Goal: Task Accomplishment & Management: Complete application form

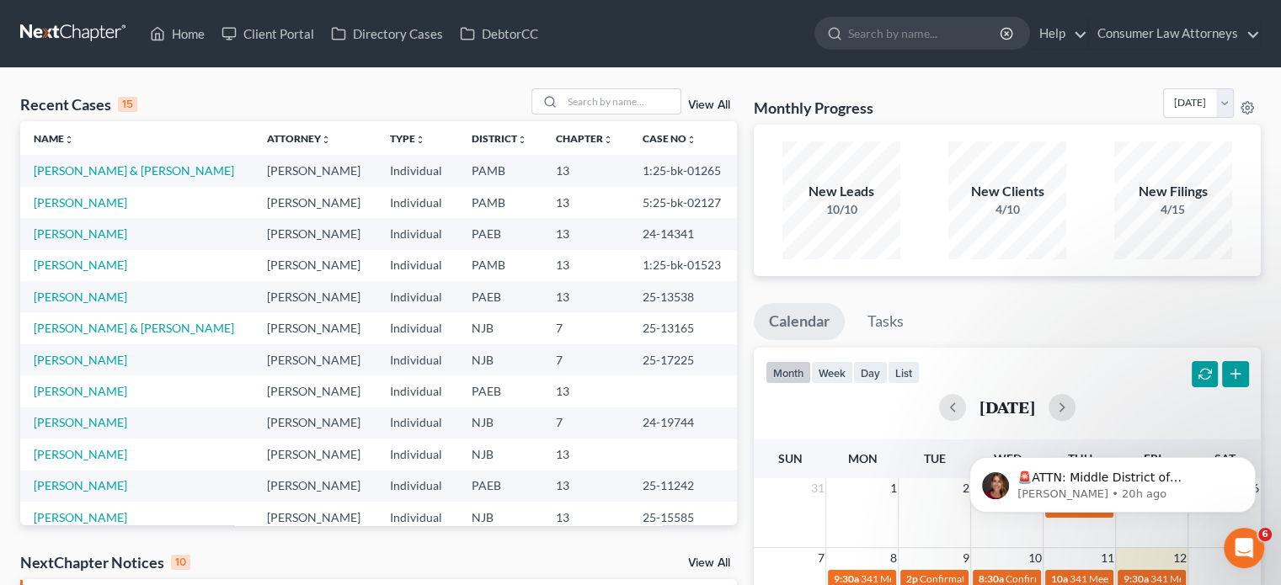
click at [726, 106] on link "View All" at bounding box center [709, 105] width 42 height 12
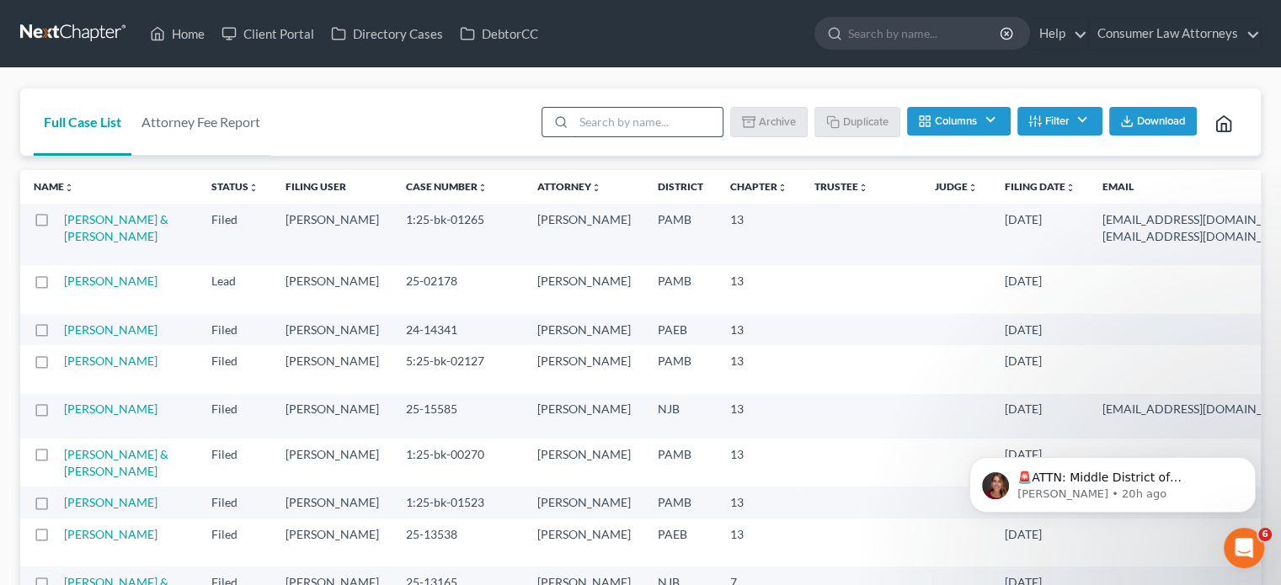
click at [632, 112] on input "search" at bounding box center [648, 122] width 149 height 29
type input "russo"
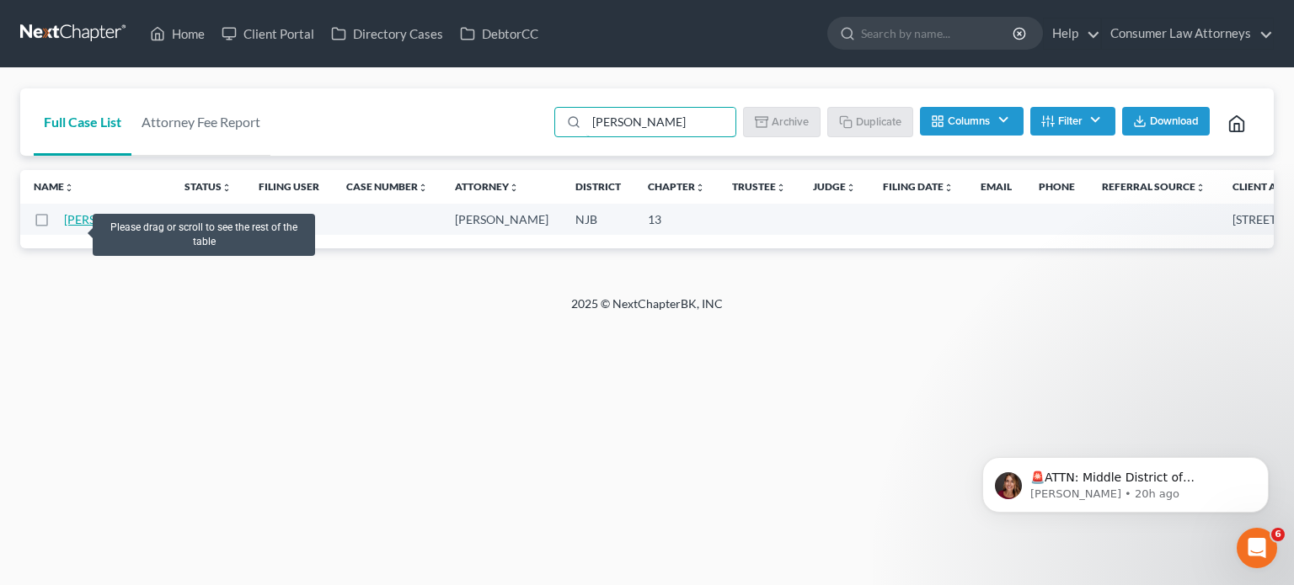
click at [72, 228] on td "[PERSON_NAME]" at bounding box center [117, 219] width 107 height 31
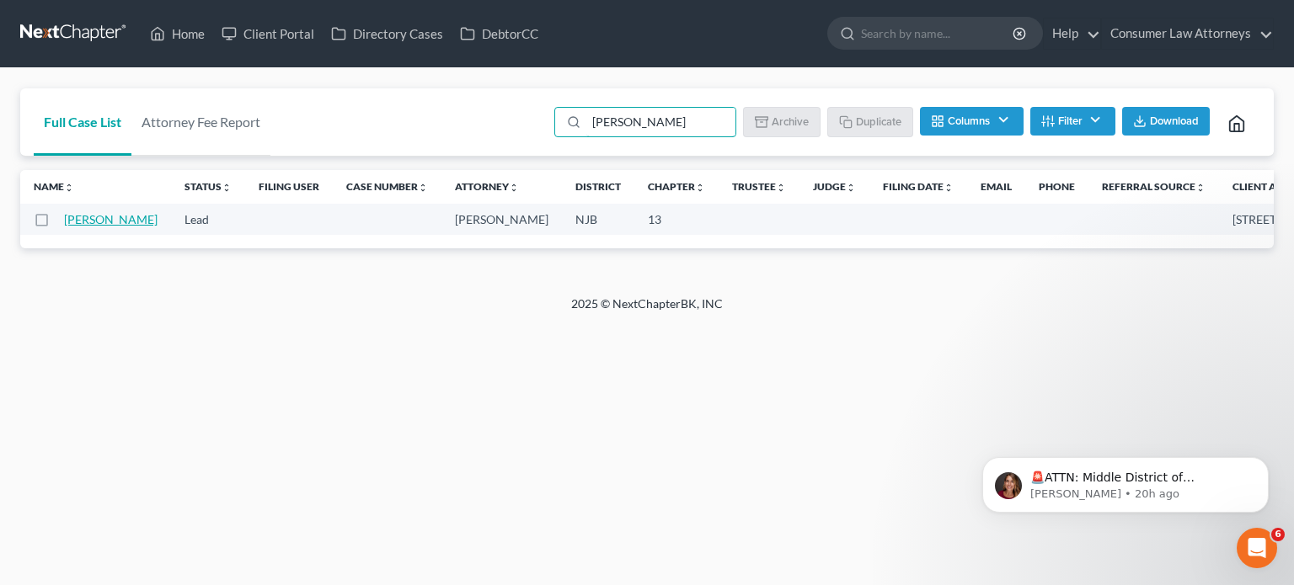
click at [77, 220] on link "[PERSON_NAME]" at bounding box center [110, 219] width 93 height 14
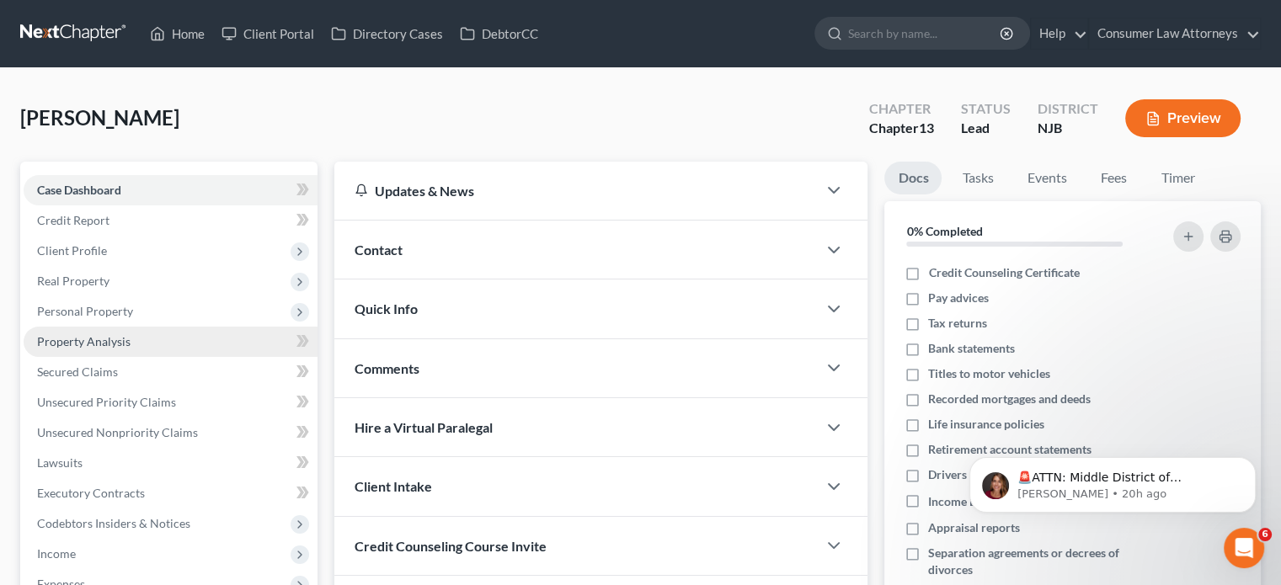
scroll to position [421, 0]
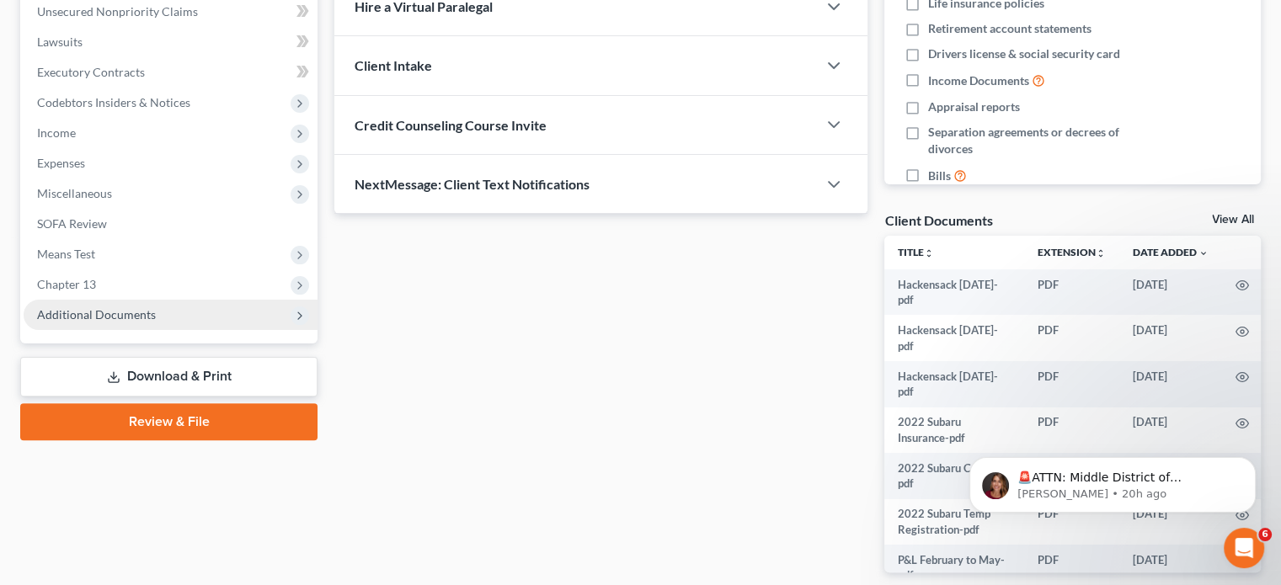
click at [131, 311] on span "Additional Documents" at bounding box center [96, 314] width 119 height 14
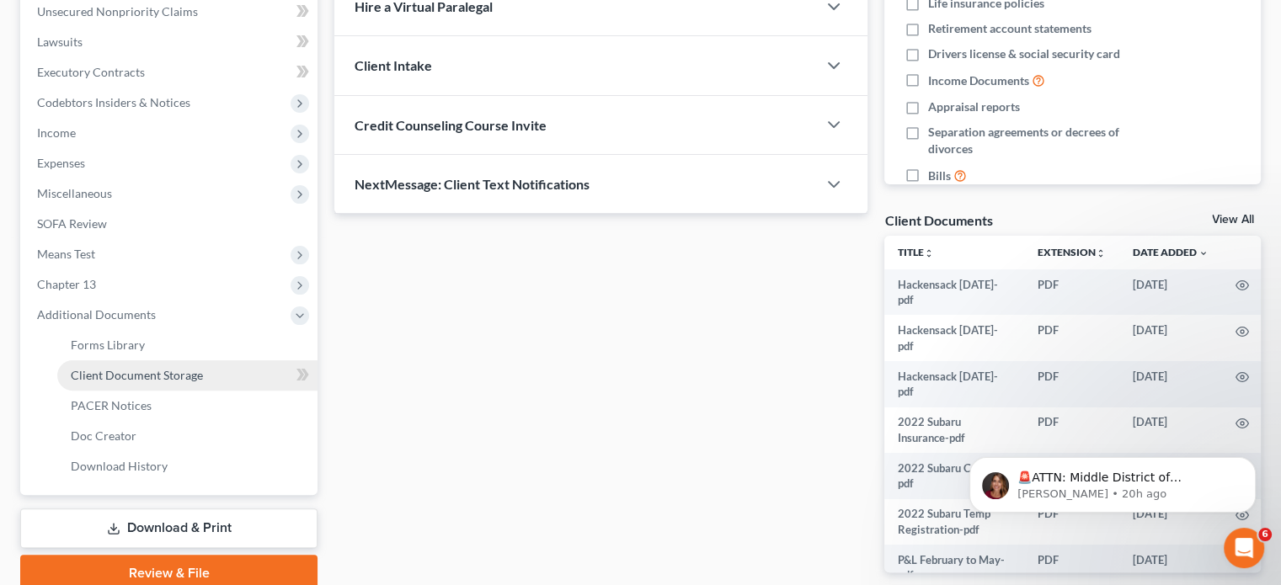
click at [135, 378] on span "Client Document Storage" at bounding box center [137, 375] width 132 height 14
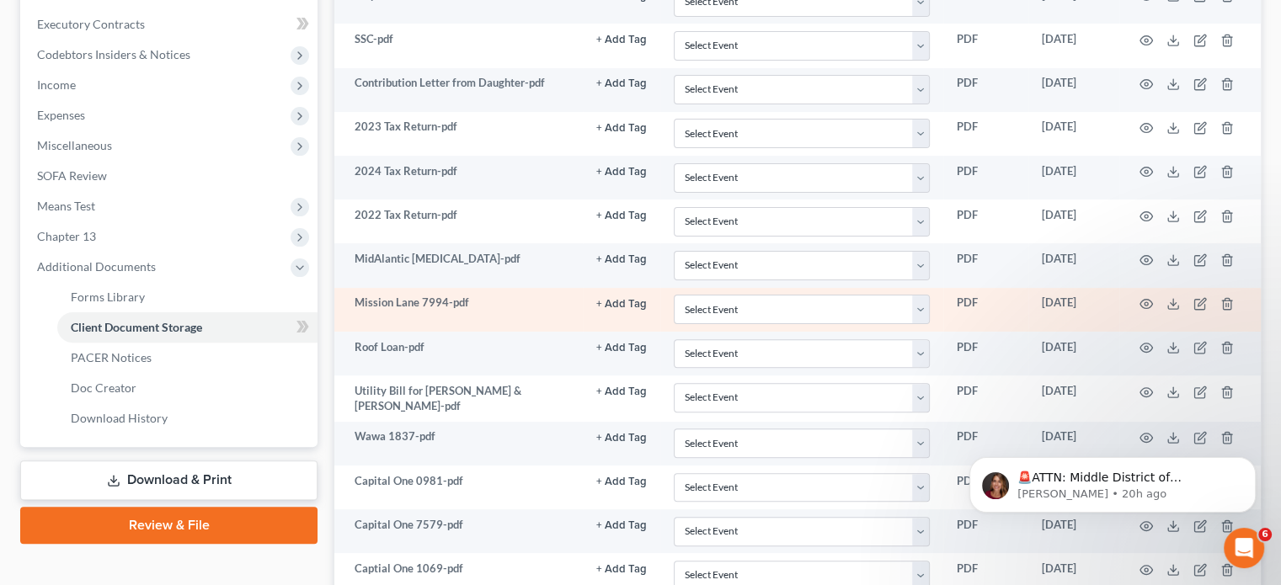
scroll to position [290, 0]
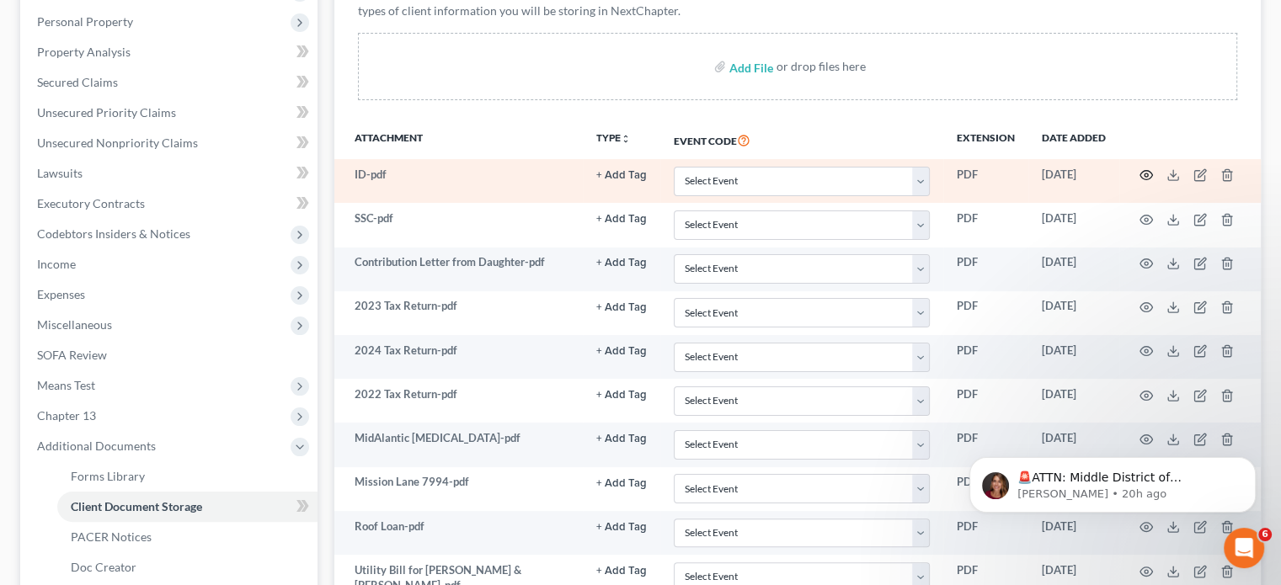
click at [1145, 178] on icon "button" at bounding box center [1145, 174] width 13 height 13
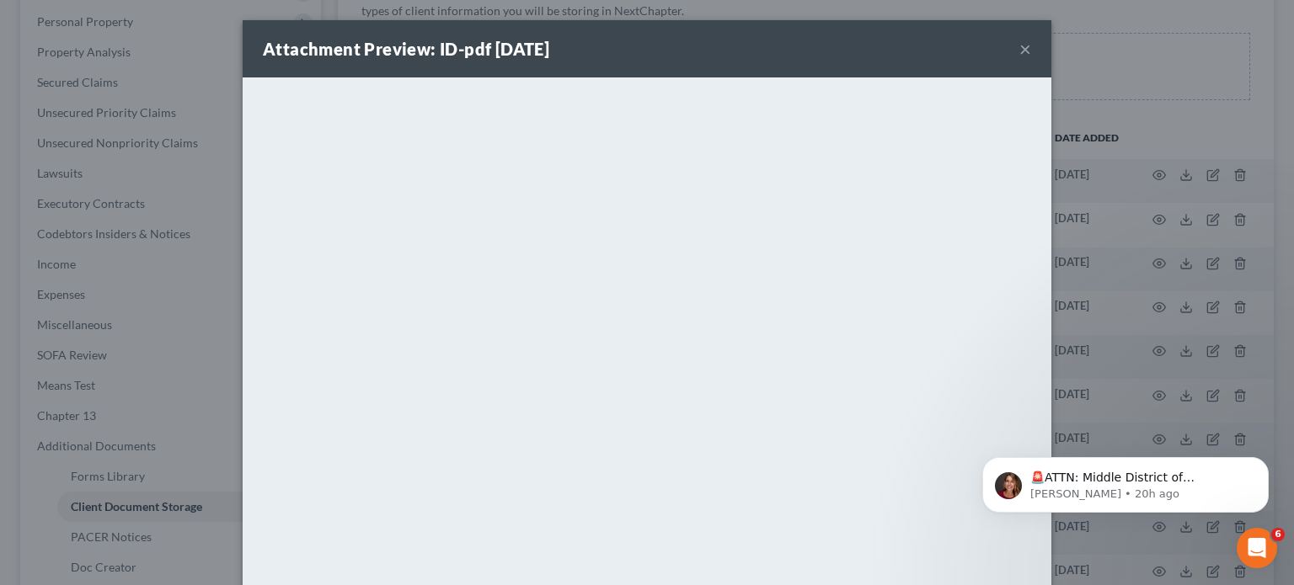
click at [1019, 53] on button "×" at bounding box center [1025, 49] width 12 height 20
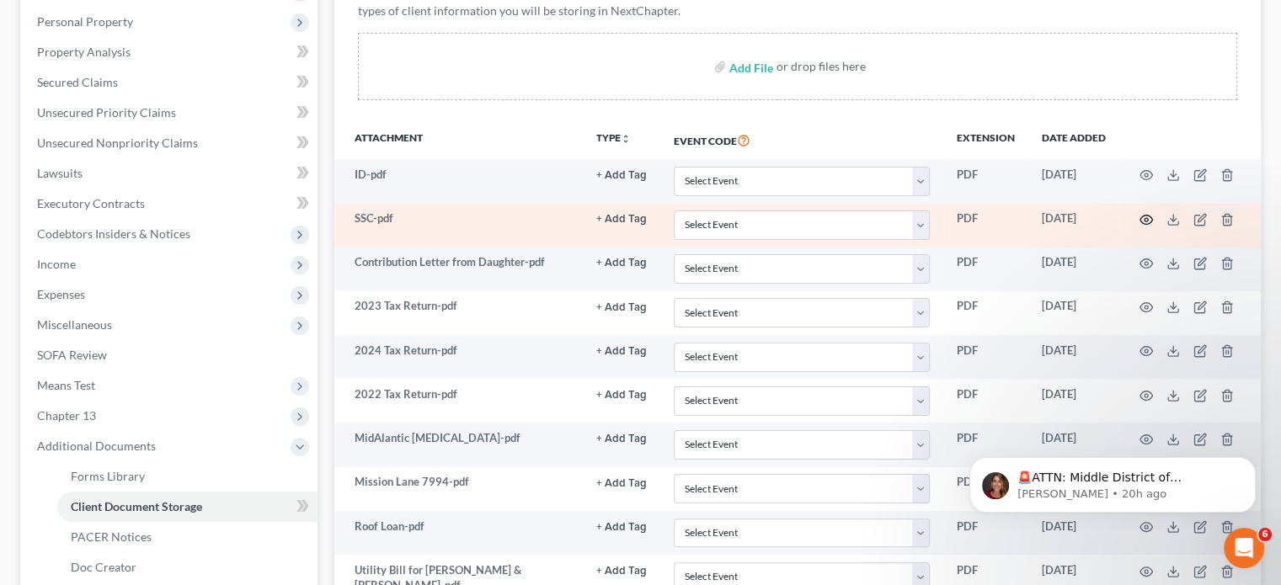
click at [1142, 217] on icon "button" at bounding box center [1145, 219] width 13 height 13
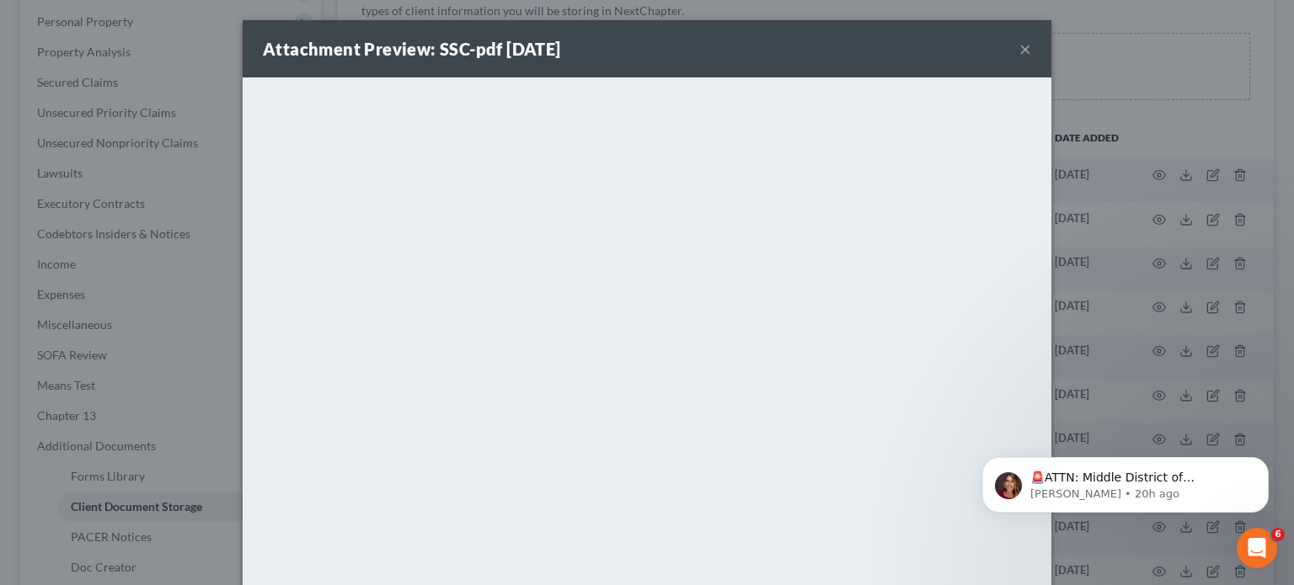
click at [1019, 52] on button "×" at bounding box center [1025, 49] width 12 height 20
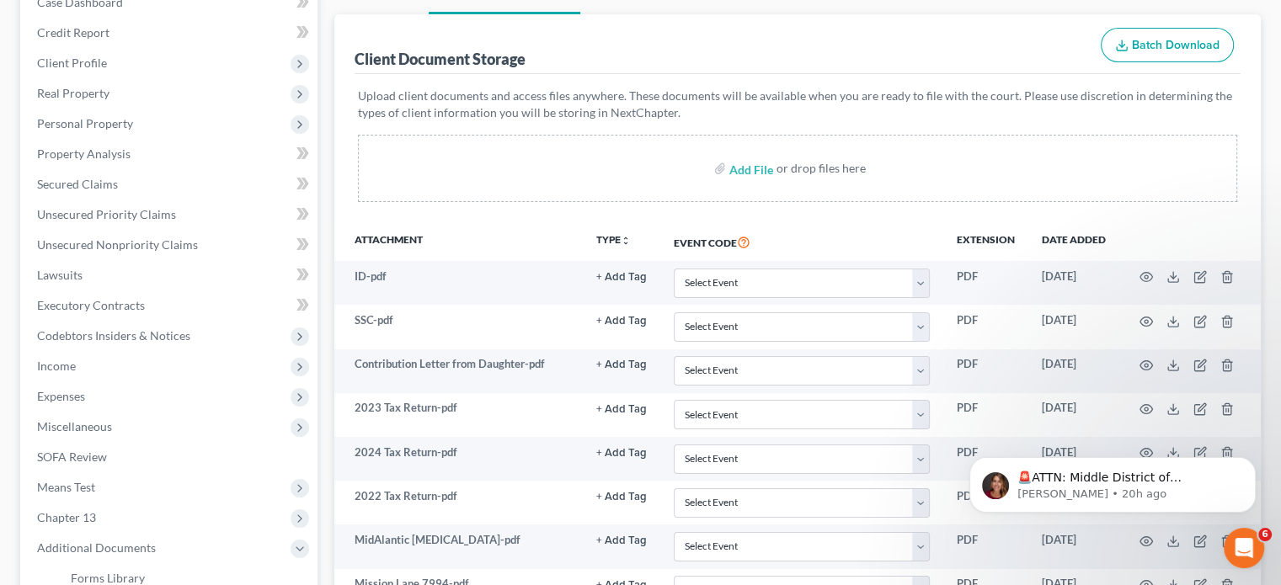
scroll to position [205, 0]
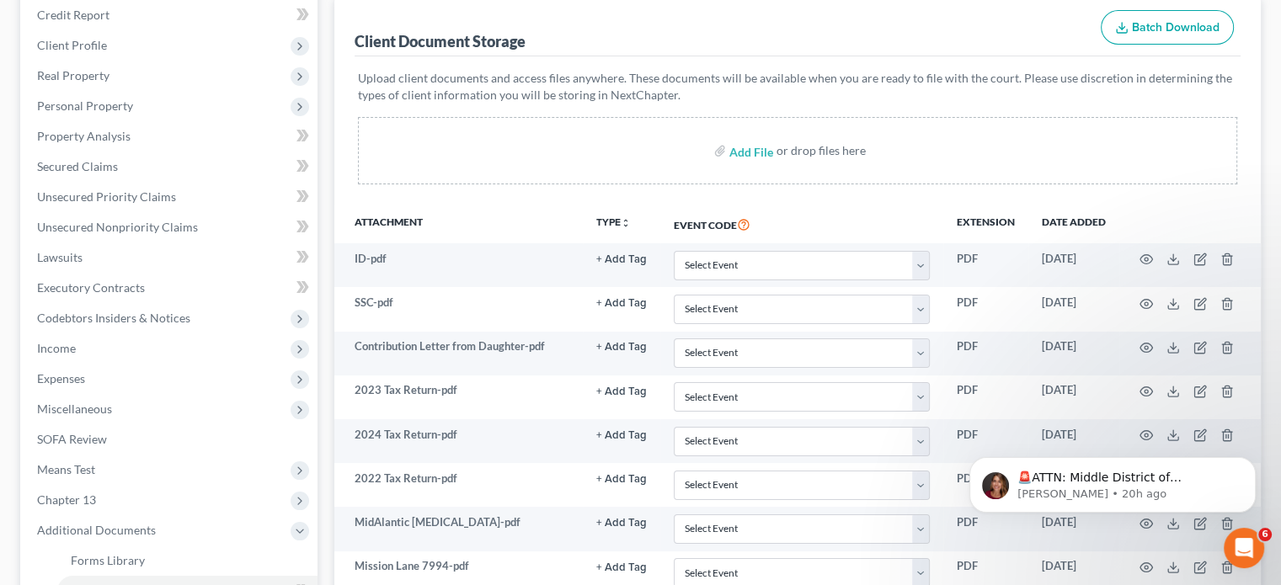
click at [1176, 17] on button "Batch Download" at bounding box center [1167, 27] width 133 height 35
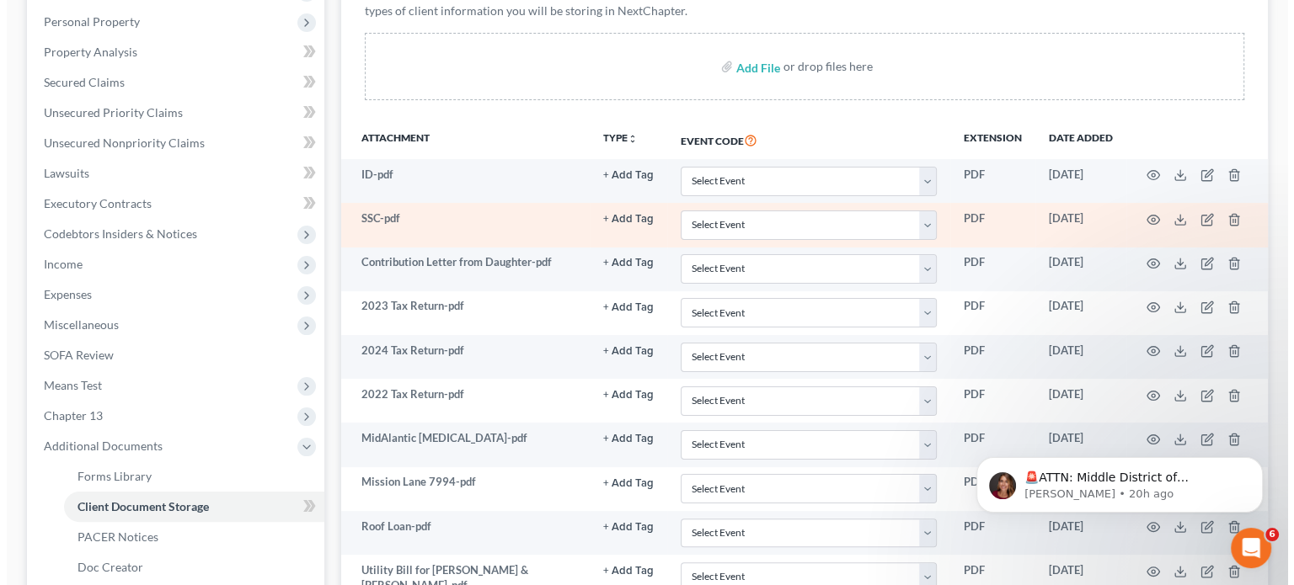
scroll to position [374, 0]
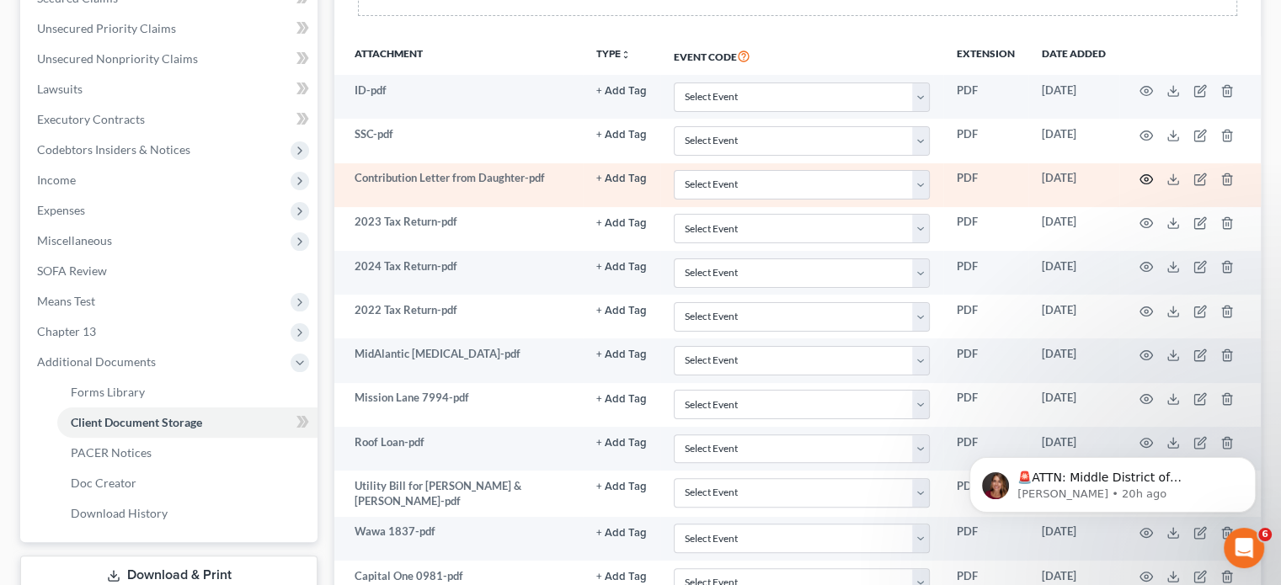
click at [1145, 179] on circle "button" at bounding box center [1146, 179] width 3 height 3
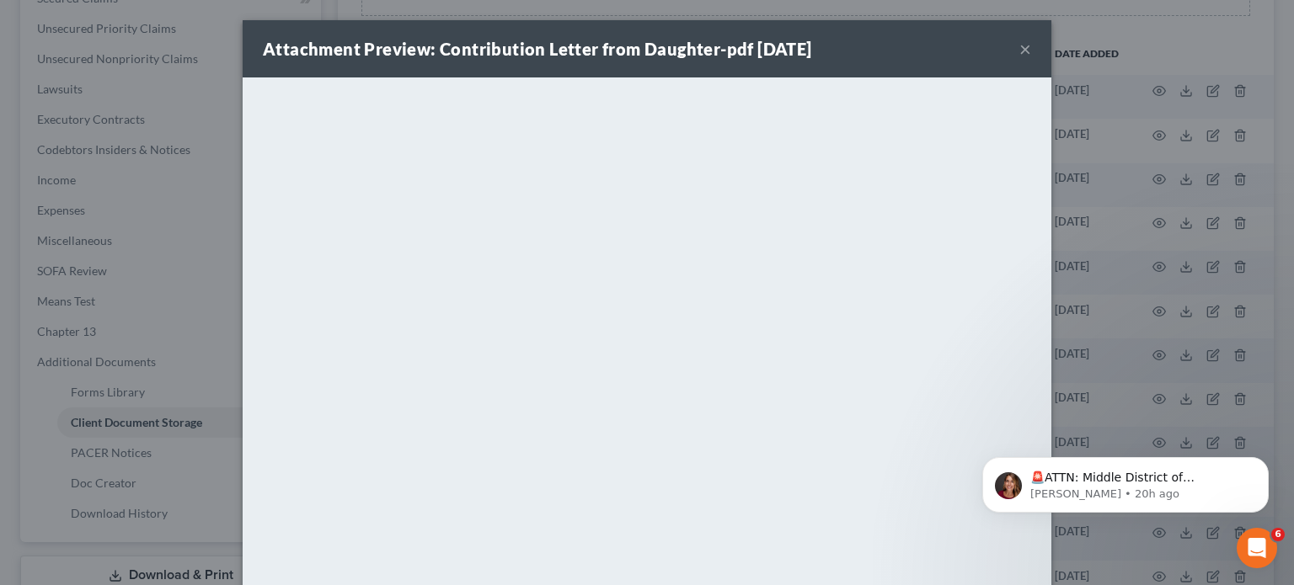
click at [1019, 51] on button "×" at bounding box center [1025, 49] width 12 height 20
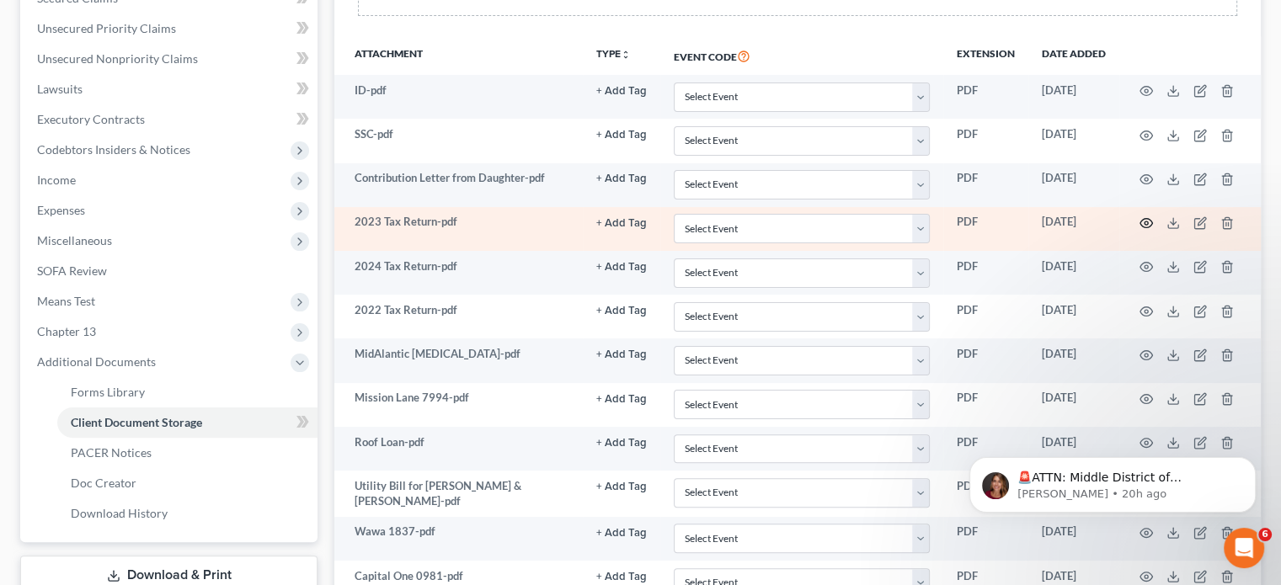
click at [1143, 224] on icon "button" at bounding box center [1145, 222] width 13 height 13
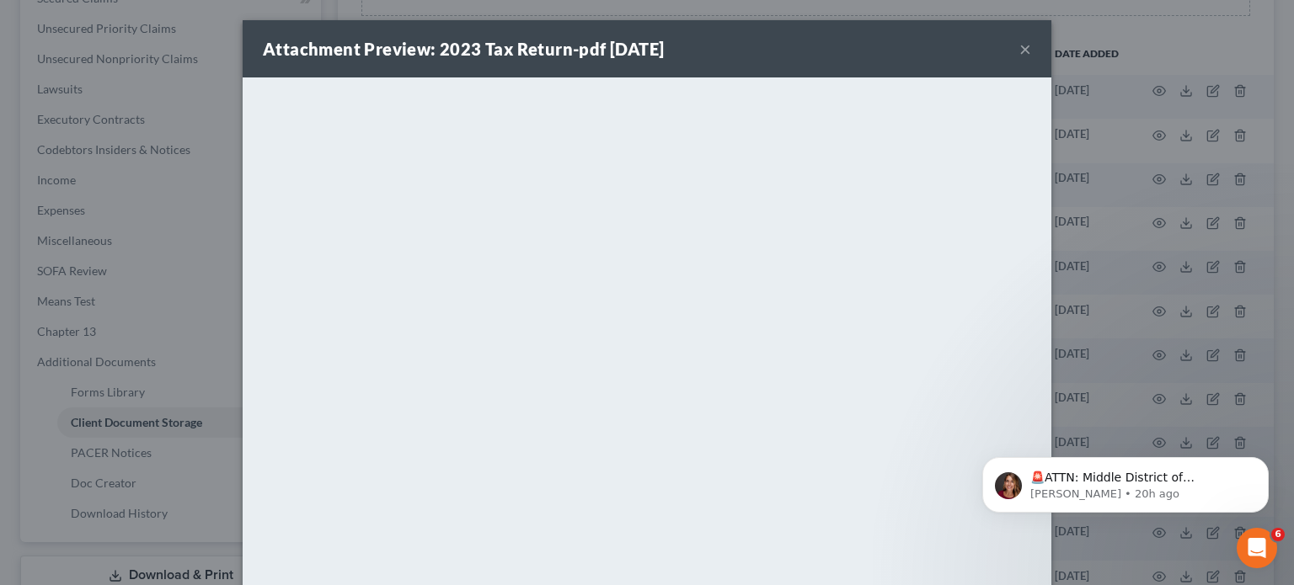
click at [1021, 53] on button "×" at bounding box center [1025, 49] width 12 height 20
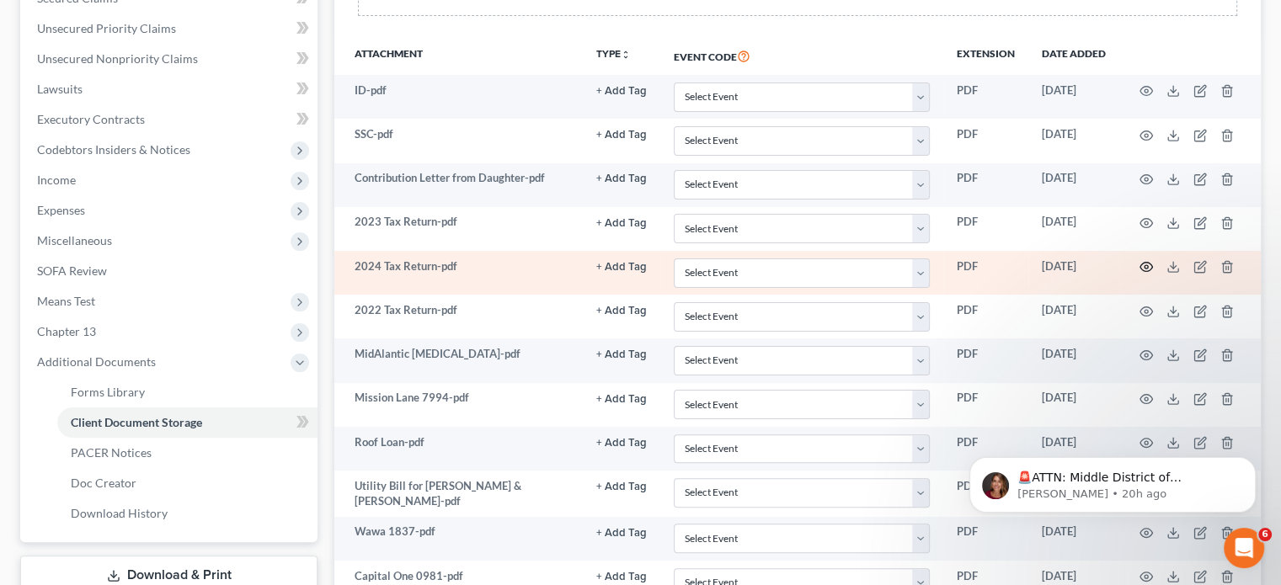
click at [1145, 265] on circle "button" at bounding box center [1146, 266] width 3 height 3
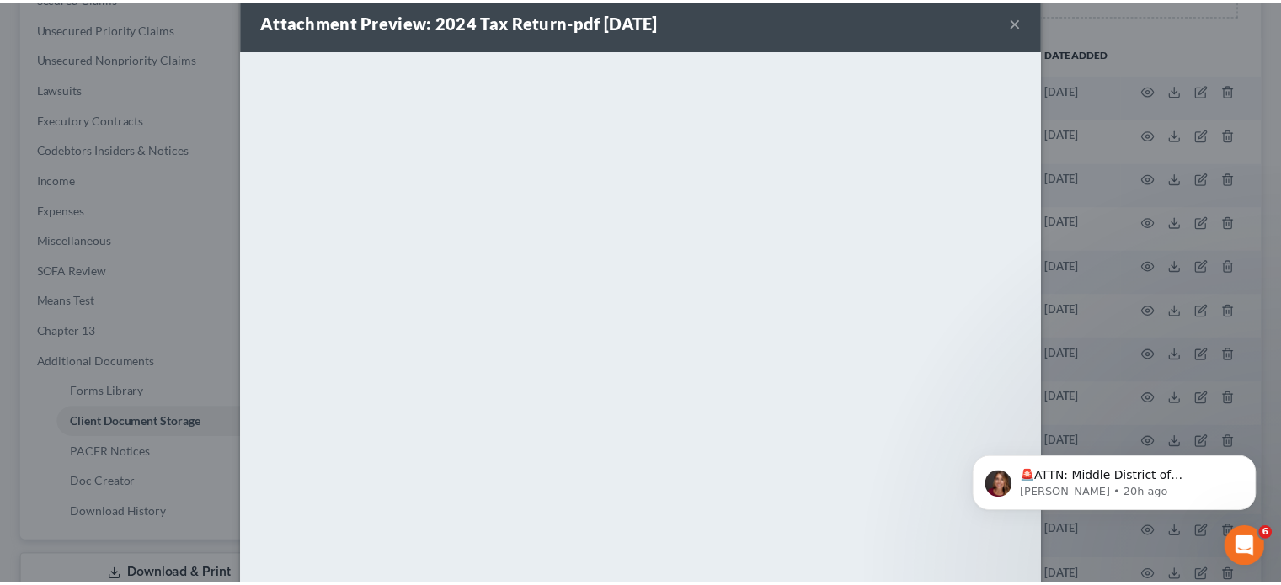
scroll to position [0, 0]
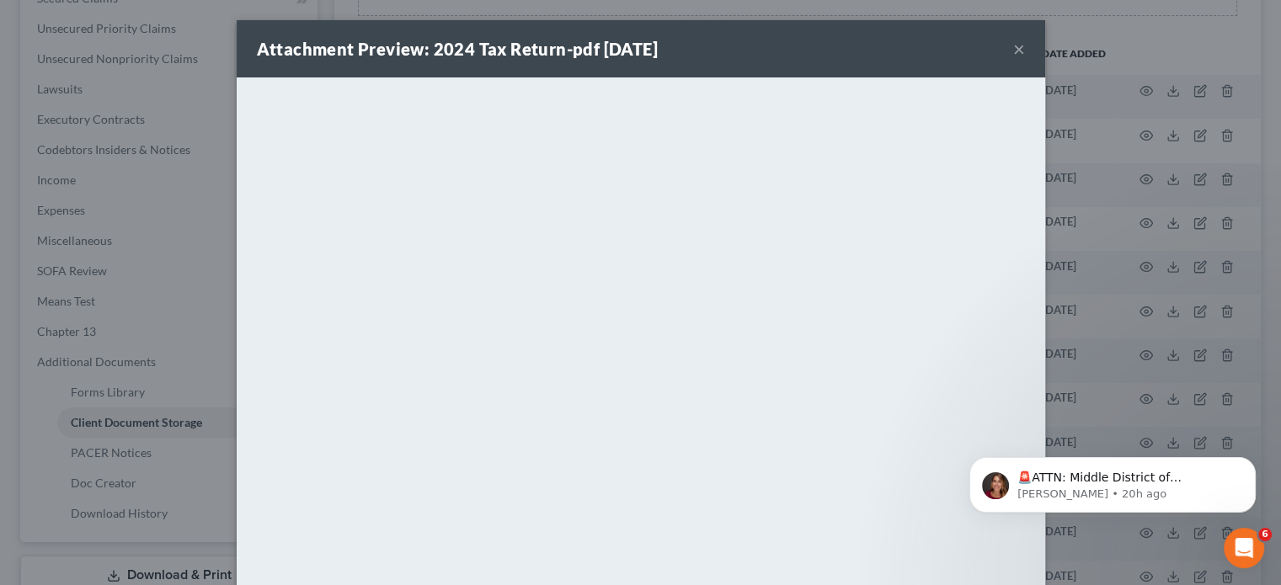
drag, startPoint x: 1283, startPoint y: 232, endPoint x: 1296, endPoint y: 108, distance: 124.5
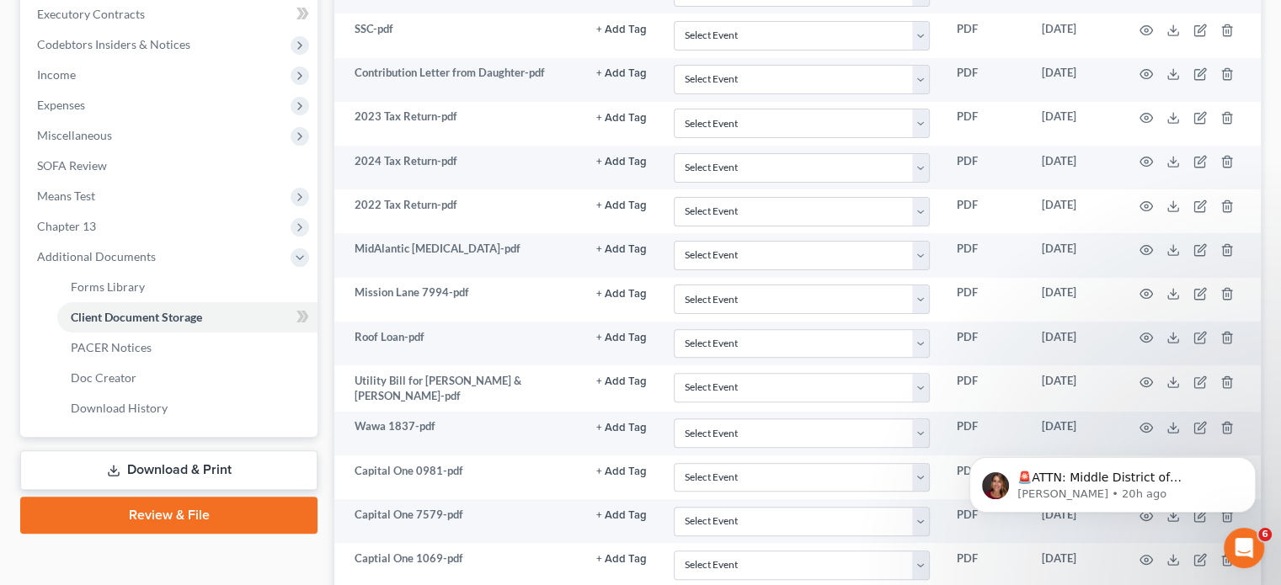
scroll to position [505, 0]
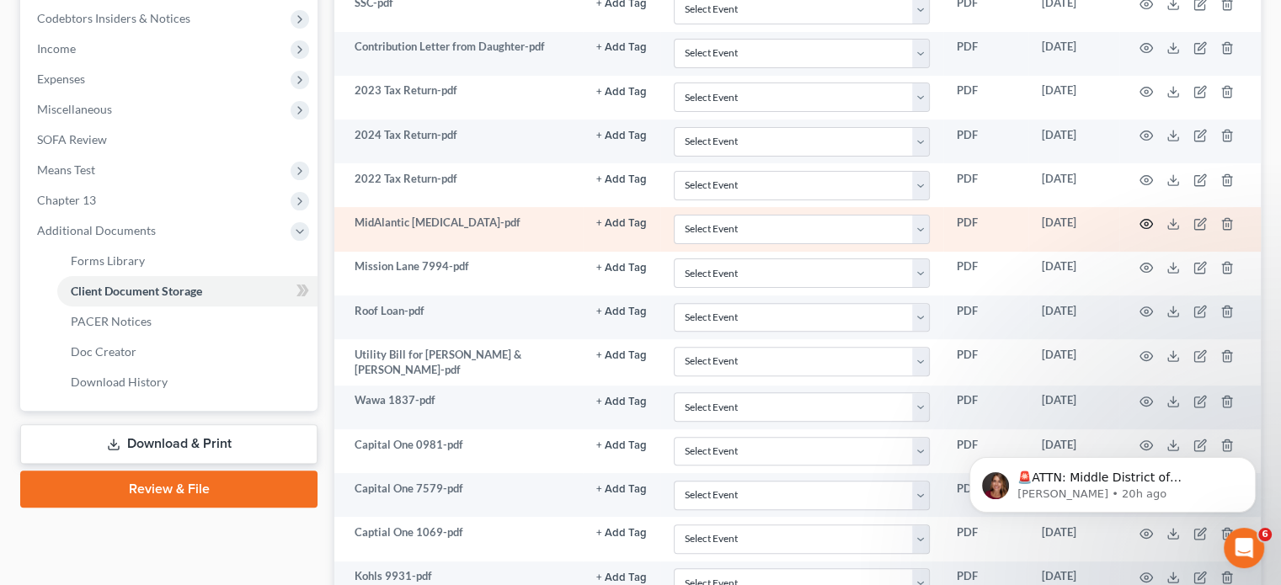
click at [1145, 218] on icon "button" at bounding box center [1145, 223] width 13 height 13
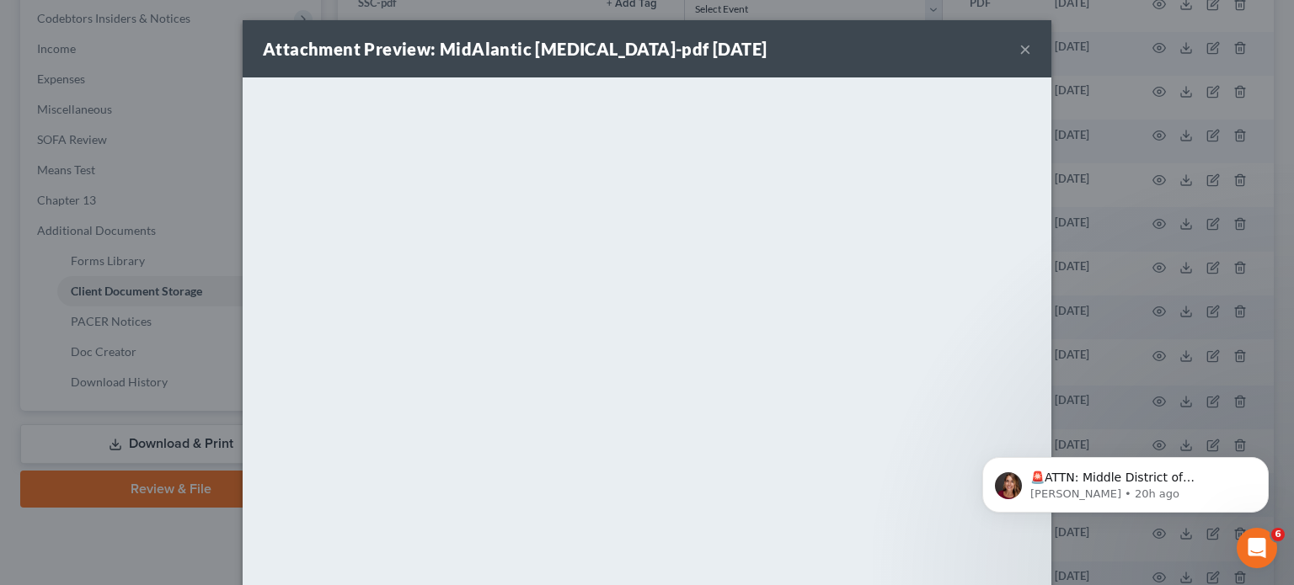
click at [1019, 50] on button "×" at bounding box center [1025, 49] width 12 height 20
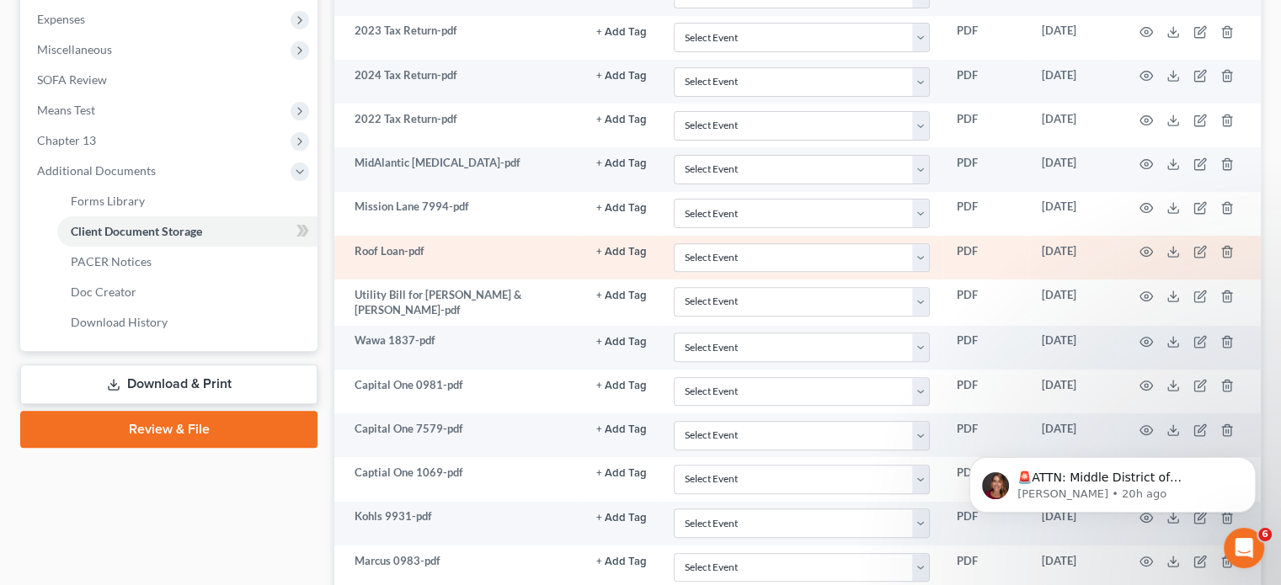
scroll to position [590, 0]
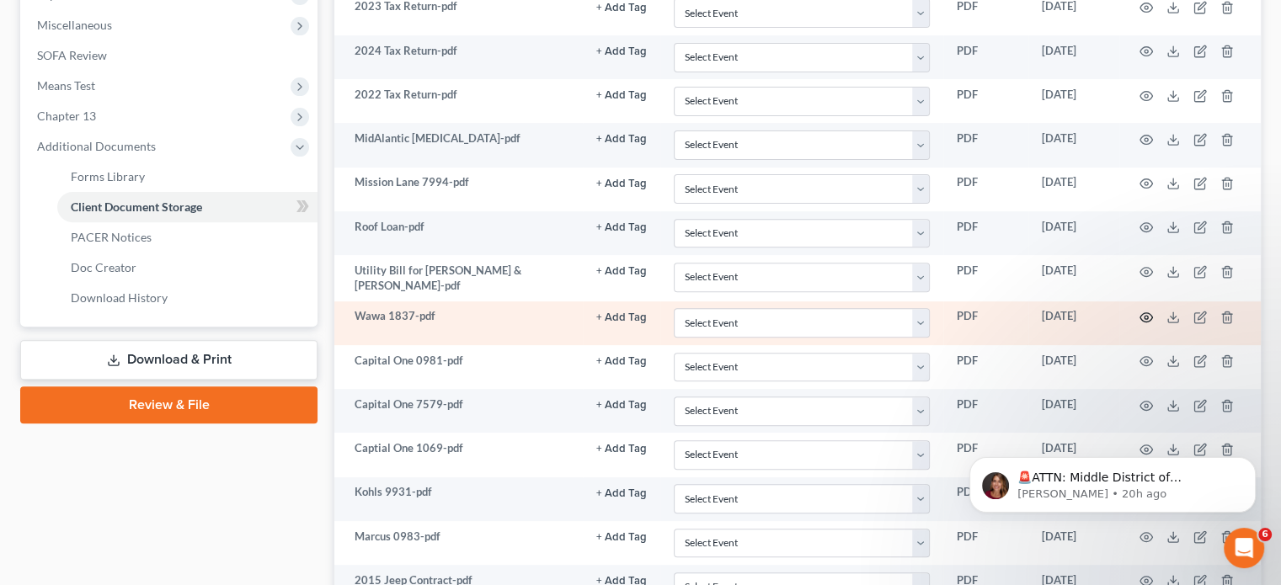
click at [1145, 312] on icon "button" at bounding box center [1145, 317] width 13 height 13
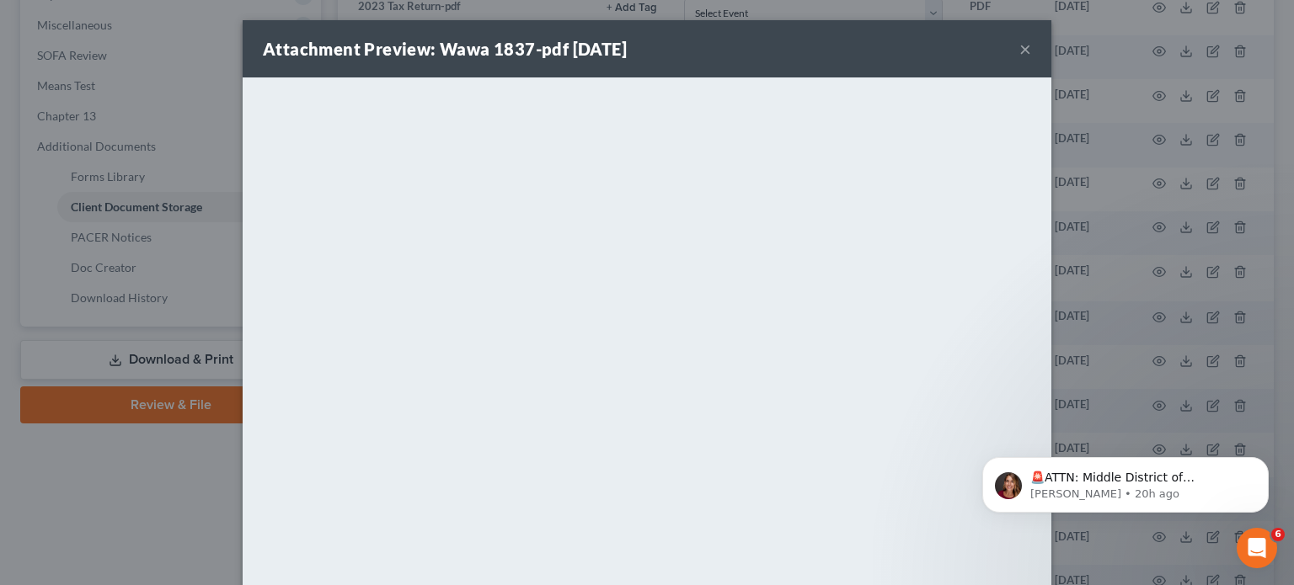
click at [1019, 47] on button "×" at bounding box center [1025, 49] width 12 height 20
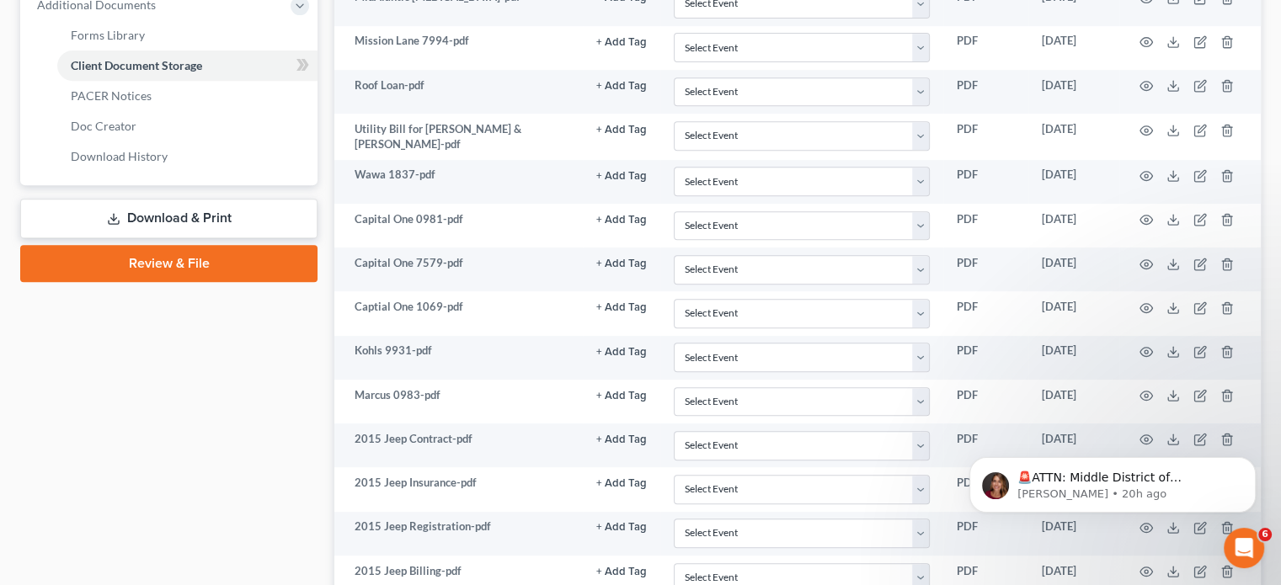
scroll to position [758, 0]
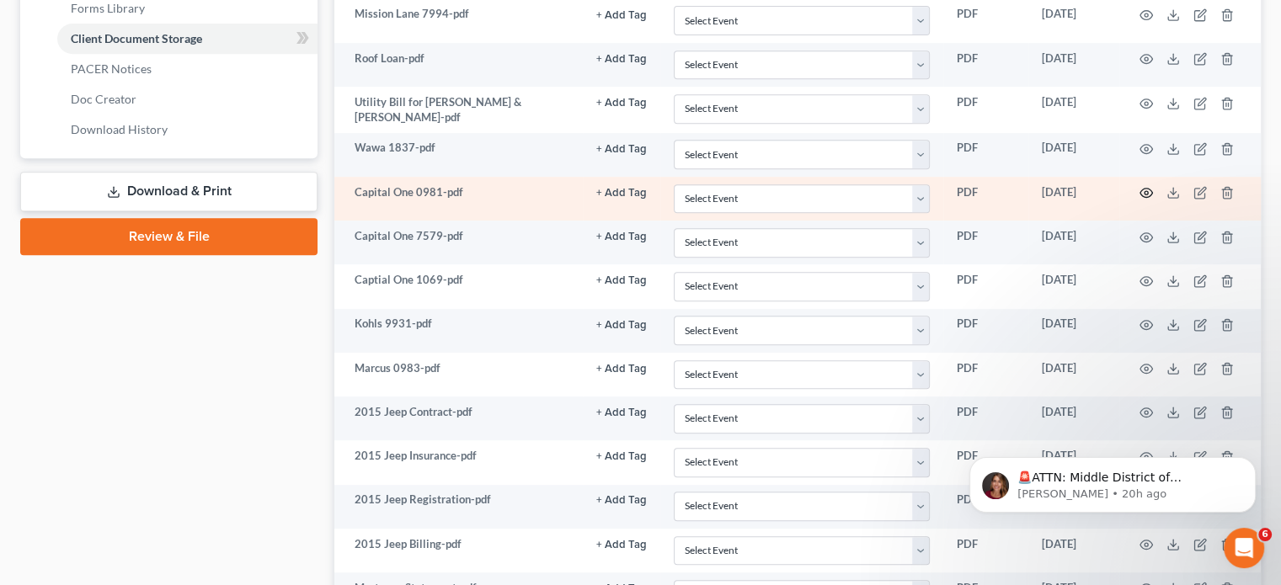
click at [1145, 191] on circle "button" at bounding box center [1146, 192] width 3 height 3
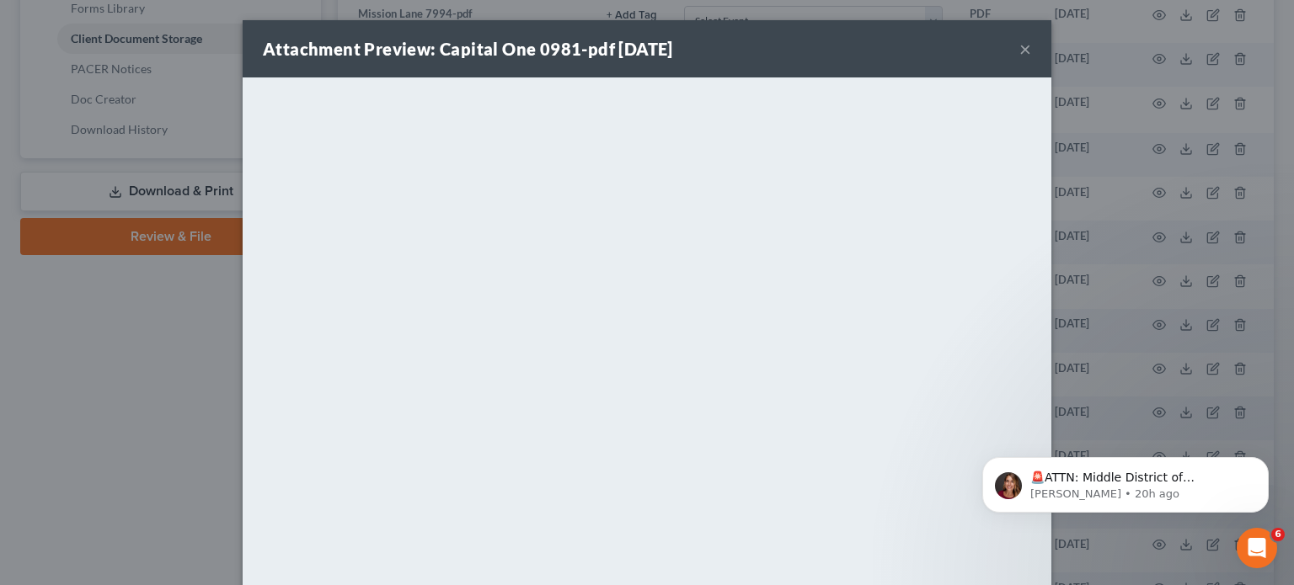
click at [1020, 49] on button "×" at bounding box center [1025, 49] width 12 height 20
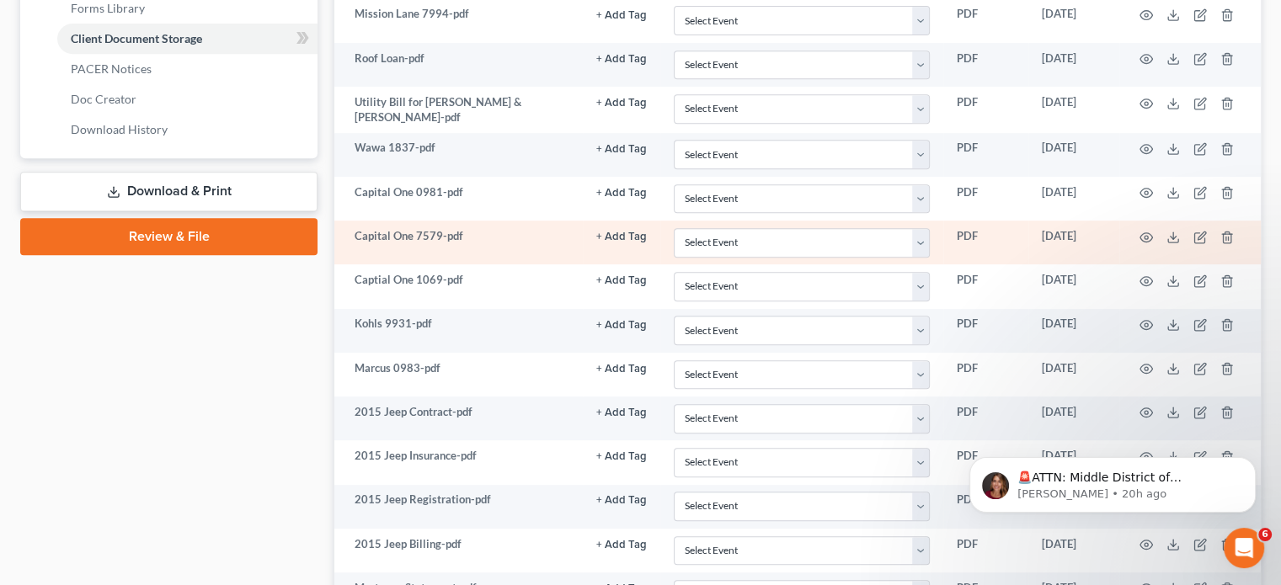
click at [1139, 228] on td at bounding box center [1189, 243] width 141 height 44
click at [1146, 236] on circle "button" at bounding box center [1146, 237] width 3 height 3
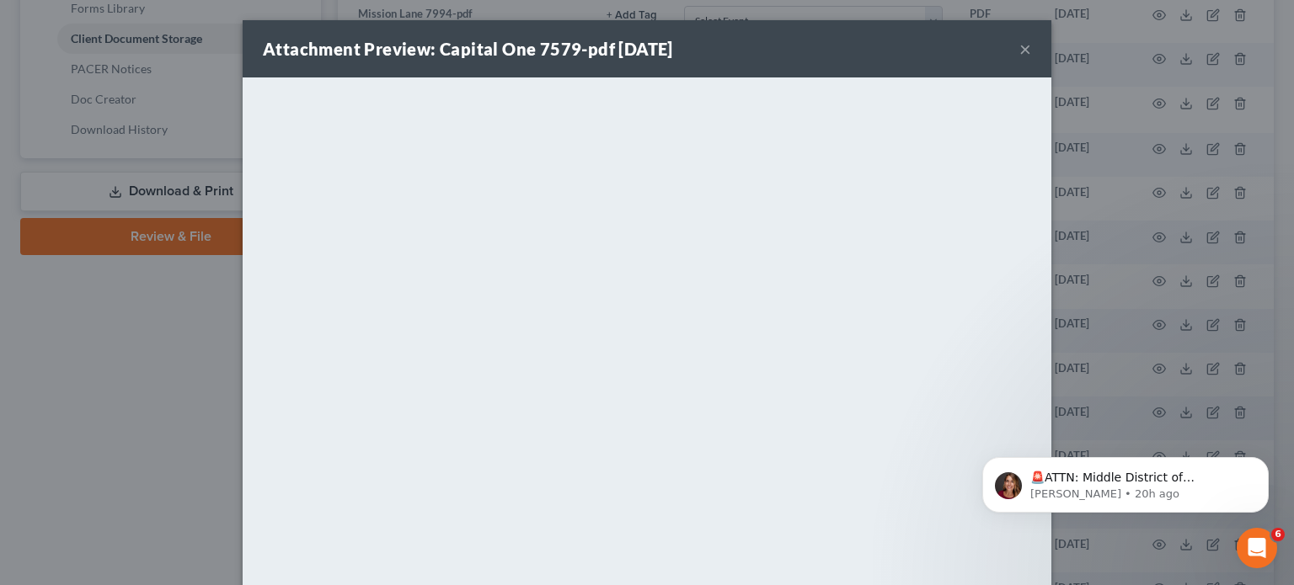
click at [1019, 48] on button "×" at bounding box center [1025, 49] width 12 height 20
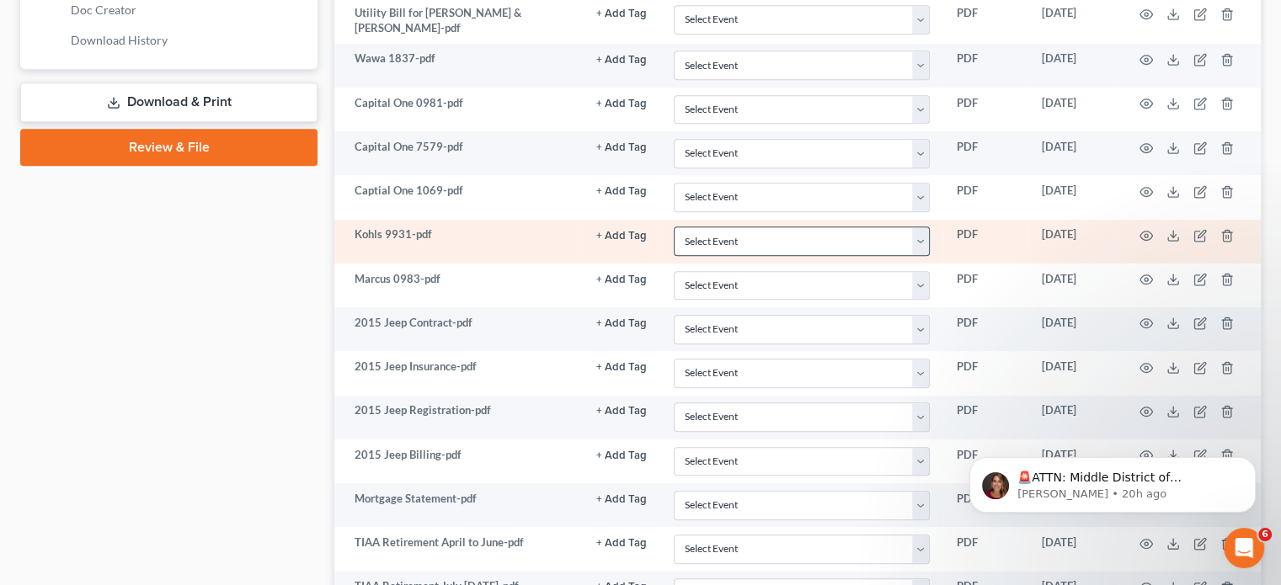
scroll to position [926, 0]
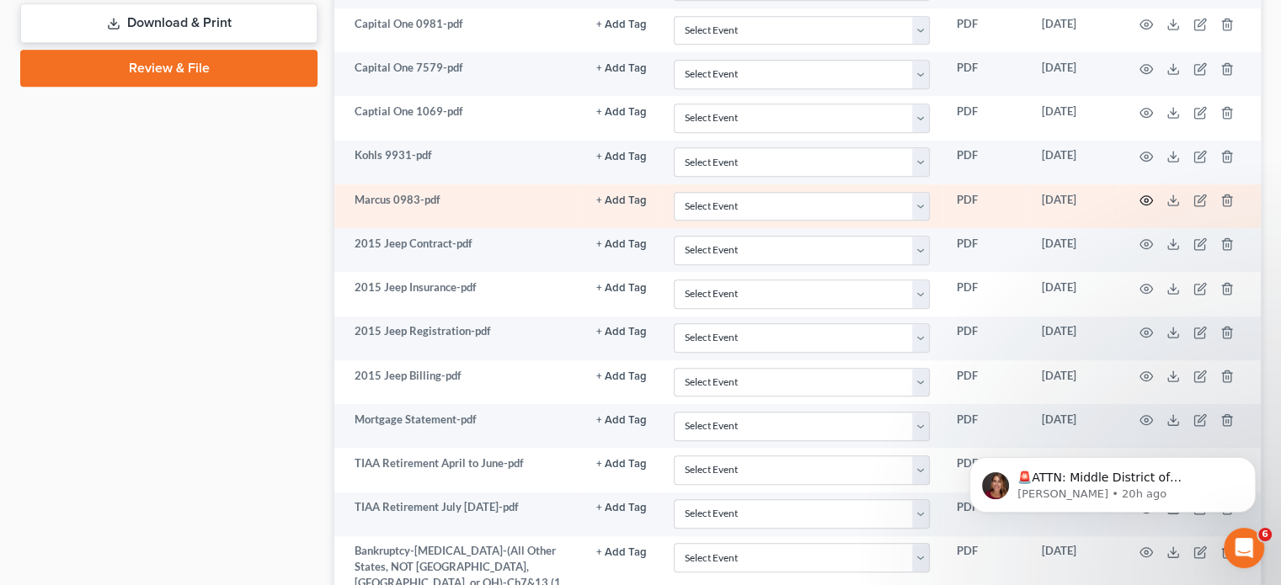
click at [1145, 199] on circle "button" at bounding box center [1146, 200] width 3 height 3
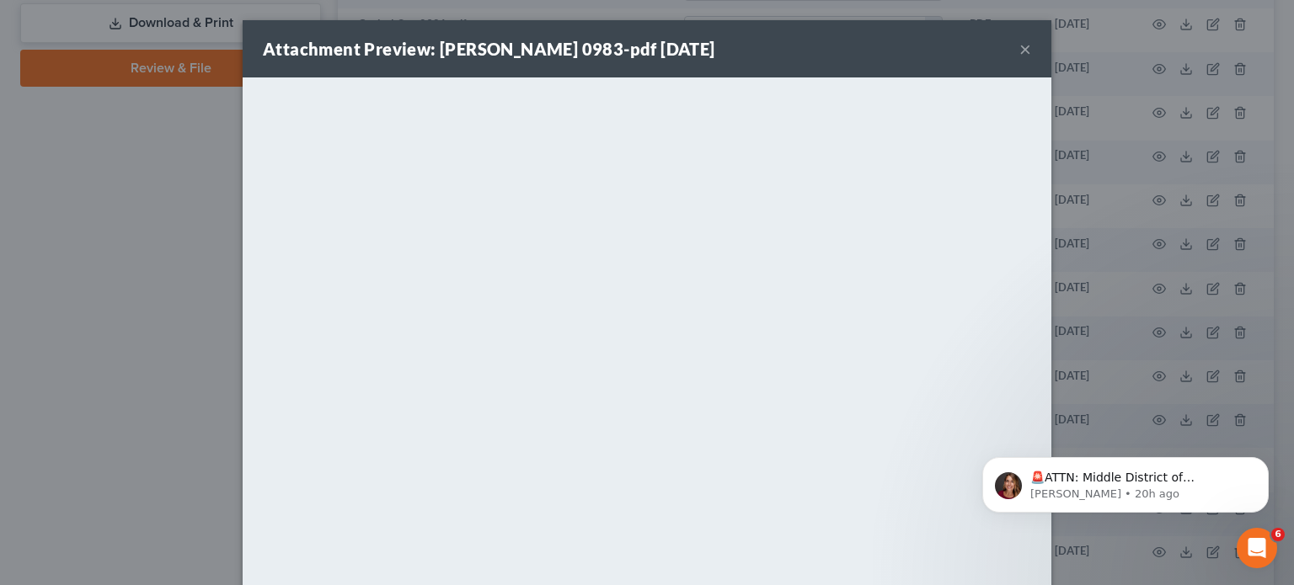
click at [1019, 51] on button "×" at bounding box center [1025, 49] width 12 height 20
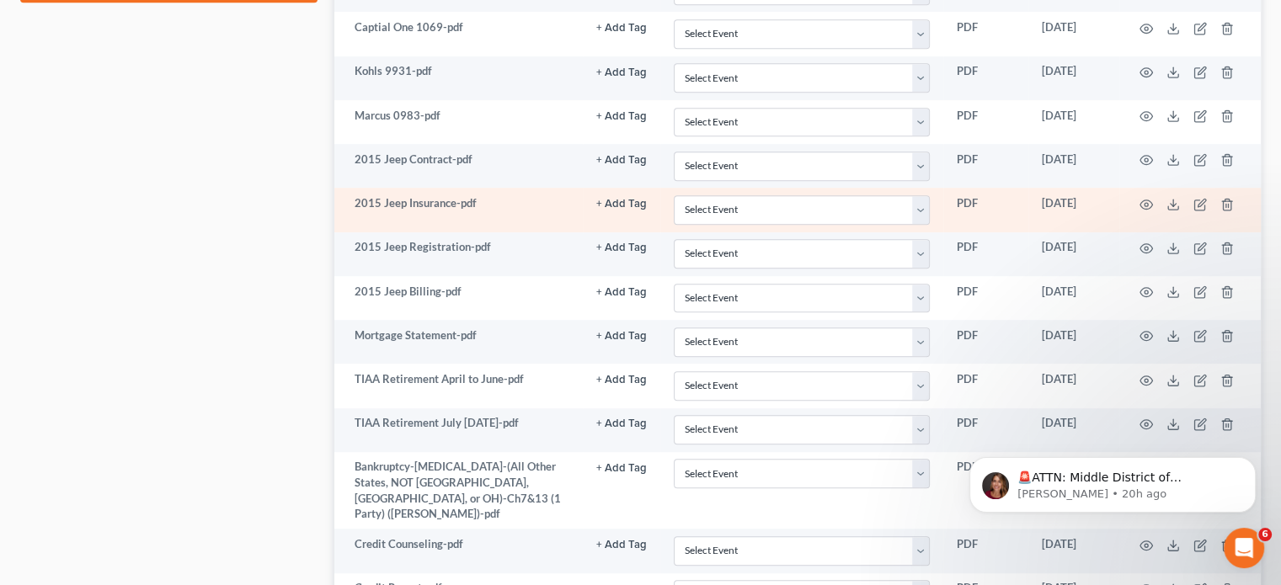
scroll to position [1095, 0]
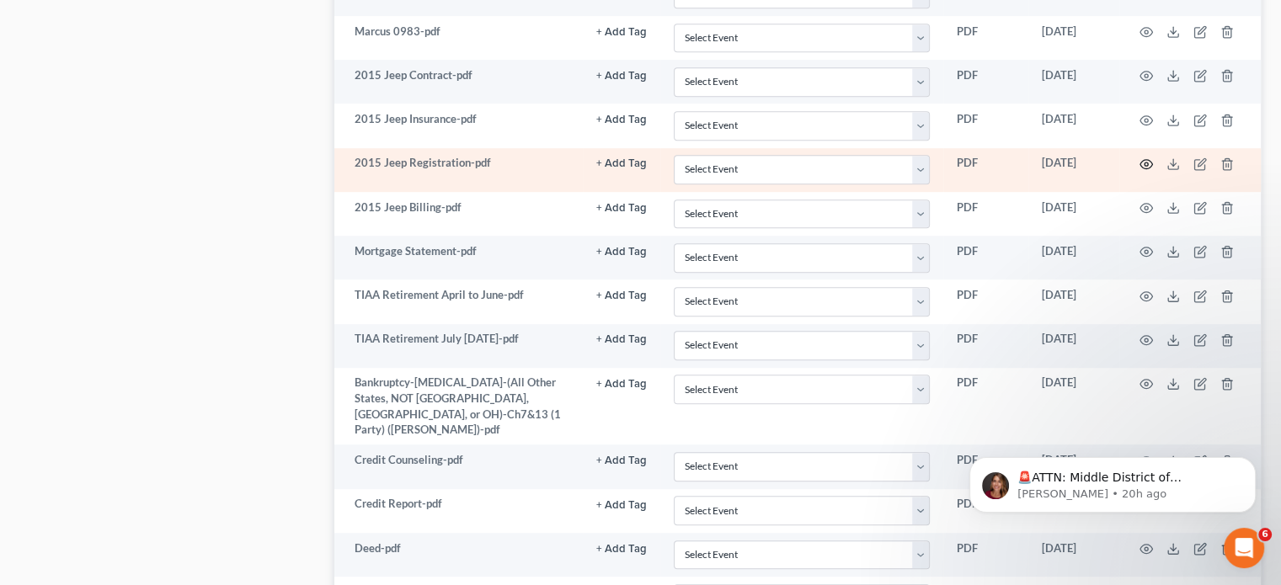
click at [1143, 157] on icon "button" at bounding box center [1145, 163] width 13 height 13
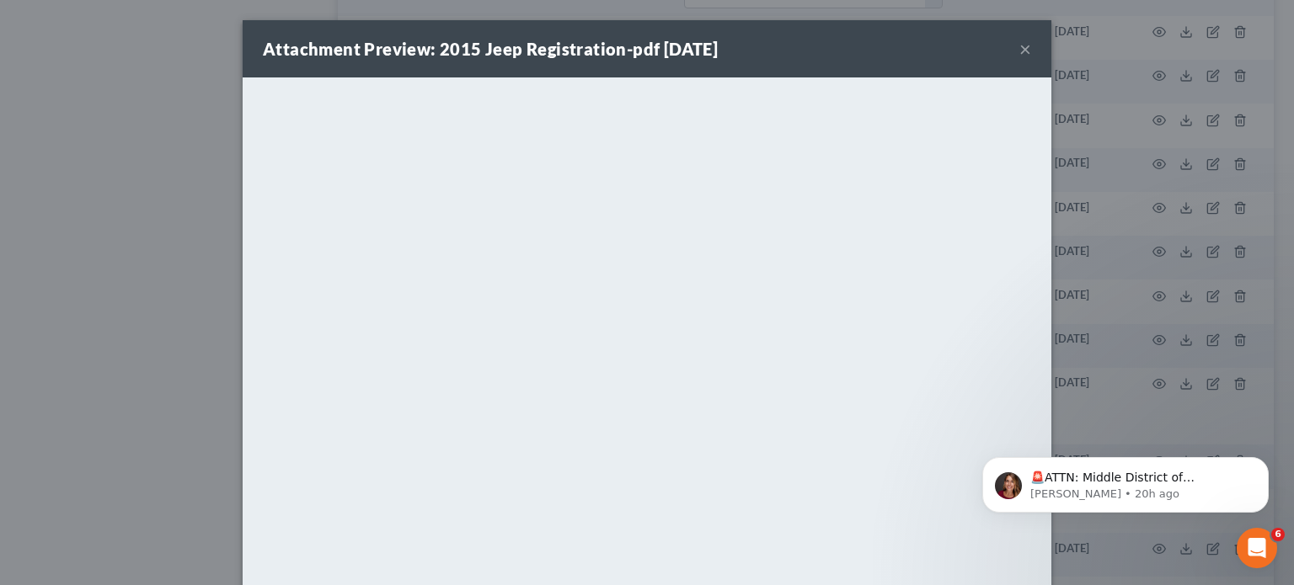
click at [1019, 43] on button "×" at bounding box center [1025, 49] width 12 height 20
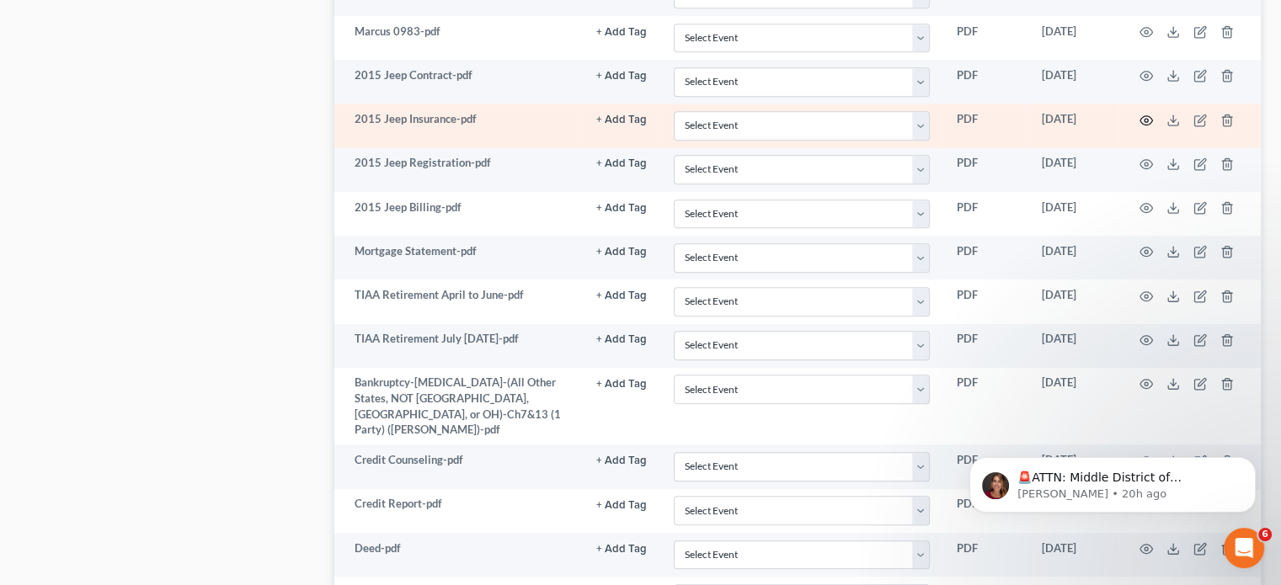
click at [1145, 114] on icon "button" at bounding box center [1145, 120] width 13 height 13
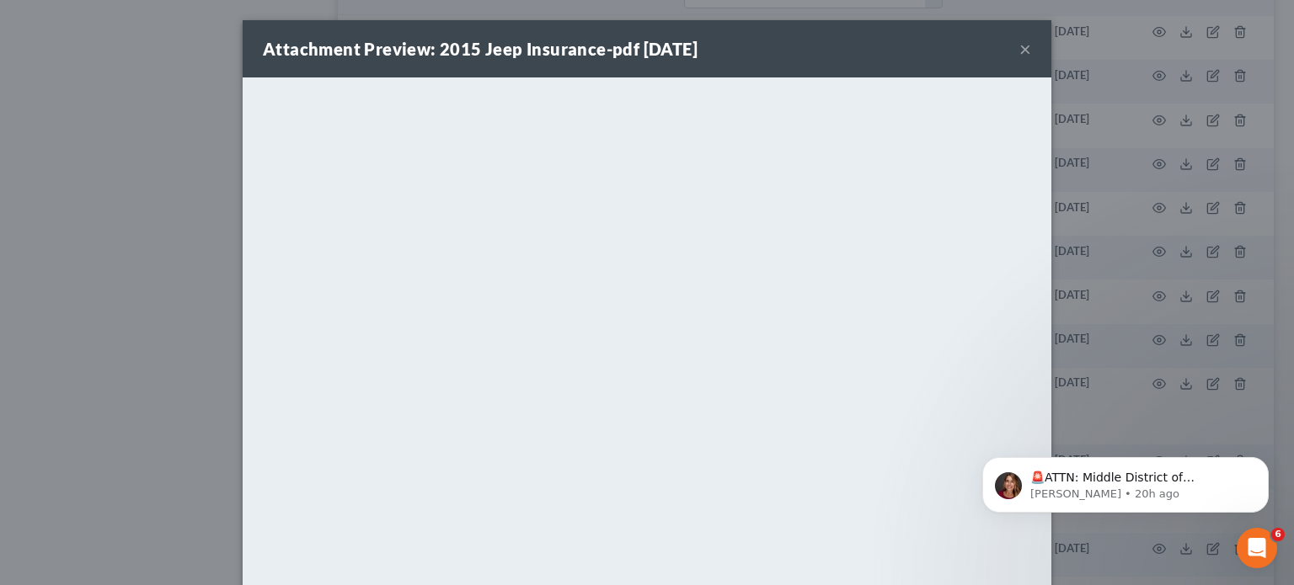
click at [1022, 53] on button "×" at bounding box center [1025, 49] width 12 height 20
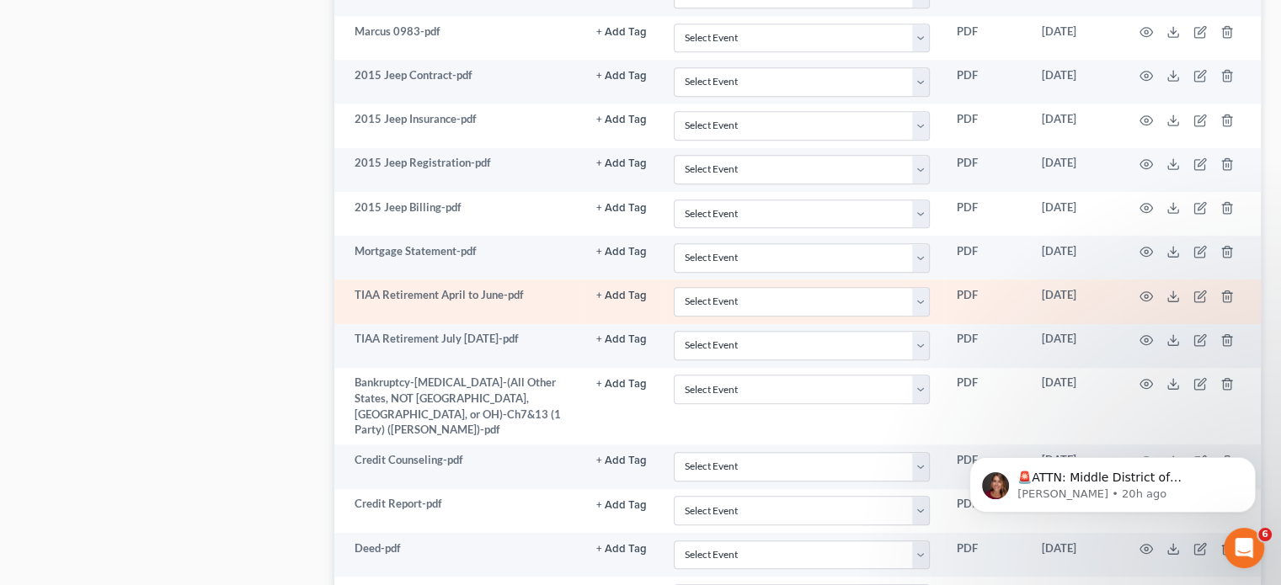
scroll to position [1179, 0]
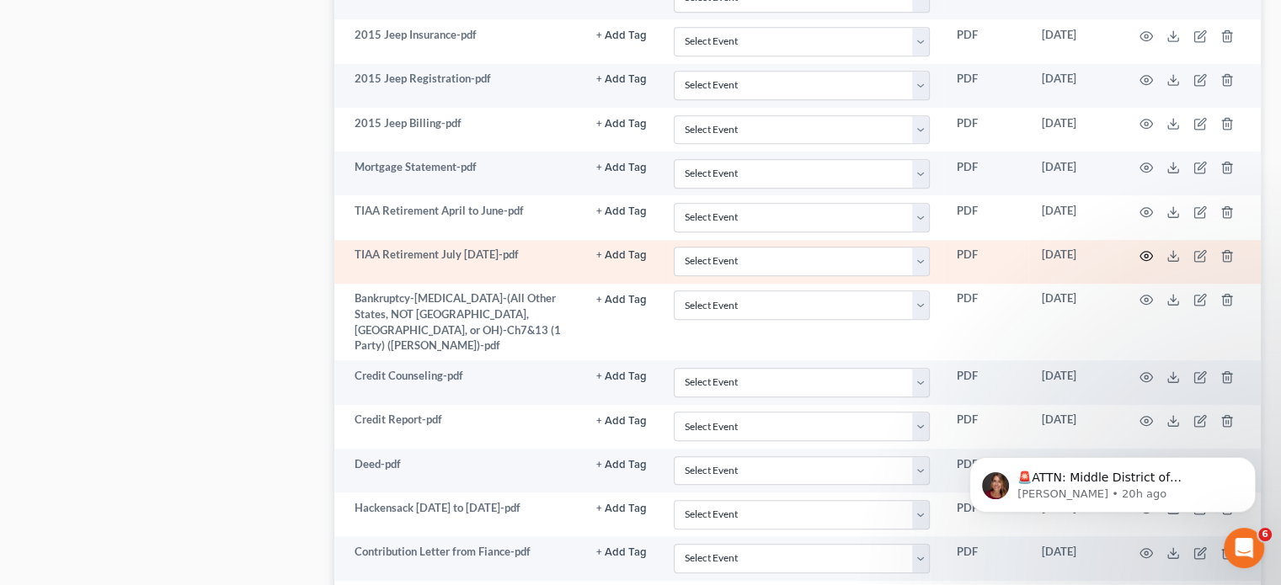
click at [1145, 249] on icon "button" at bounding box center [1145, 255] width 13 height 13
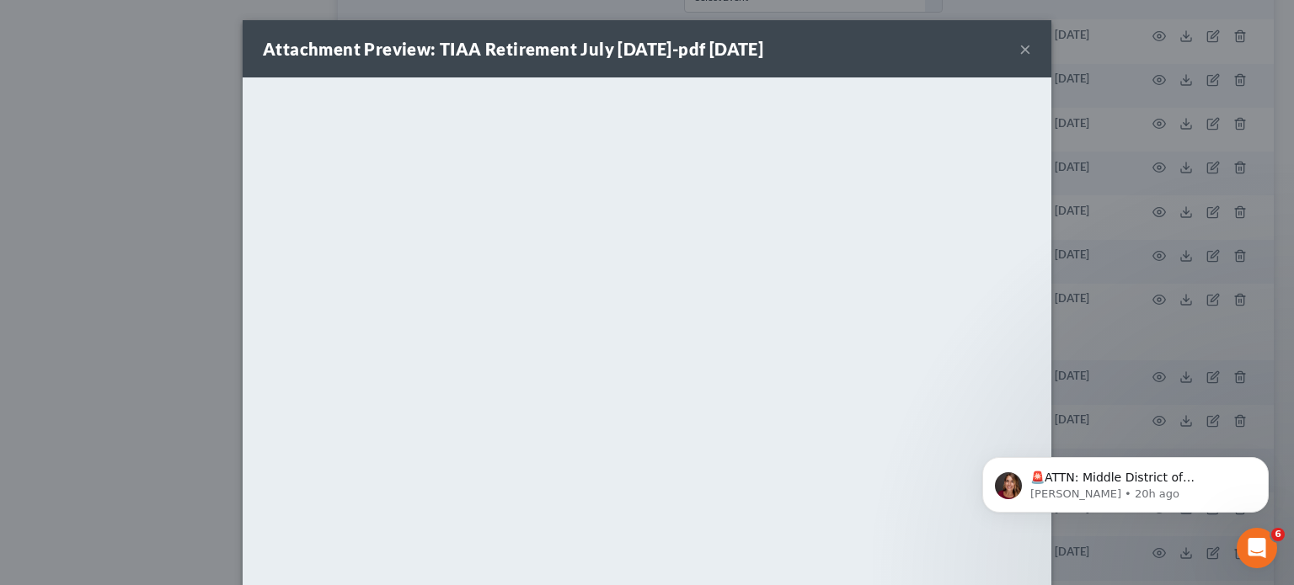
click at [1021, 51] on button "×" at bounding box center [1025, 49] width 12 height 20
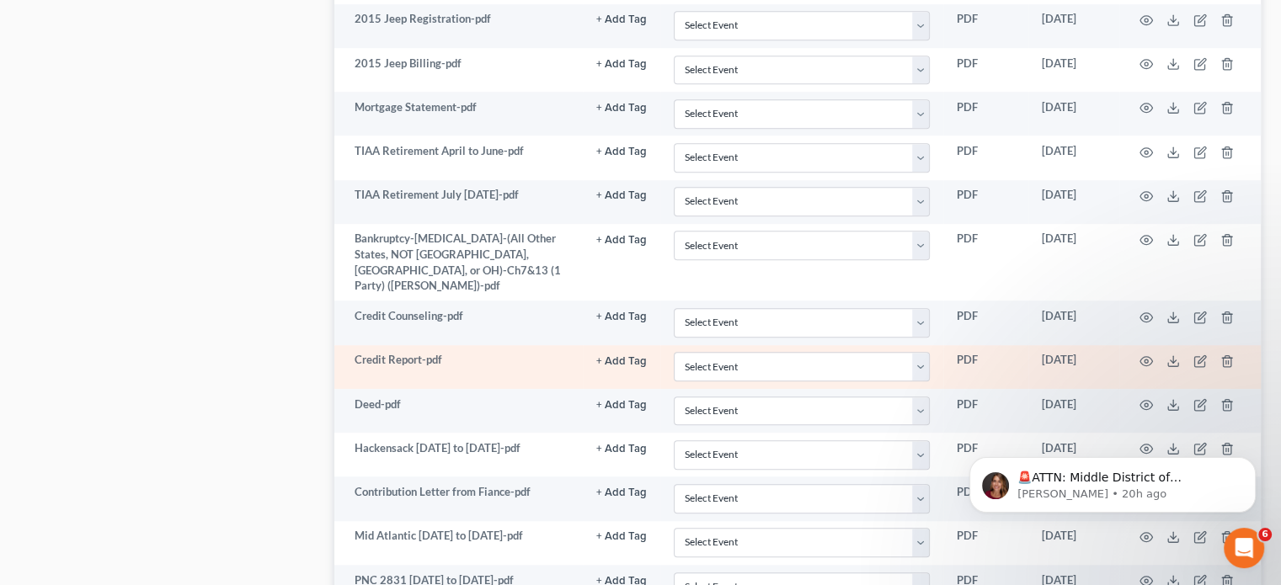
scroll to position [1263, 0]
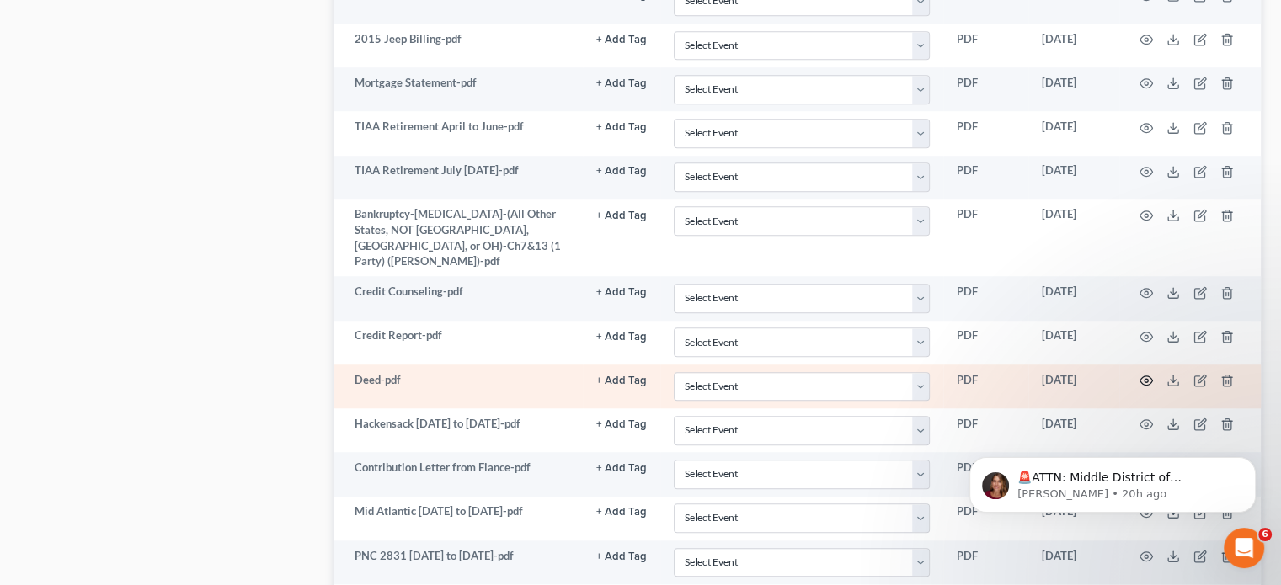
click at [1145, 376] on icon "button" at bounding box center [1146, 380] width 13 height 9
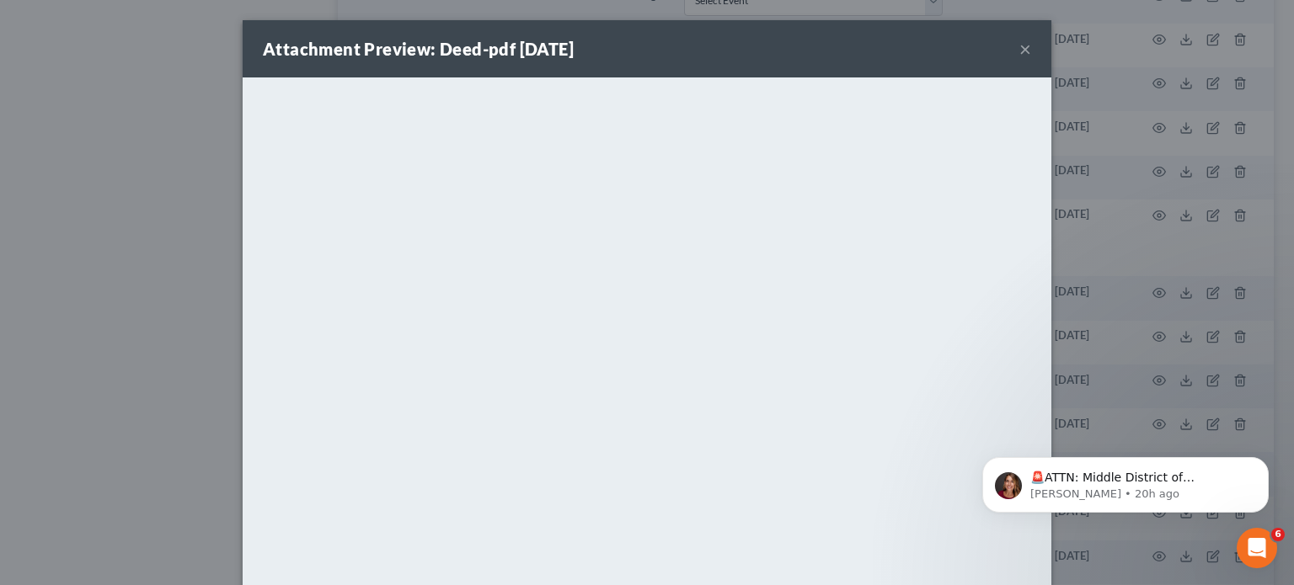
click at [1021, 47] on button "×" at bounding box center [1025, 49] width 12 height 20
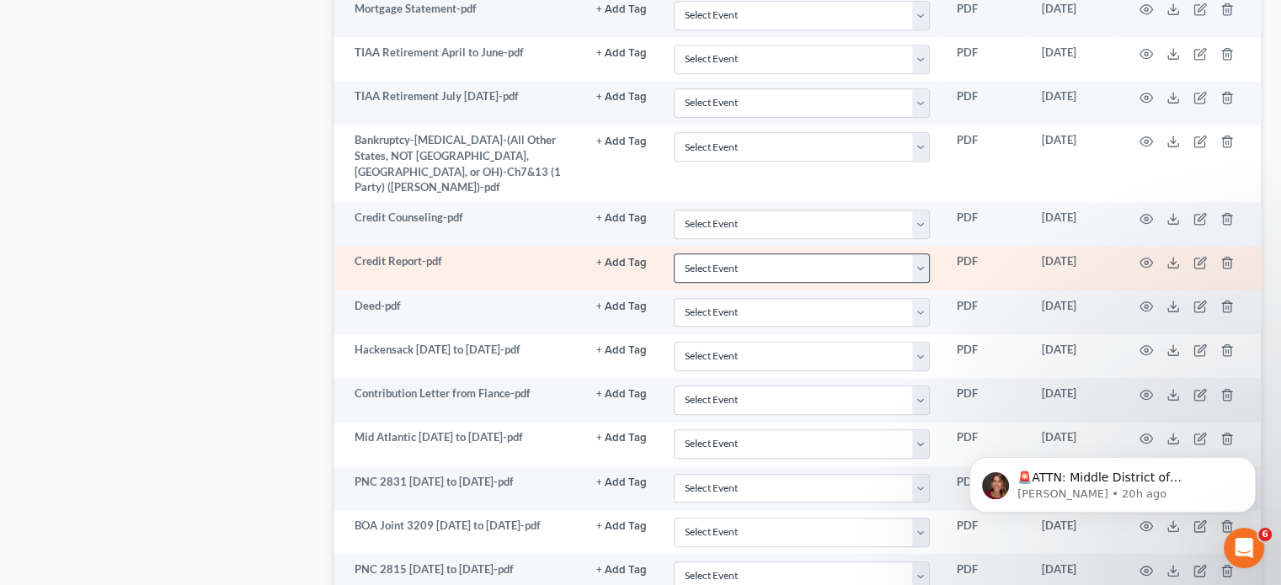
scroll to position [1348, 0]
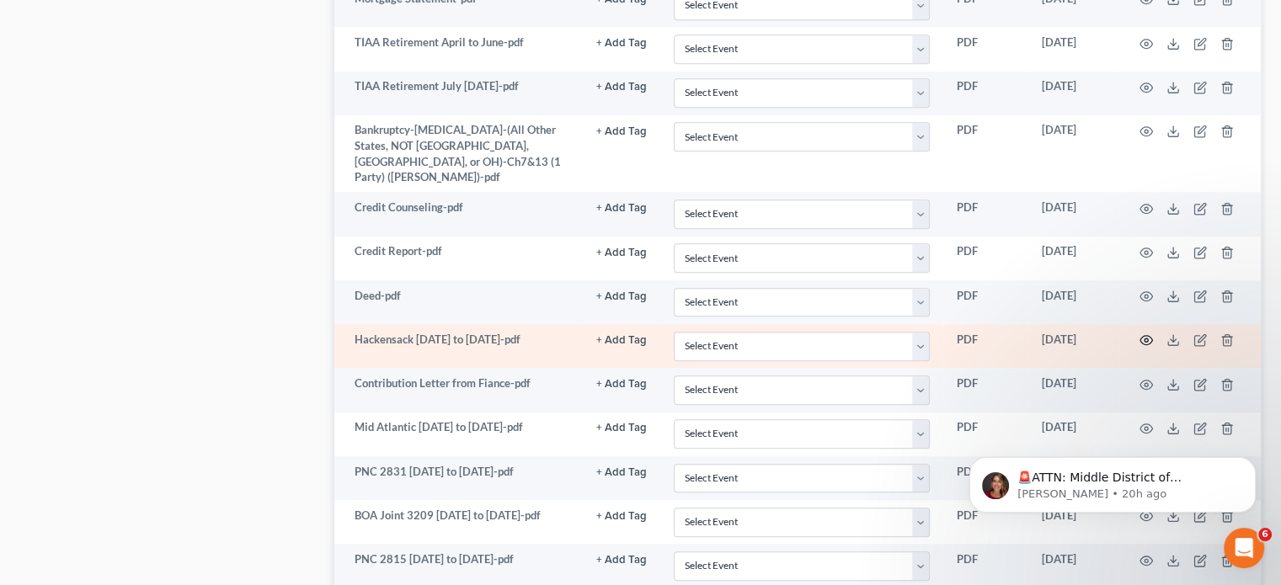
click at [1142, 336] on icon "button" at bounding box center [1146, 340] width 13 height 9
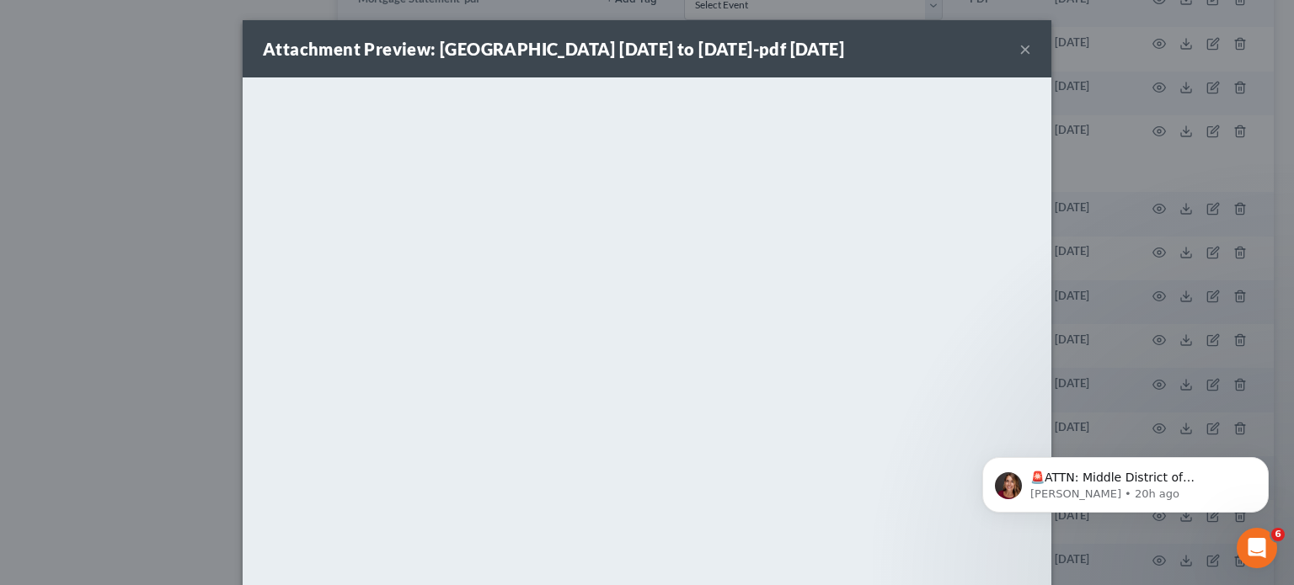
click at [1020, 51] on button "×" at bounding box center [1025, 49] width 12 height 20
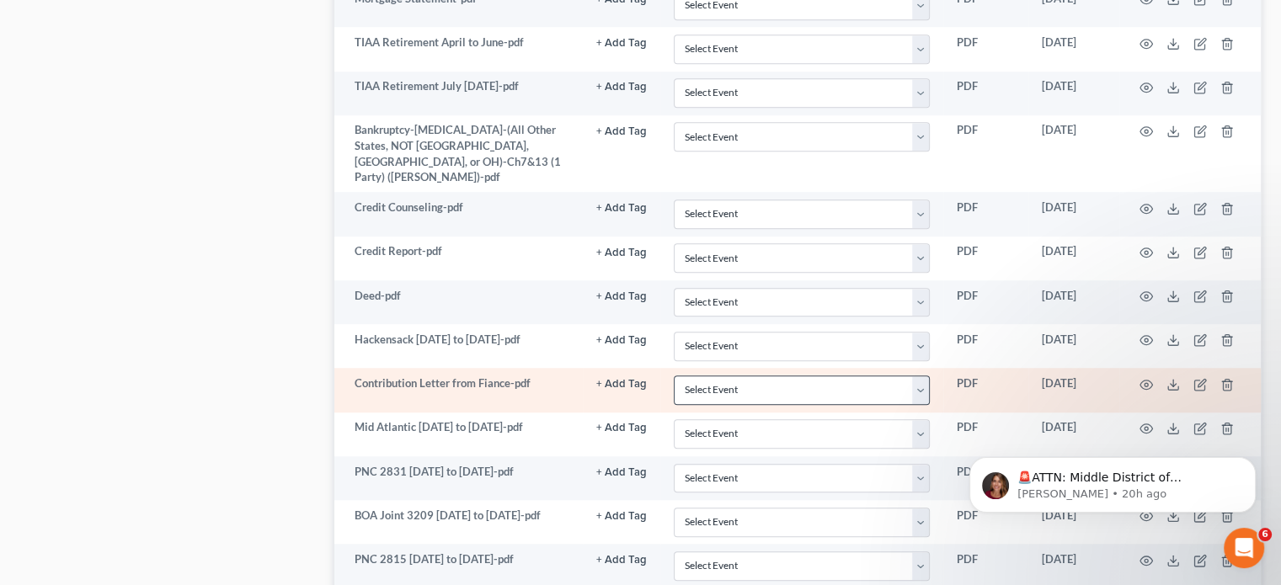
scroll to position [1432, 0]
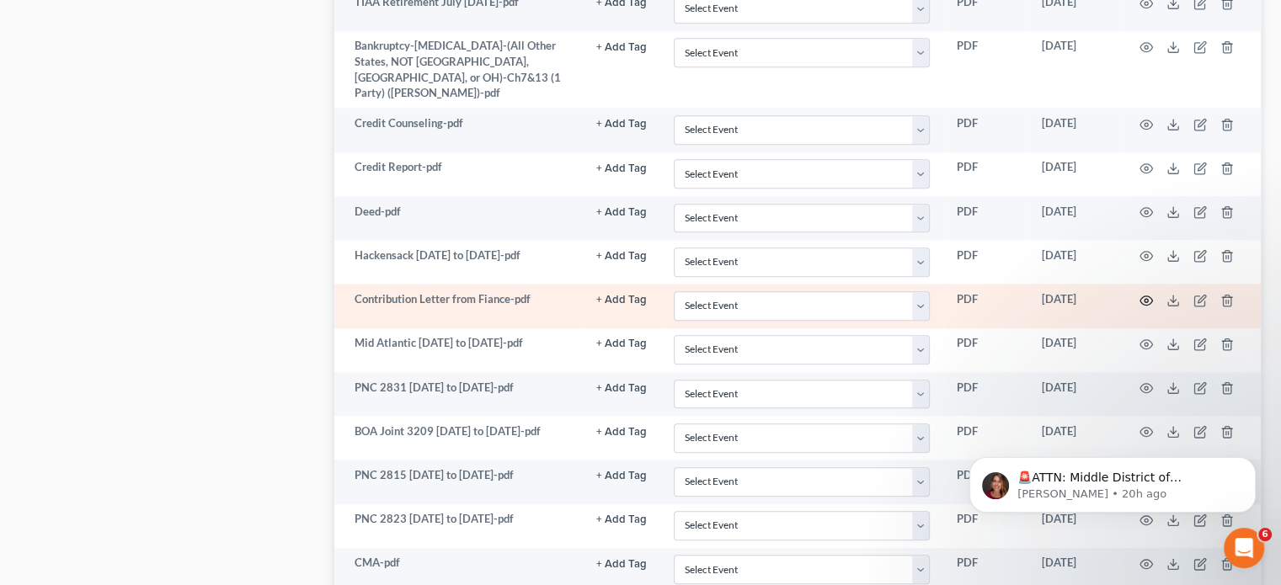
click at [1142, 294] on icon "button" at bounding box center [1145, 300] width 13 height 13
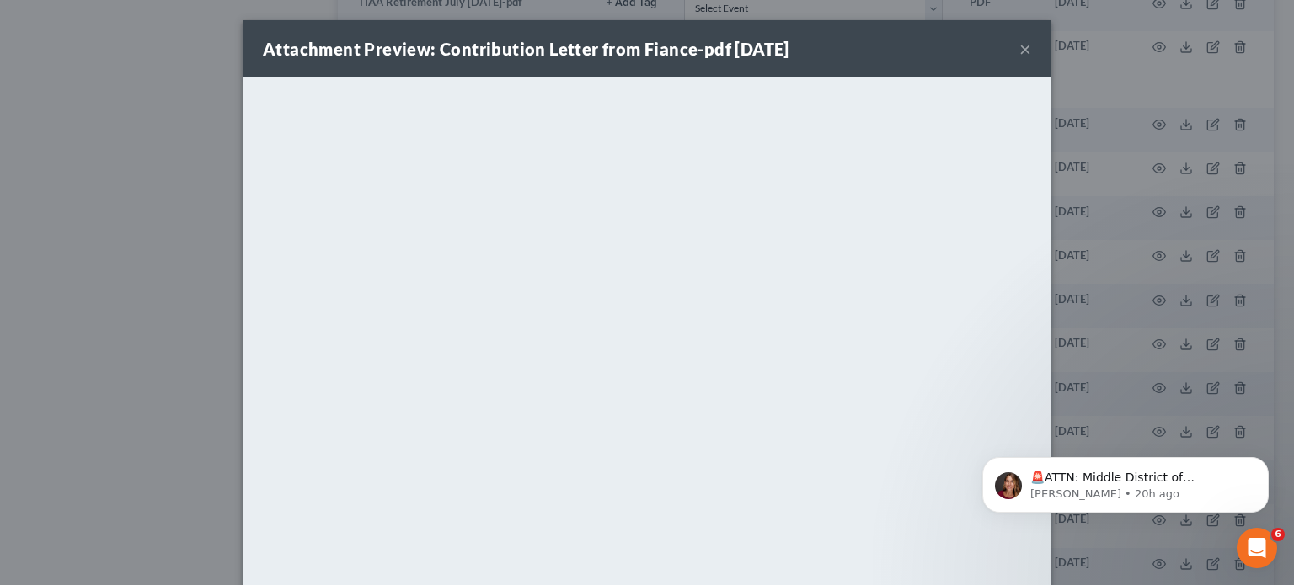
click at [1011, 49] on div "Attachment Preview: Contribution Letter from Fiance-pdf 08/05/2025 ×" at bounding box center [647, 48] width 809 height 57
click at [1019, 50] on button "×" at bounding box center [1025, 49] width 12 height 20
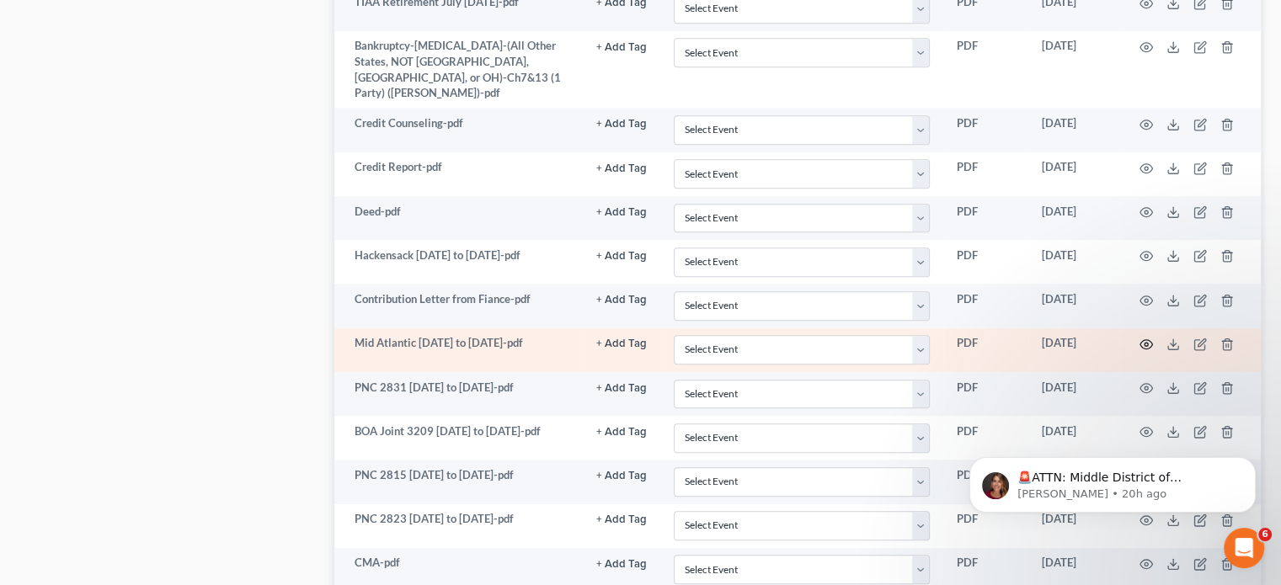
click at [1140, 340] on icon "button" at bounding box center [1146, 344] width 13 height 9
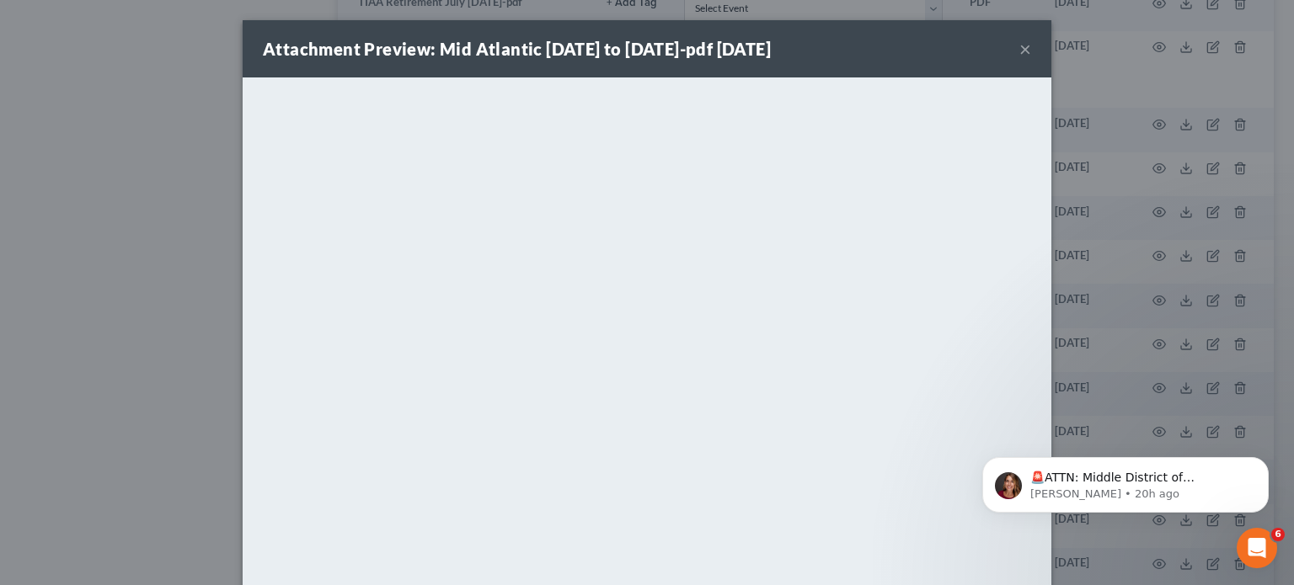
click at [1011, 48] on div "Attachment Preview: Mid Atlantic 1-15-25 to 8-31-25-pdf 08/05/2025 ×" at bounding box center [647, 48] width 809 height 57
click at [1019, 51] on button "×" at bounding box center [1025, 49] width 12 height 20
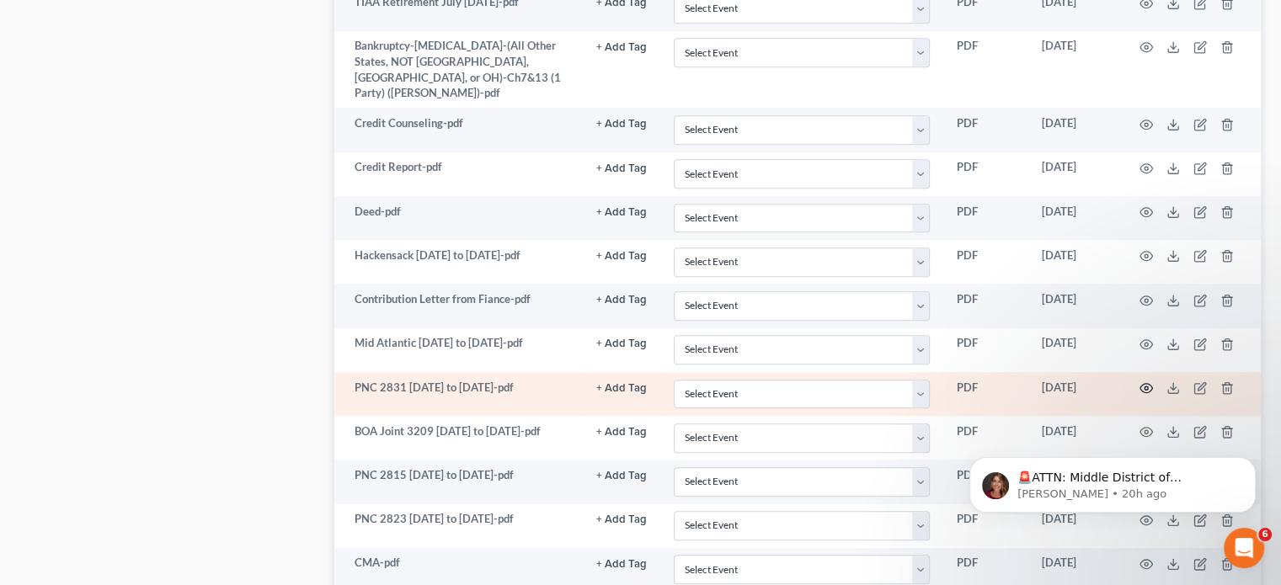
click at [1140, 382] on icon "button" at bounding box center [1145, 388] width 13 height 13
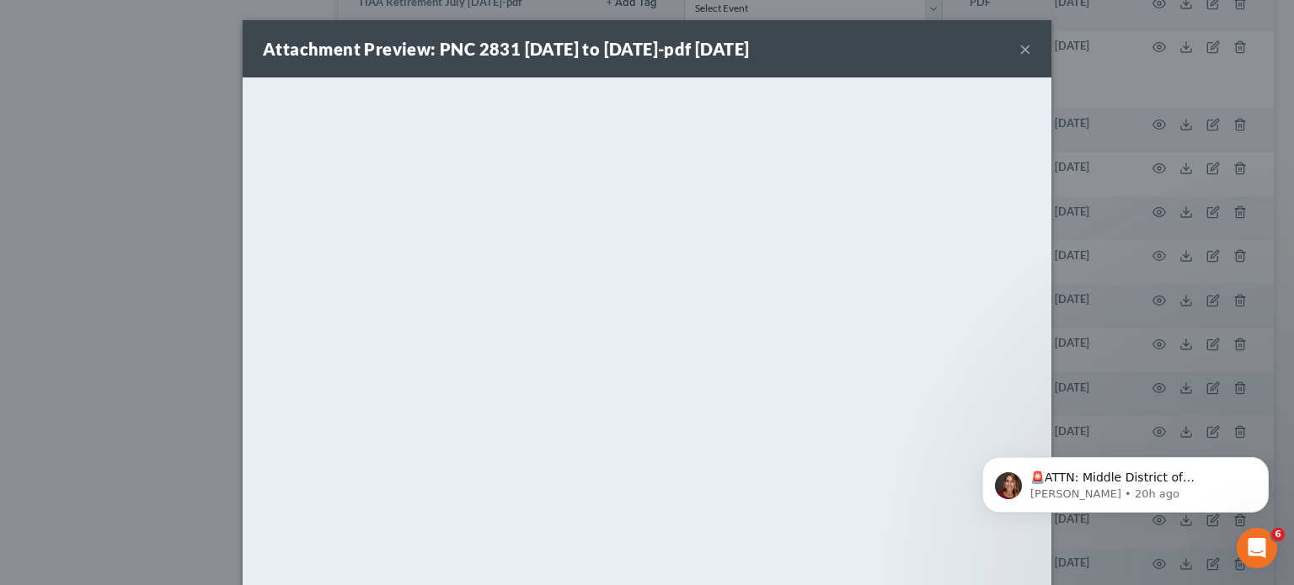
click at [1019, 50] on button "×" at bounding box center [1025, 49] width 12 height 20
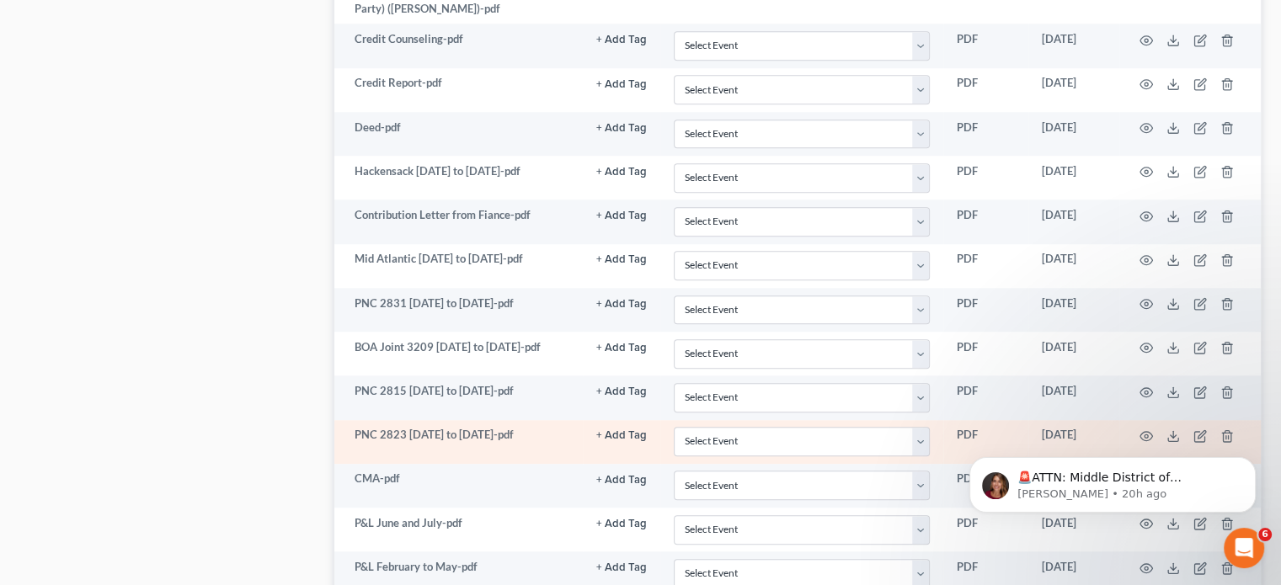
scroll to position [1600, 0]
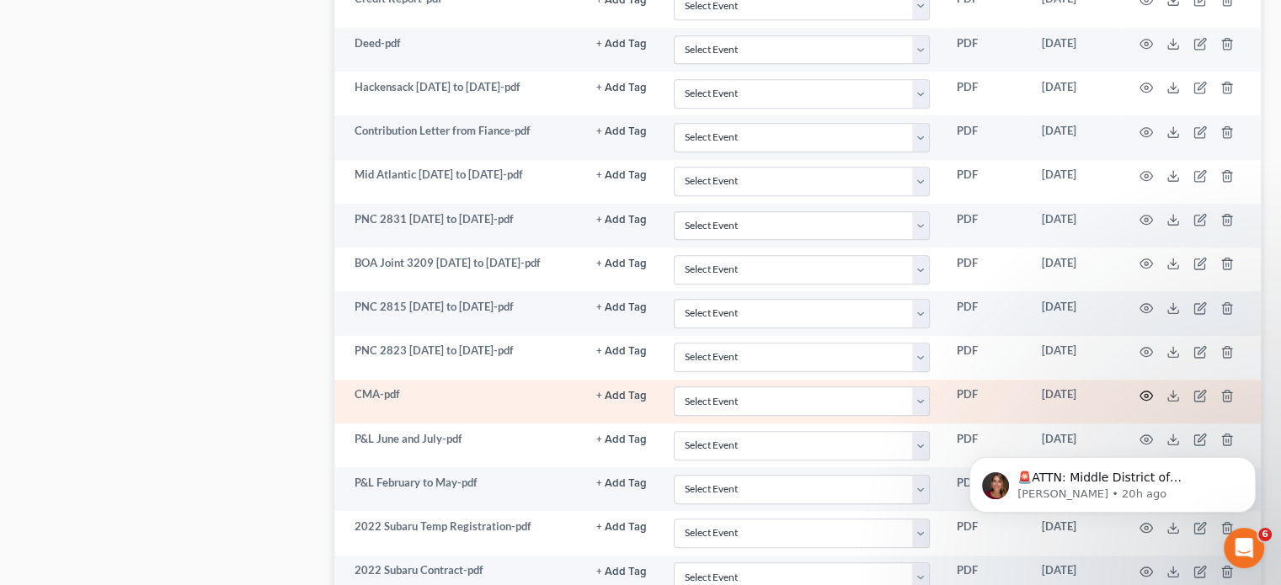
click at [1149, 389] on icon "button" at bounding box center [1145, 395] width 13 height 13
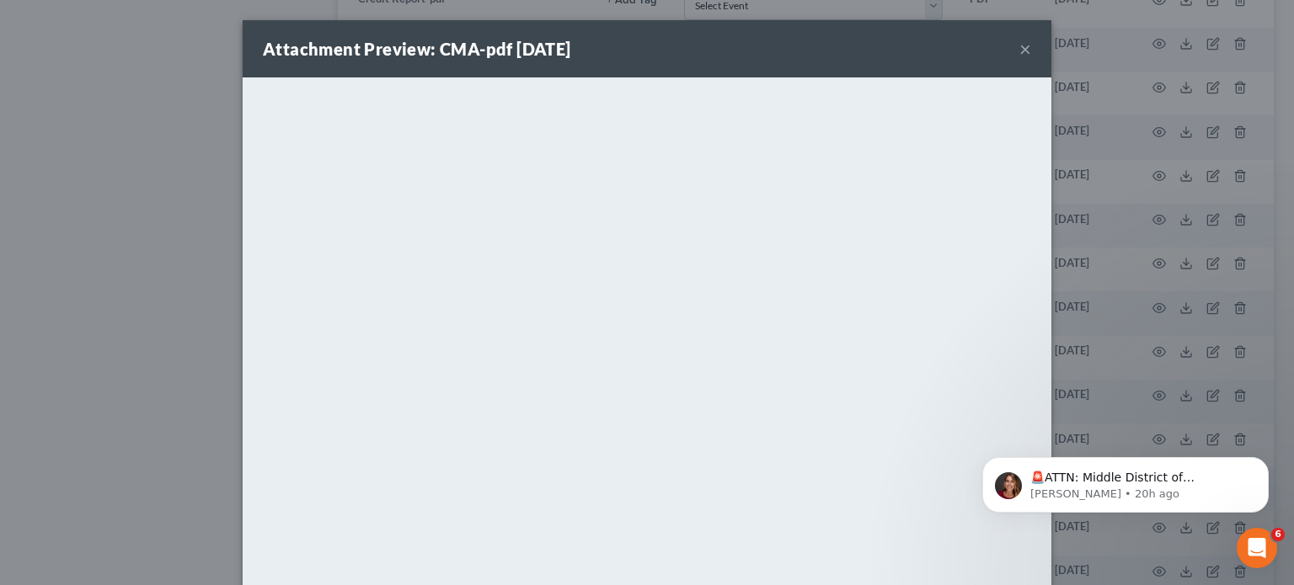
click at [1019, 45] on button "×" at bounding box center [1025, 49] width 12 height 20
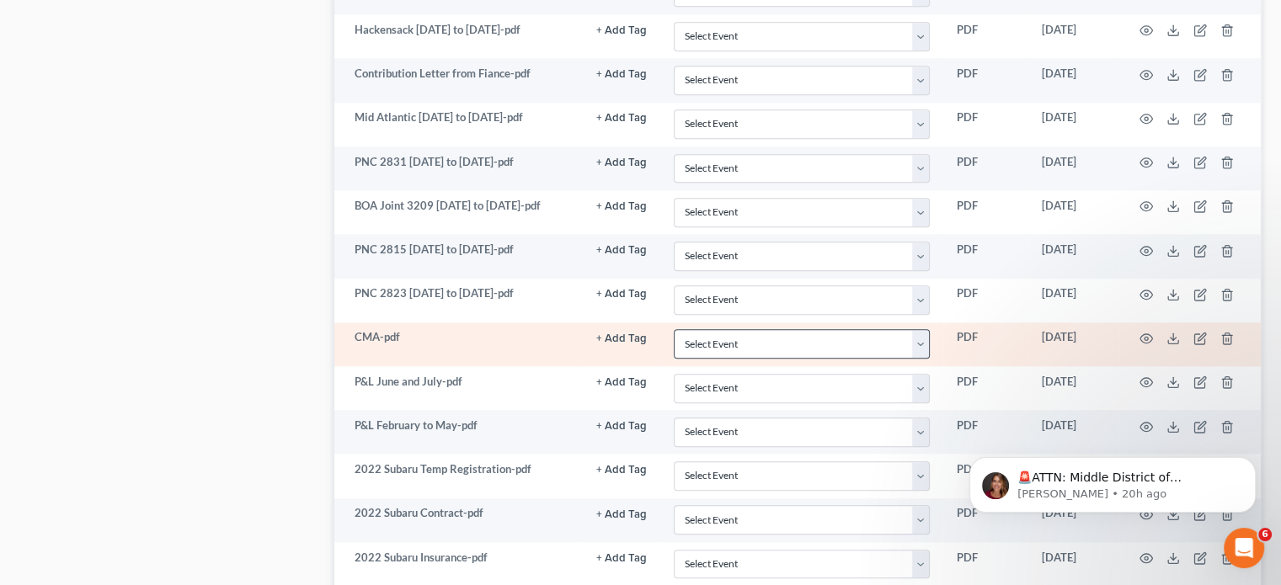
scroll to position [1684, 0]
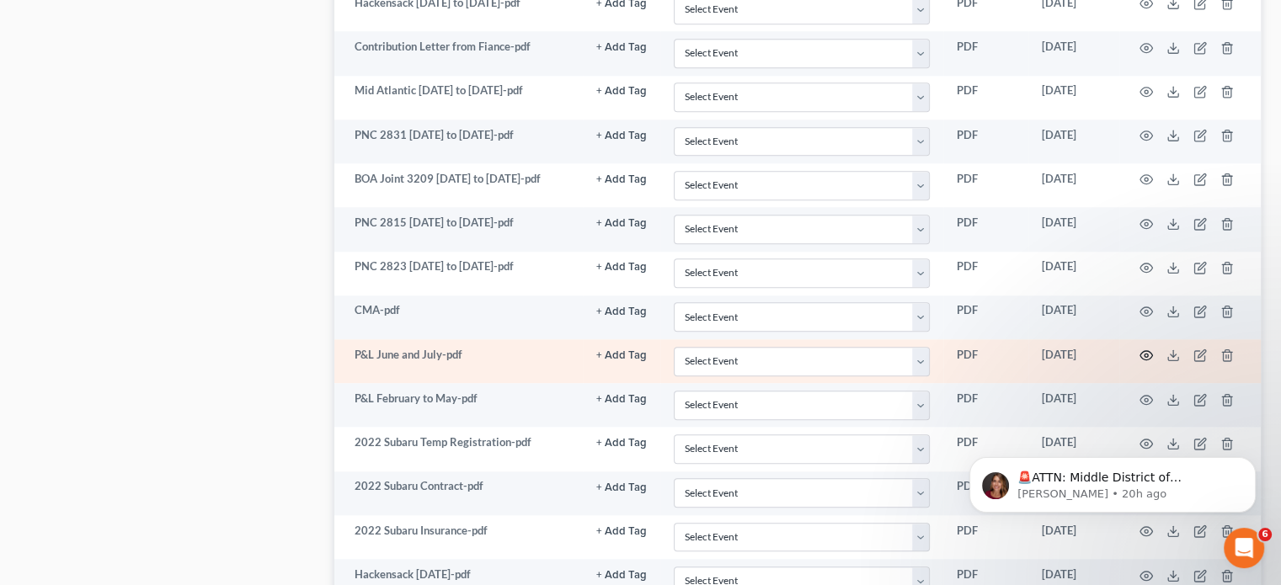
click at [1145, 351] on icon "button" at bounding box center [1146, 355] width 13 height 9
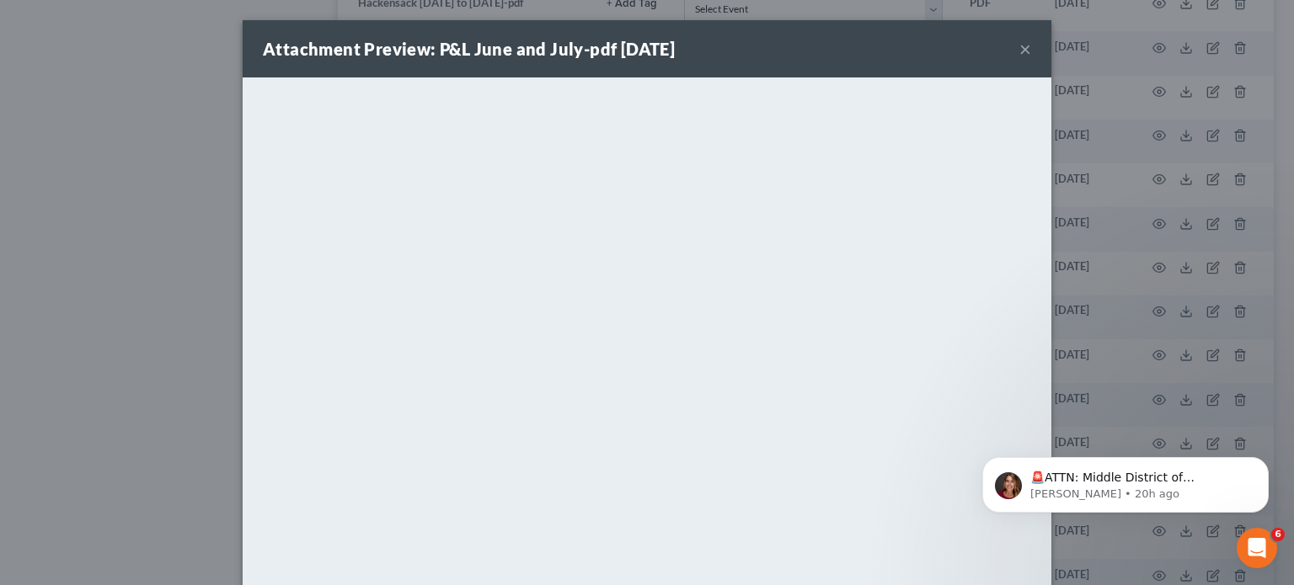
click at [1019, 51] on button "×" at bounding box center [1025, 49] width 12 height 20
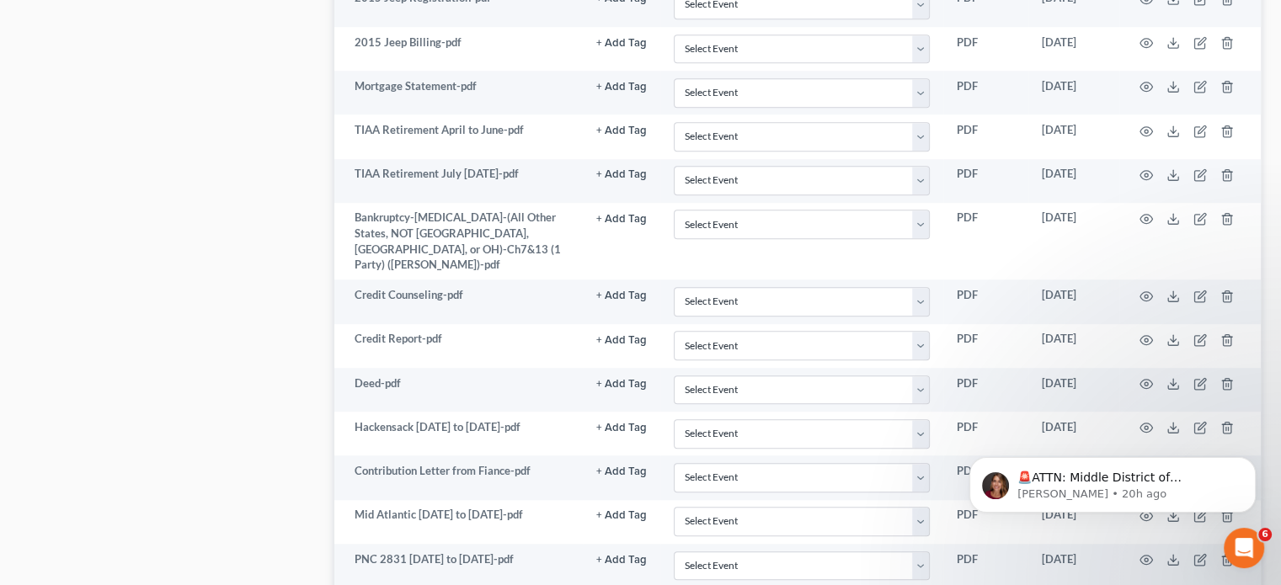
scroll to position [1176, 0]
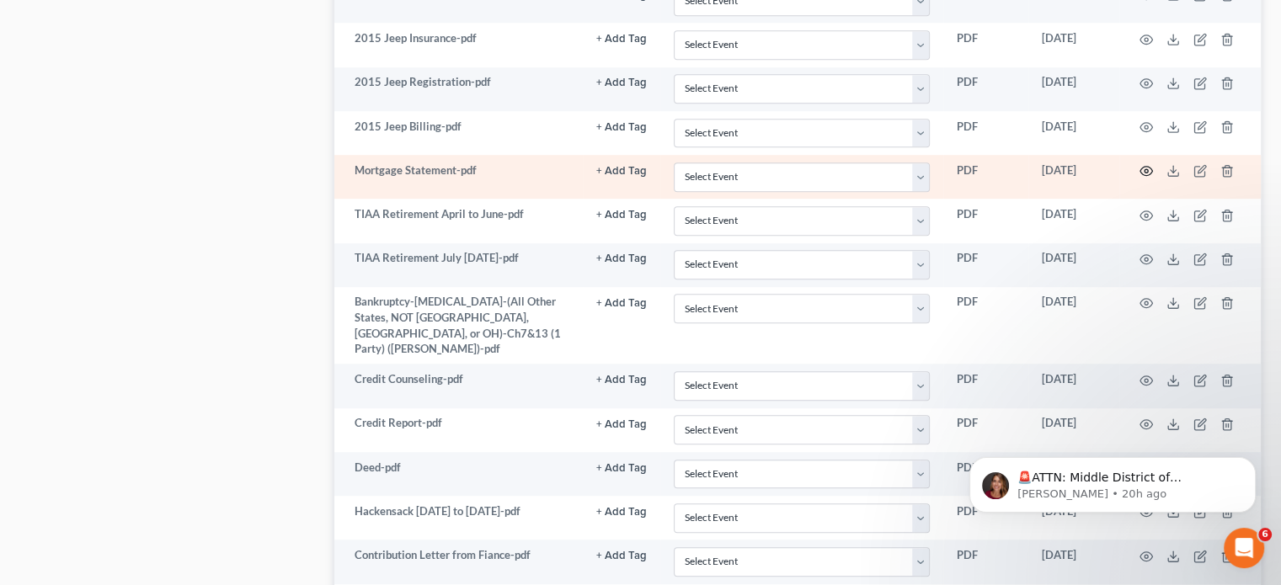
click at [1143, 164] on icon "button" at bounding box center [1145, 170] width 13 height 13
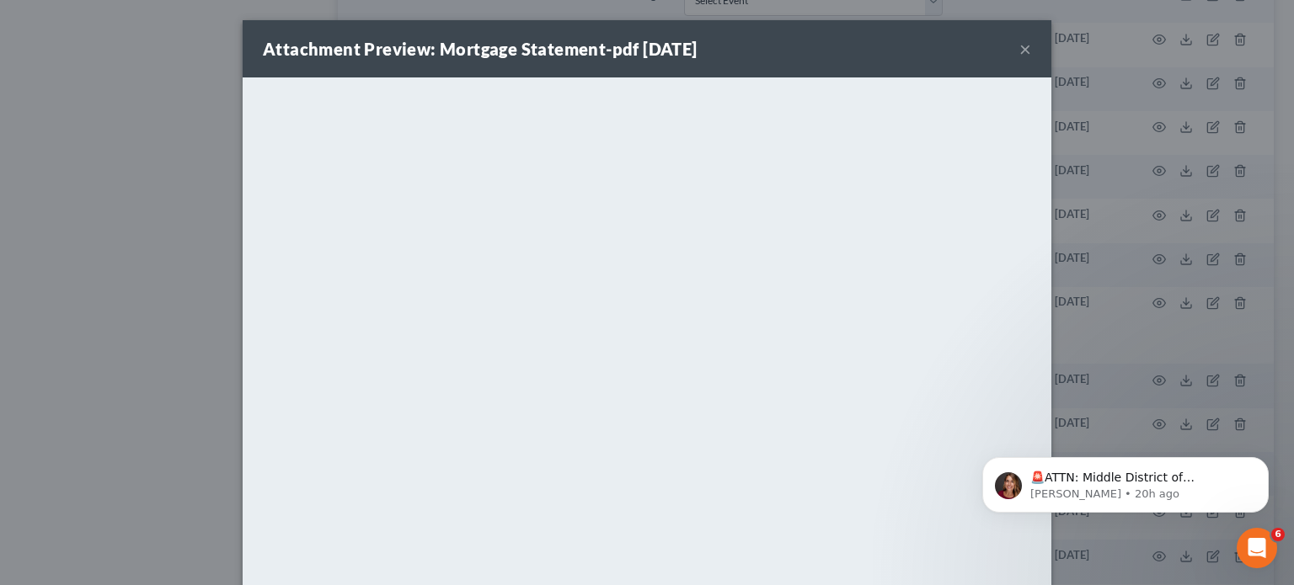
click at [1019, 48] on button "×" at bounding box center [1025, 49] width 12 height 20
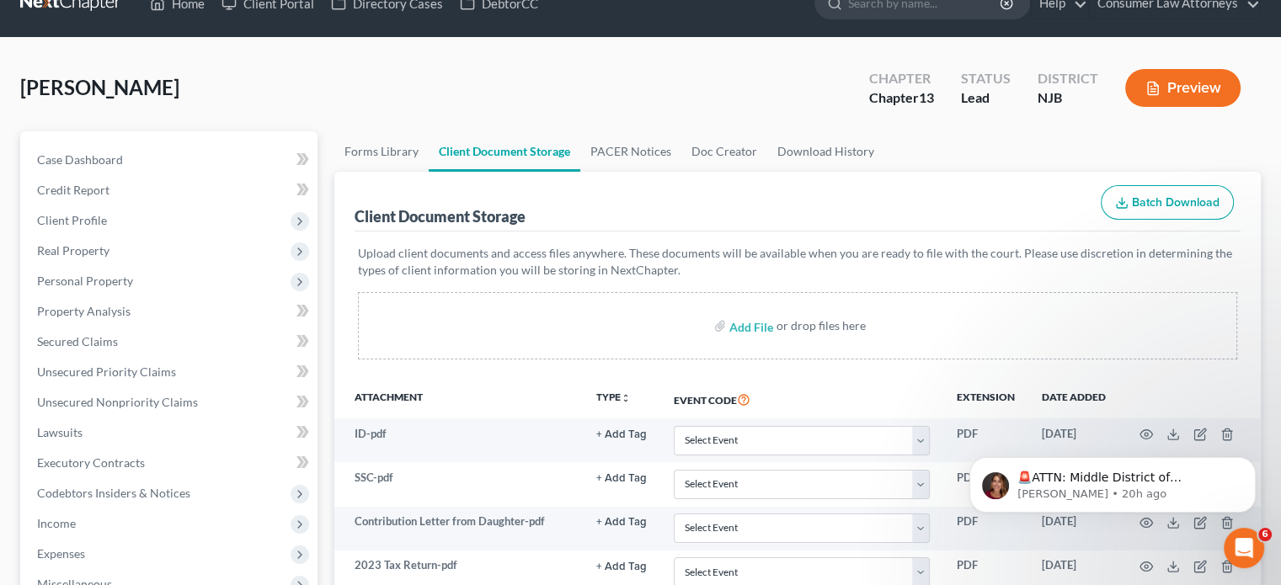
scroll to position [0, 0]
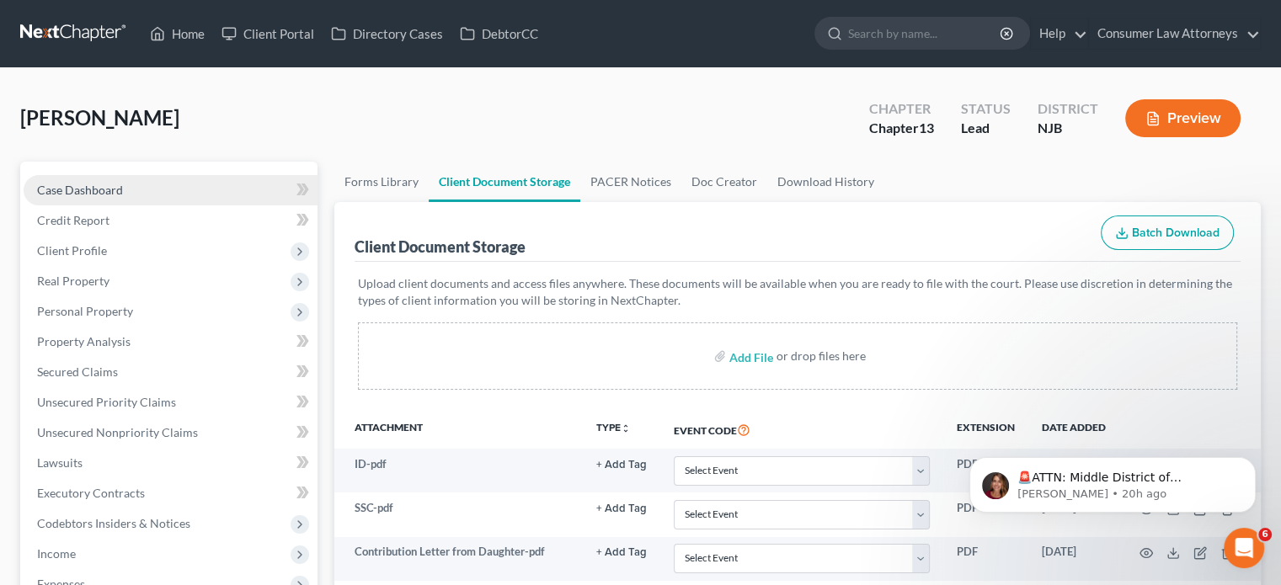
click at [76, 184] on span "Case Dashboard" at bounding box center [80, 190] width 86 height 14
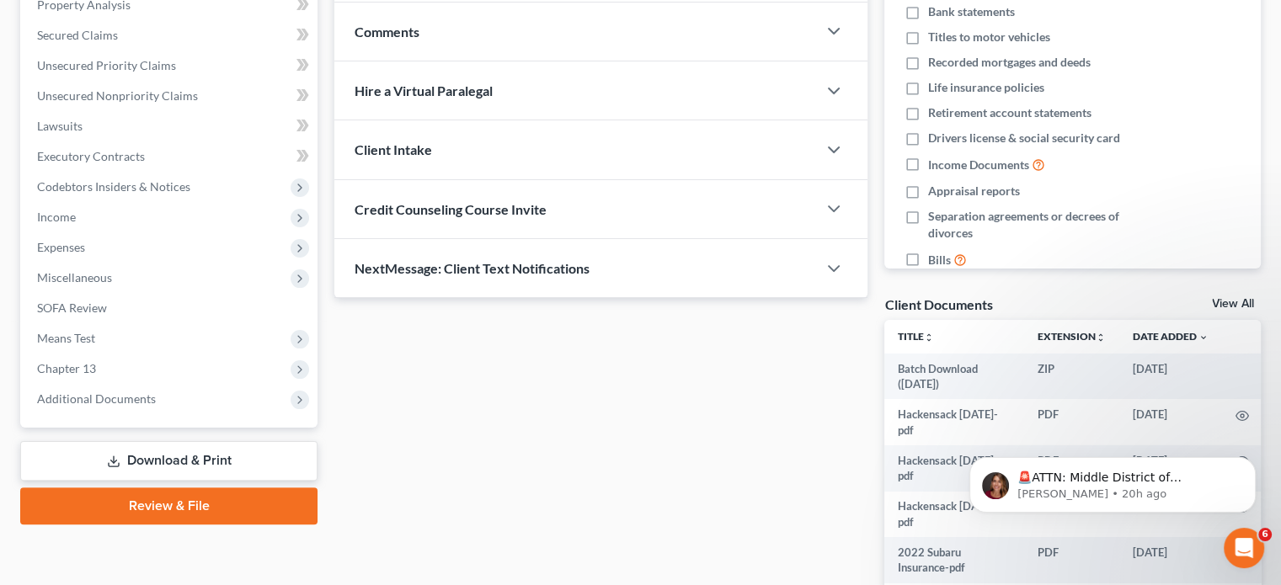
scroll to position [253, 0]
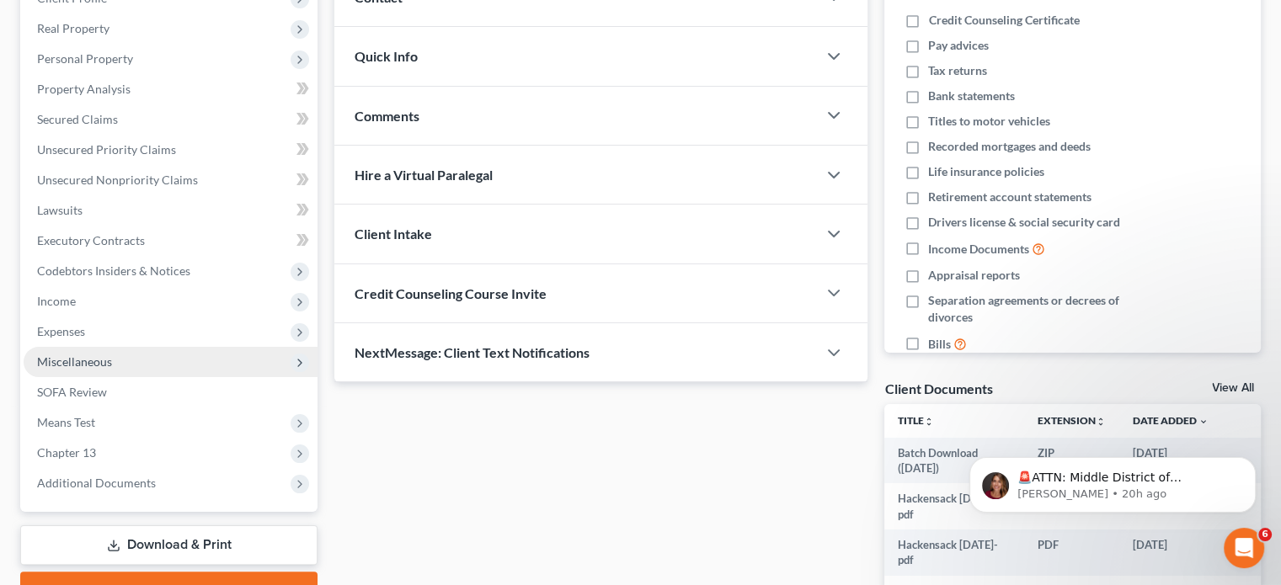
click at [80, 369] on span "Miscellaneous" at bounding box center [171, 362] width 294 height 30
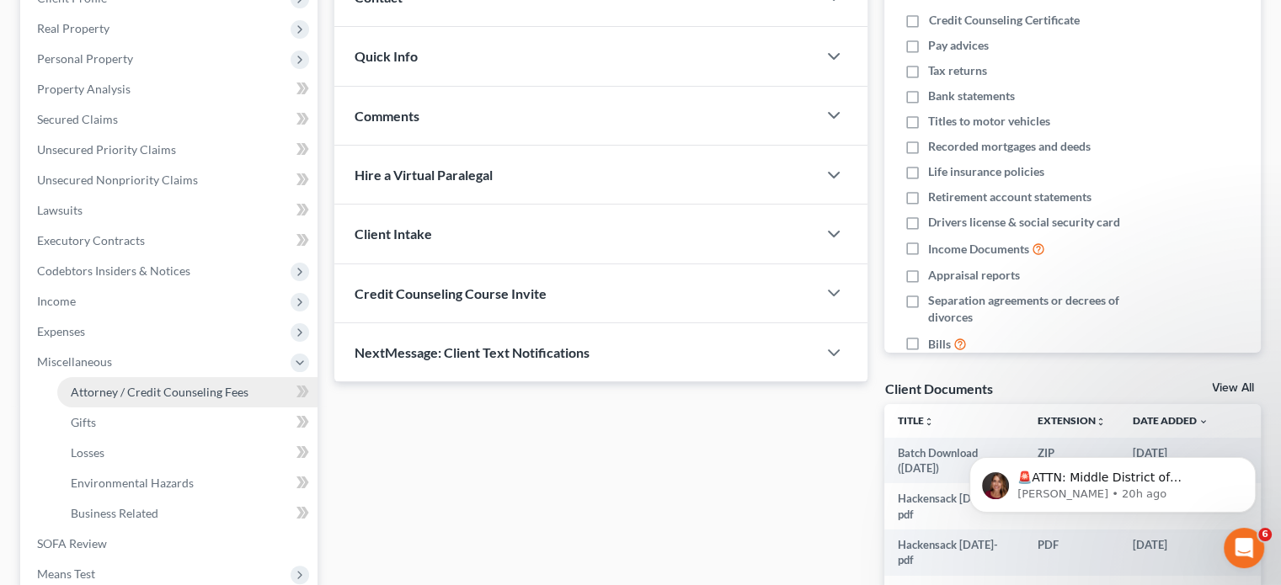
click at [131, 392] on span "Attorney / Credit Counseling Fees" at bounding box center [160, 392] width 178 height 14
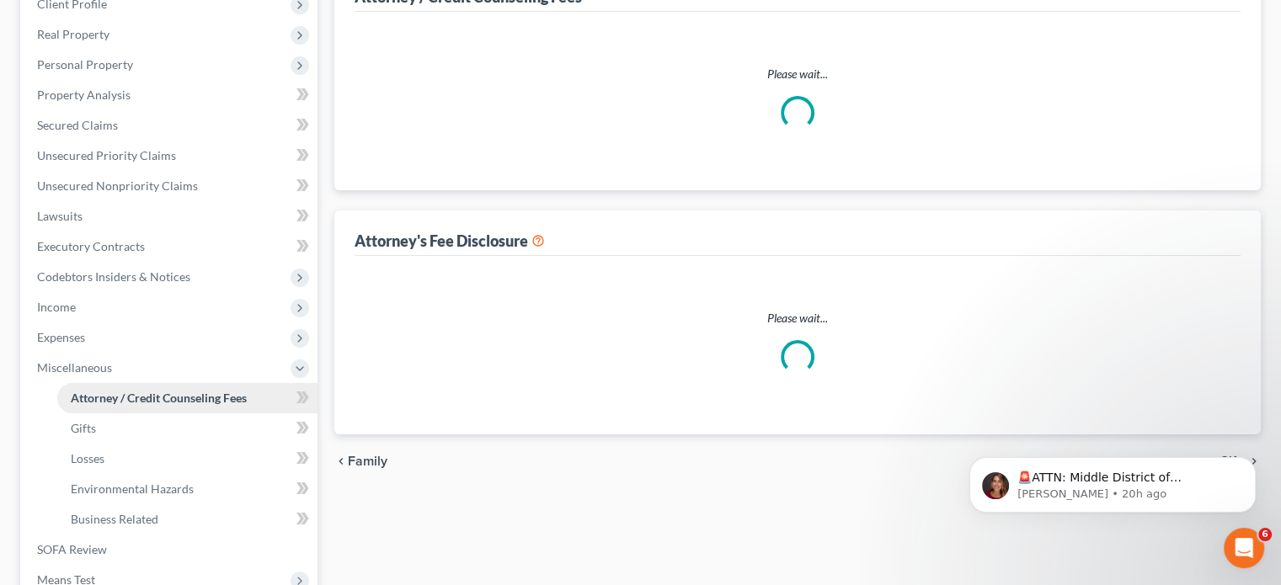
scroll to position [56, 0]
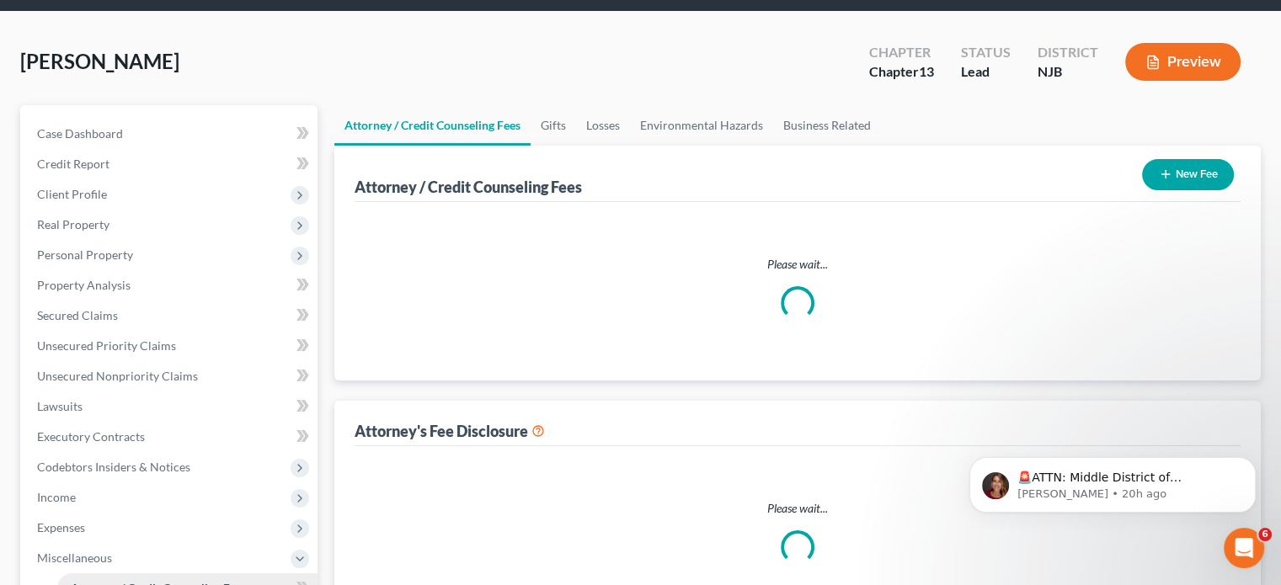
select select "2"
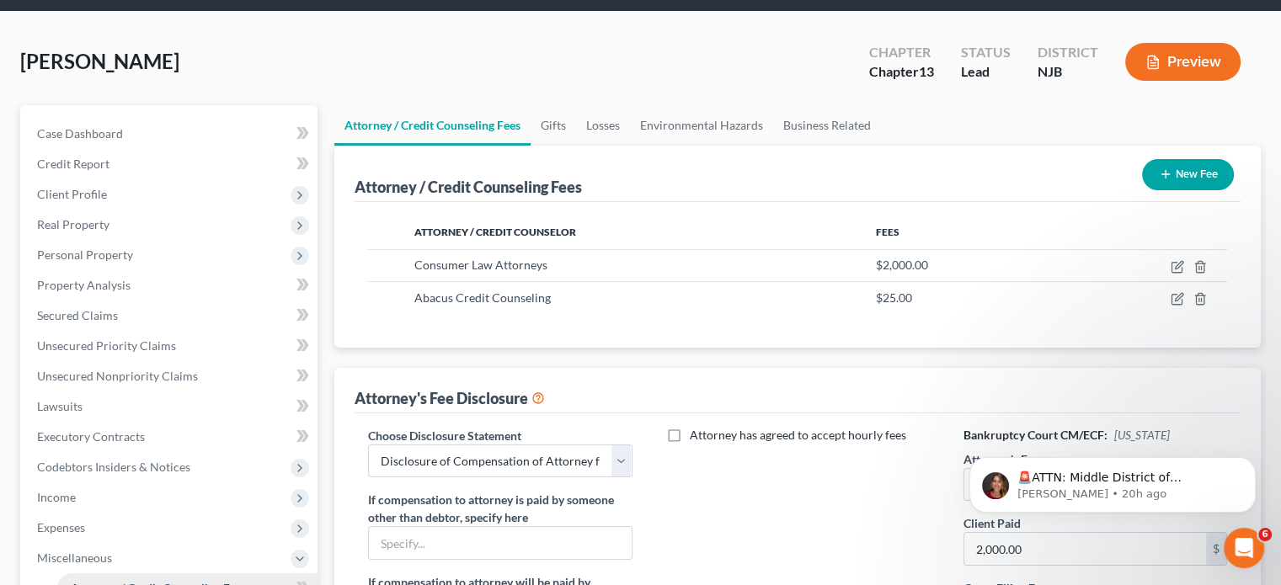
scroll to position [0, 0]
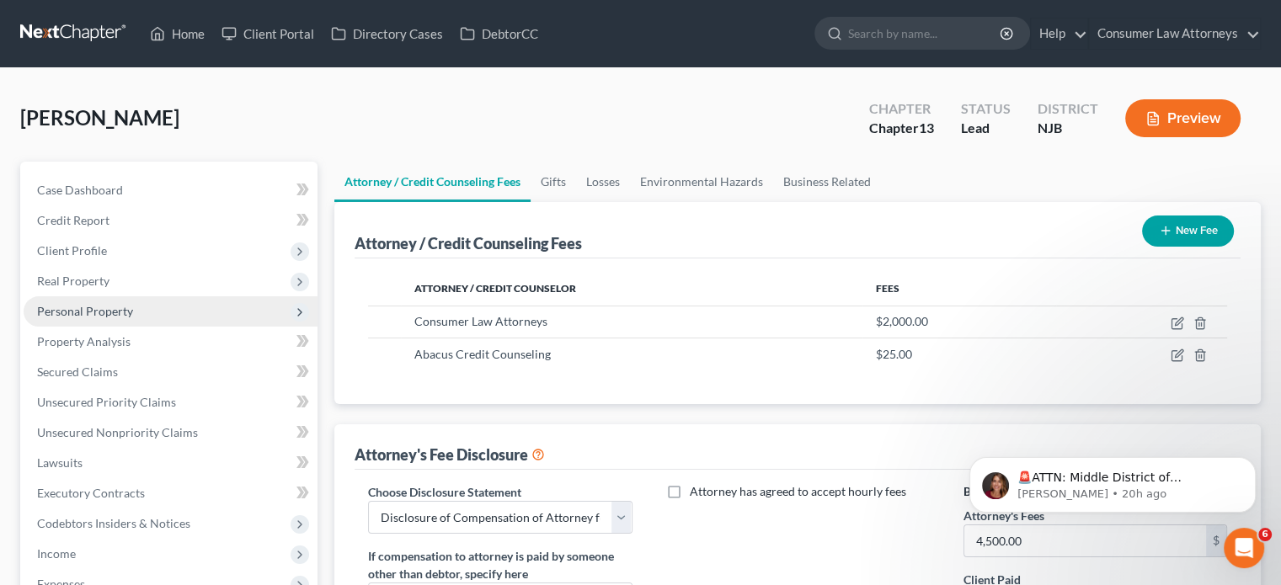
click at [71, 319] on span "Personal Property" at bounding box center [171, 311] width 294 height 30
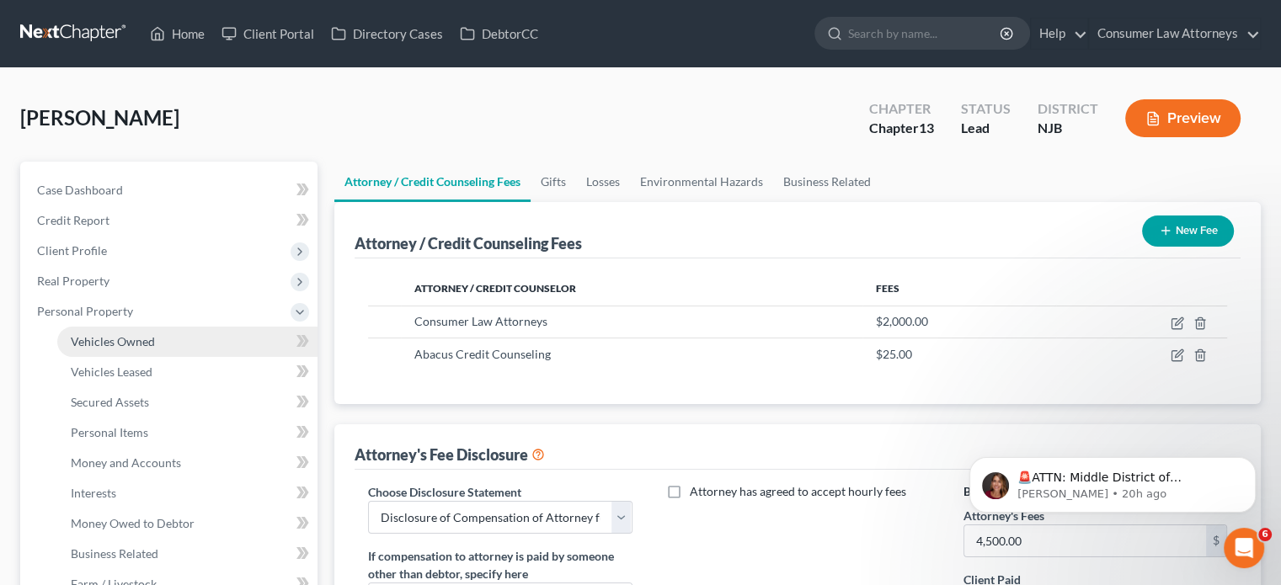
click at [98, 344] on span "Vehicles Owned" at bounding box center [113, 341] width 84 height 14
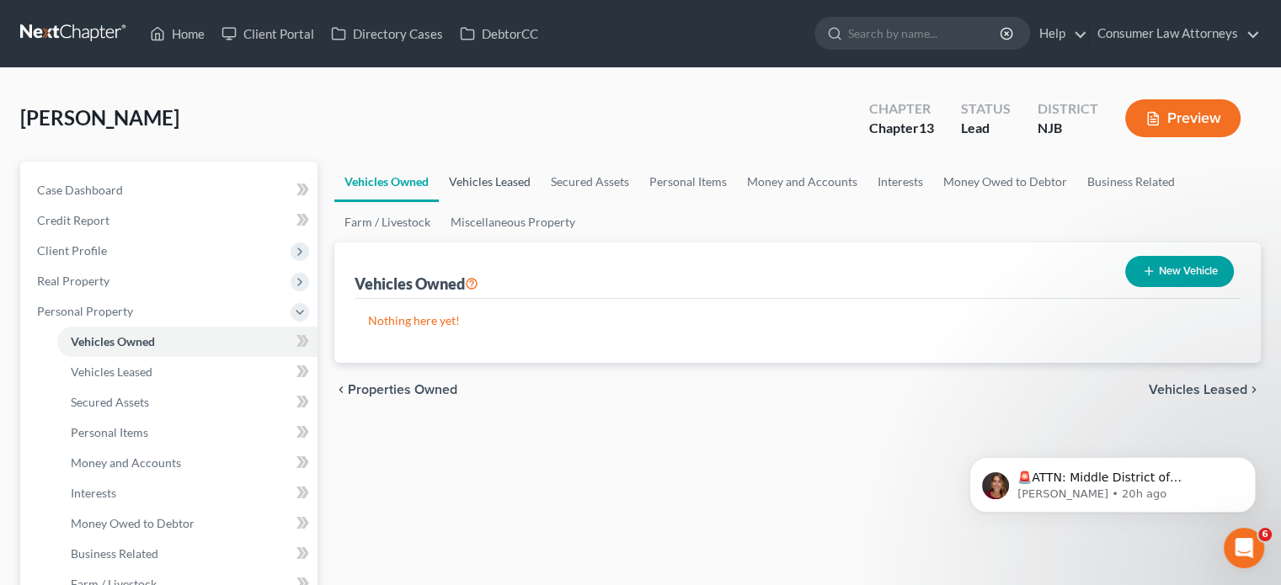
click at [501, 171] on link "Vehicles Leased" at bounding box center [490, 182] width 102 height 40
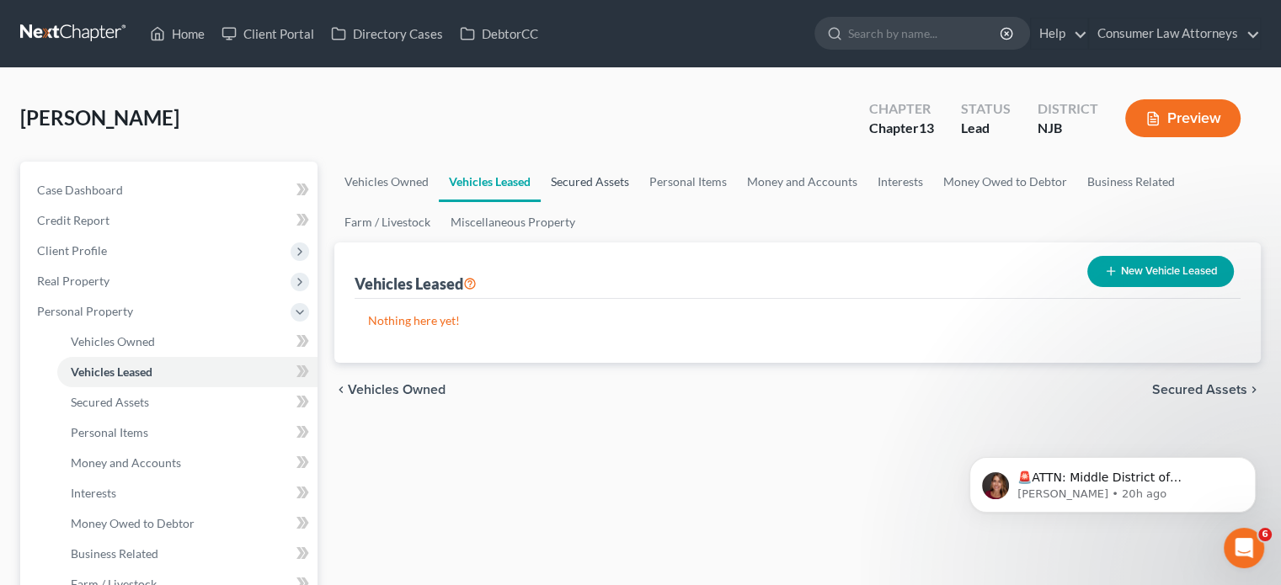
click at [595, 179] on link "Secured Assets" at bounding box center [590, 182] width 99 height 40
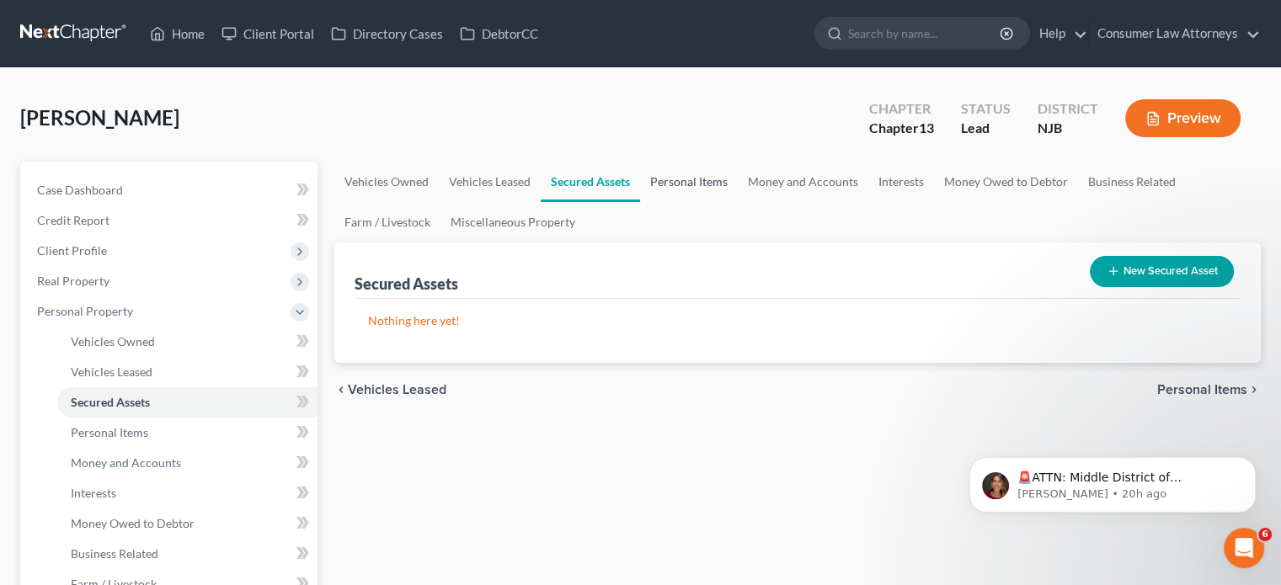
click at [674, 176] on link "Personal Items" at bounding box center [689, 182] width 98 height 40
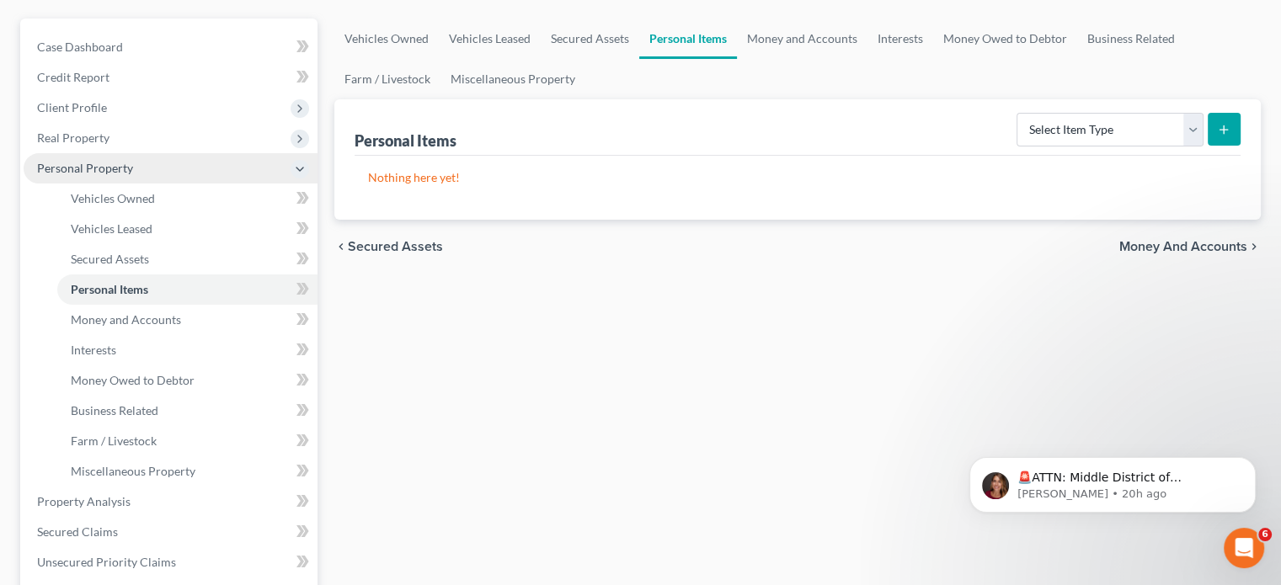
scroll to position [168, 0]
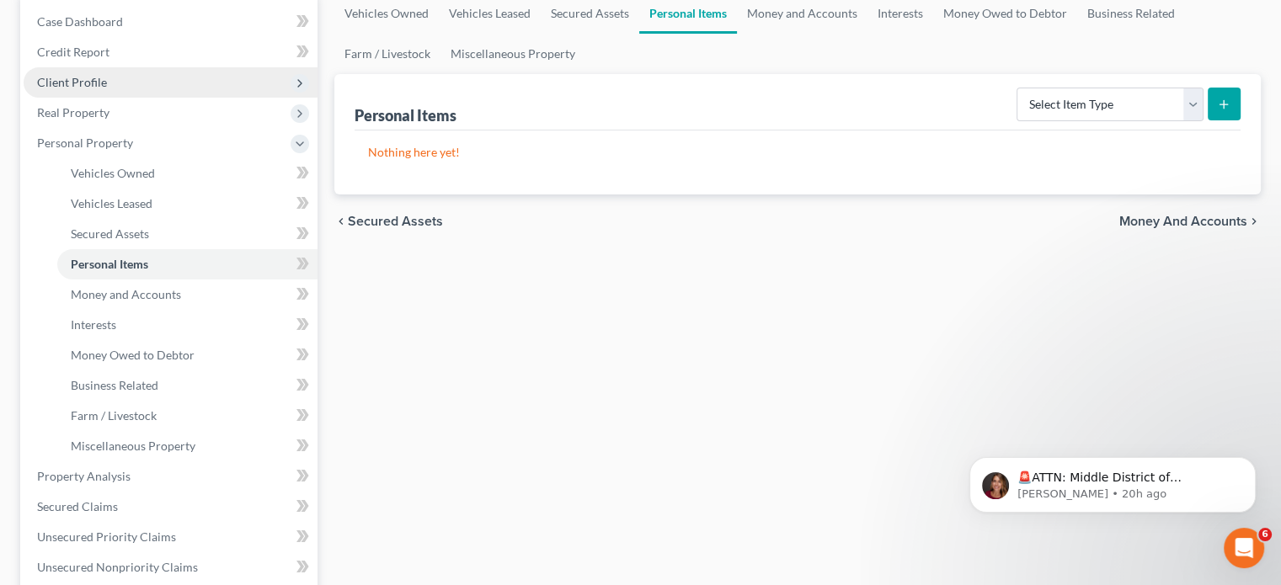
click at [77, 75] on span "Client Profile" at bounding box center [72, 82] width 70 height 14
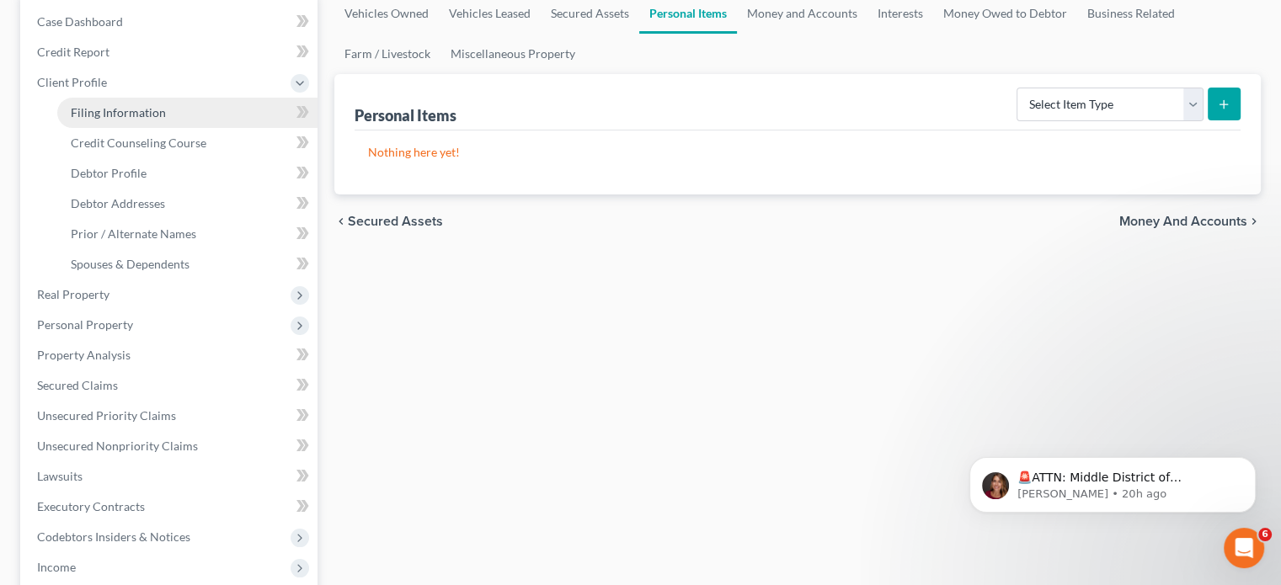
click at [128, 112] on span "Filing Information" at bounding box center [118, 112] width 95 height 14
select select "1"
select select "0"
select select "3"
select select "51"
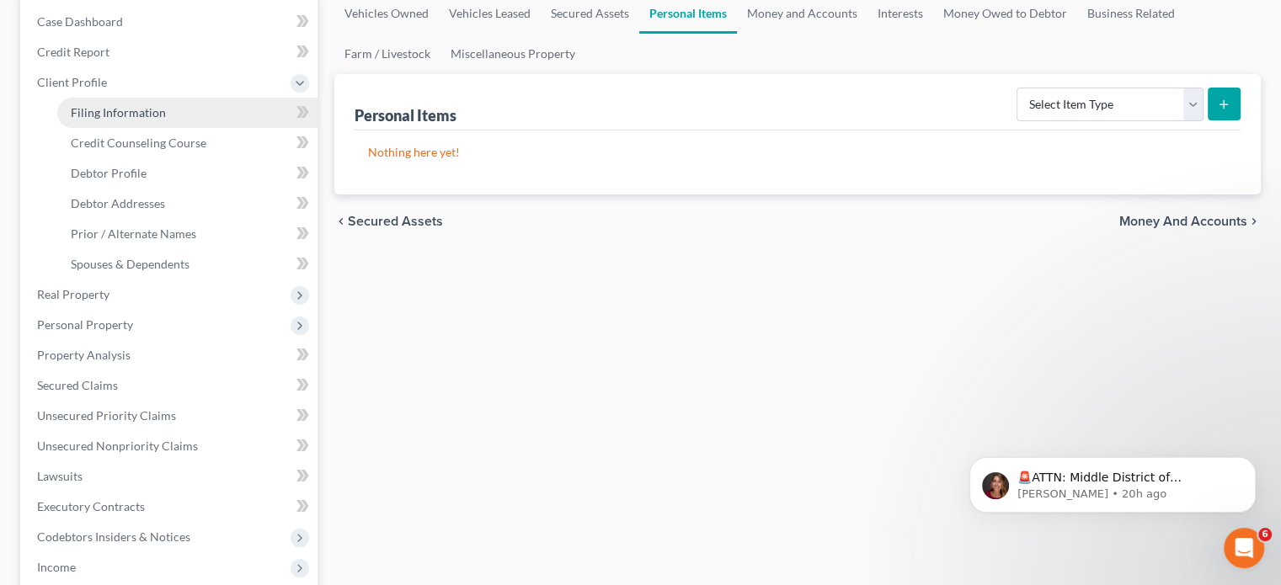
select select "21"
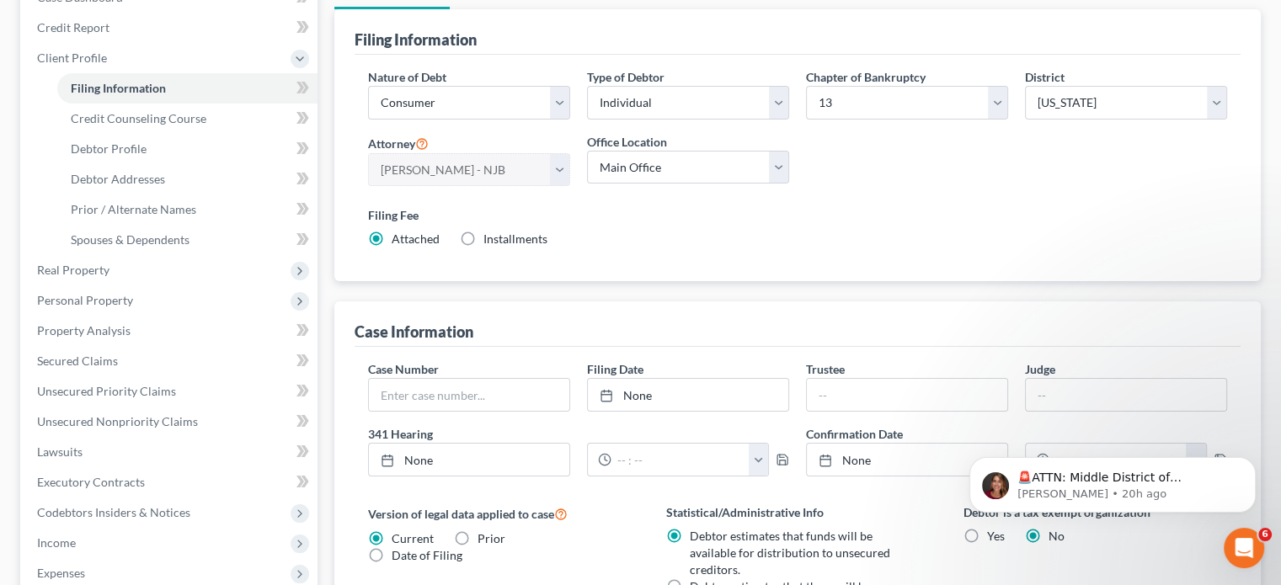
scroll to position [168, 0]
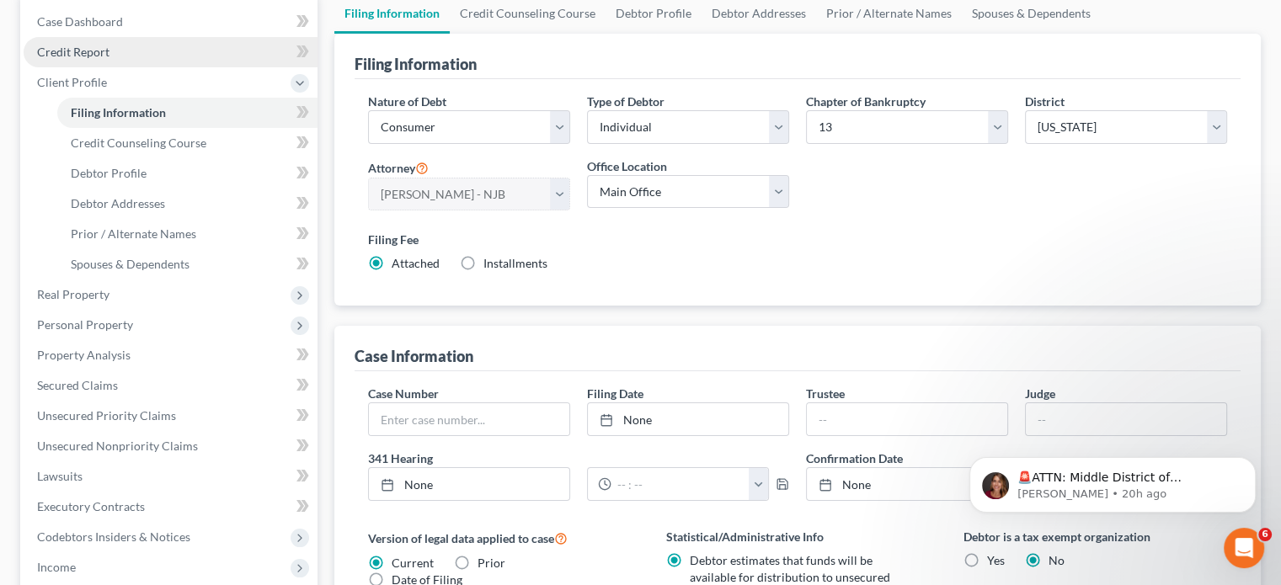
click at [72, 50] on span "Credit Report" at bounding box center [73, 52] width 72 height 14
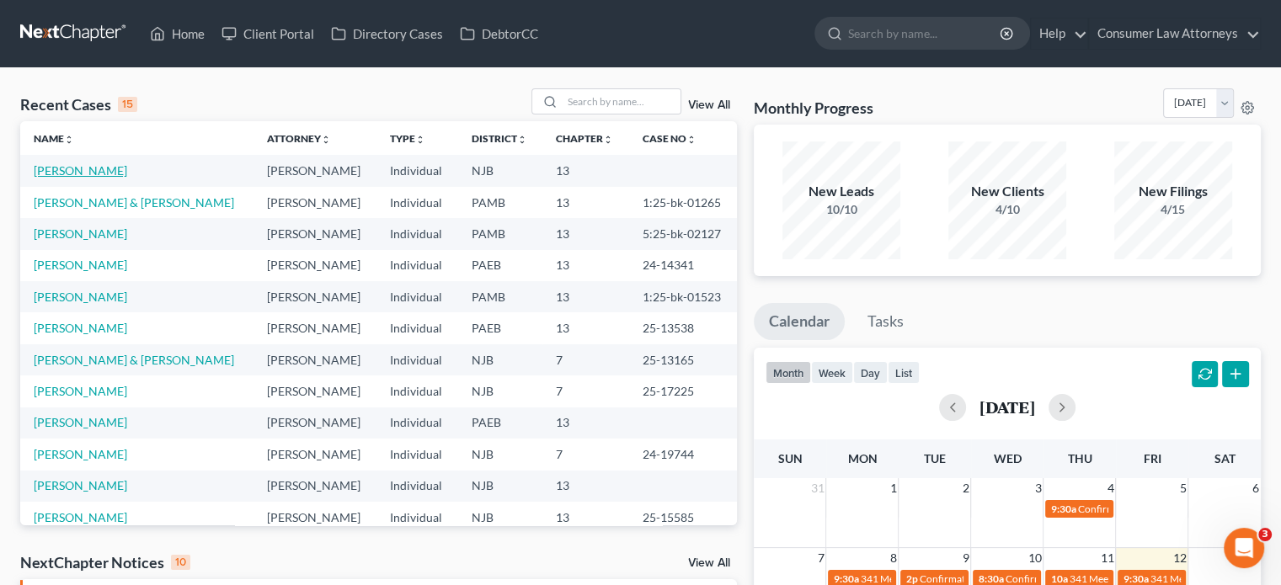
click at [71, 165] on link "[PERSON_NAME]" at bounding box center [80, 170] width 93 height 14
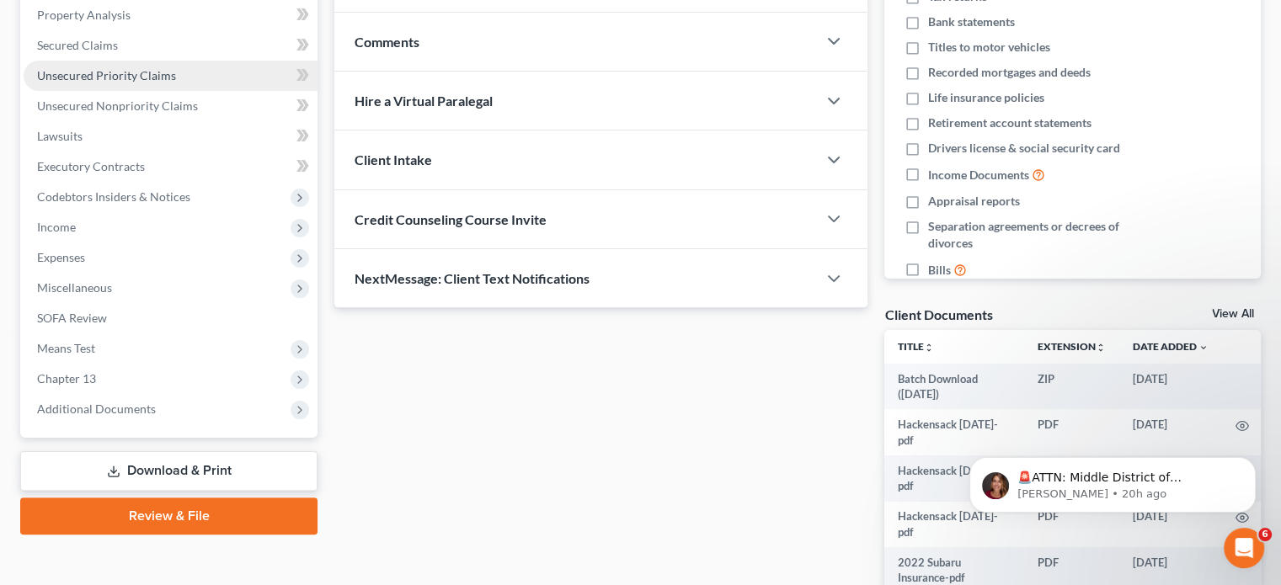
scroll to position [337, 0]
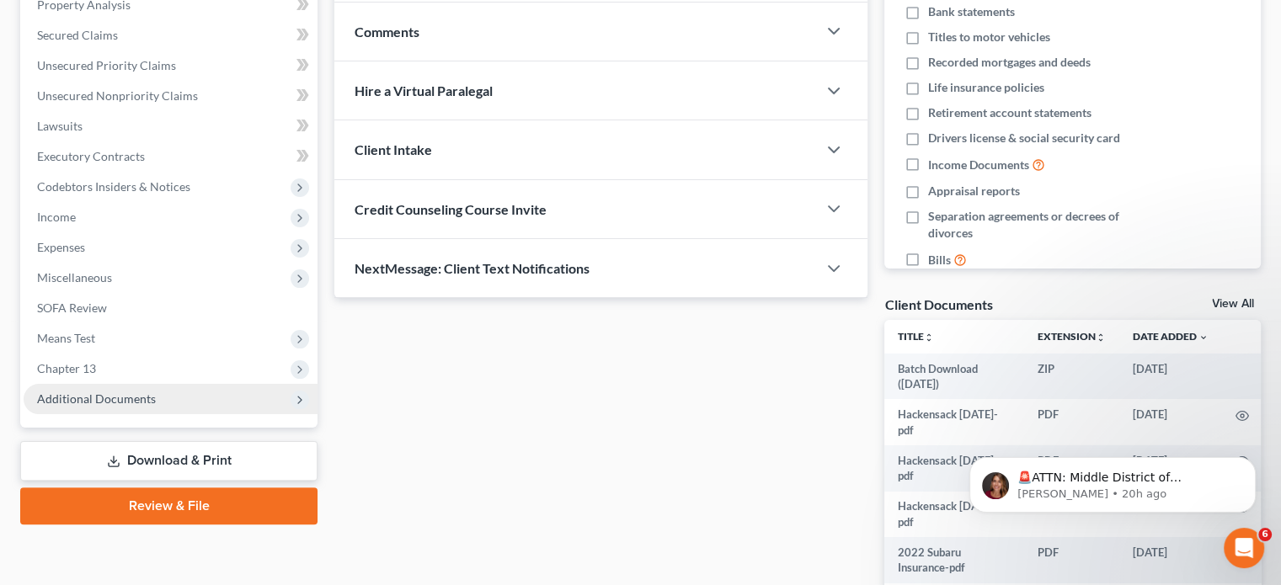
click at [146, 396] on span "Additional Documents" at bounding box center [96, 399] width 119 height 14
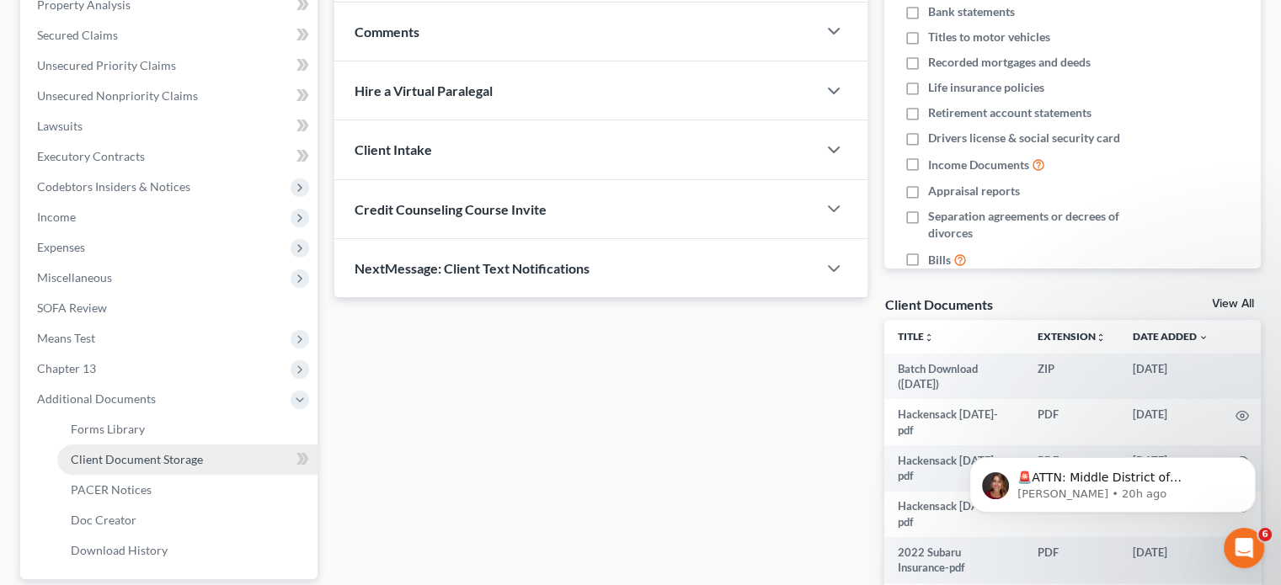
click at [150, 456] on span "Client Document Storage" at bounding box center [137, 459] width 132 height 14
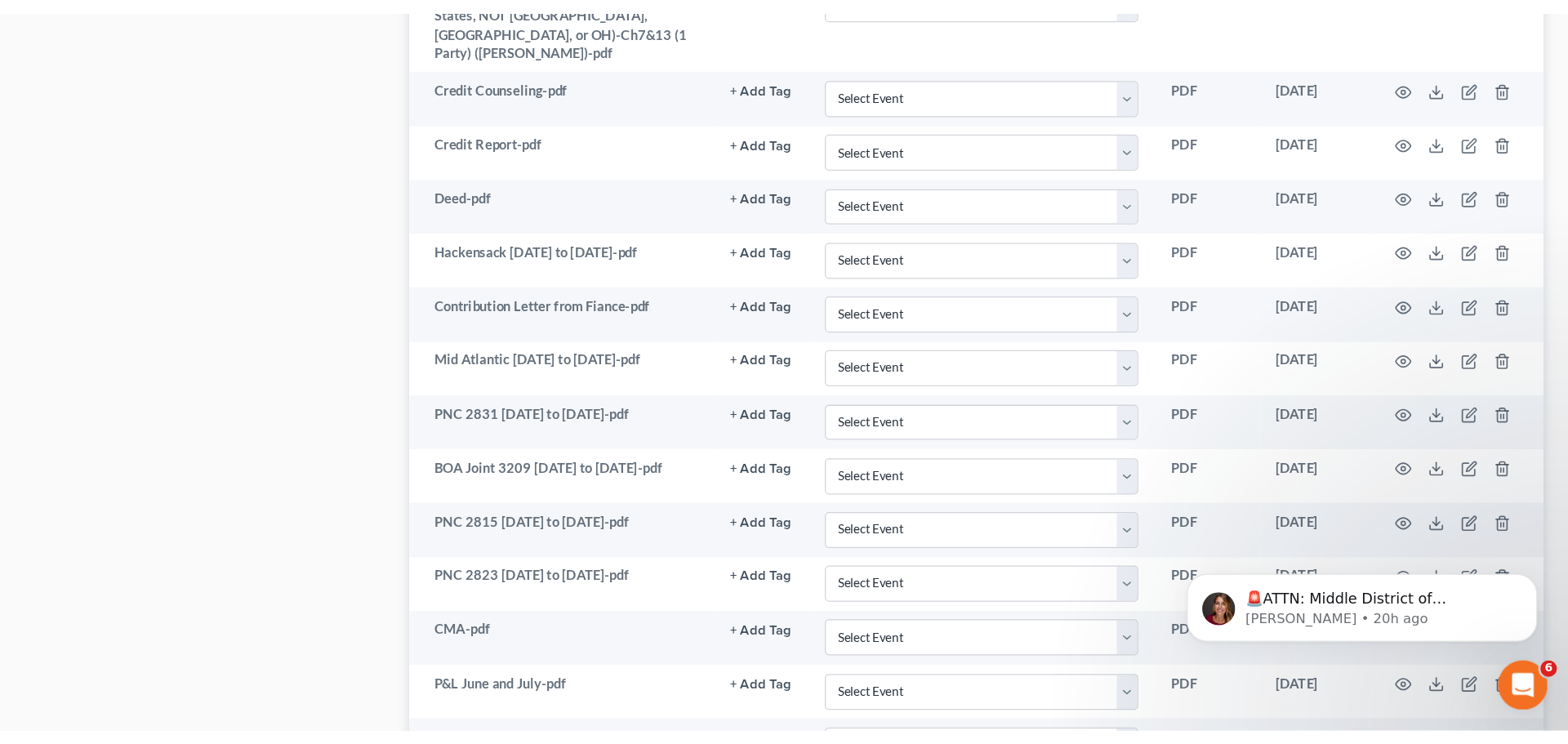
scroll to position [1471, 0]
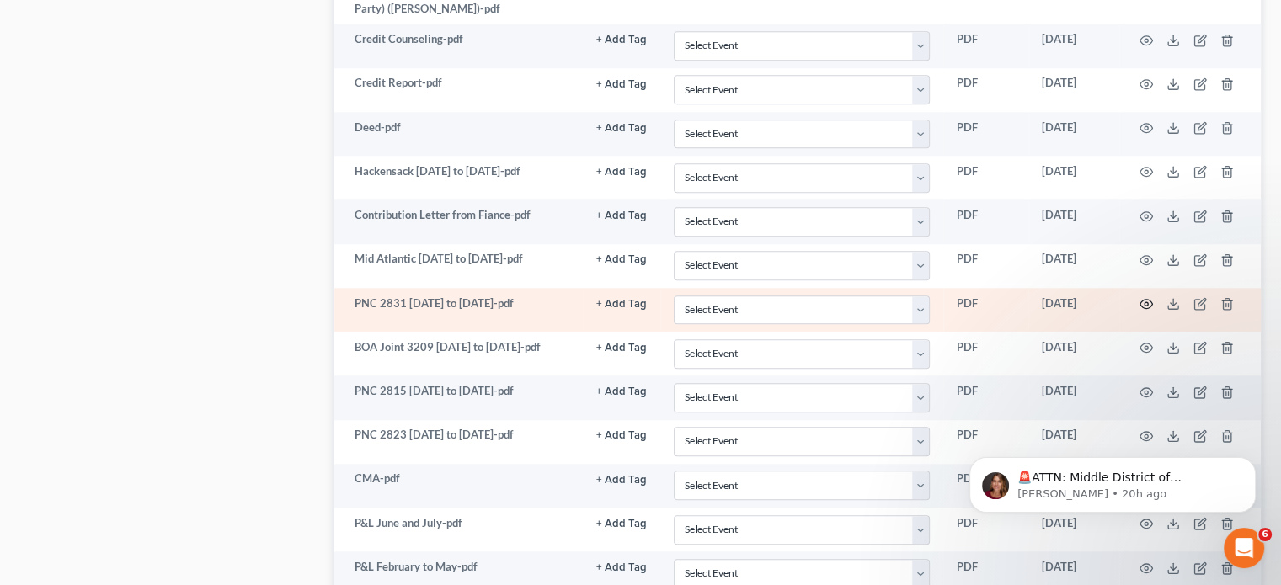
click at [1147, 297] on icon "button" at bounding box center [1145, 303] width 13 height 13
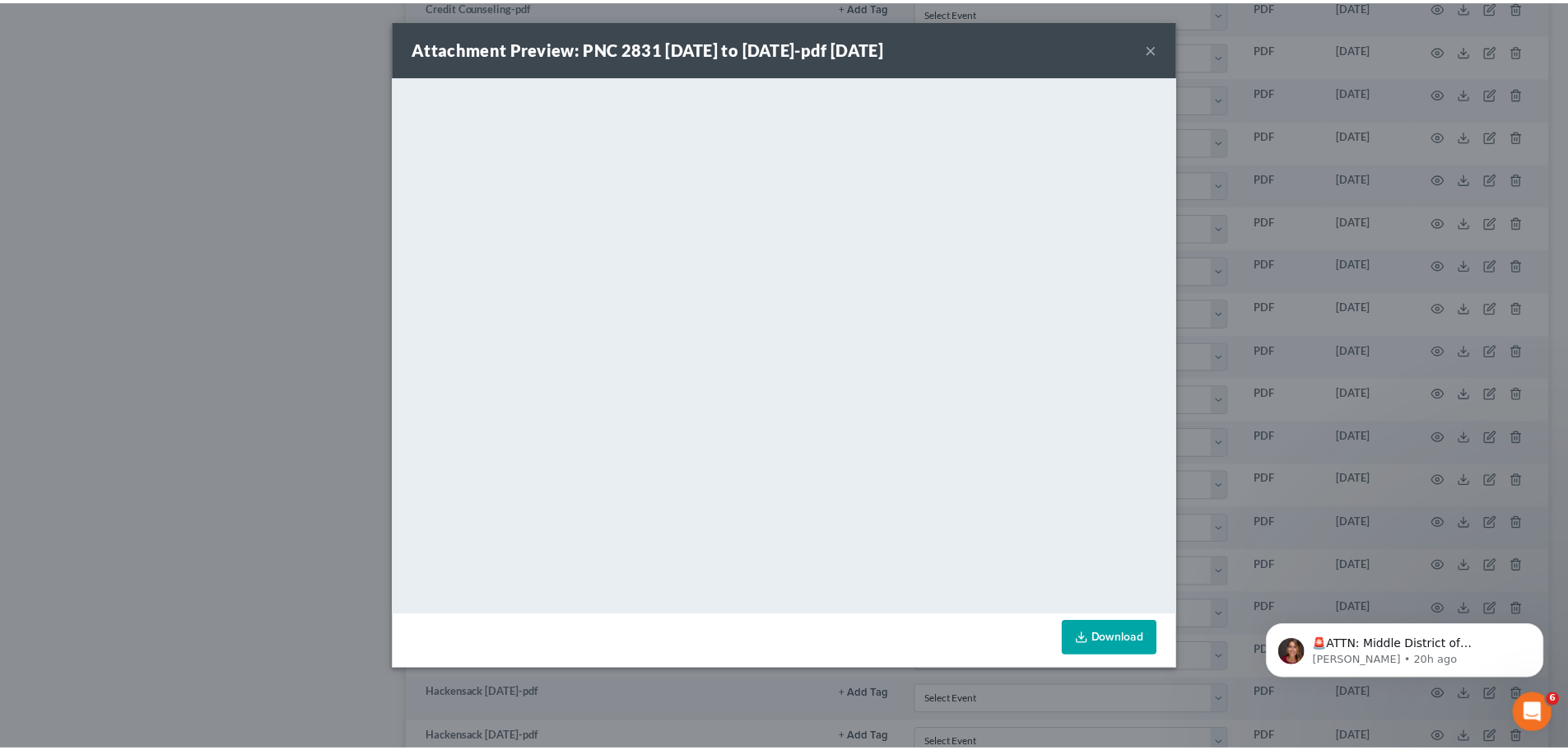
scroll to position [0, 0]
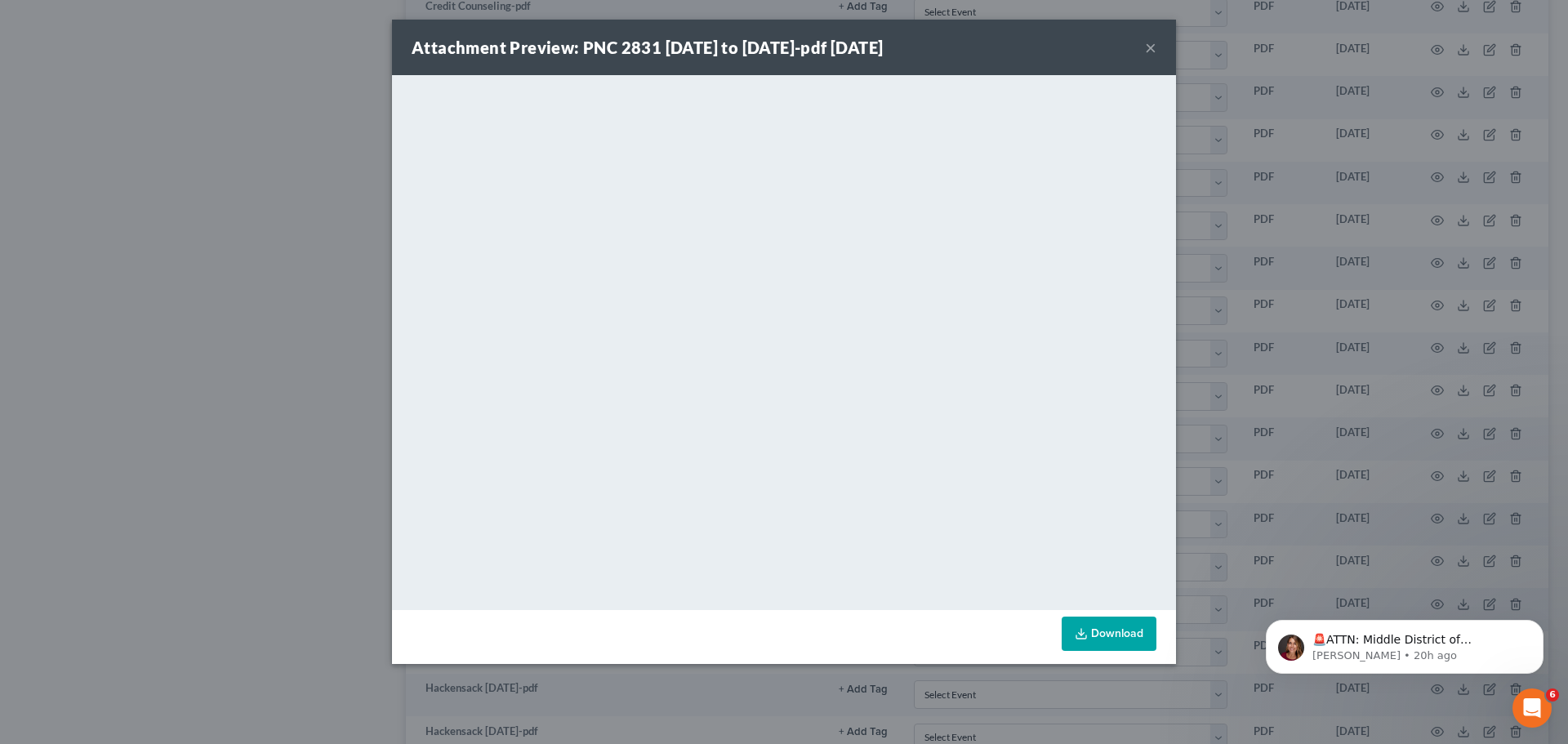
click at [1151, 54] on button "×" at bounding box center [1151, 48] width 12 height 19
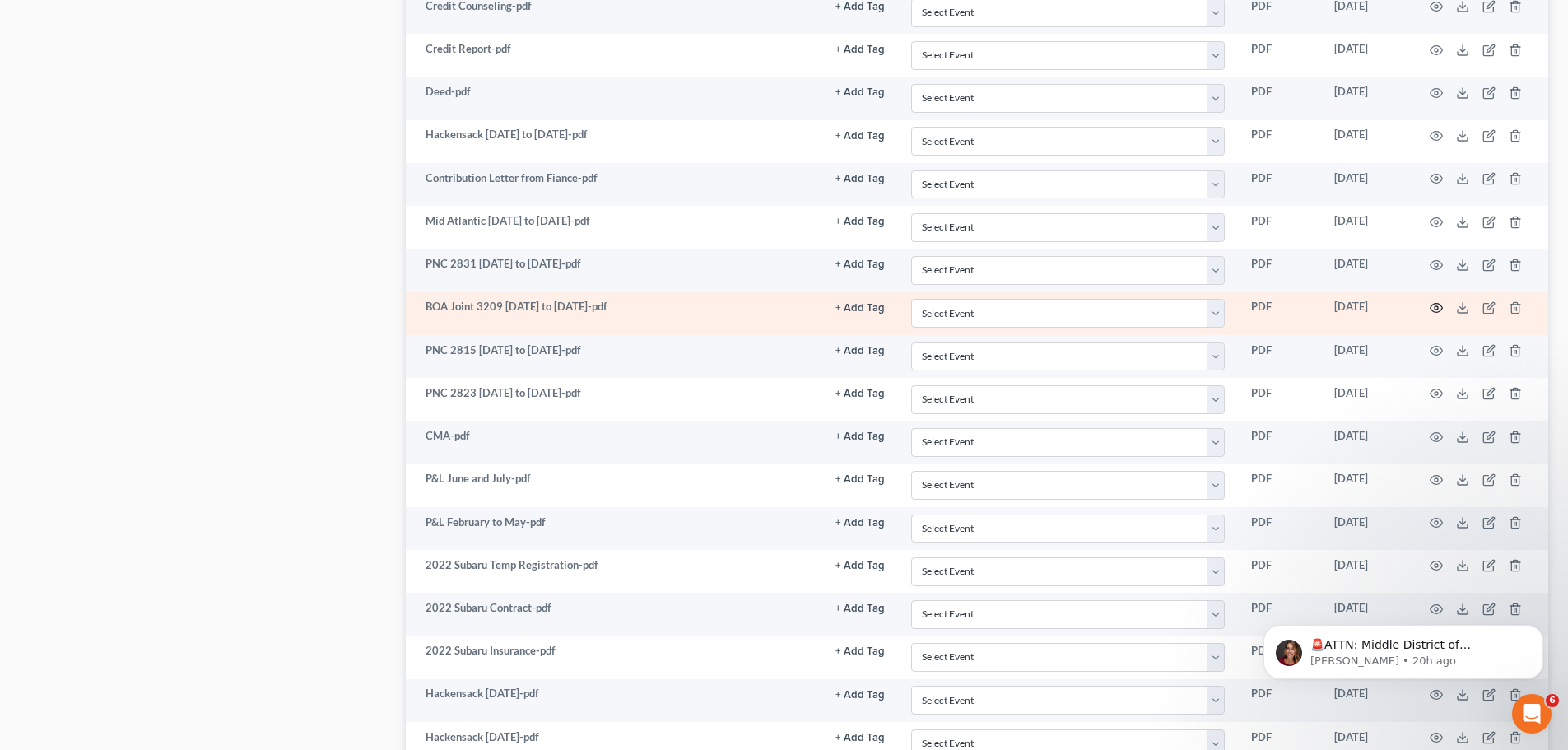
click at [1264, 310] on icon "button" at bounding box center [1436, 307] width 13 height 13
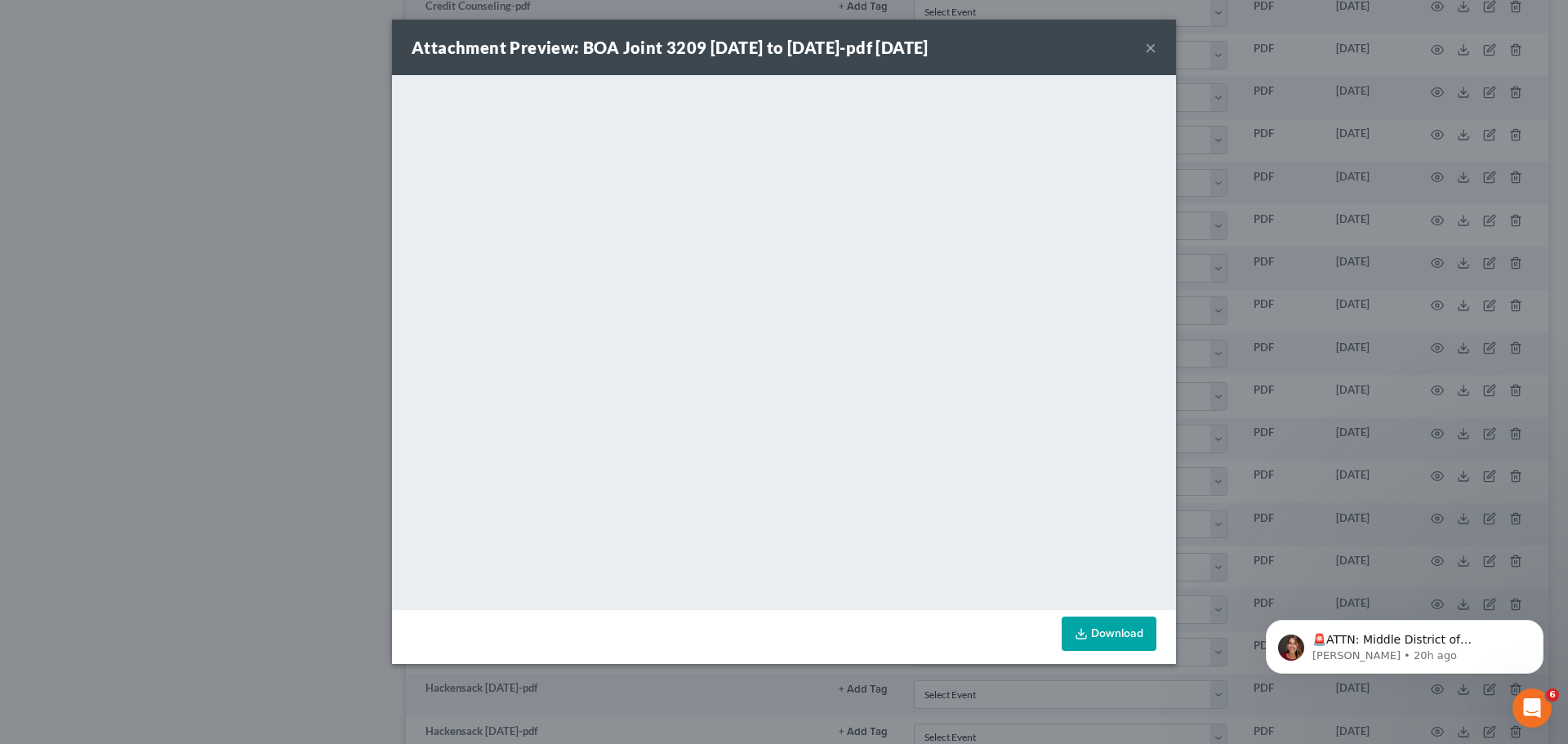
click at [1155, 48] on button "×" at bounding box center [1151, 48] width 12 height 19
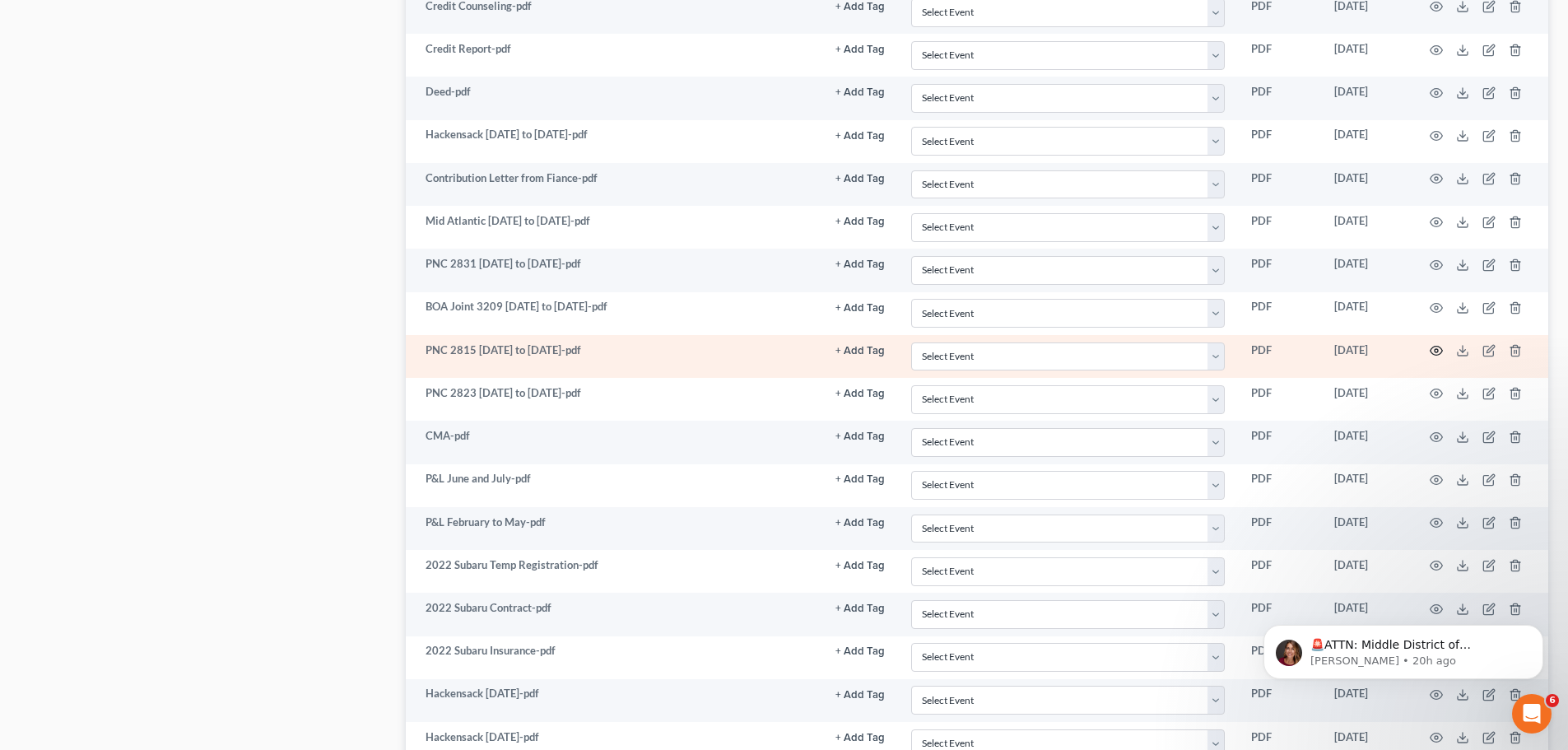
click at [1264, 353] on icon "button" at bounding box center [1436, 350] width 13 height 13
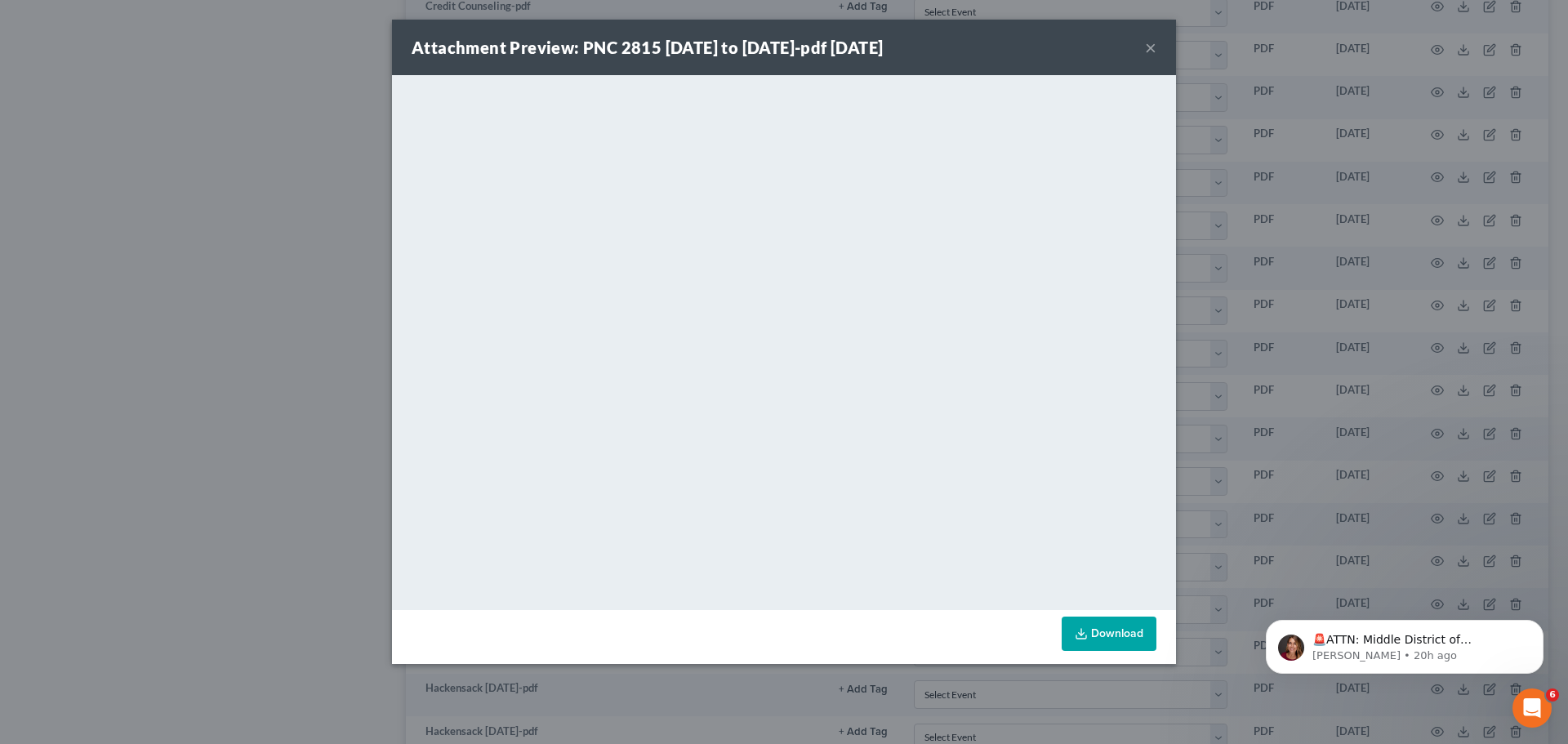
click at [1152, 48] on button "×" at bounding box center [1151, 48] width 12 height 19
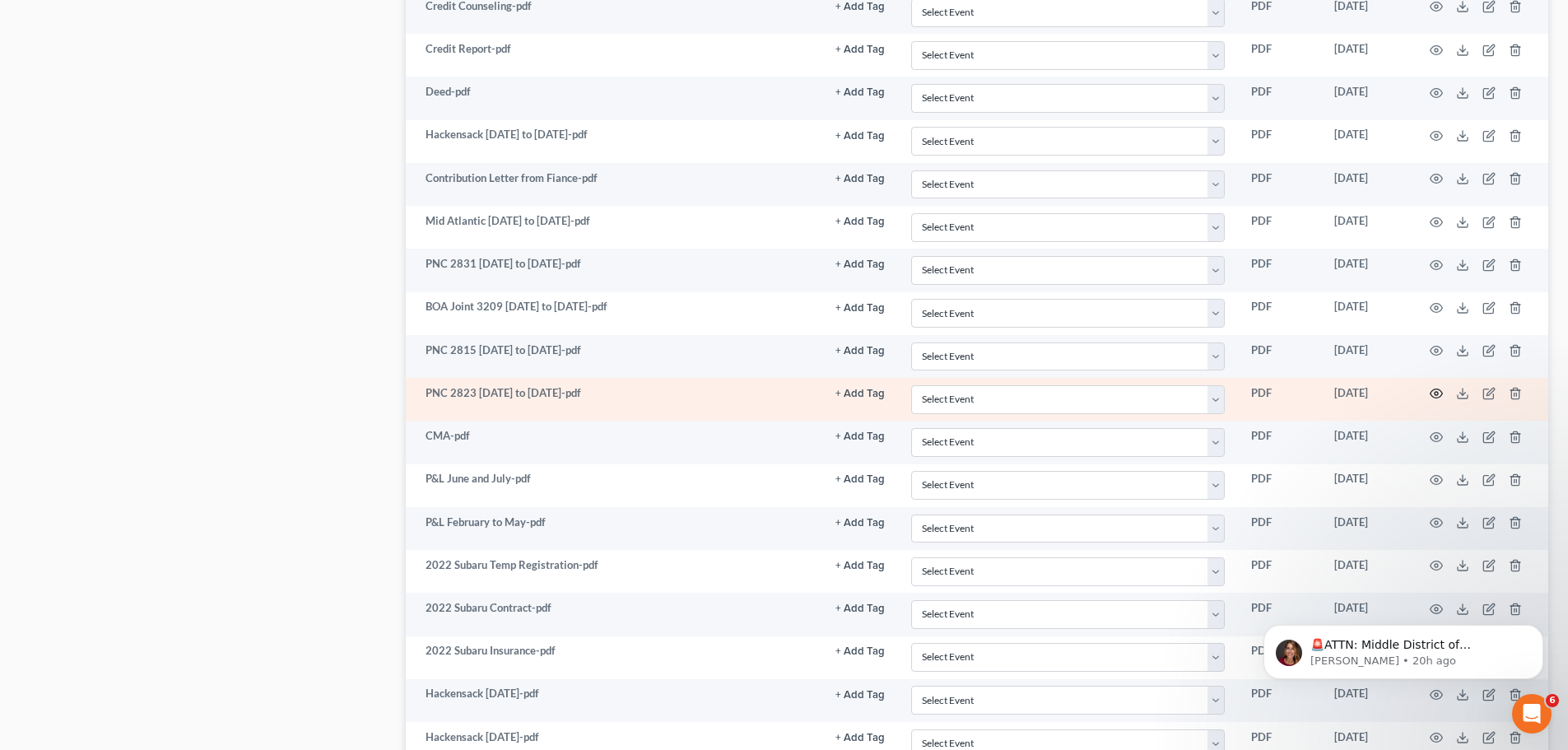
click at [1264, 394] on circle "button" at bounding box center [1436, 393] width 3 height 3
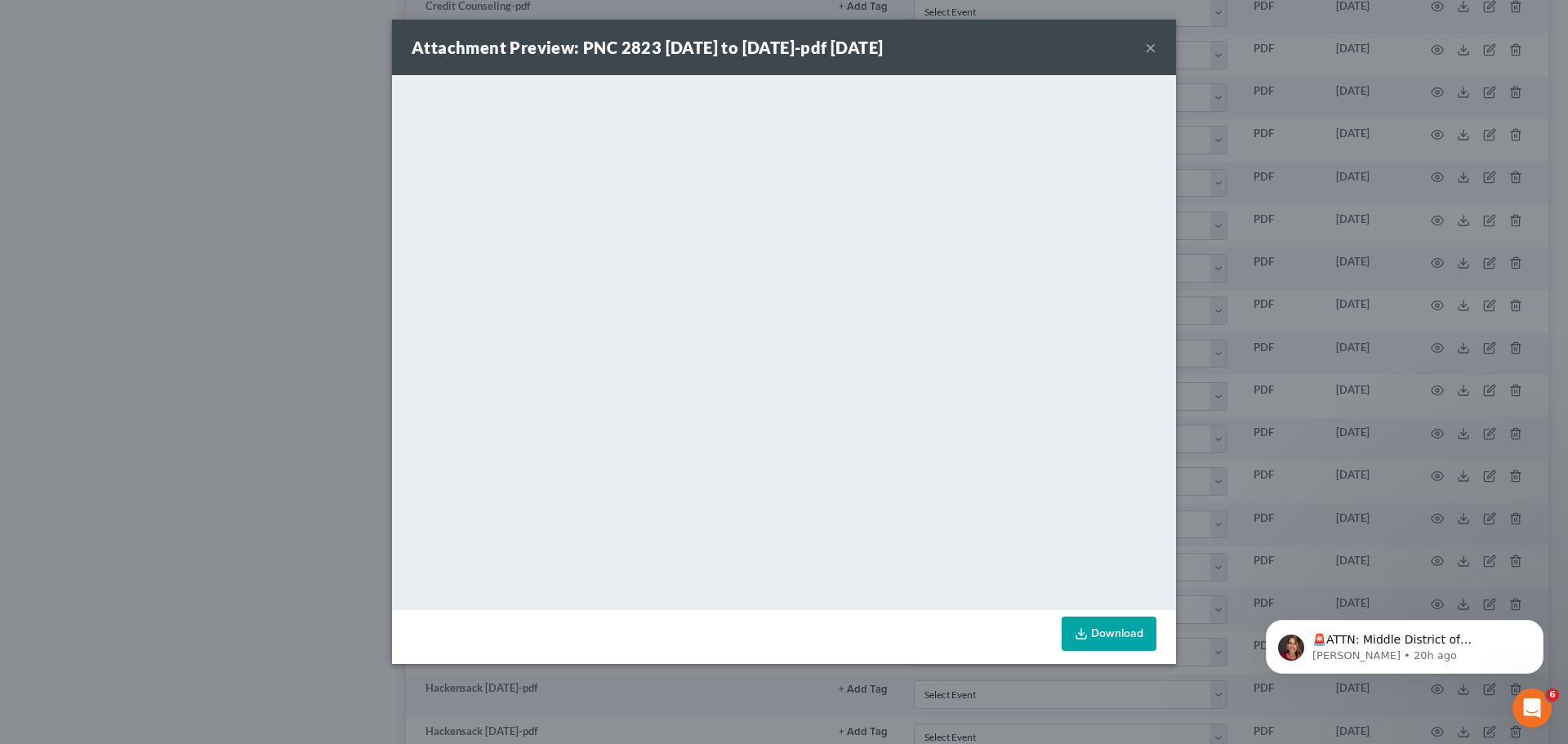
click at [1150, 49] on button "×" at bounding box center [1151, 48] width 12 height 19
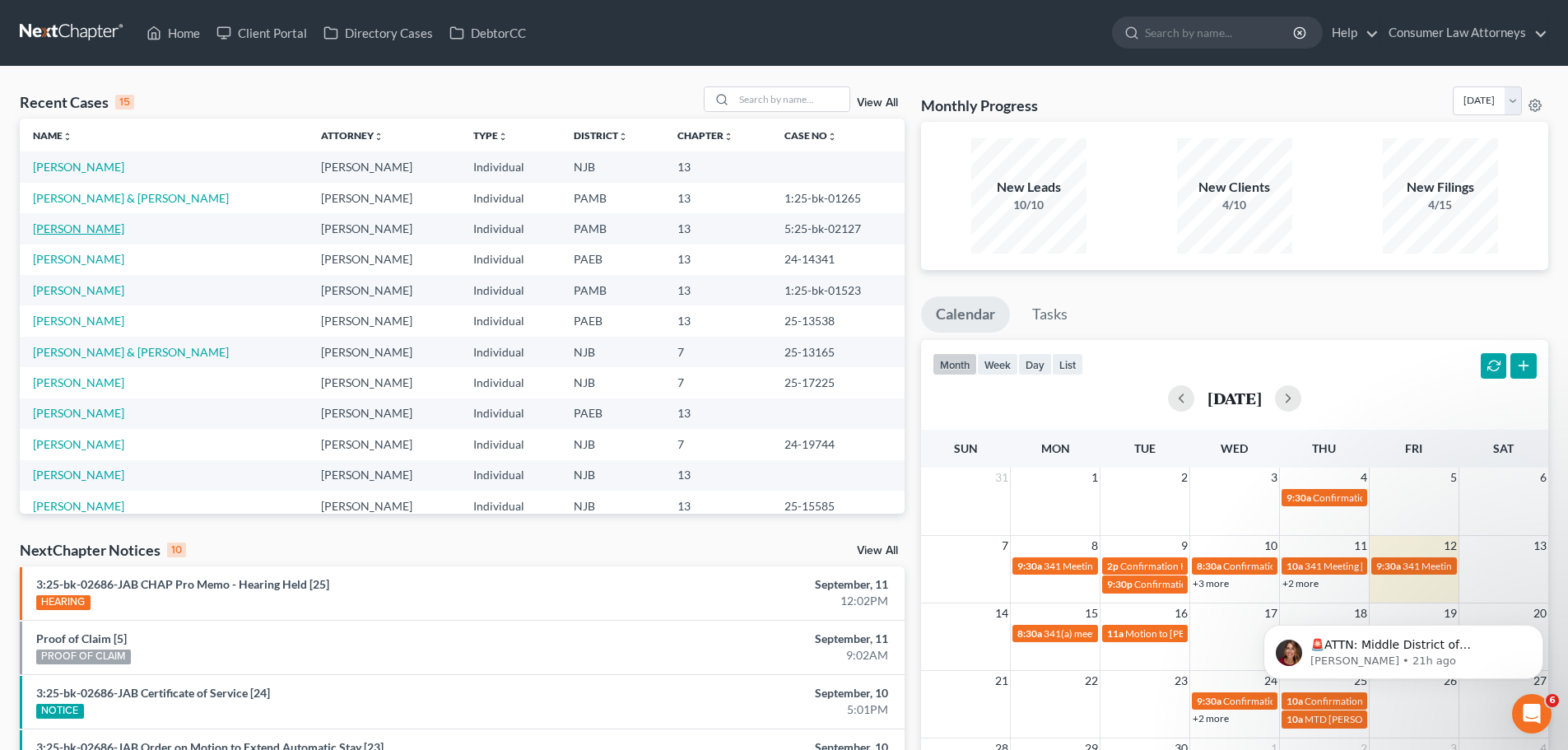
click at [82, 228] on link "[PERSON_NAME]" at bounding box center [78, 229] width 91 height 14
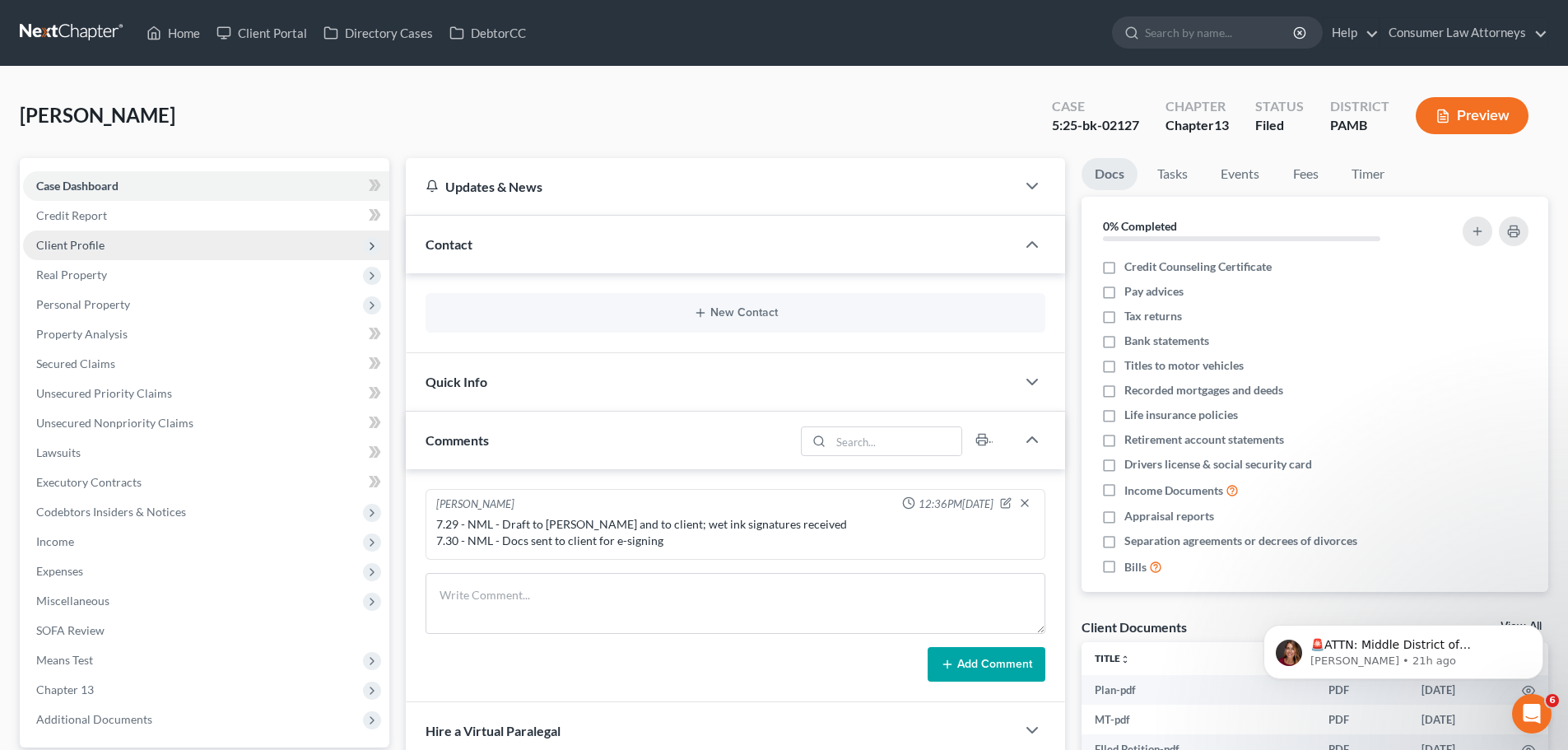
click at [203, 248] on span "Client Profile" at bounding box center [206, 245] width 367 height 29
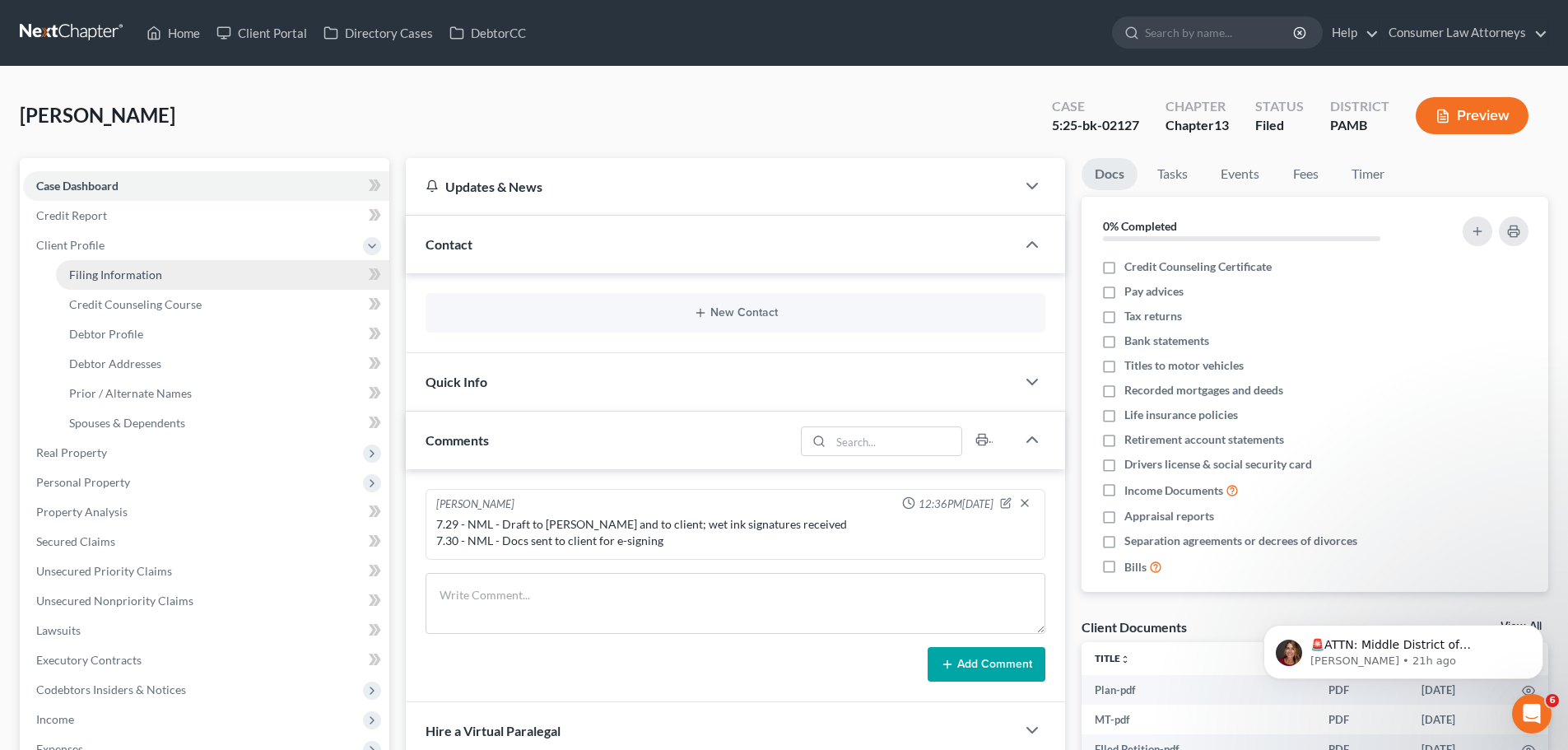
click at [199, 271] on link "Filing Information" at bounding box center [222, 275] width 333 height 29
select select "1"
select select "0"
select select "3"
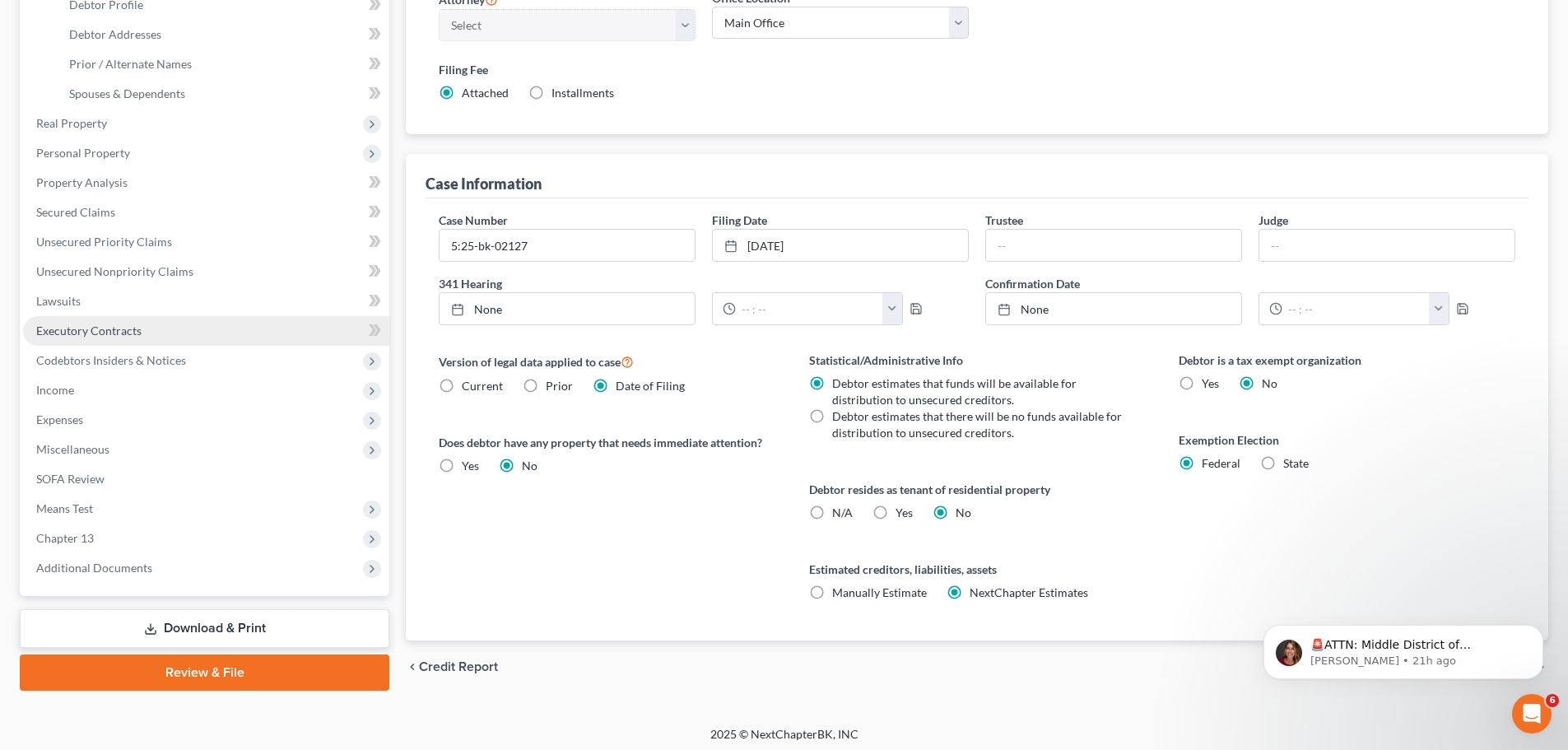
scroll to position [335, 0]
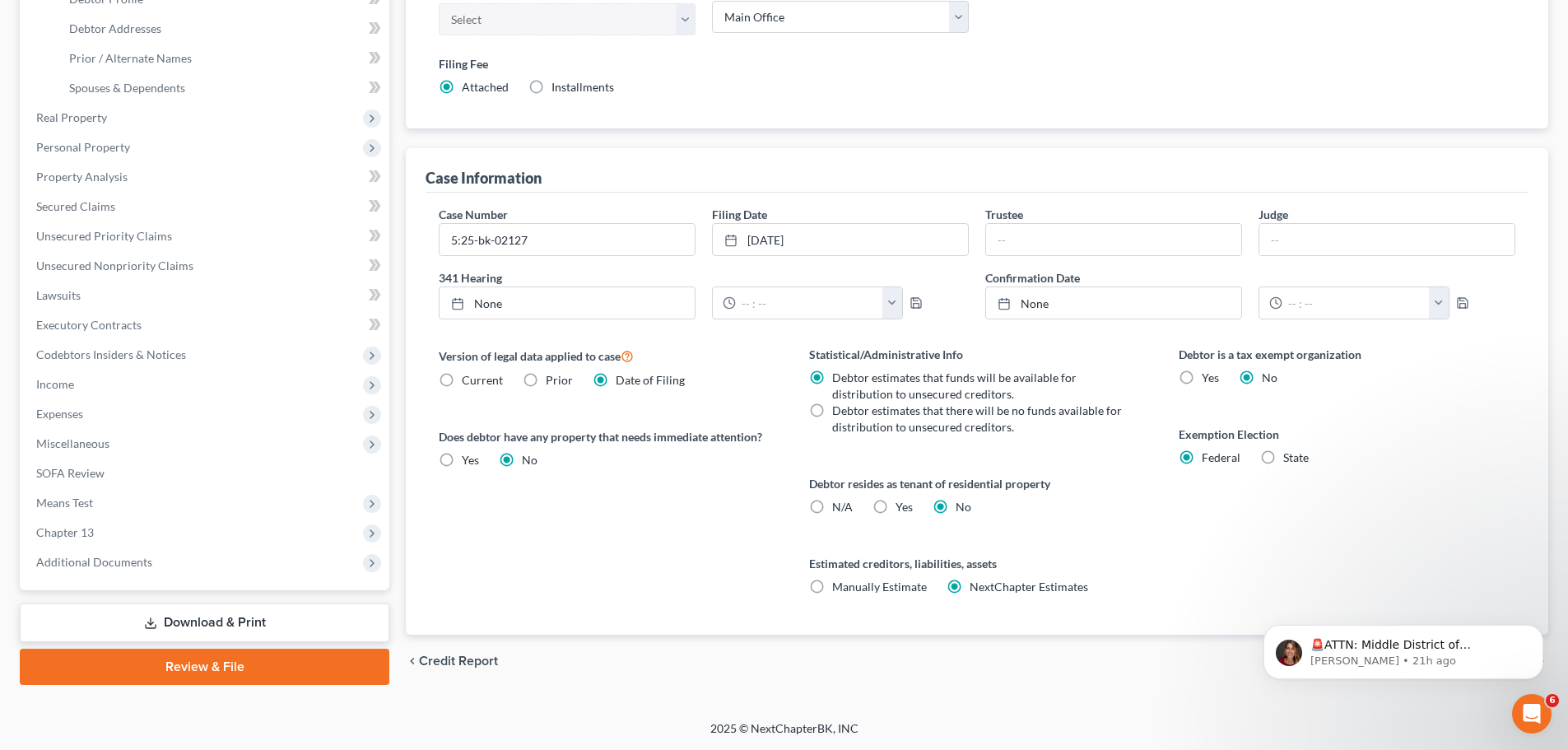
click at [269, 622] on link "Download & Print" at bounding box center [204, 623] width 370 height 39
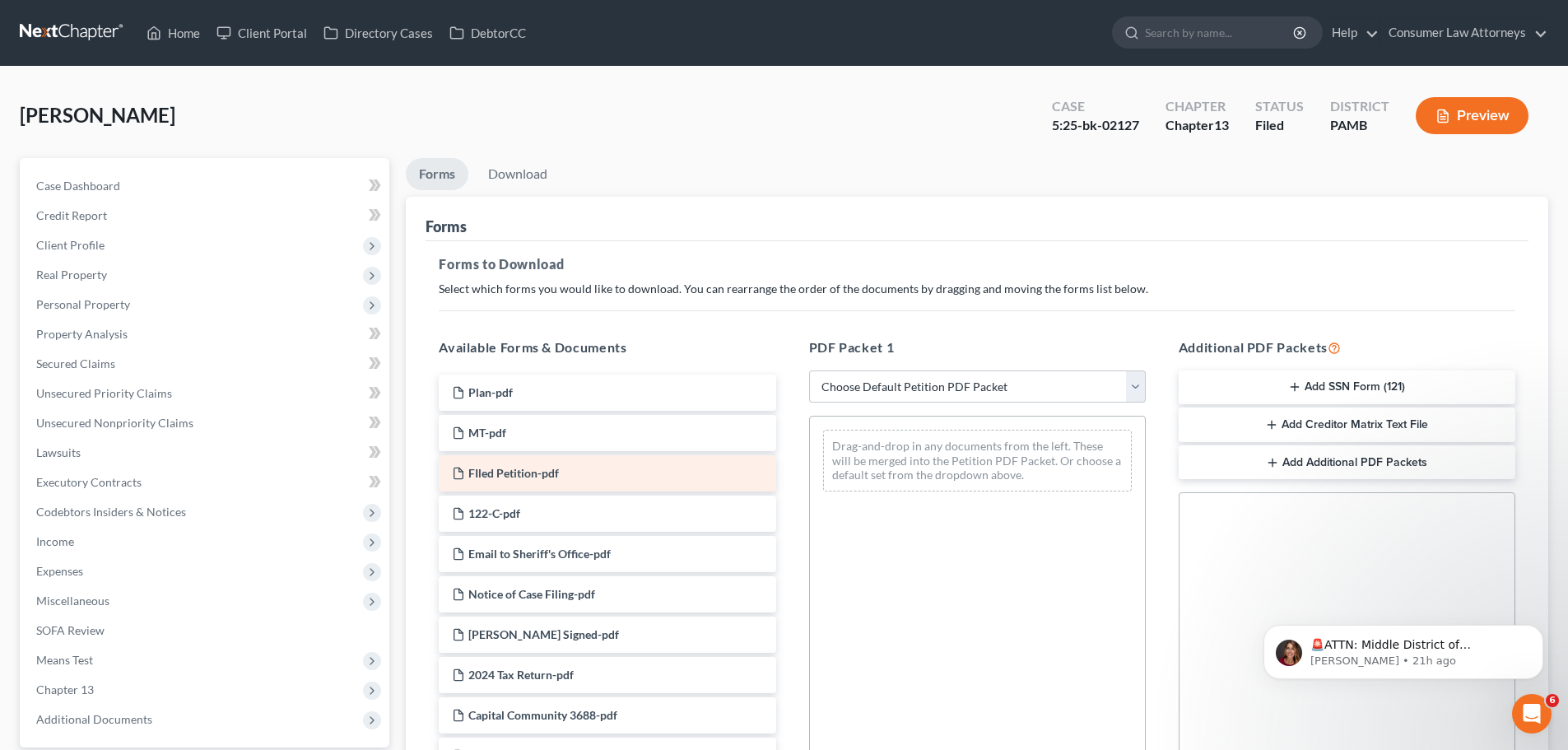
click at [597, 475] on div "FIled Petition-pdf" at bounding box center [607, 473] width 336 height 36
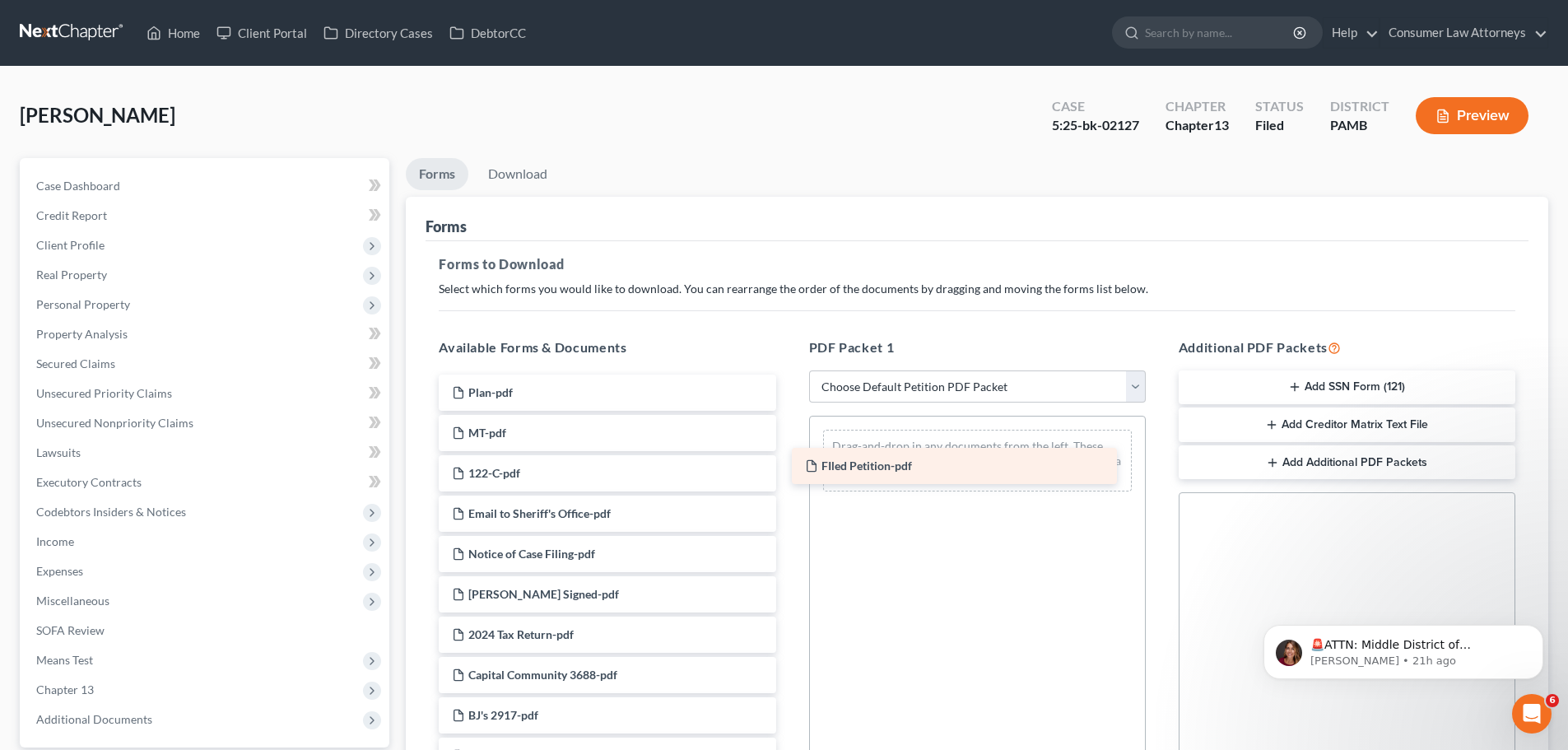
drag, startPoint x: 597, startPoint y: 475, endPoint x: 950, endPoint y: 467, distance: 353.1
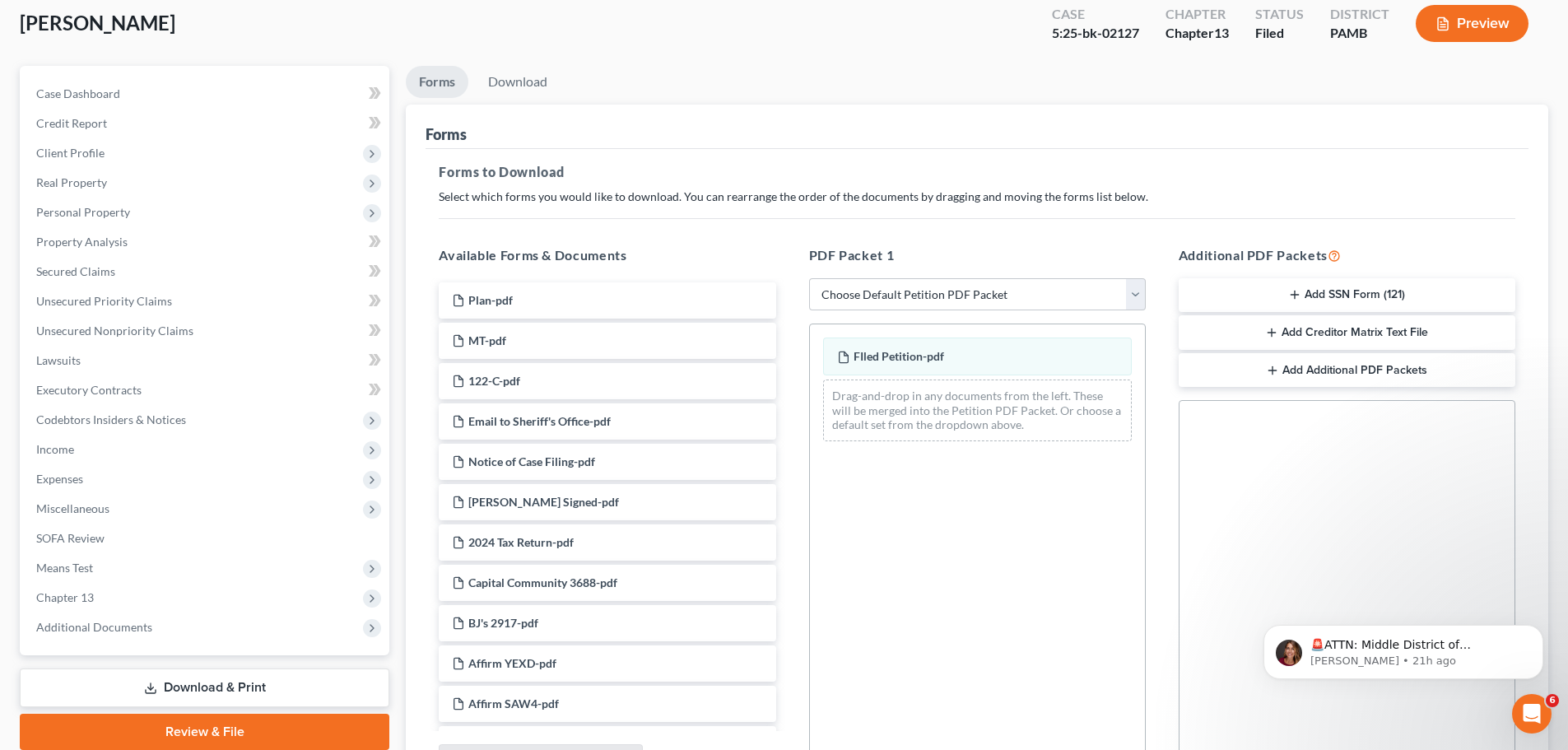
scroll to position [267, 0]
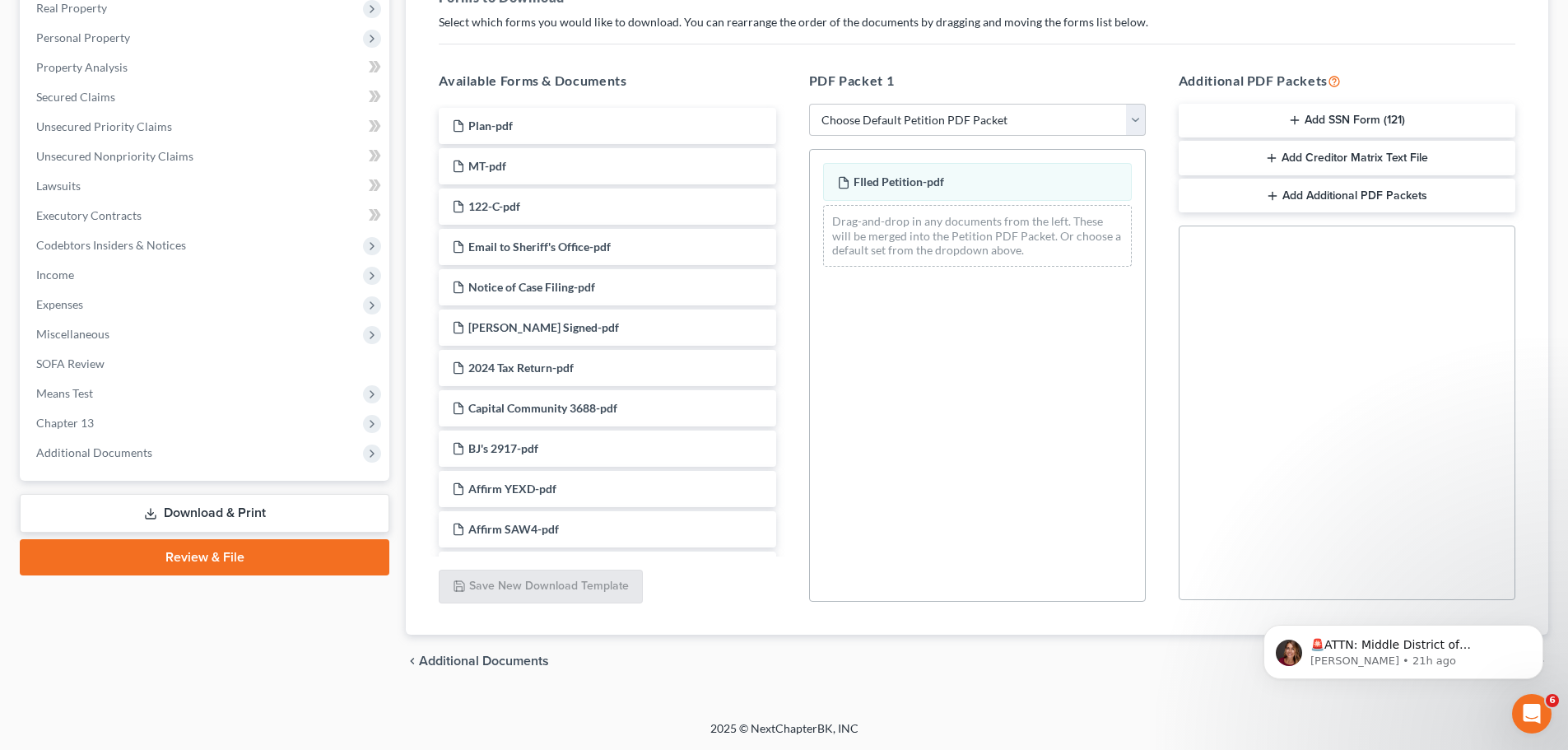
click at [212, 515] on link "Download & Print" at bounding box center [204, 513] width 370 height 39
click at [215, 554] on link "Review & File" at bounding box center [204, 557] width 370 height 36
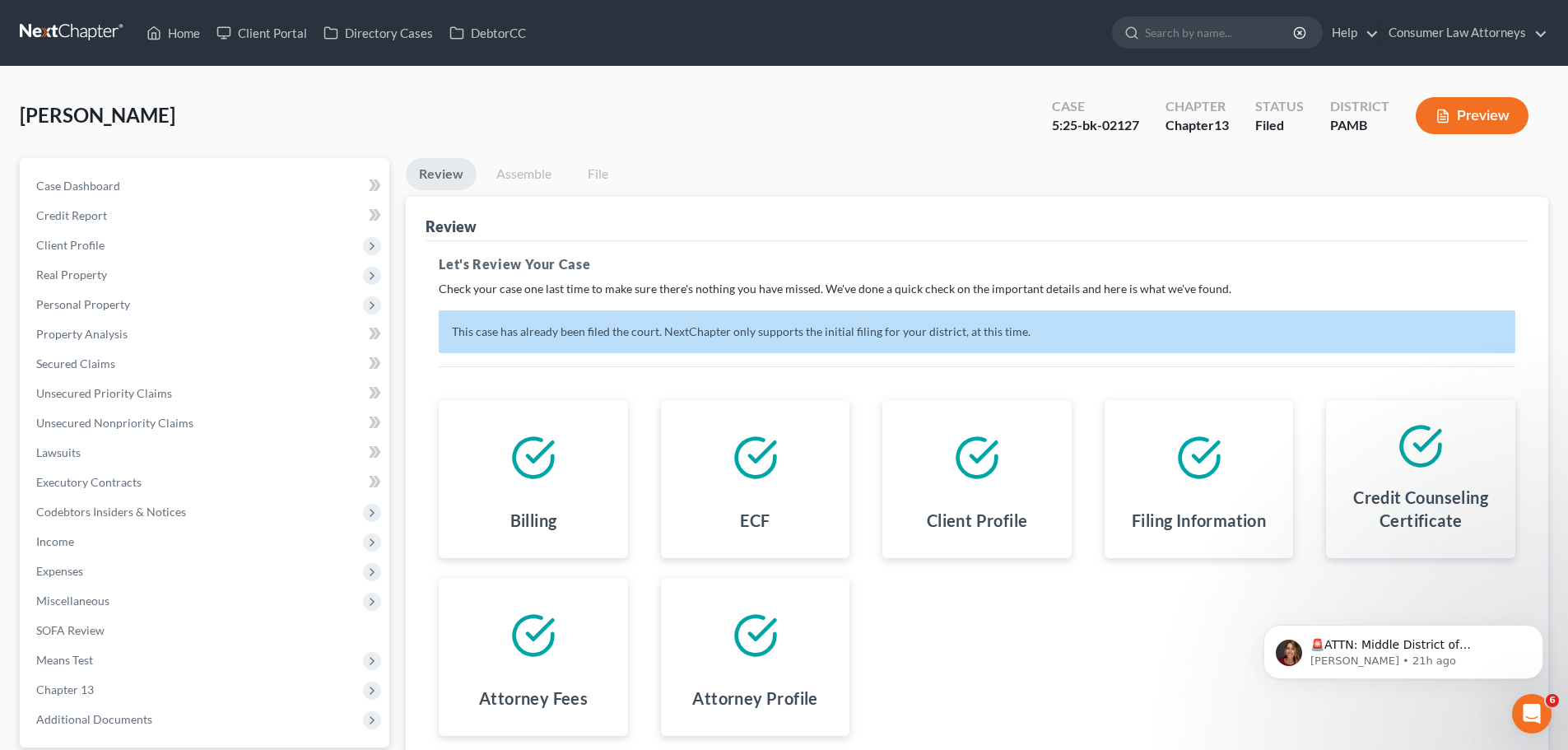
click at [1490, 117] on button "Preview" at bounding box center [1472, 115] width 112 height 37
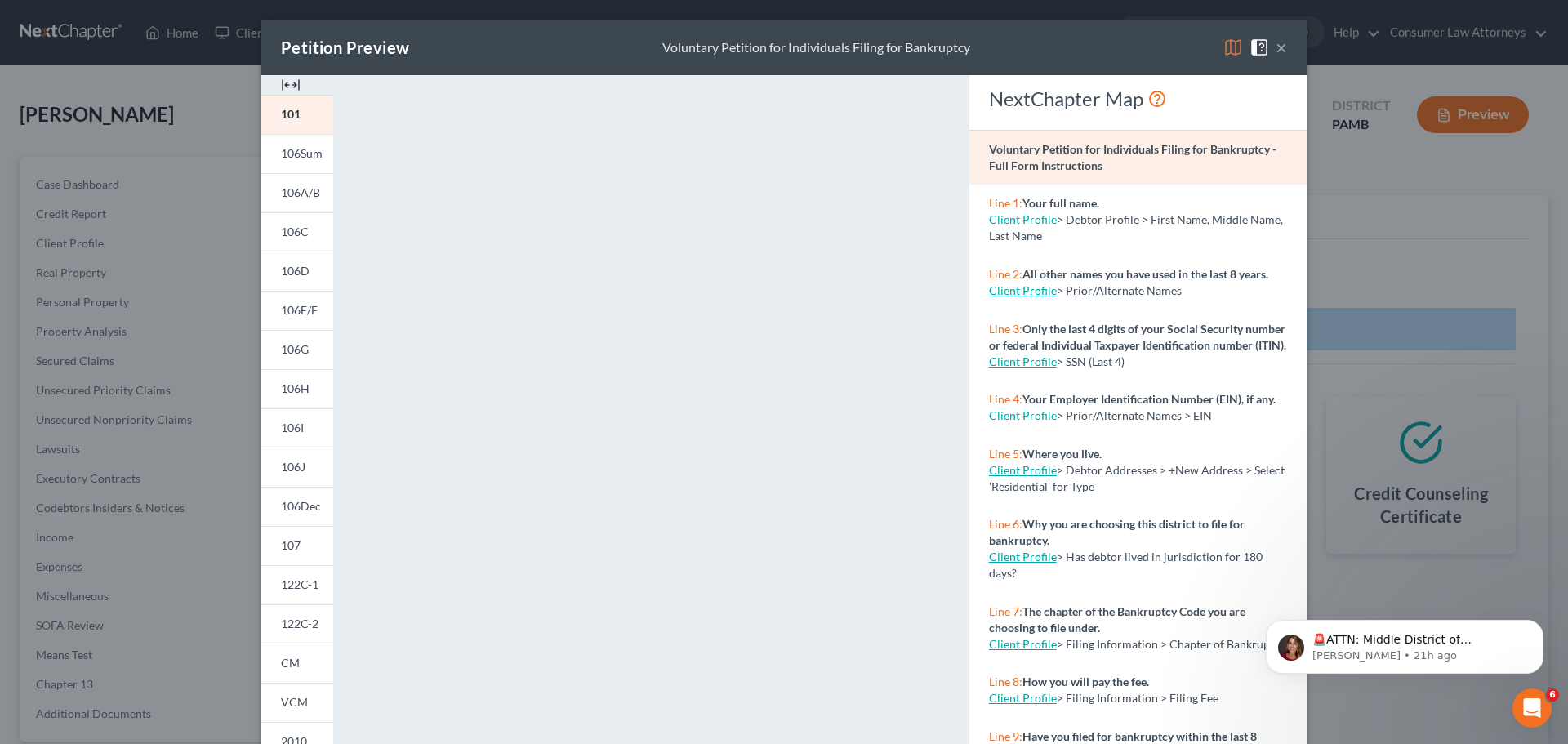
click at [1276, 48] on button "×" at bounding box center [1282, 48] width 12 height 19
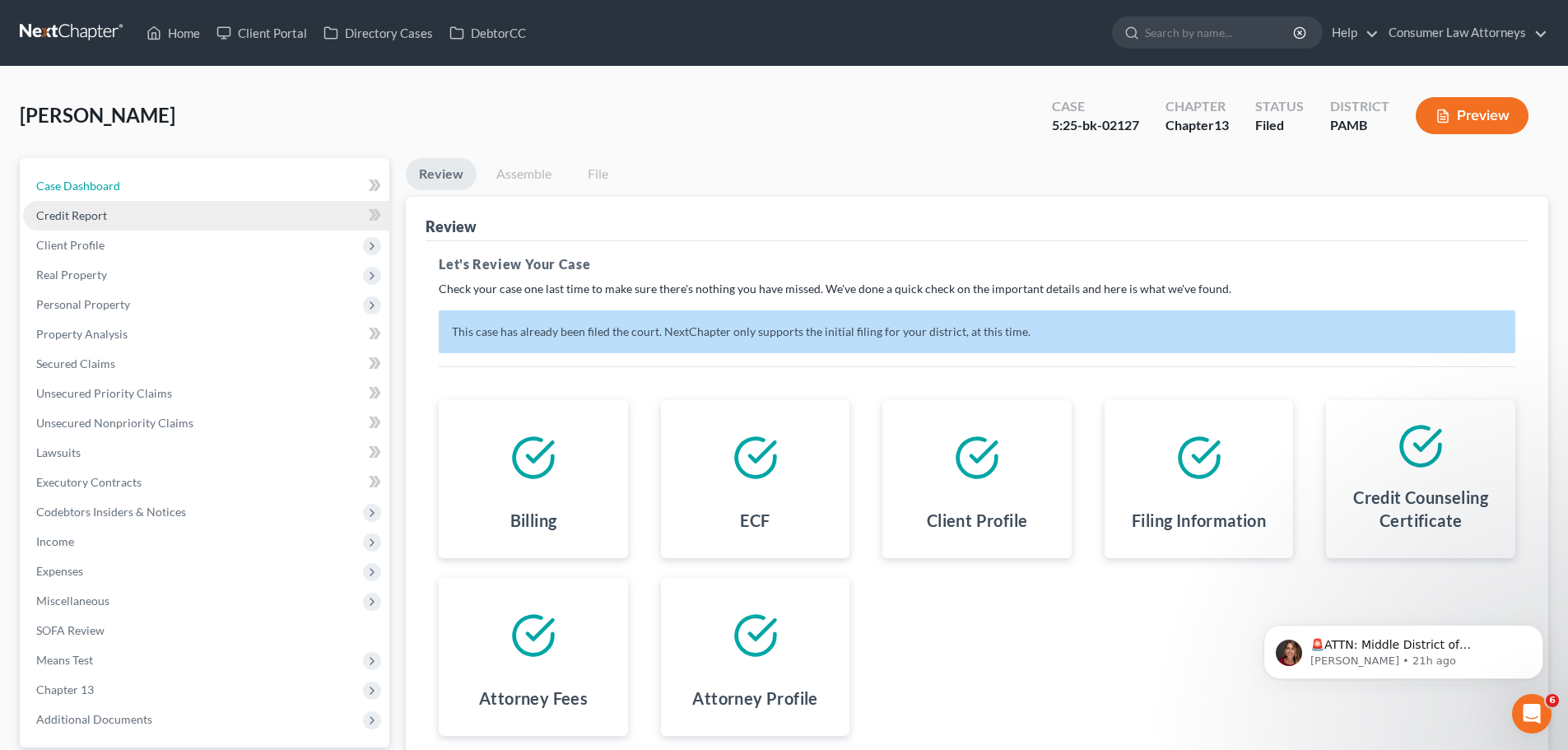
drag, startPoint x: 89, startPoint y: 188, endPoint x: 197, endPoint y: 200, distance: 108.7
click at [89, 188] on span "Case Dashboard" at bounding box center [78, 186] width 84 height 14
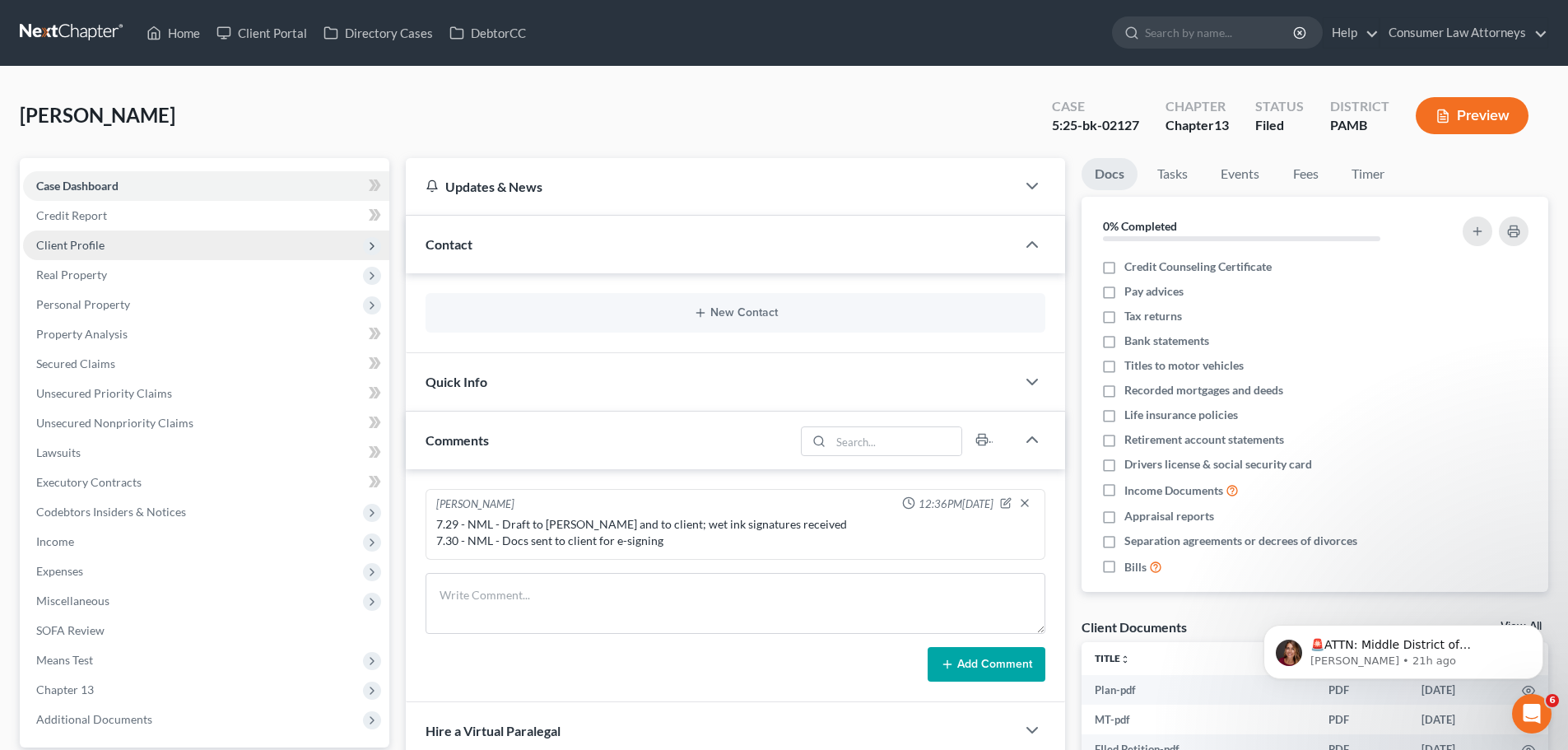
click at [118, 245] on span "Client Profile" at bounding box center [206, 245] width 367 height 29
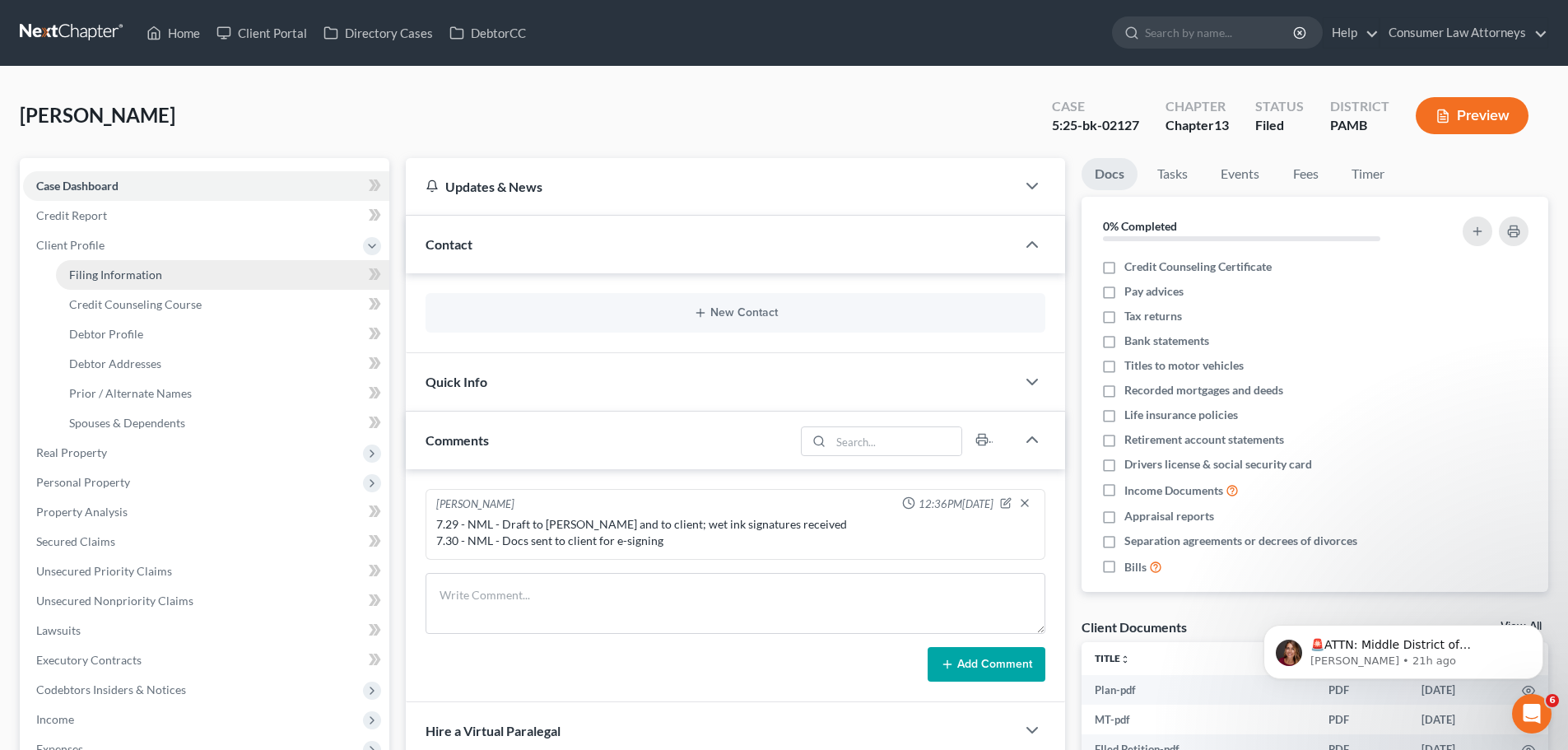
click at [119, 273] on span "Filing Information" at bounding box center [115, 275] width 93 height 14
select select "1"
select select "0"
select select "3"
select select "68"
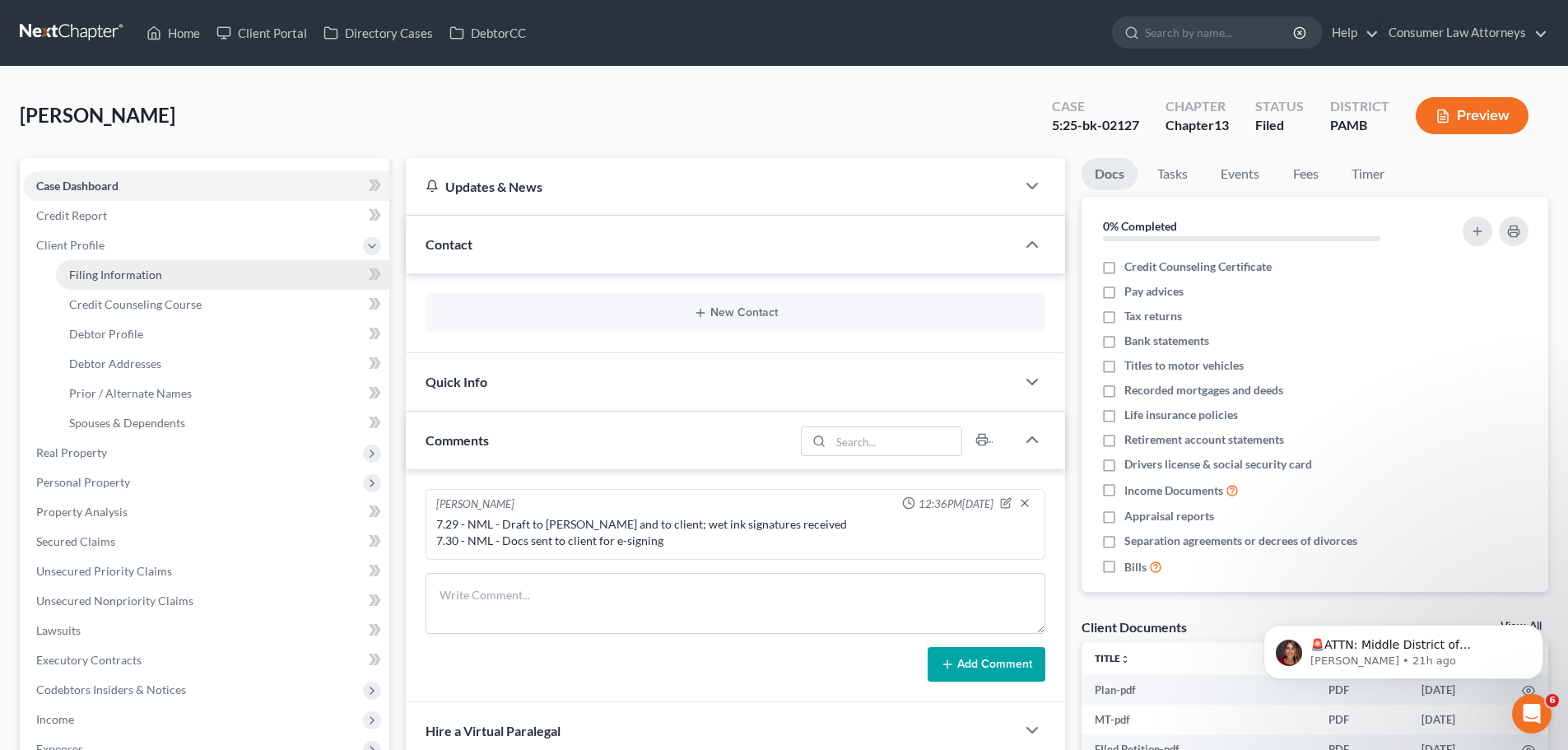
select select "19"
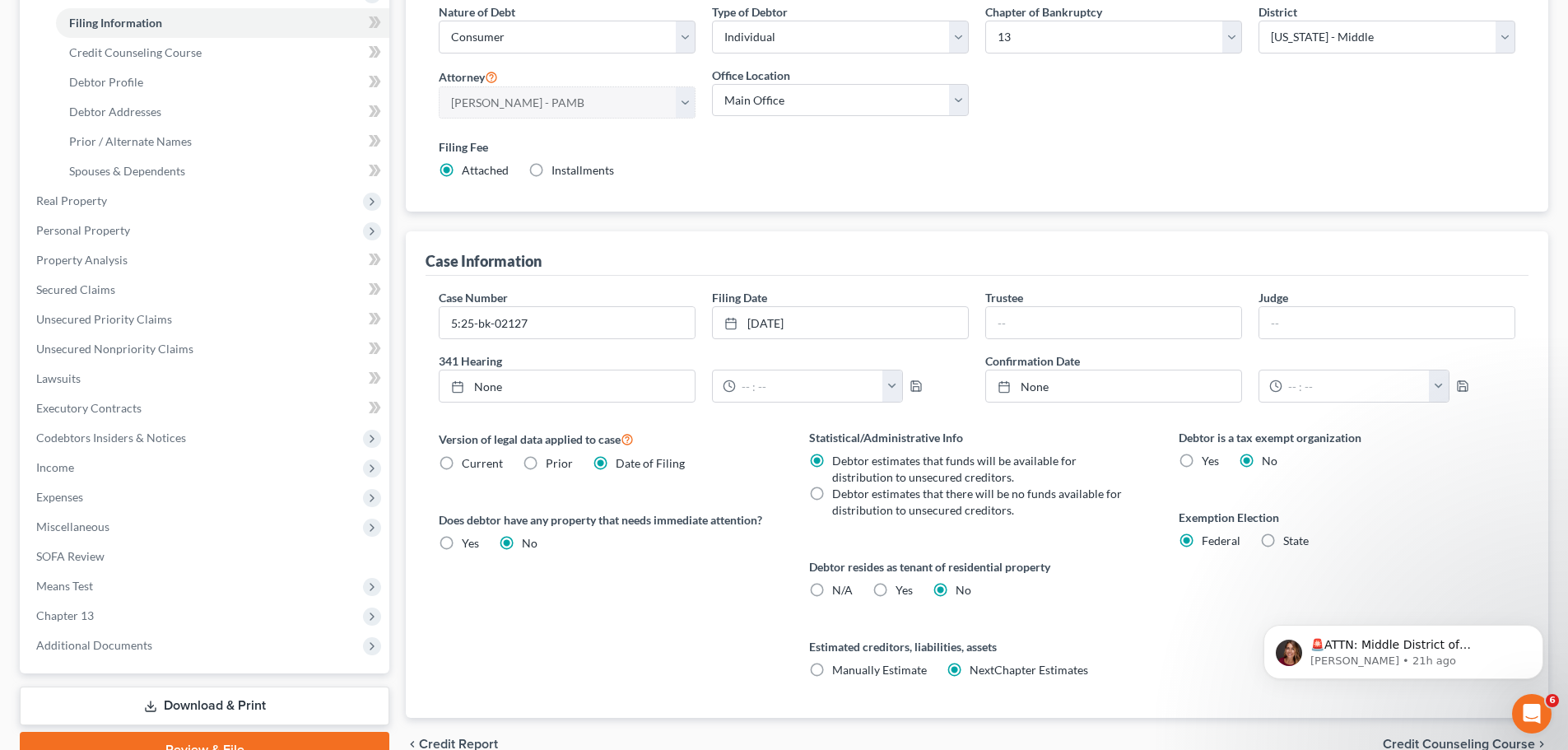
scroll to position [88, 0]
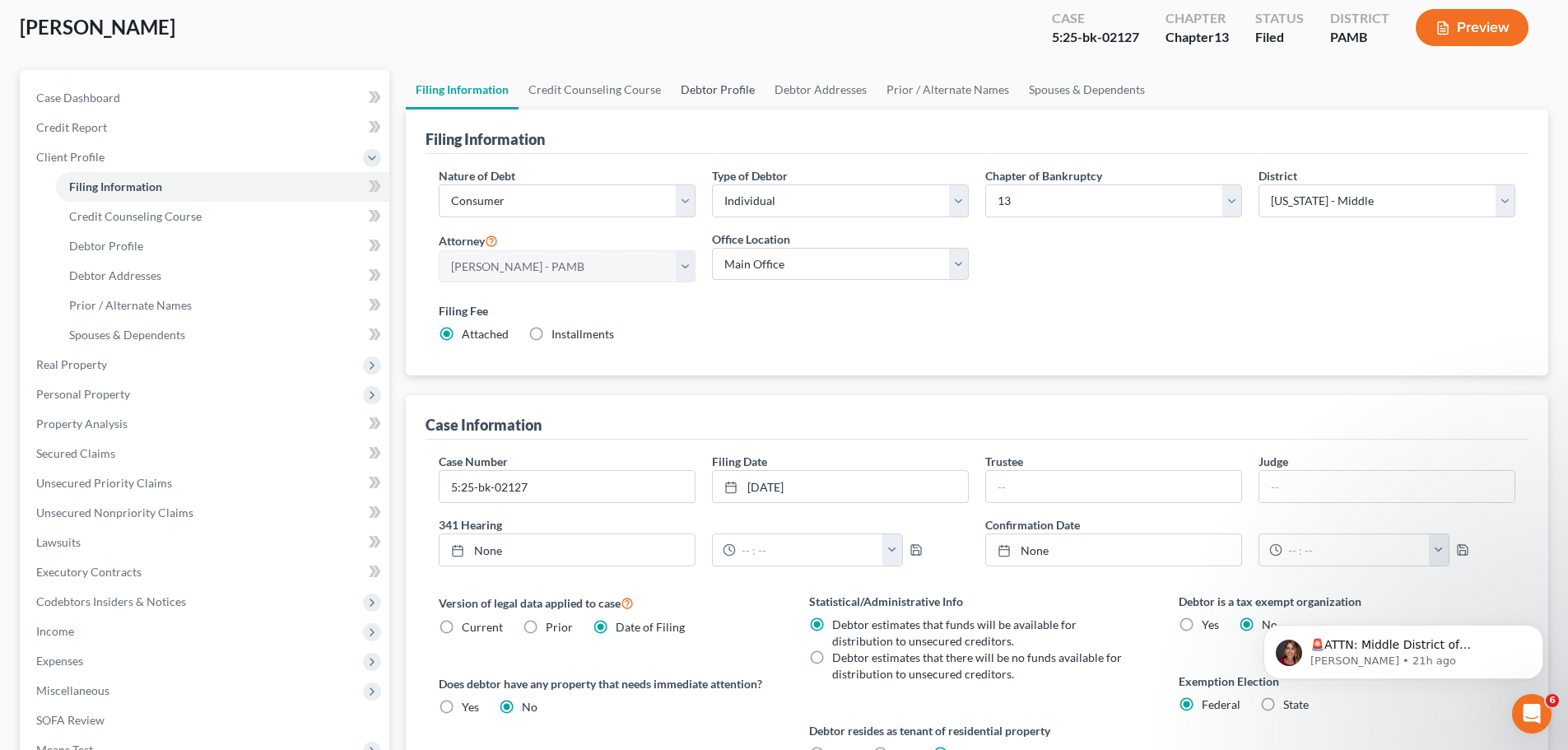
click at [722, 97] on link "Debtor Profile" at bounding box center [718, 90] width 94 height 39
select select "0"
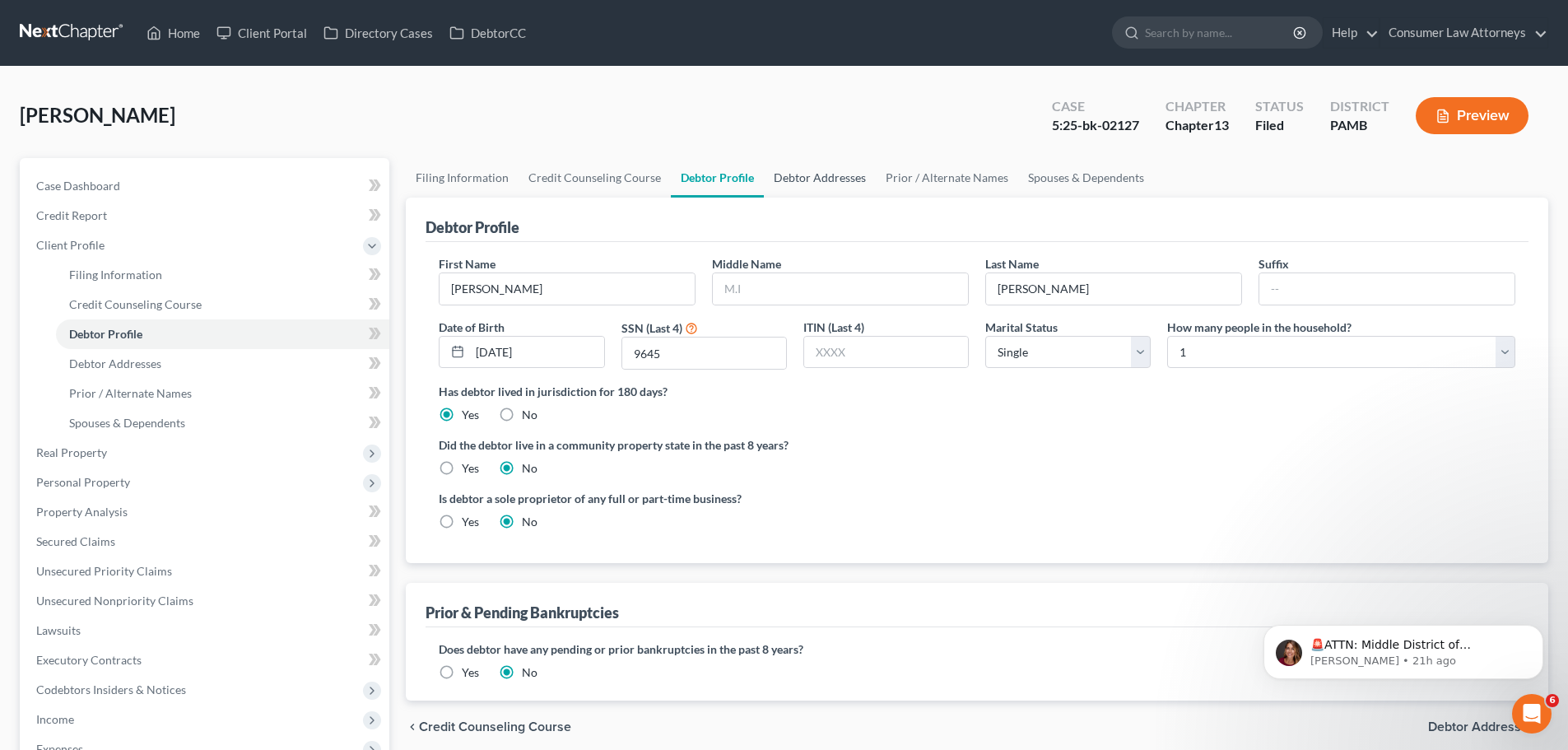
click at [830, 178] on link "Debtor Addresses" at bounding box center [820, 178] width 112 height 39
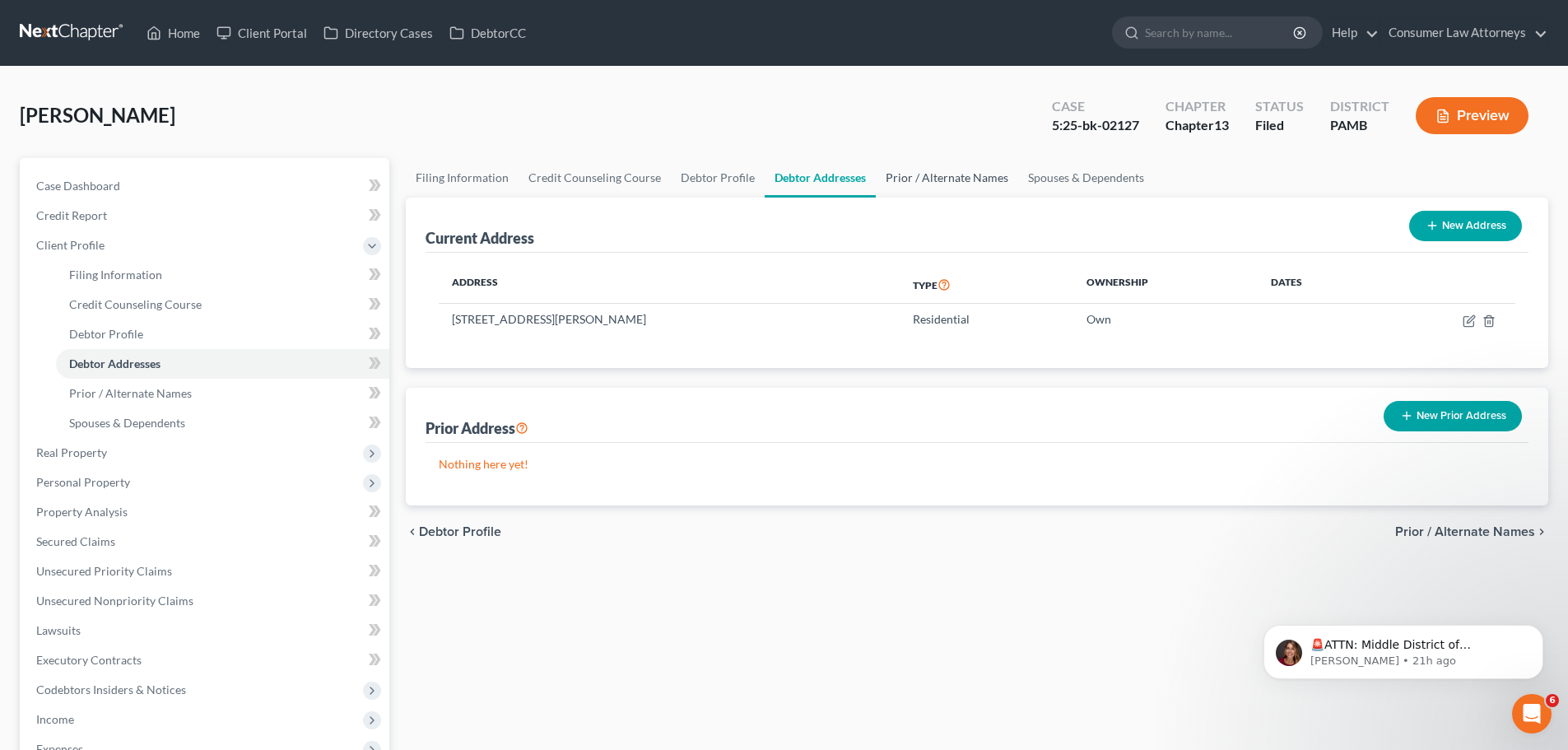
click at [962, 182] on link "Prior / Alternate Names" at bounding box center [947, 178] width 143 height 39
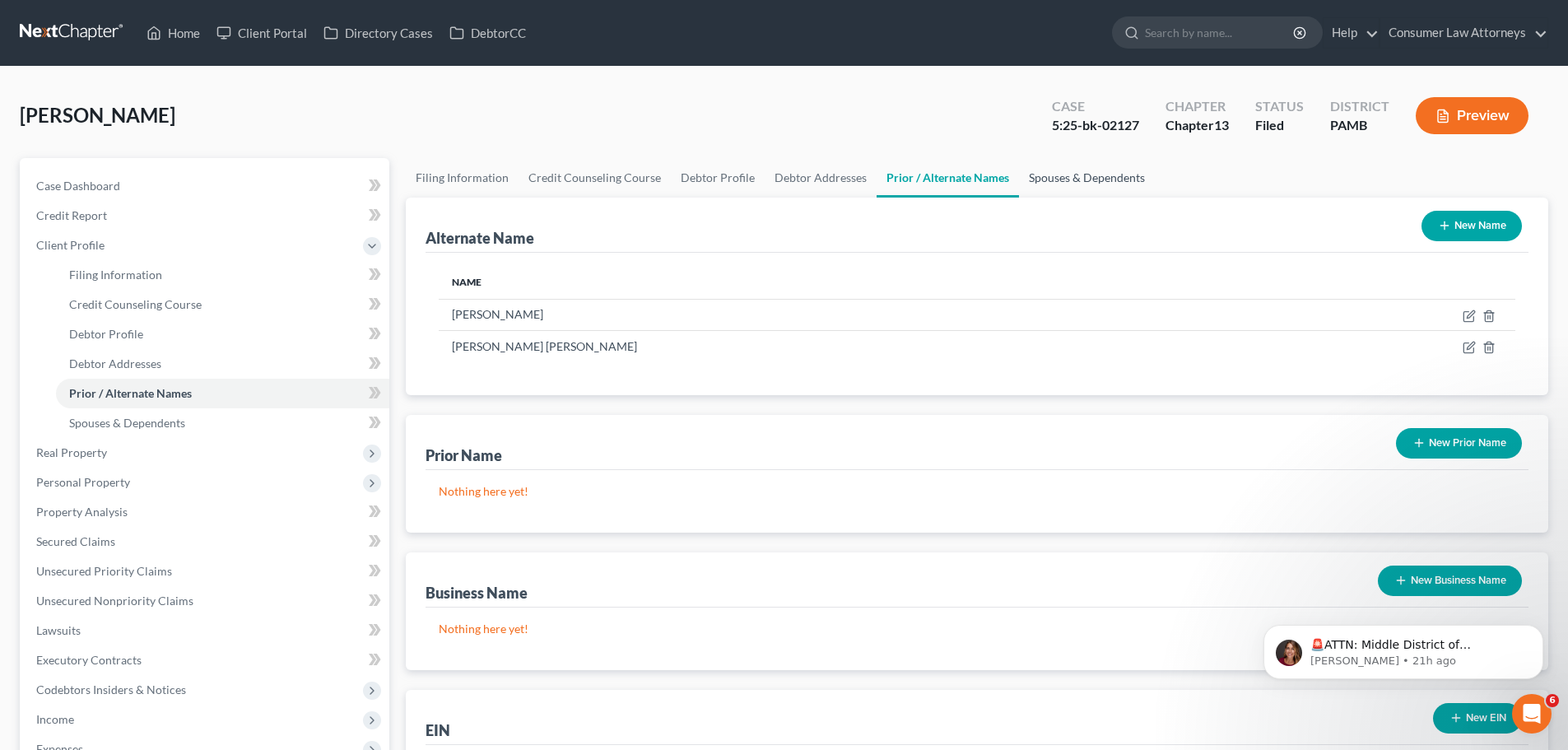
click at [1110, 180] on link "Spouses & Dependents" at bounding box center [1087, 178] width 136 height 39
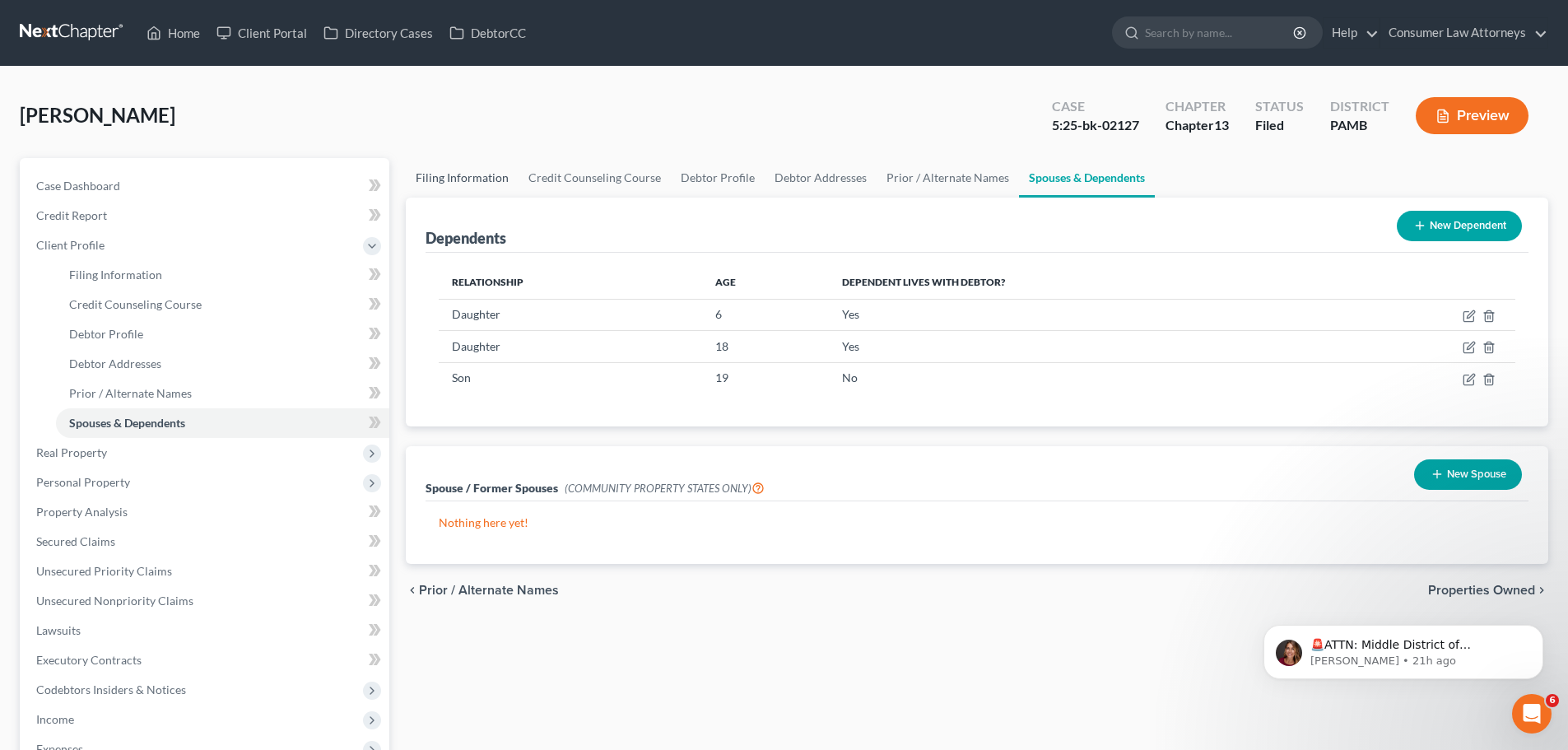
click at [471, 180] on link "Filing Information" at bounding box center [461, 178] width 112 height 39
select select "1"
select select "0"
select select "3"
select select "68"
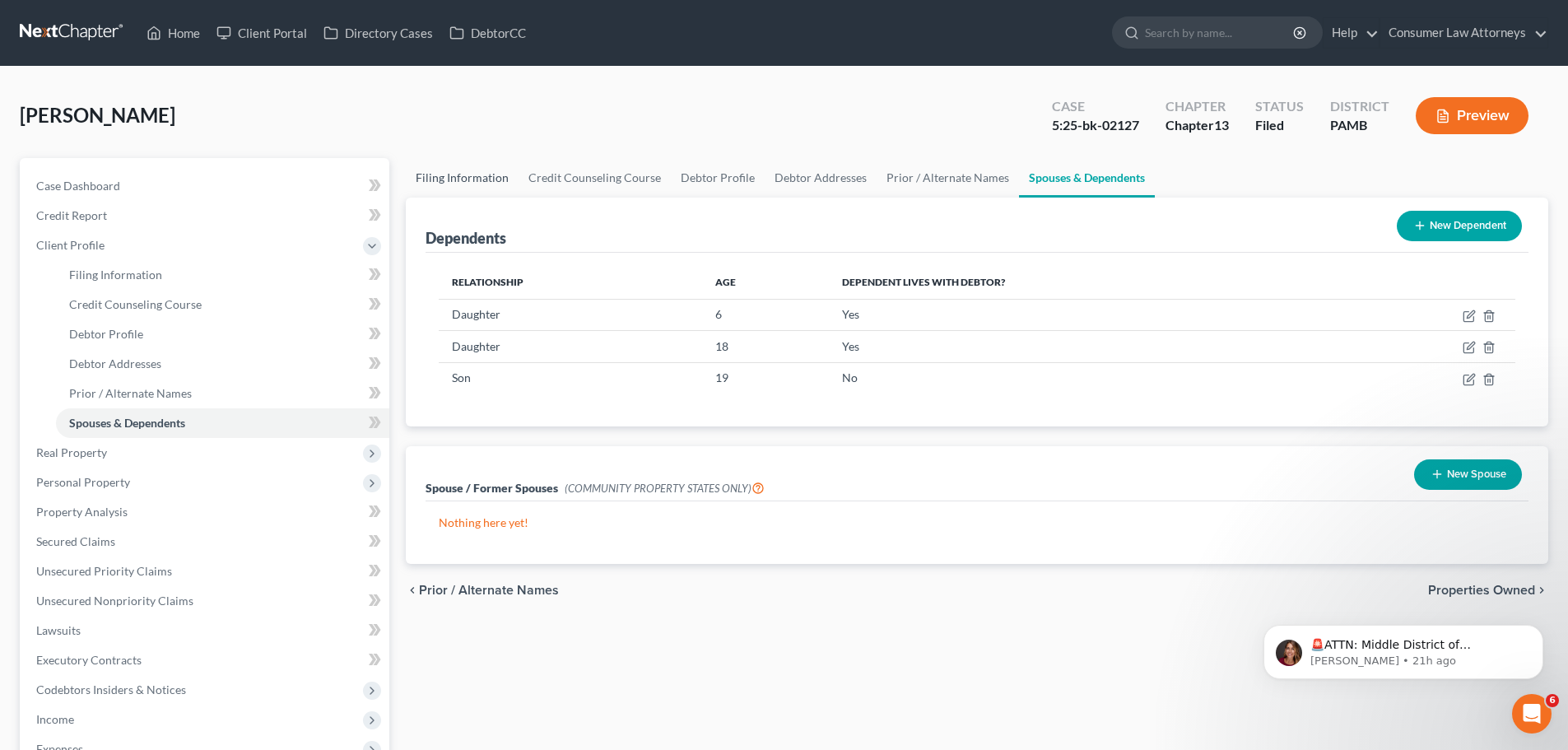
select select "19"
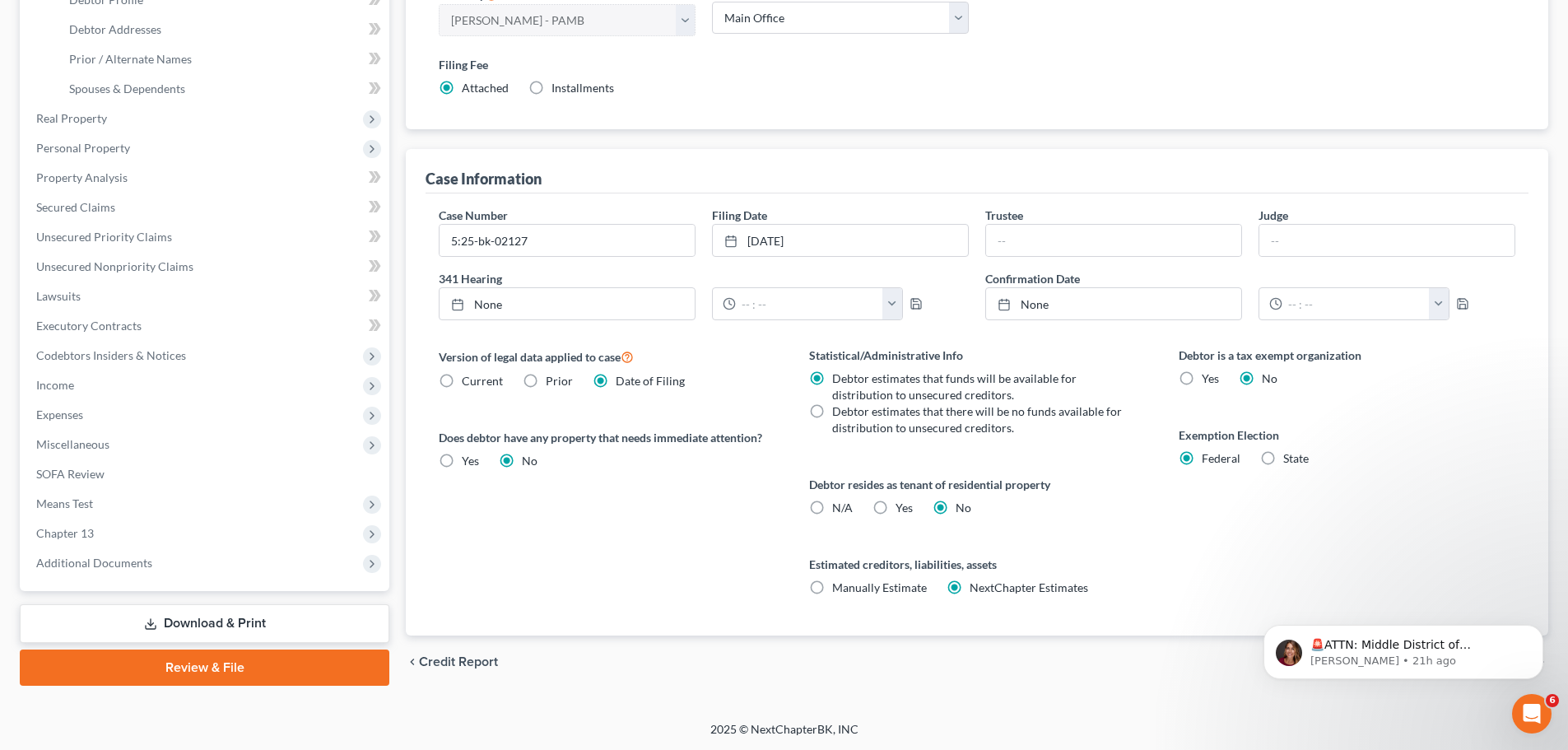
scroll to position [335, 0]
click at [66, 444] on span "Miscellaneous" at bounding box center [72, 443] width 73 height 14
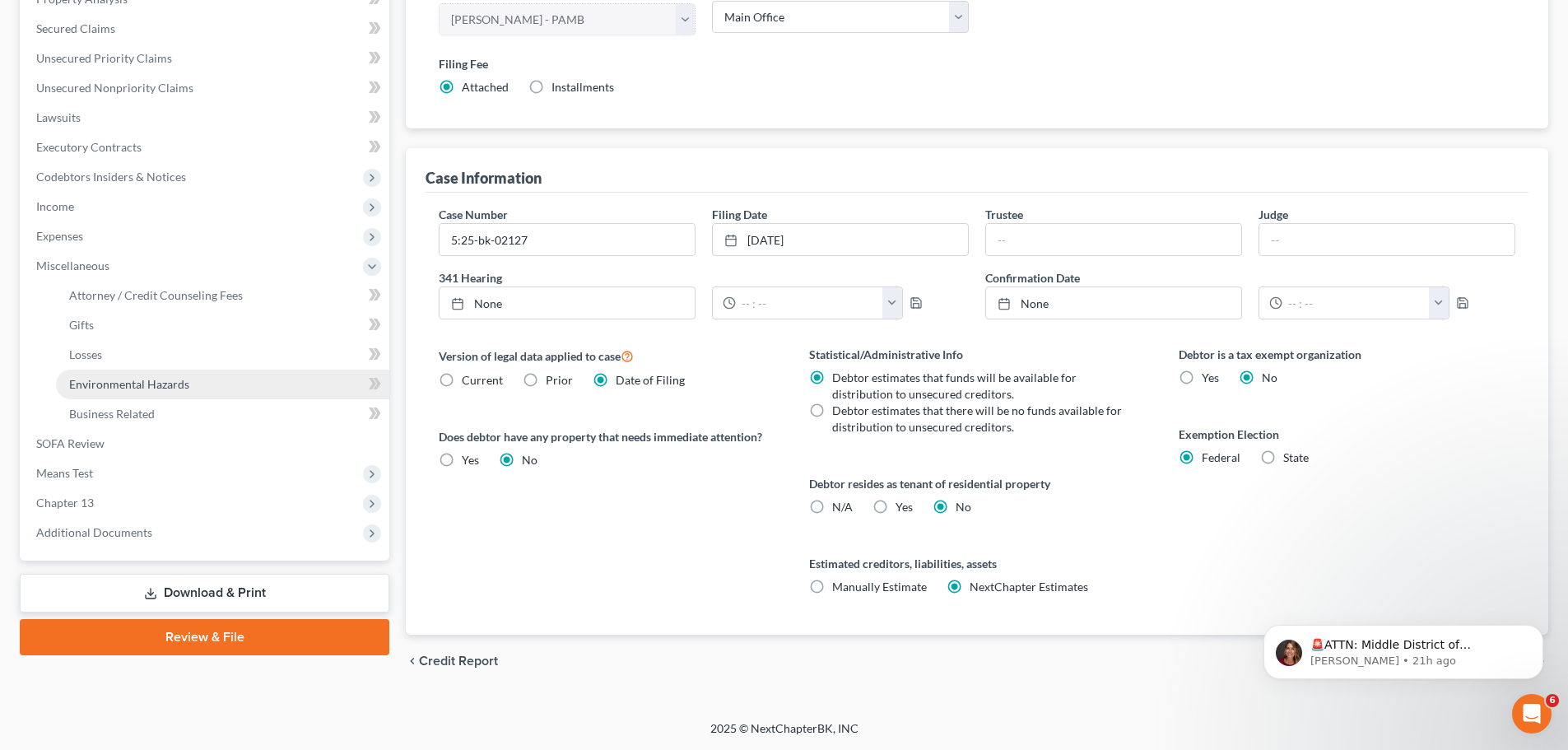
click at [128, 382] on span "Environmental Hazards" at bounding box center [129, 384] width 120 height 14
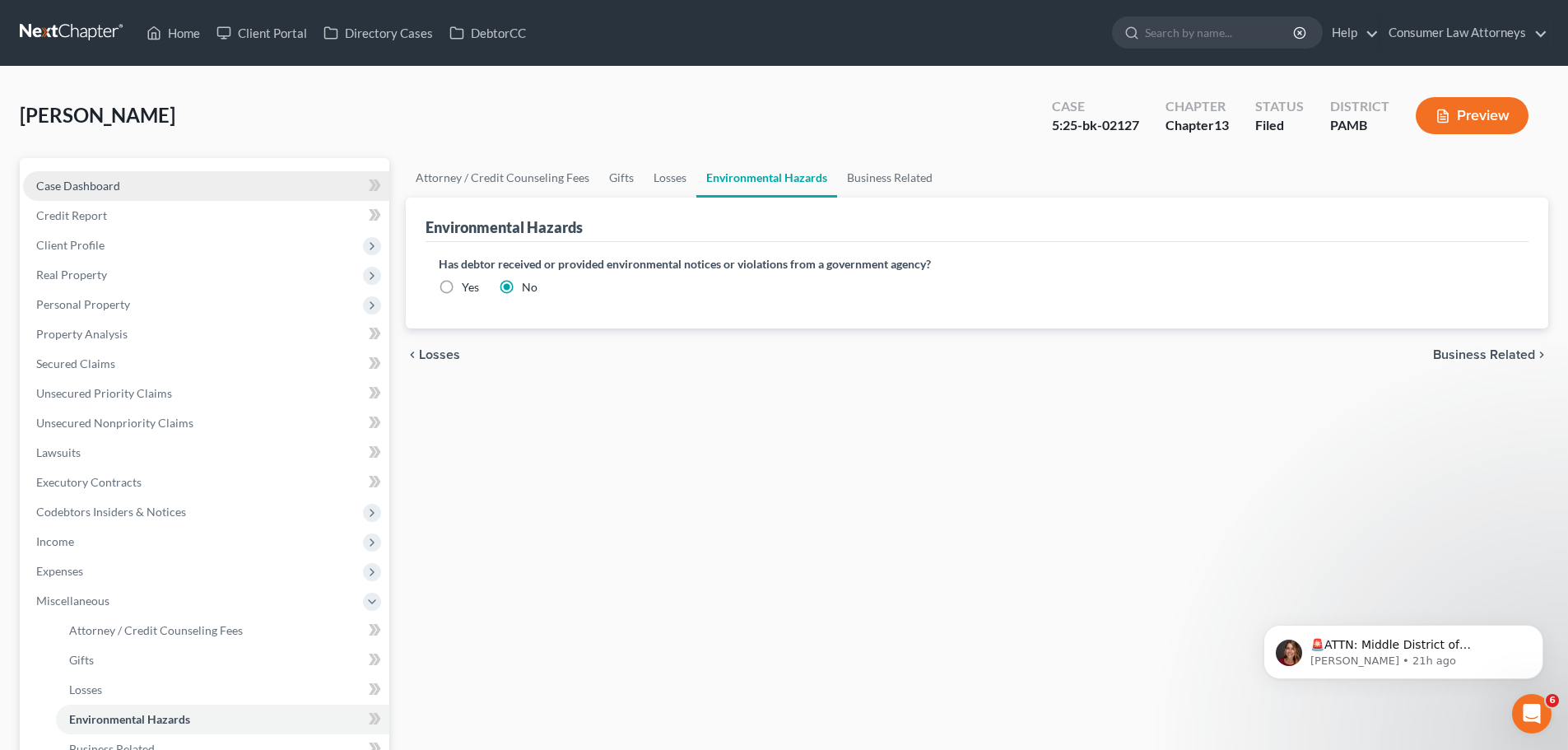
click at [75, 188] on span "Case Dashboard" at bounding box center [78, 186] width 84 height 14
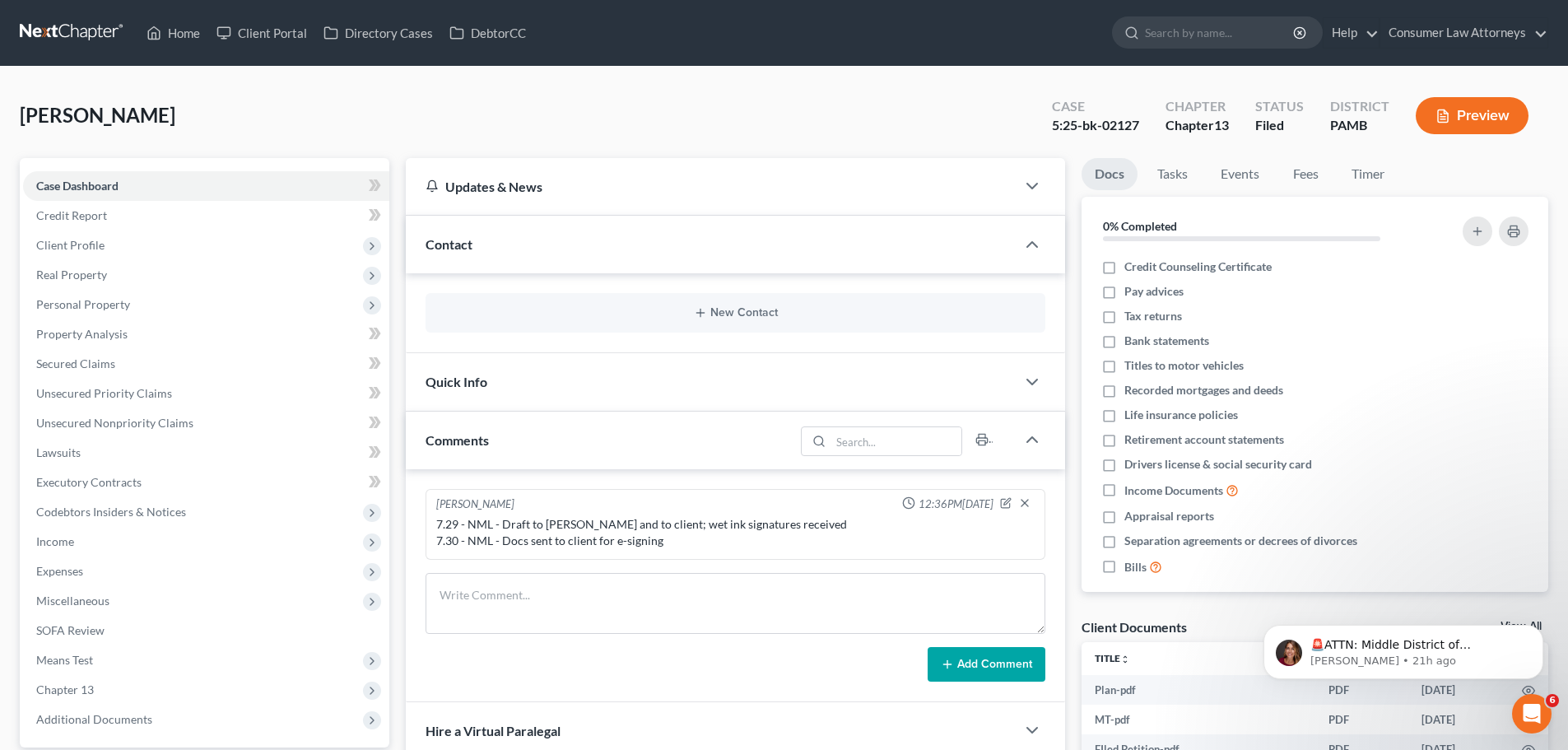
click at [1498, 123] on button "Preview" at bounding box center [1472, 115] width 112 height 37
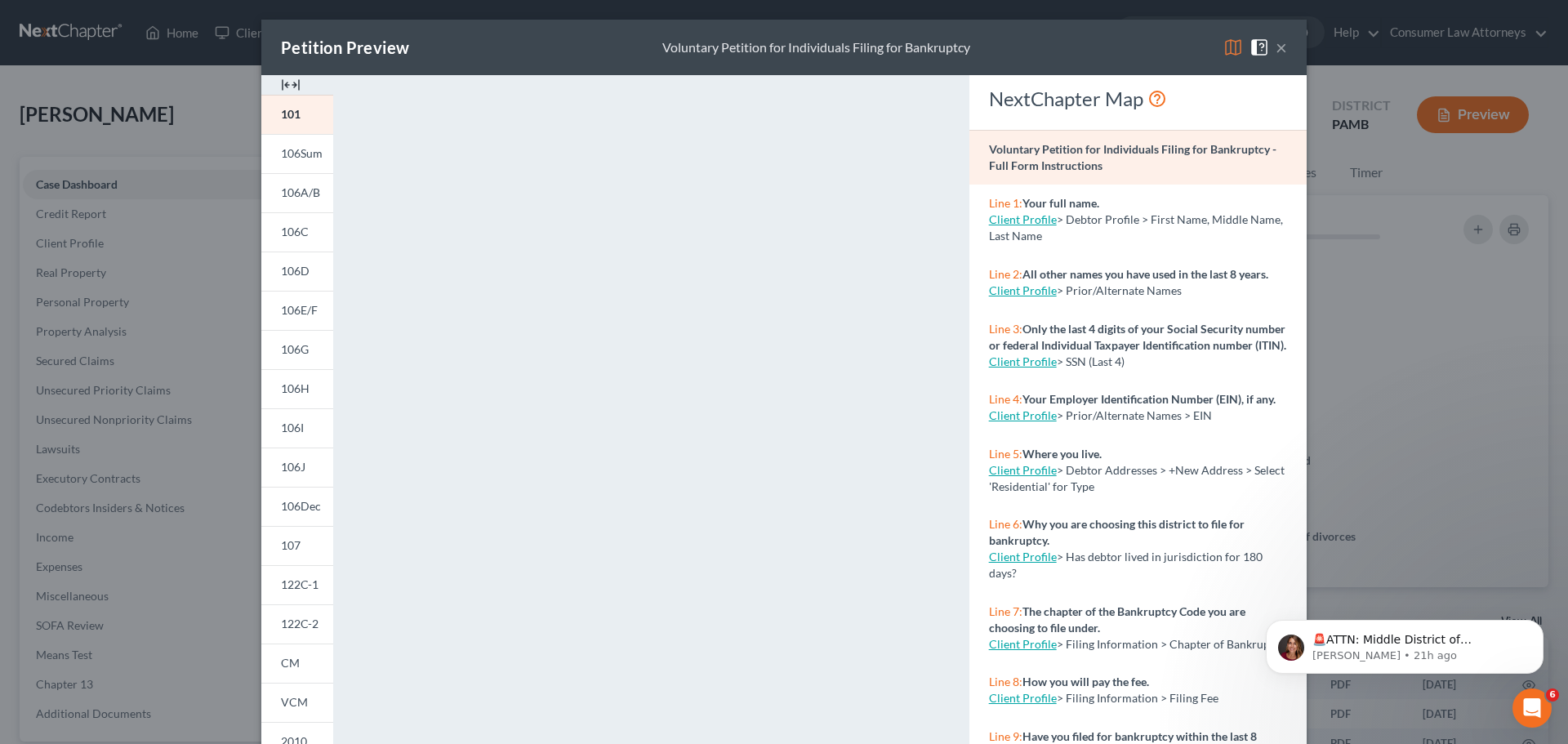
click at [1276, 49] on button "×" at bounding box center [1282, 48] width 12 height 19
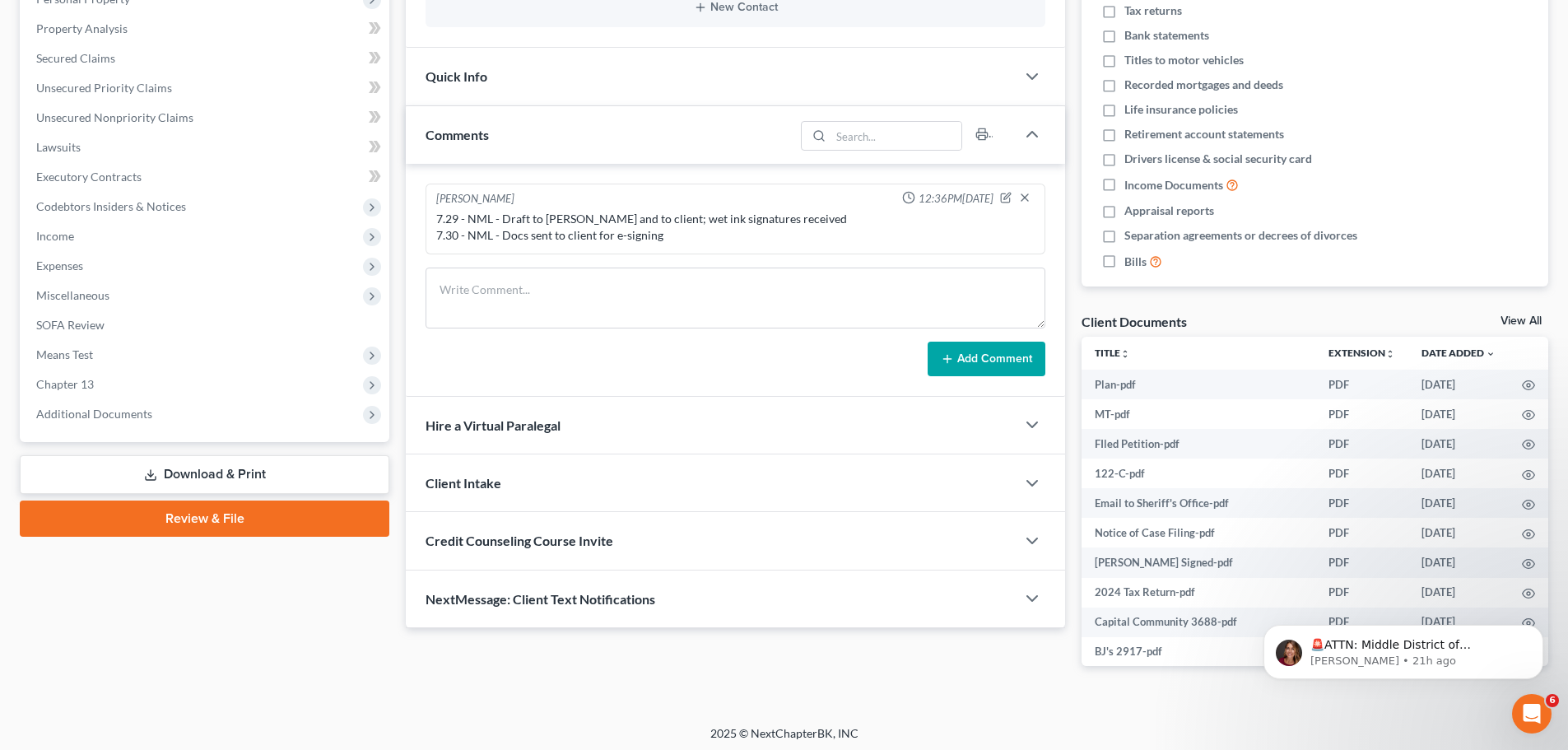
scroll to position [311, 0]
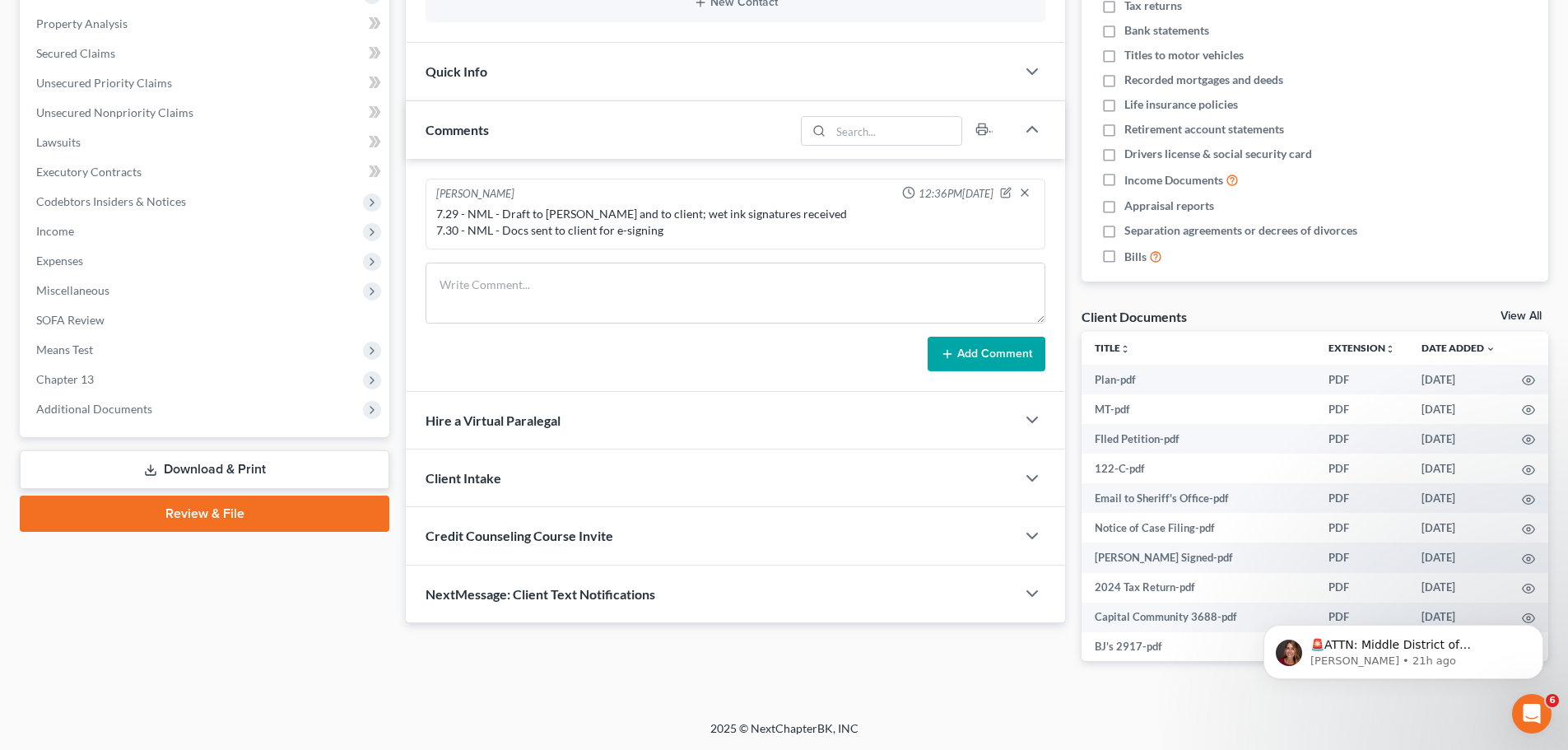
click at [180, 473] on link "Download & Print" at bounding box center [204, 470] width 370 height 39
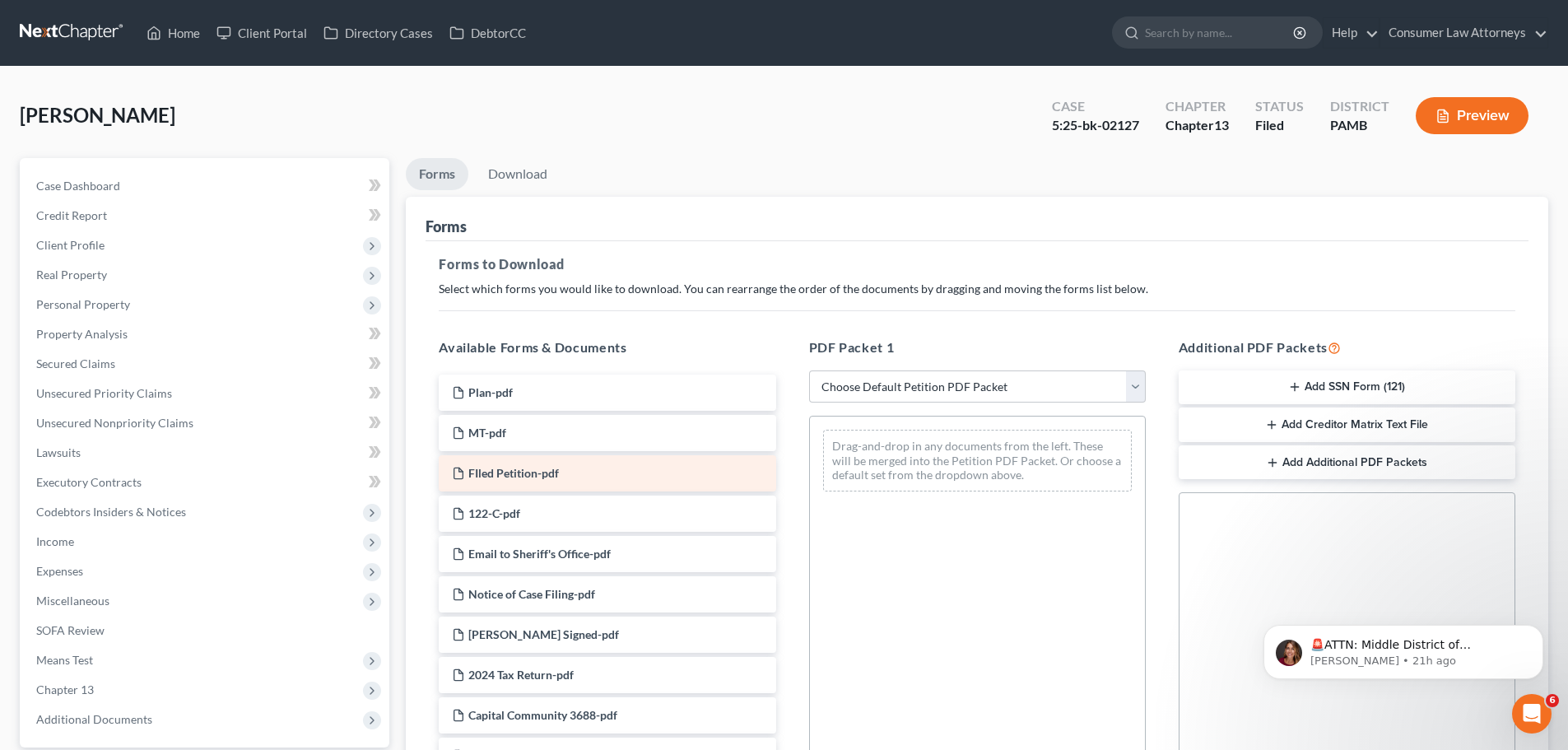
click at [547, 481] on div "FIled Petition-pdf" at bounding box center [607, 473] width 336 height 36
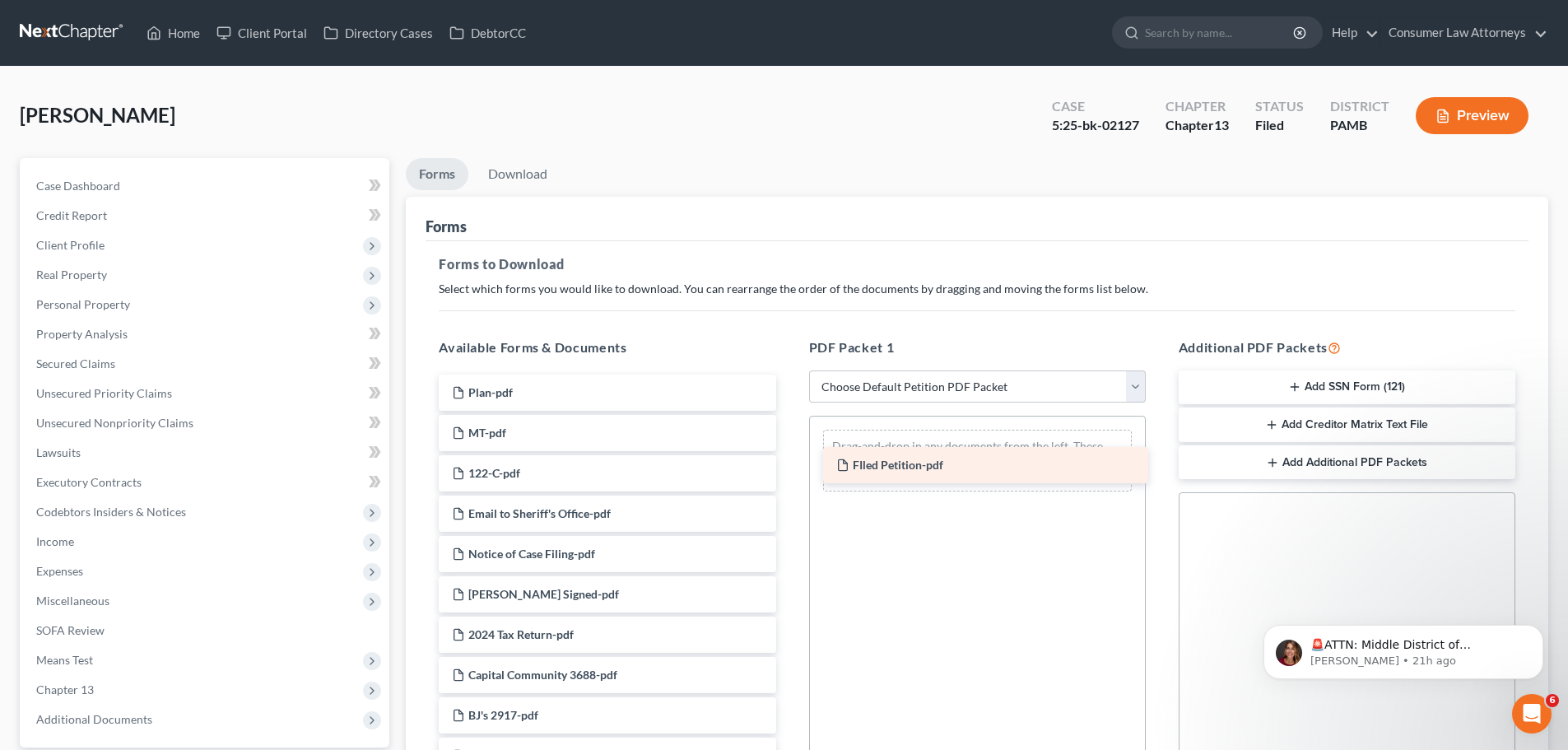
drag, startPoint x: 547, startPoint y: 473, endPoint x: 932, endPoint y: 465, distance: 385.1
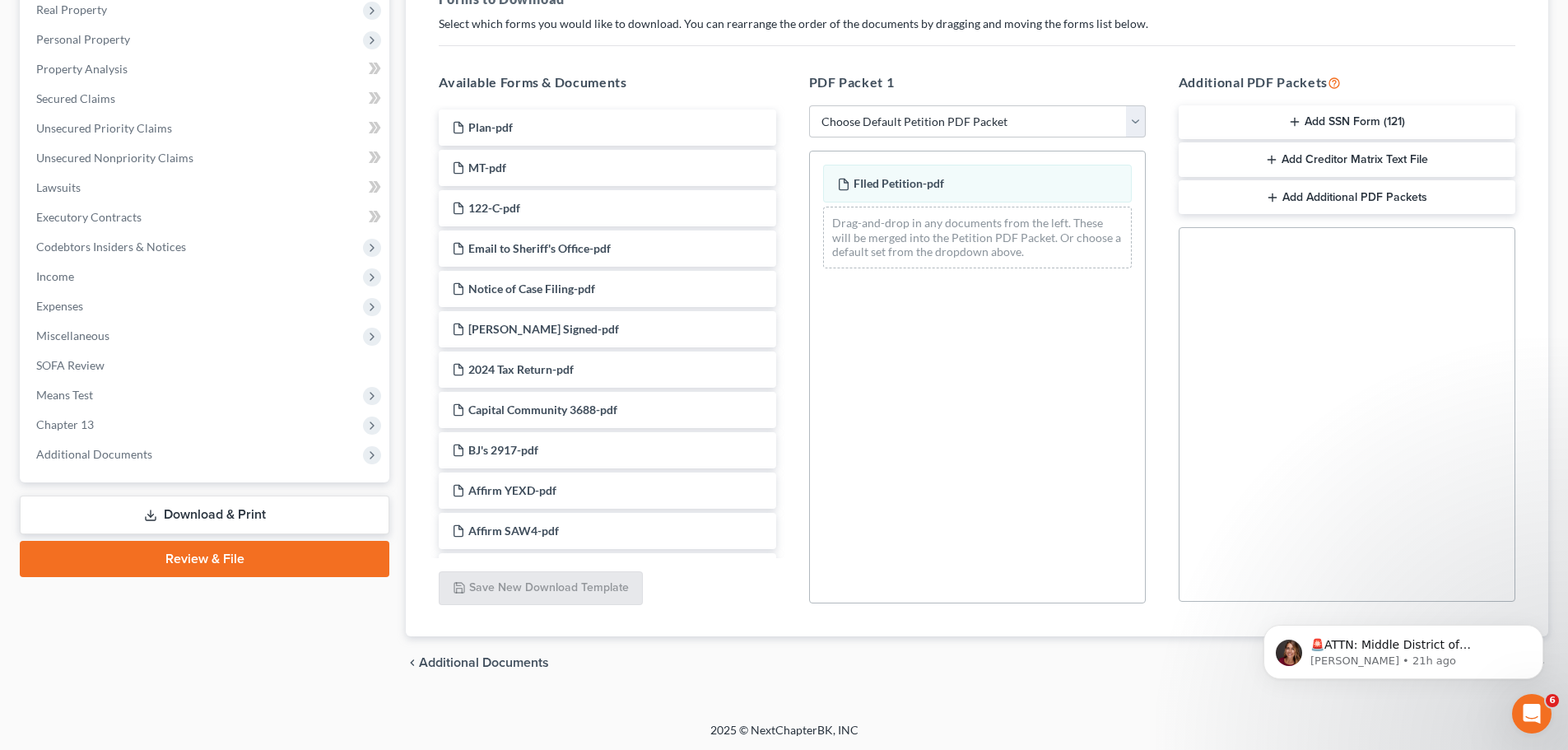
scroll to position [267, 0]
click at [206, 559] on link "Review & File" at bounding box center [204, 557] width 370 height 36
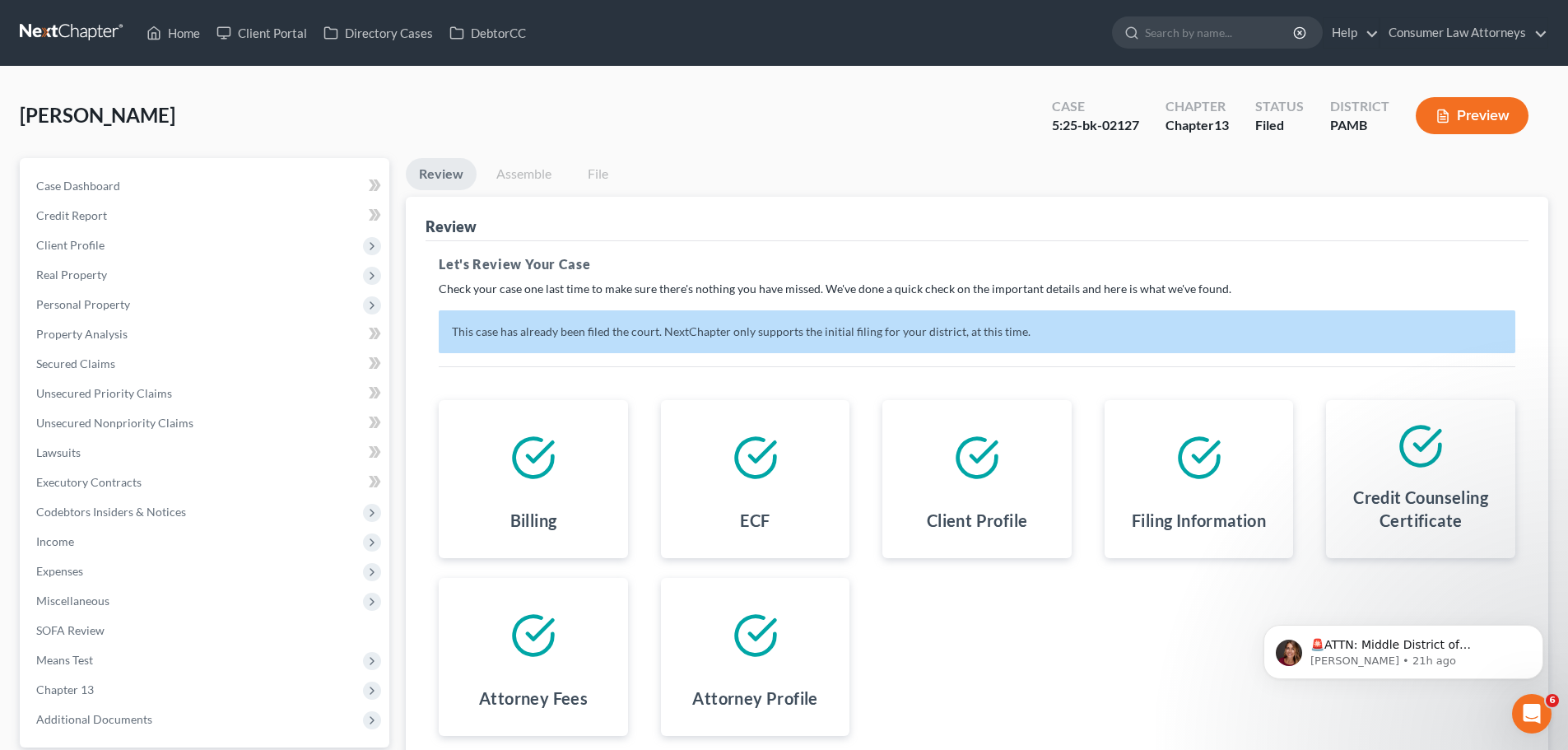
click at [1445, 120] on icon "button" at bounding box center [1443, 115] width 15 height 15
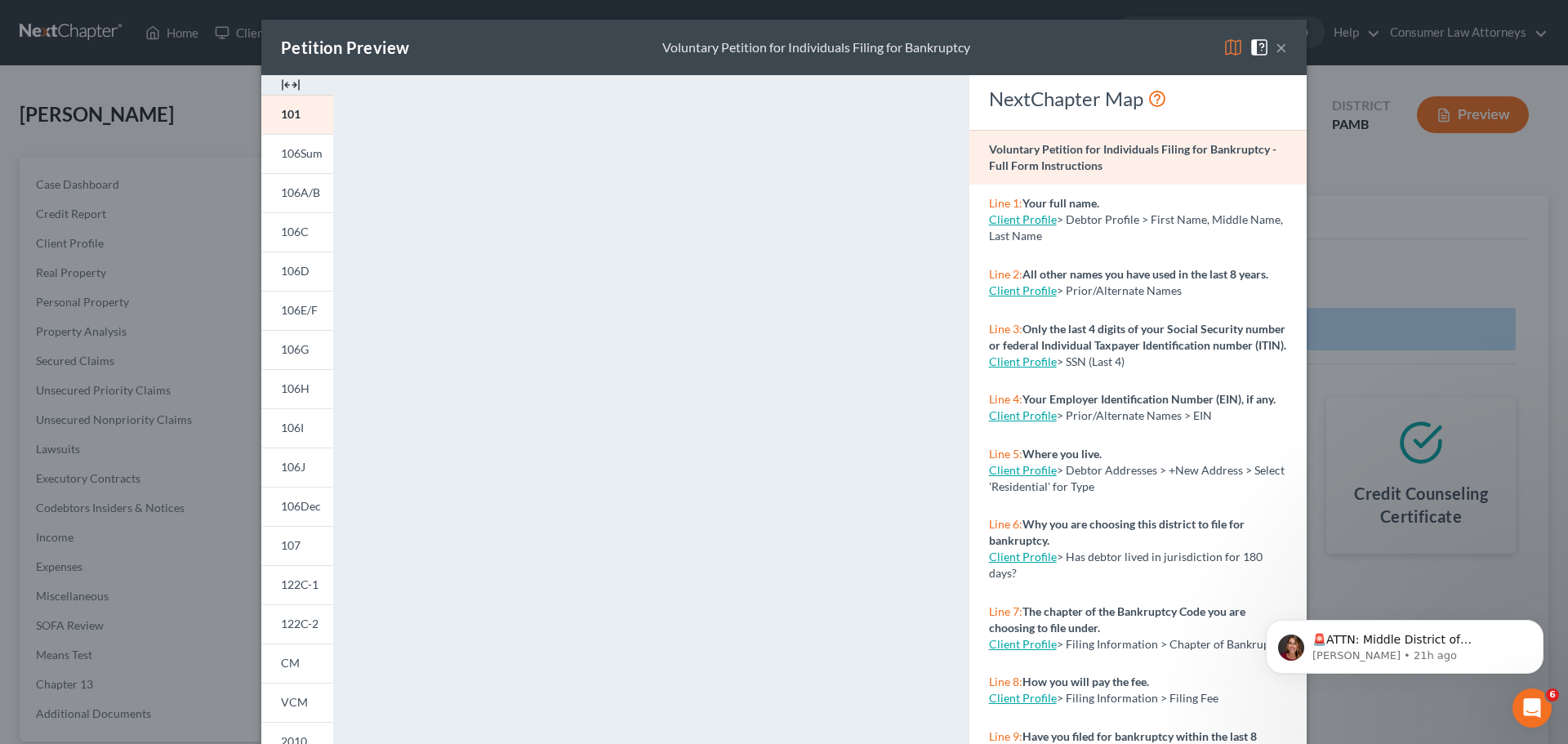
click at [1276, 49] on button "×" at bounding box center [1282, 48] width 12 height 19
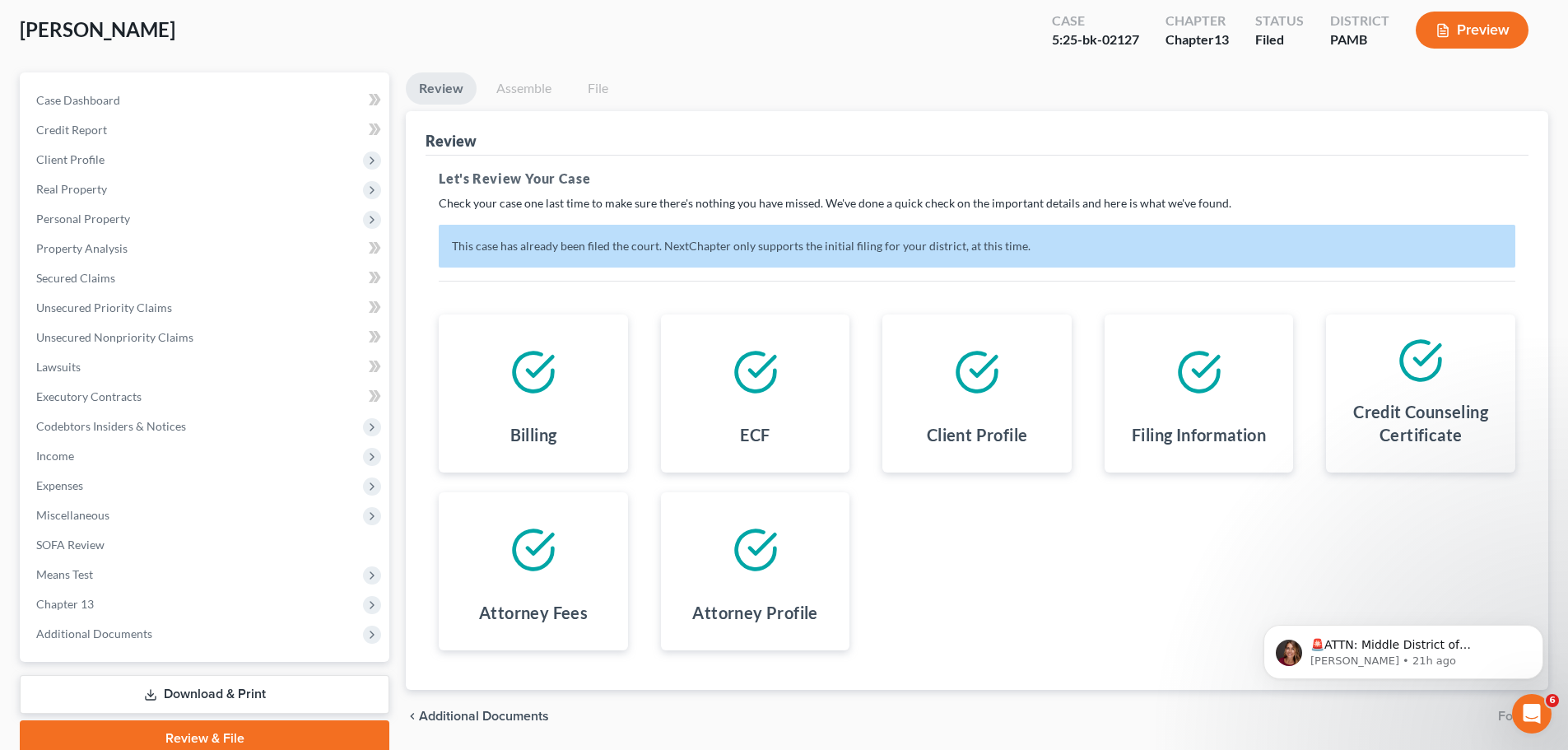
scroll to position [154, 0]
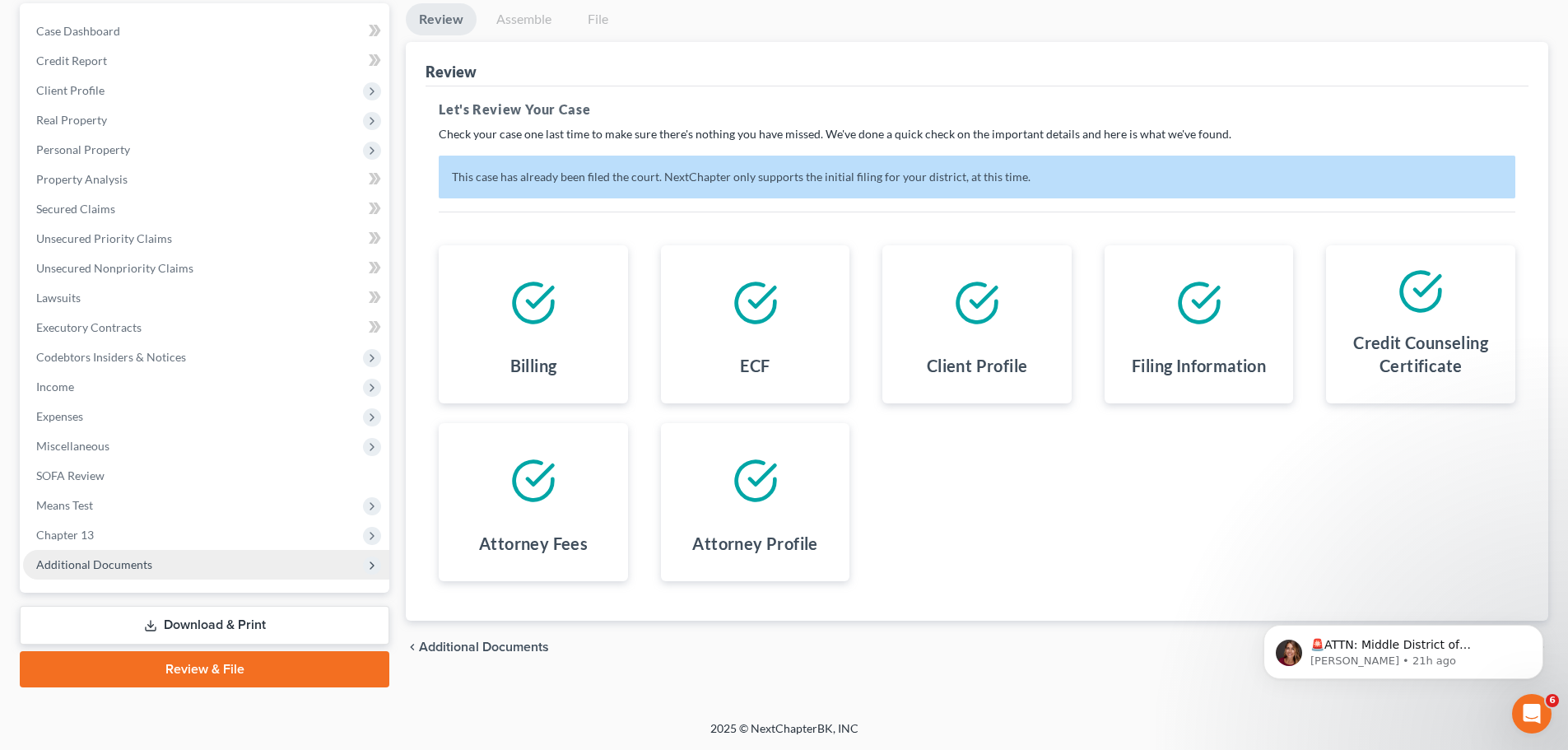
click at [371, 562] on polyline at bounding box center [371, 565] width 3 height 7
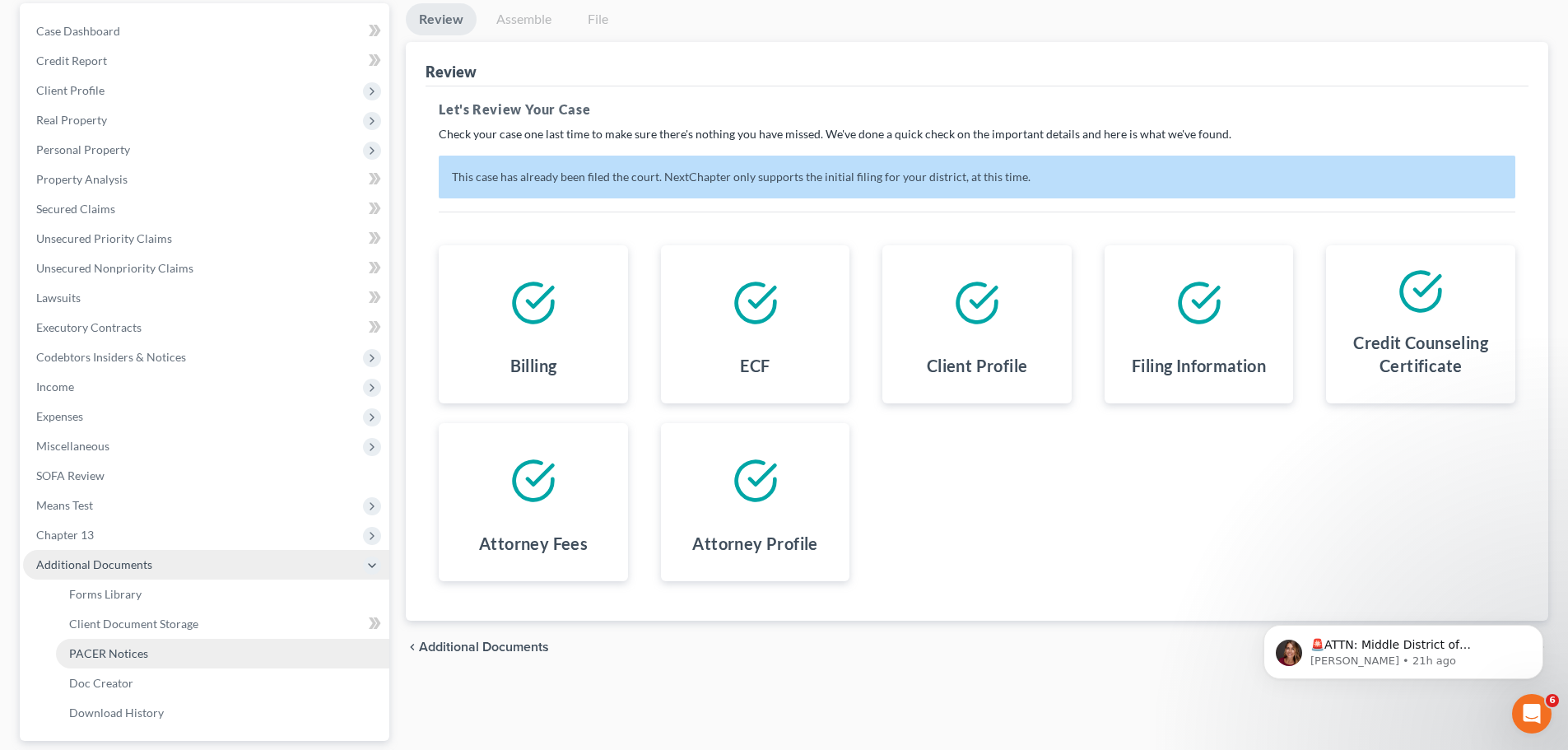
scroll to position [238, 0]
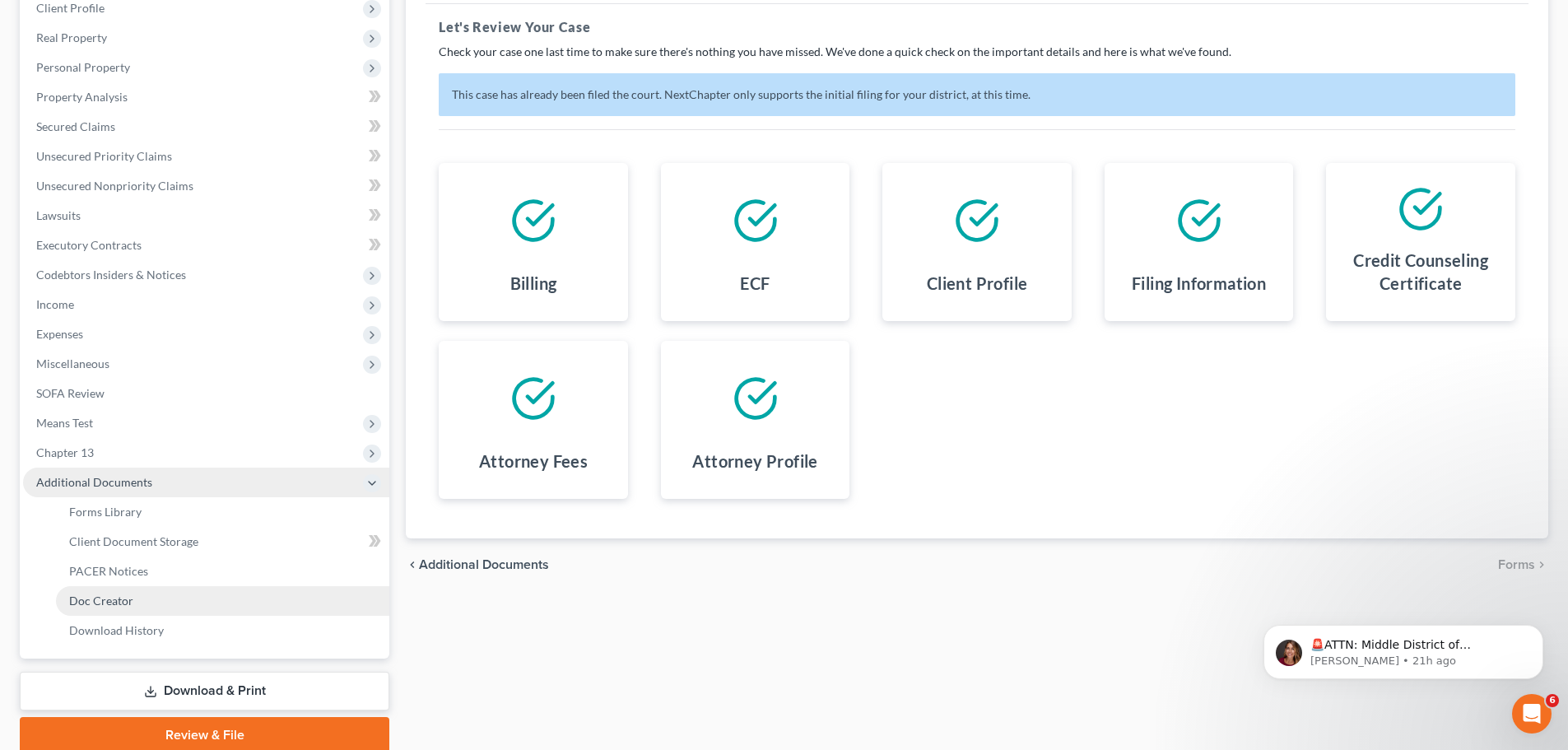
click at [149, 596] on link "Doc Creator" at bounding box center [222, 601] width 333 height 29
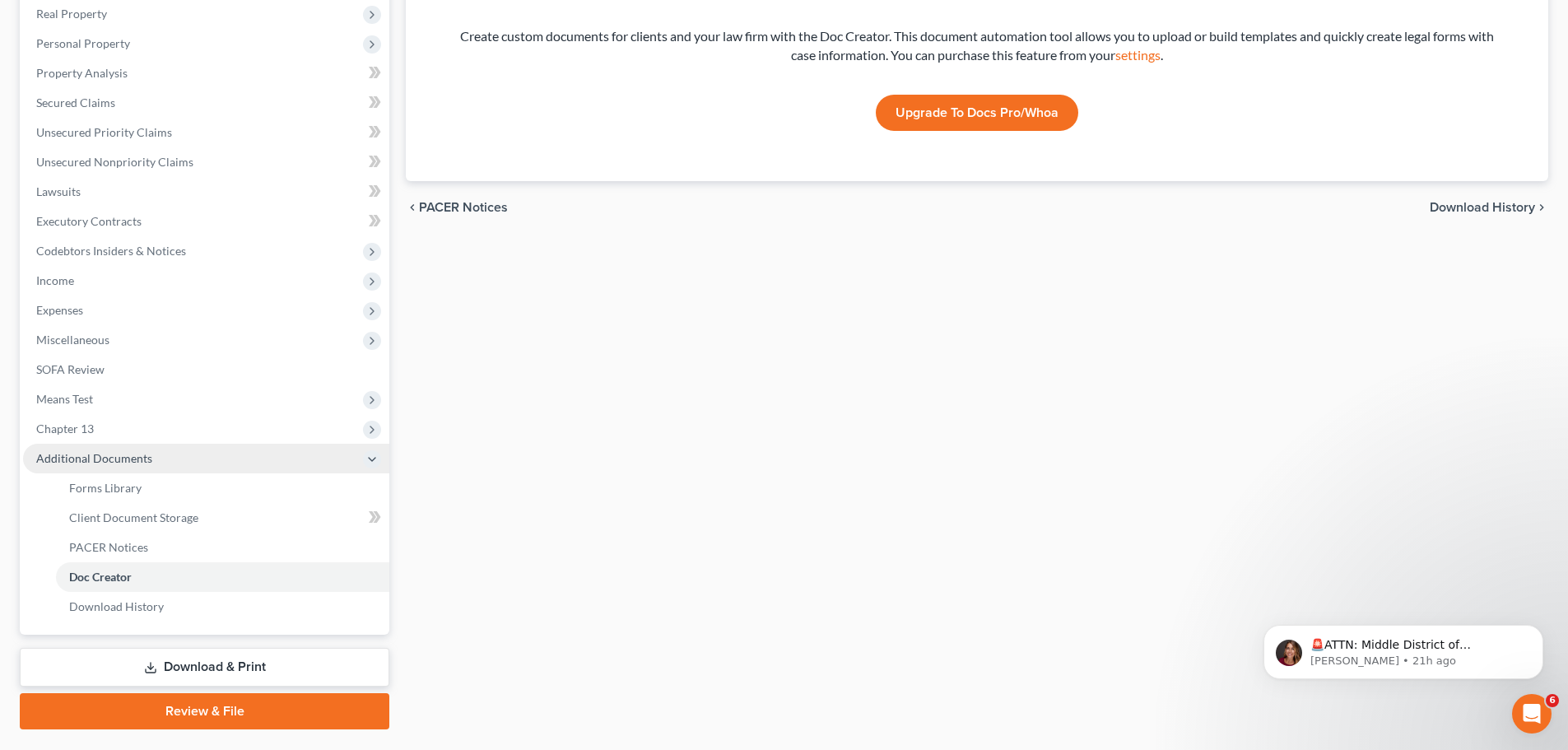
scroll to position [303, 0]
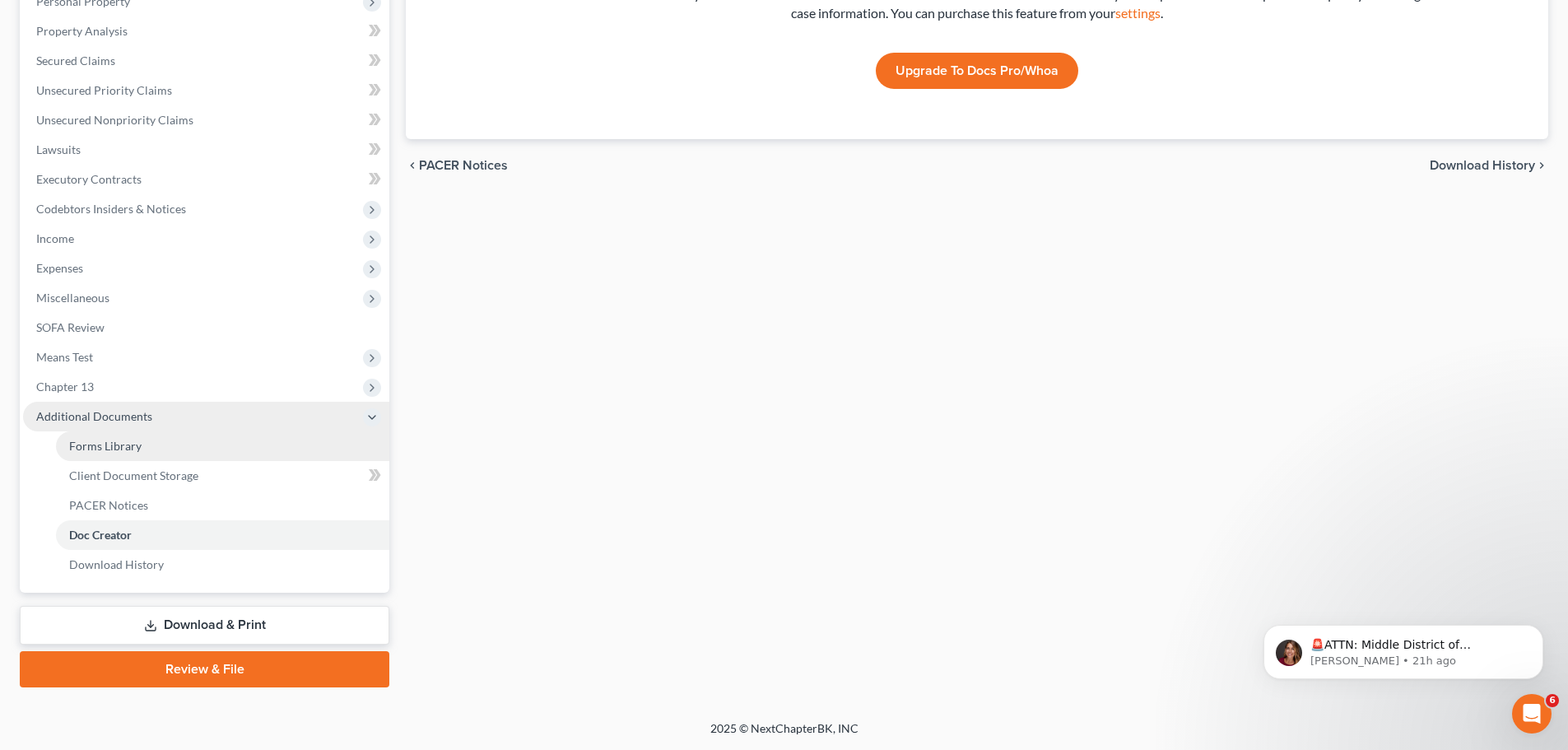
click at [117, 446] on span "Forms Library" at bounding box center [106, 446] width 72 height 14
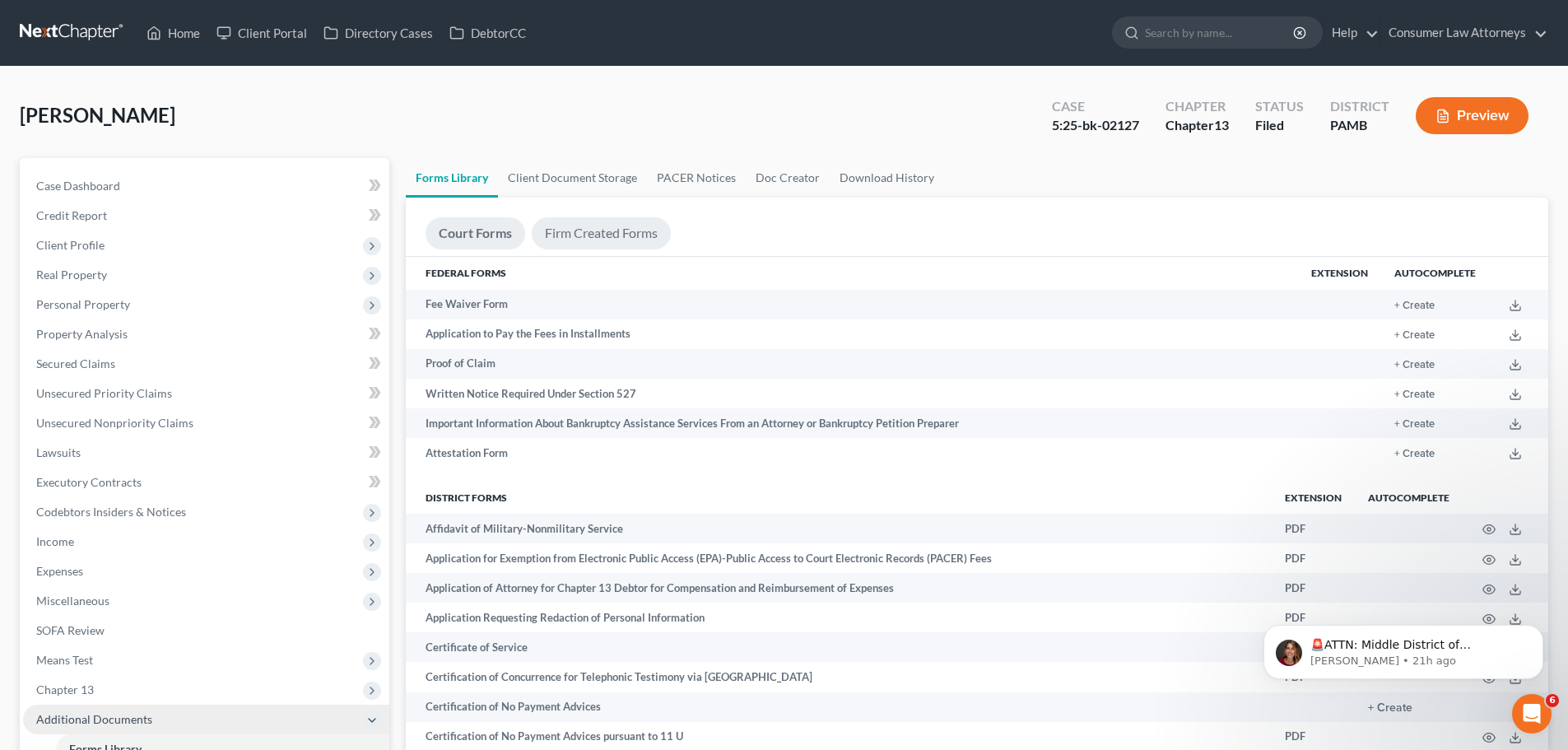
click at [585, 227] on link "Firm Created Forms" at bounding box center [601, 233] width 139 height 32
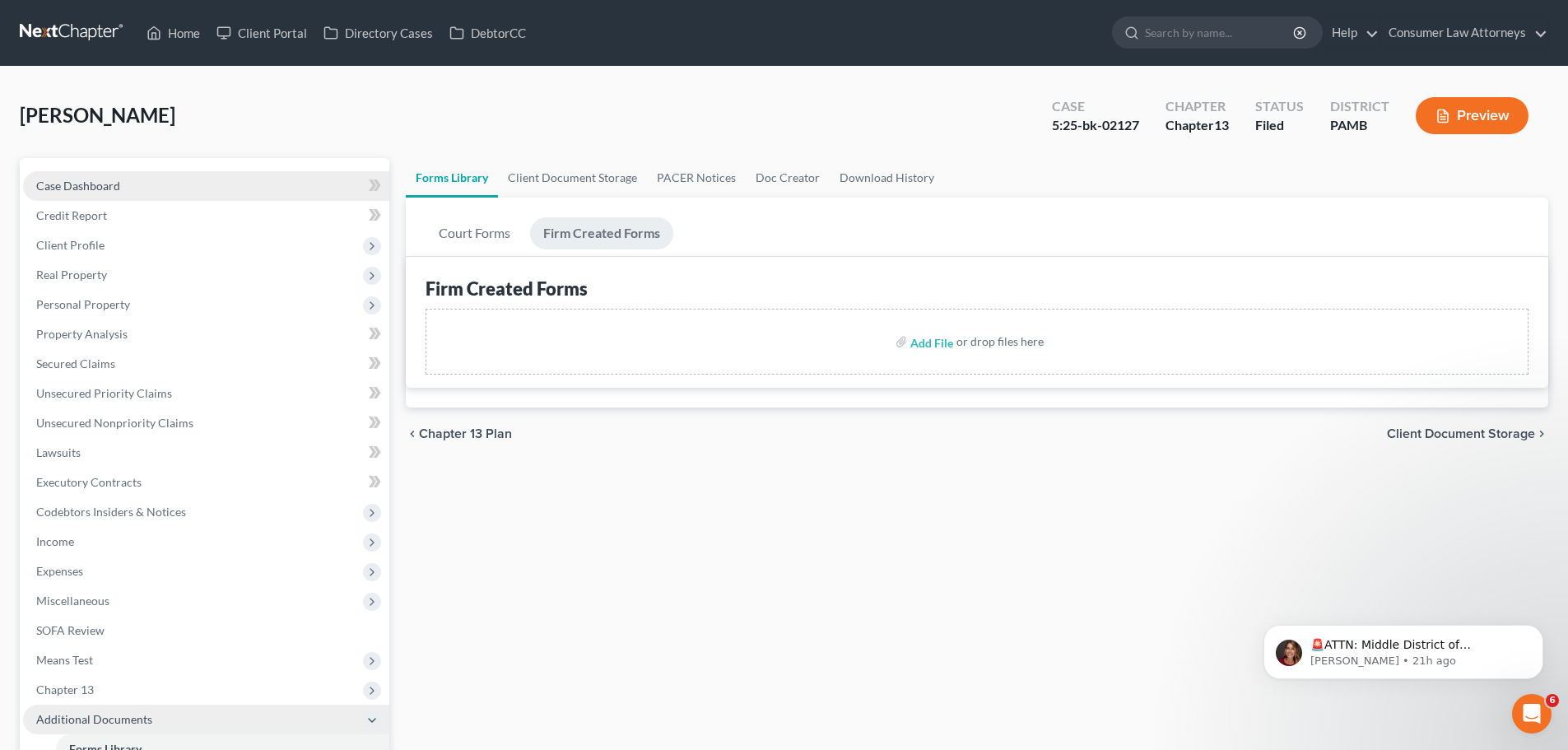
click at [142, 180] on link "Case Dashboard" at bounding box center [206, 186] width 367 height 29
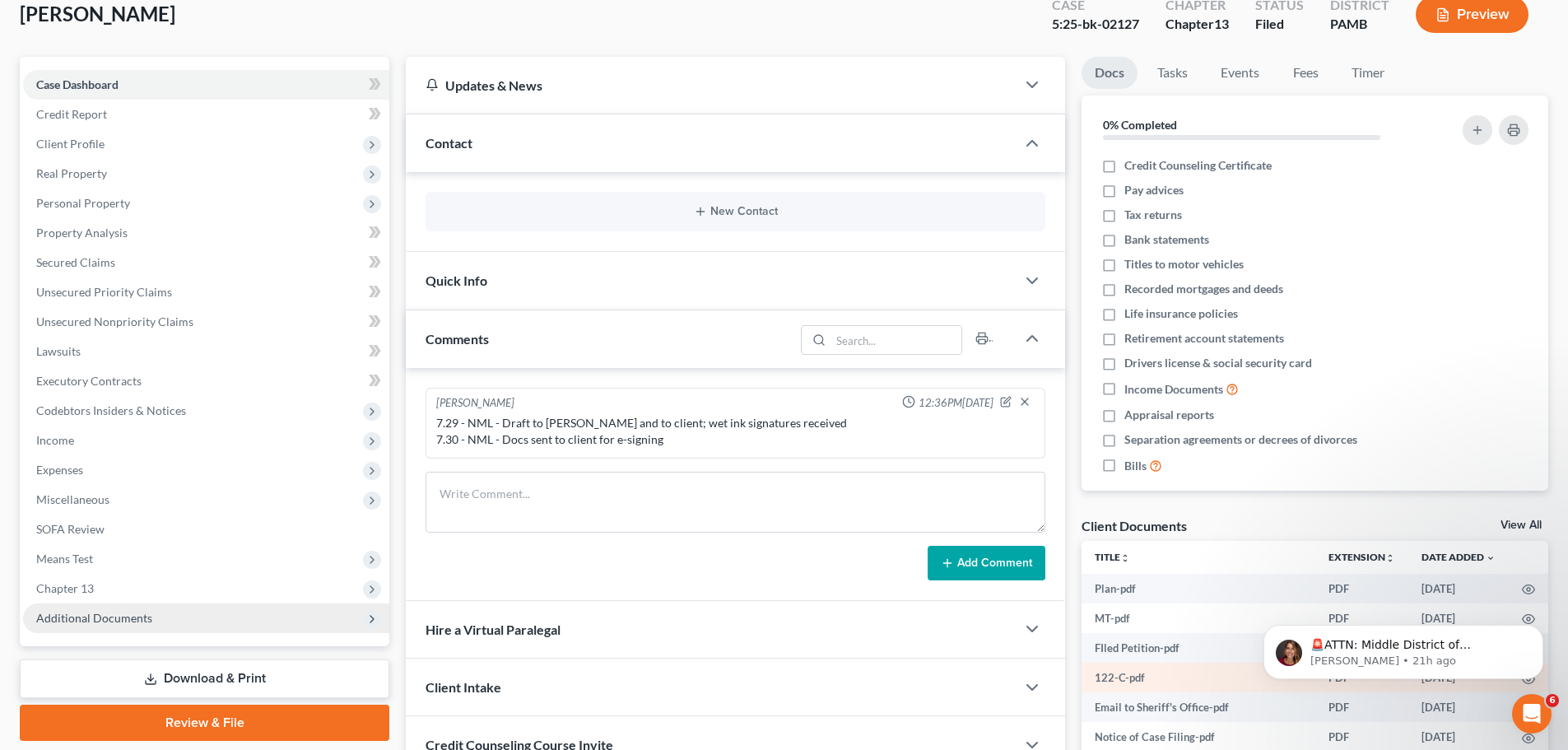
scroll to position [164, 0]
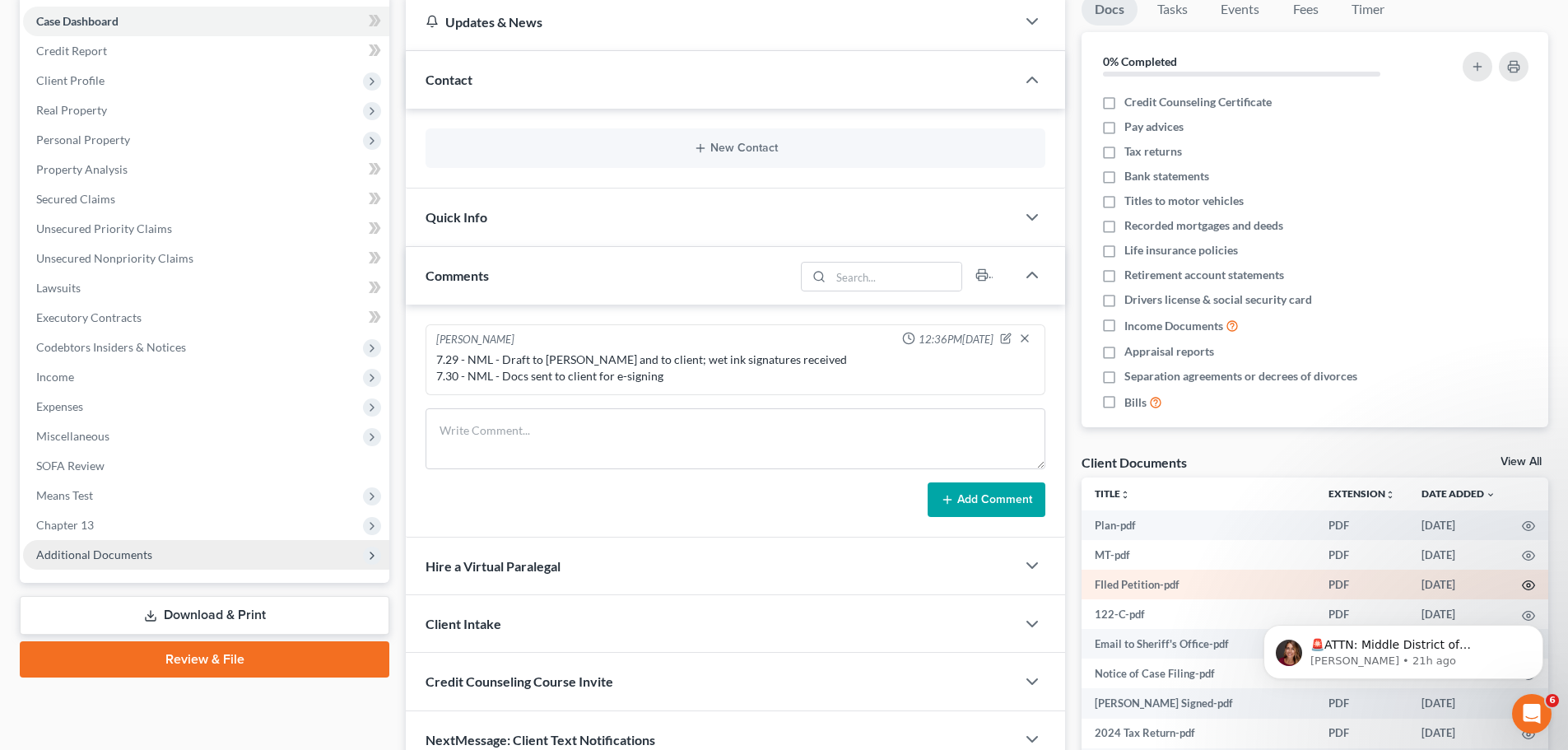
click at [1527, 585] on circle "button" at bounding box center [1528, 585] width 3 height 3
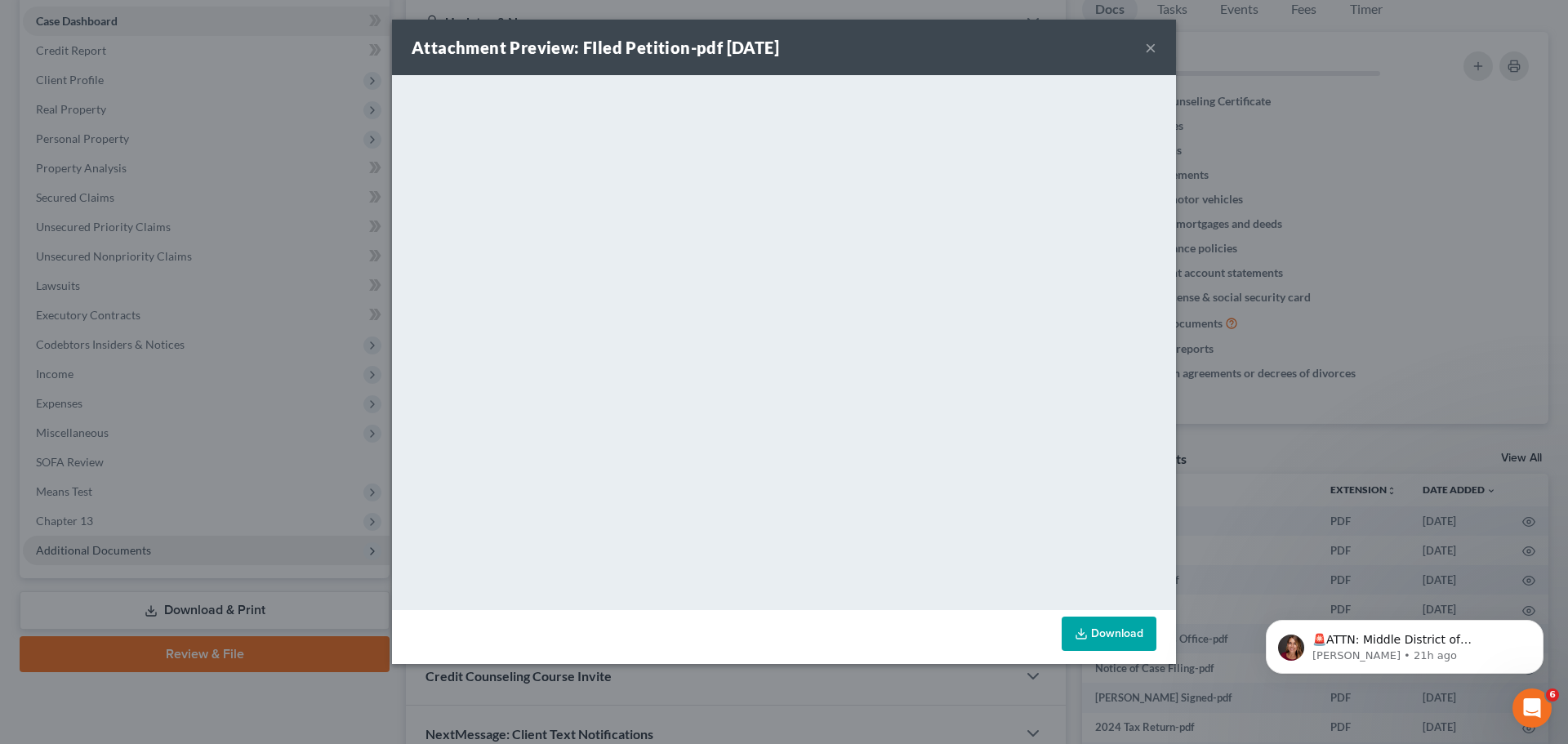
click at [1152, 49] on button "×" at bounding box center [1151, 48] width 12 height 19
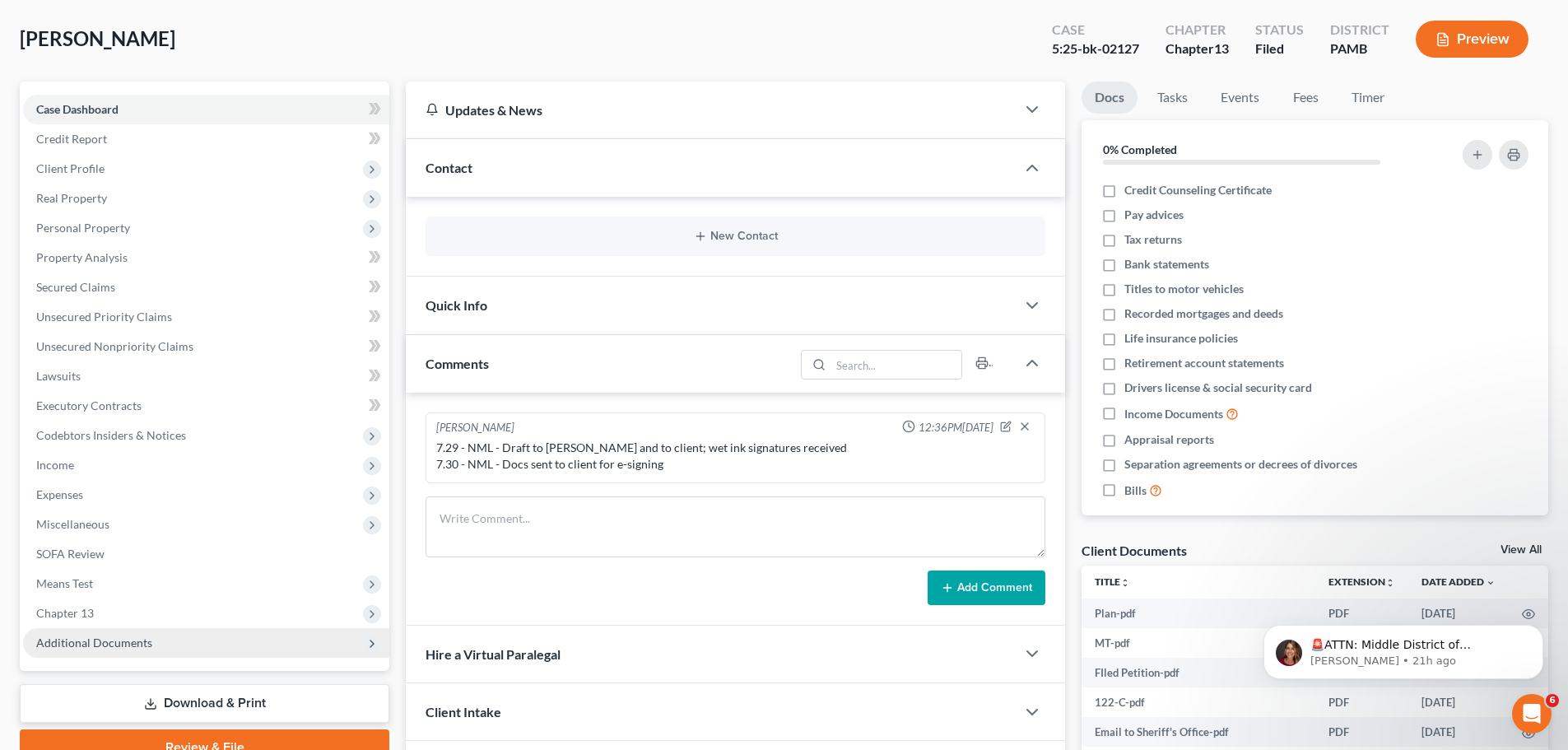
scroll to position [0, 0]
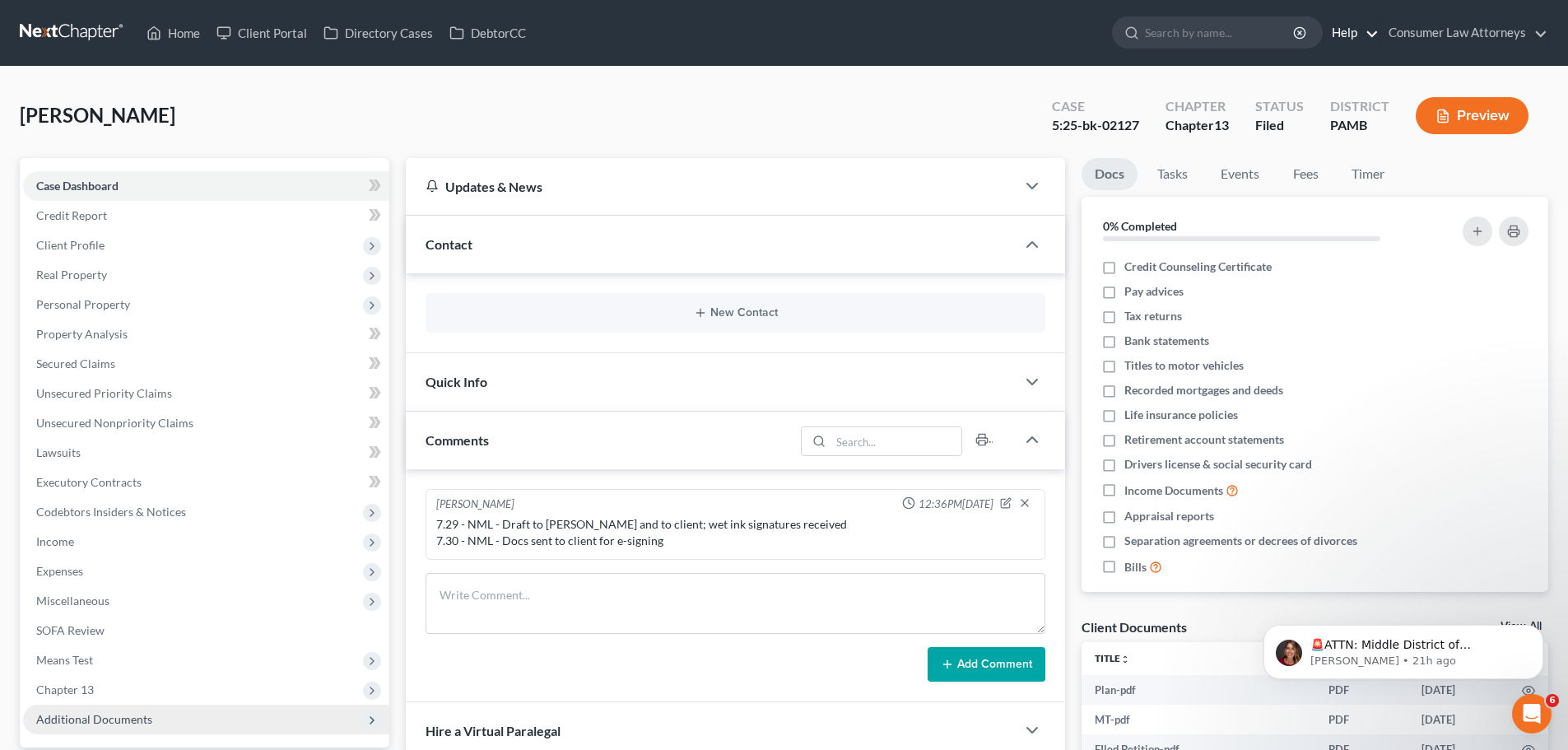
click at [1343, 32] on link "Help" at bounding box center [1351, 33] width 55 height 29
click at [1333, 69] on link "Help Center" at bounding box center [1314, 68] width 131 height 28
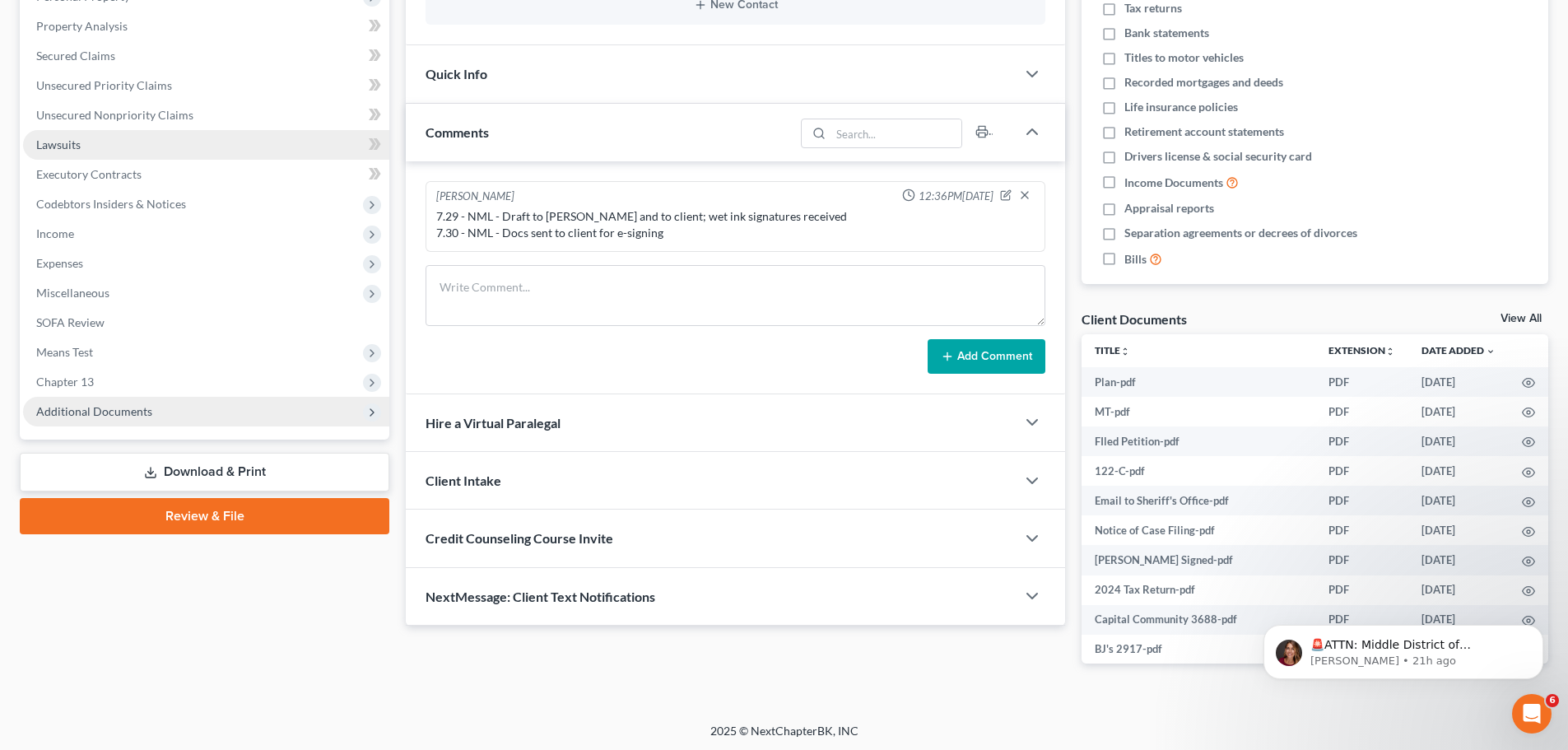
scroll to position [311, 0]
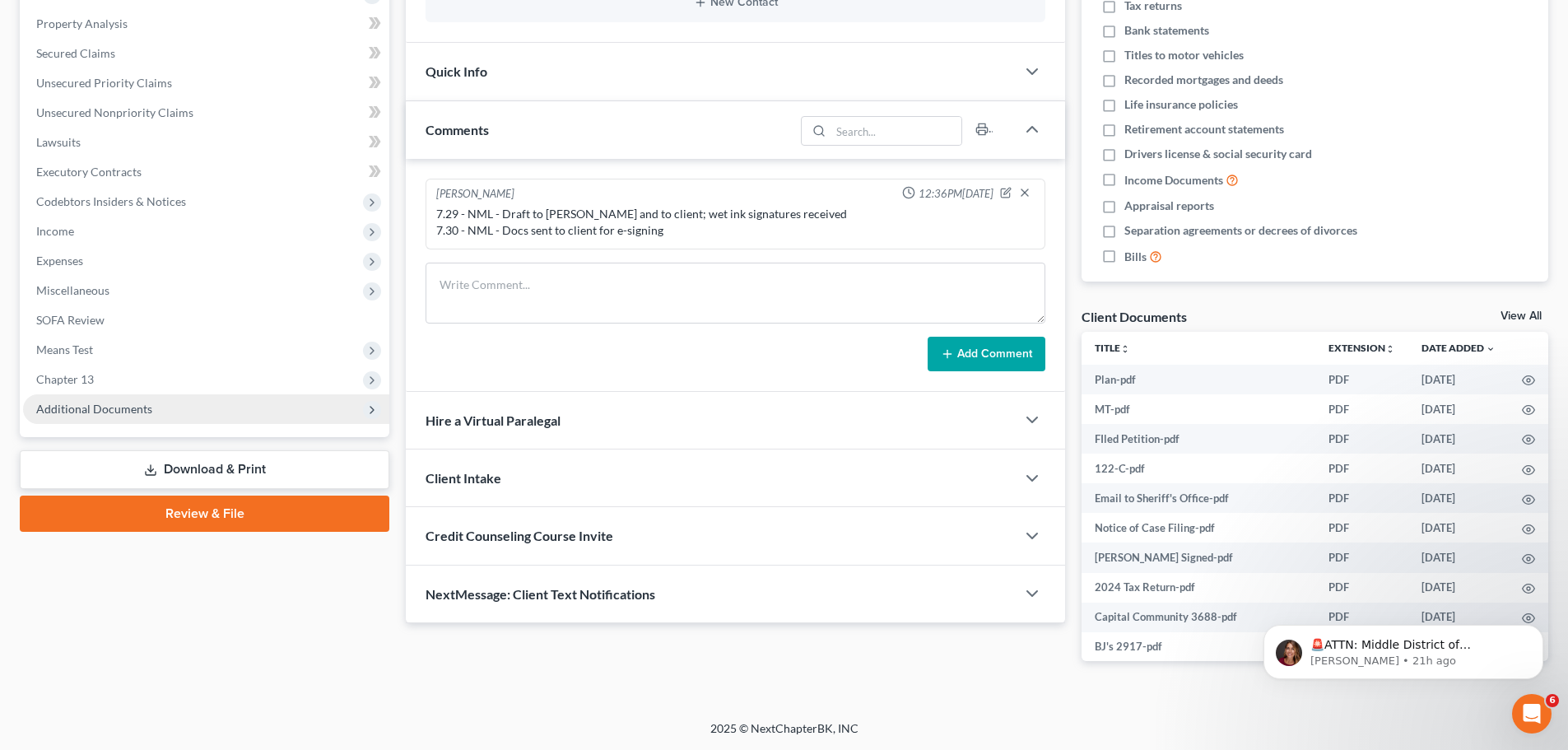
click at [263, 469] on link "Download & Print" at bounding box center [204, 470] width 370 height 39
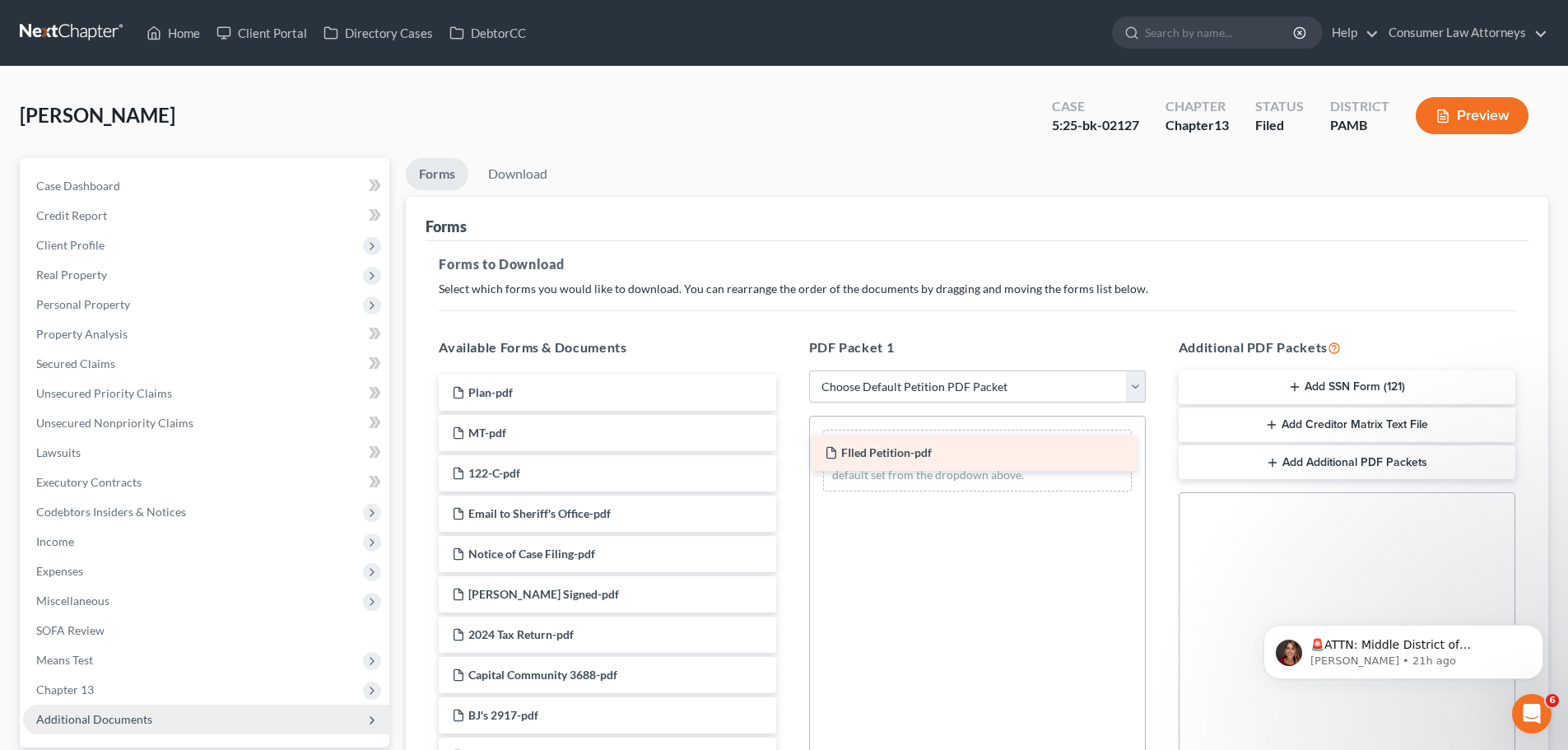
drag, startPoint x: 597, startPoint y: 477, endPoint x: 970, endPoint y: 457, distance: 373.5
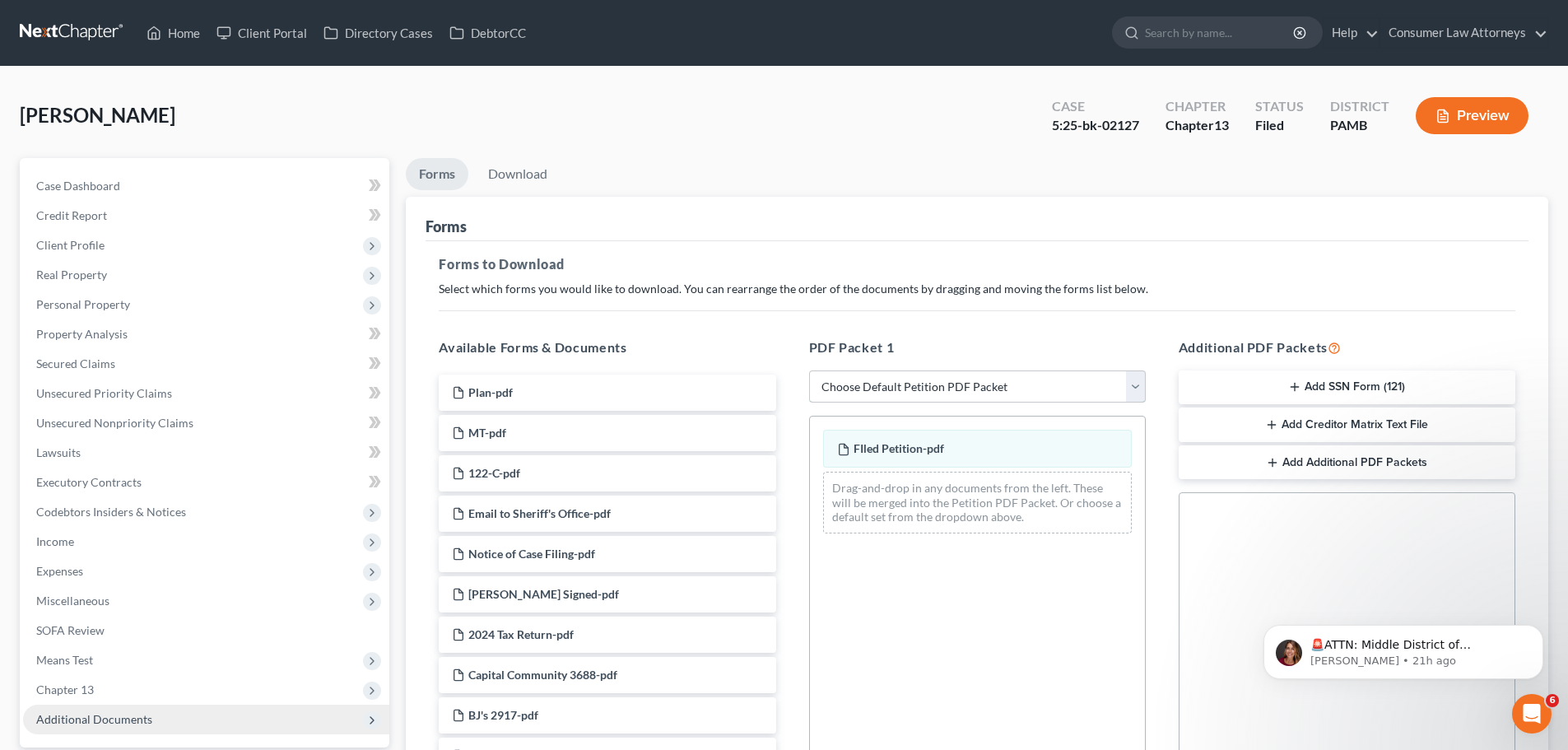
click at [1135, 381] on select "Choose Default Petition PDF Packet Complete Bankruptcy Petition (all forms and …" at bounding box center [978, 387] width 336 height 33
select select "2"
click at [809, 371] on select "Choose Default Petition PDF Packet Complete Bankruptcy Petition (all forms and …" at bounding box center [978, 387] width 336 height 33
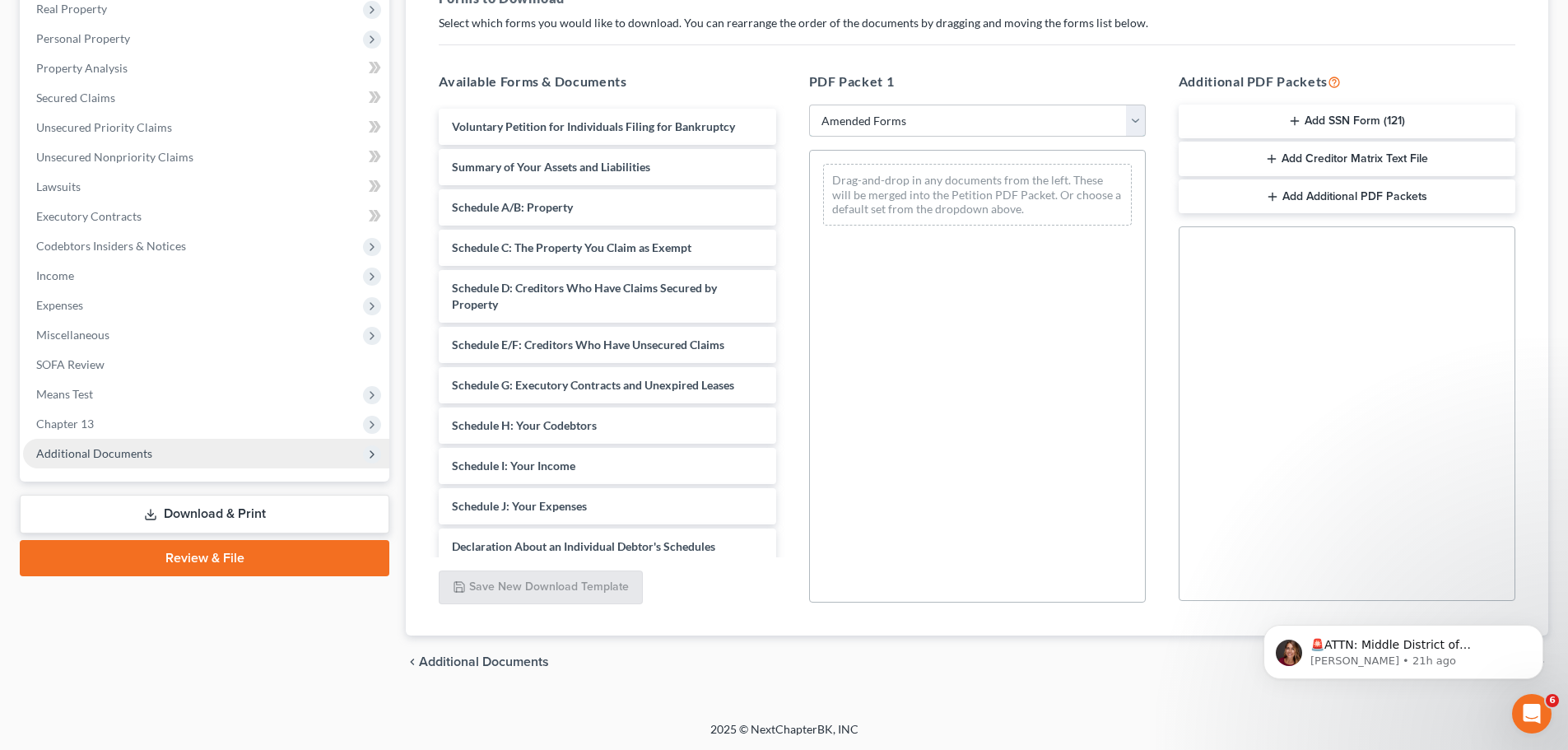
scroll to position [267, 0]
click at [274, 558] on link "Review & File" at bounding box center [204, 557] width 370 height 36
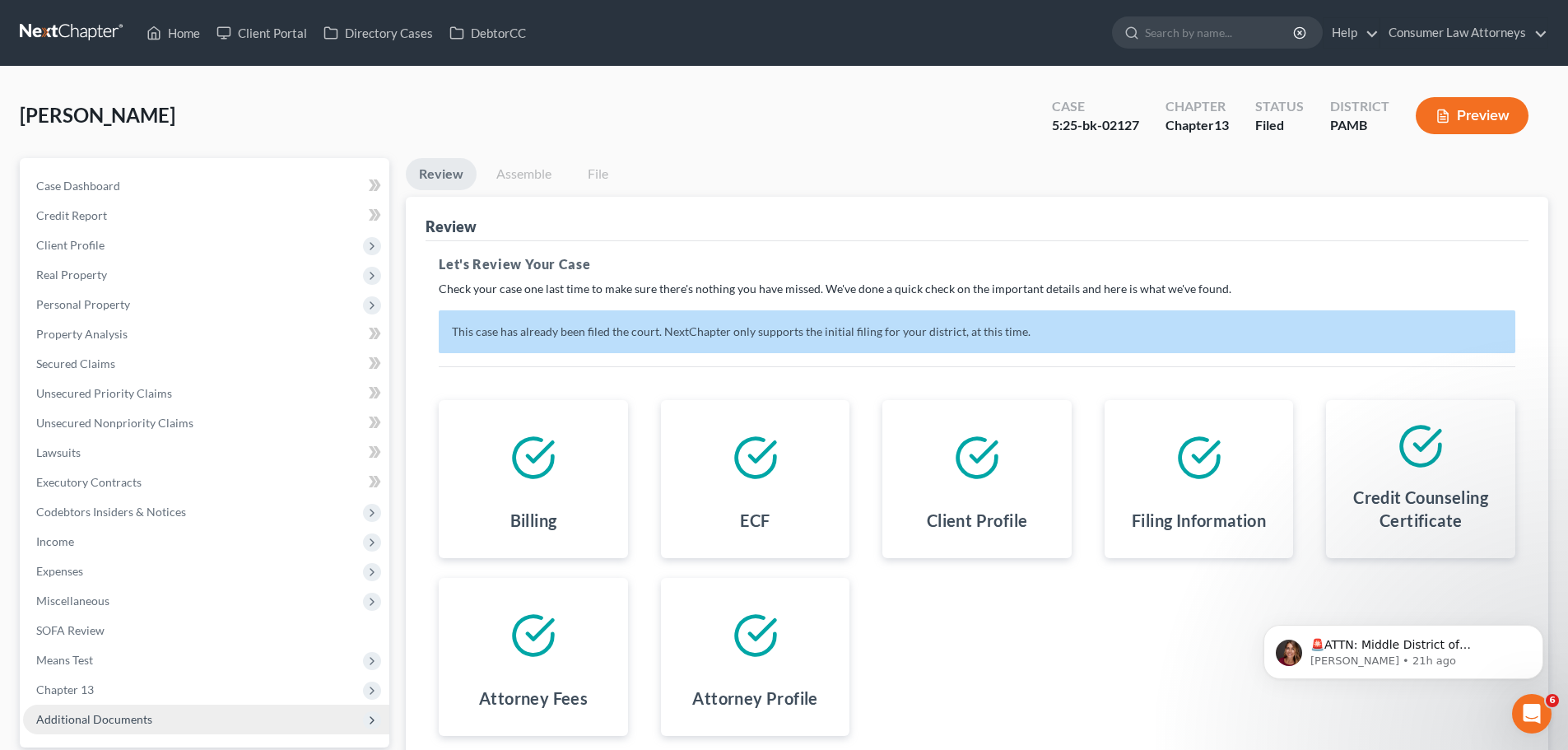
click at [1468, 116] on button "Preview" at bounding box center [1472, 115] width 112 height 37
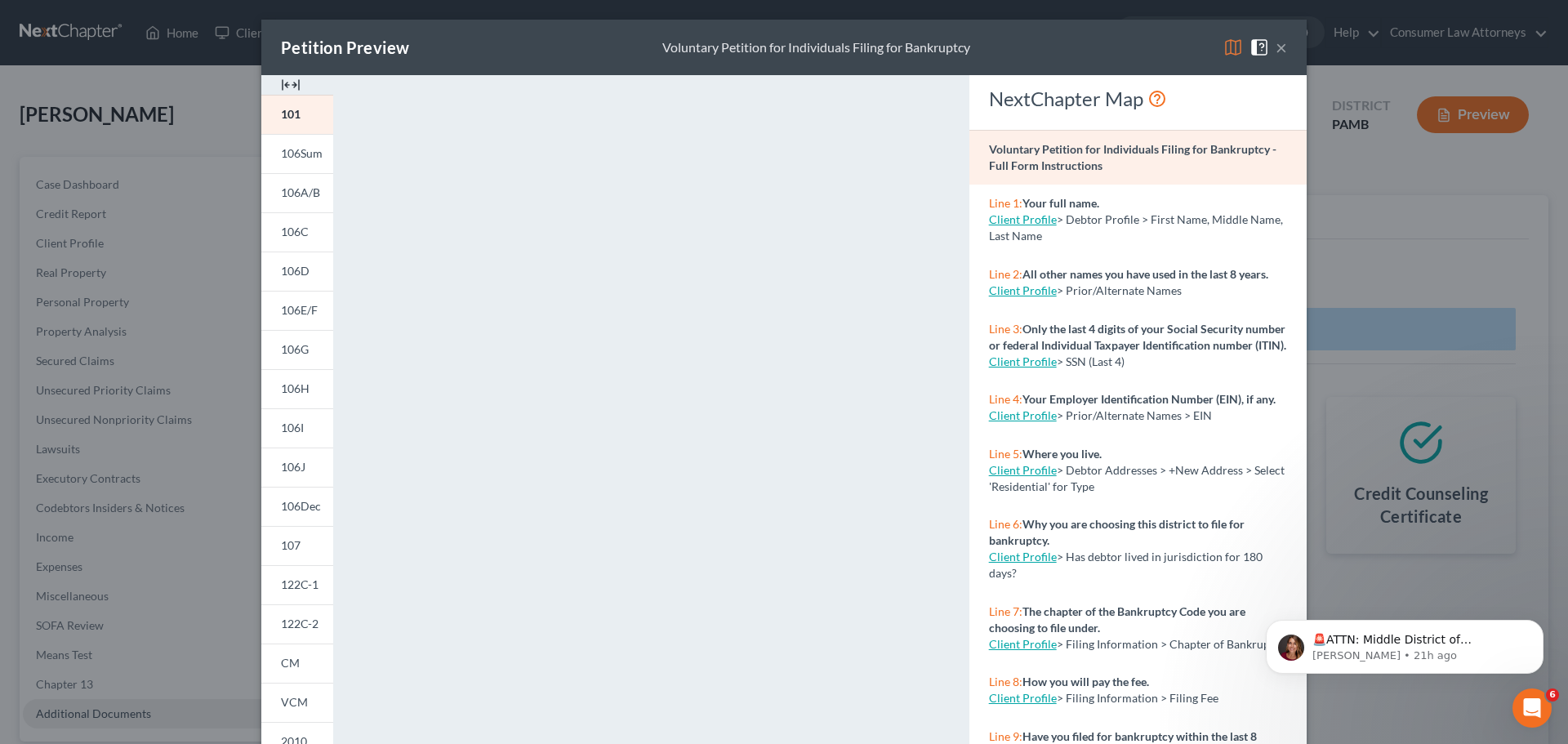
click at [1276, 49] on button "×" at bounding box center [1282, 48] width 12 height 19
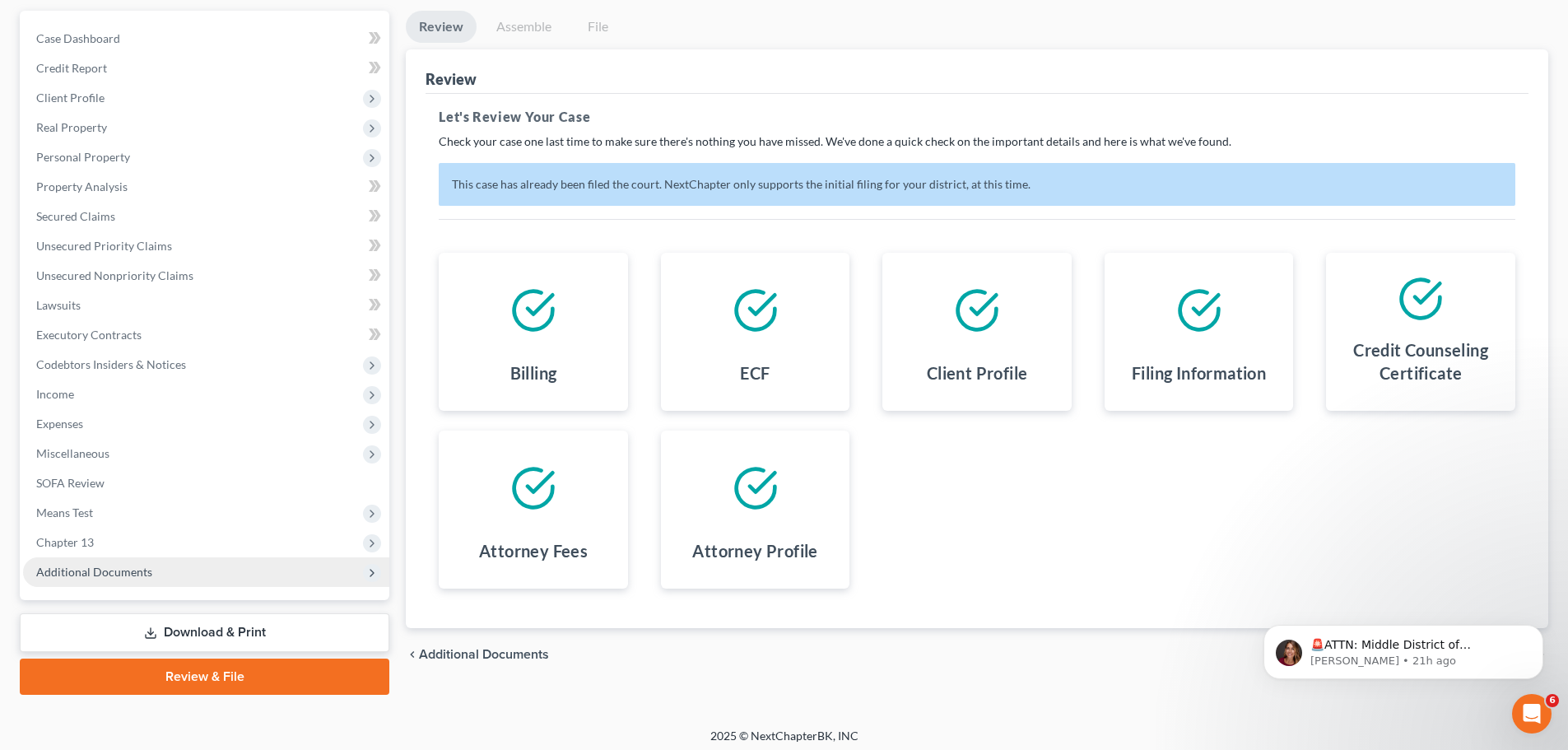
scroll to position [154, 0]
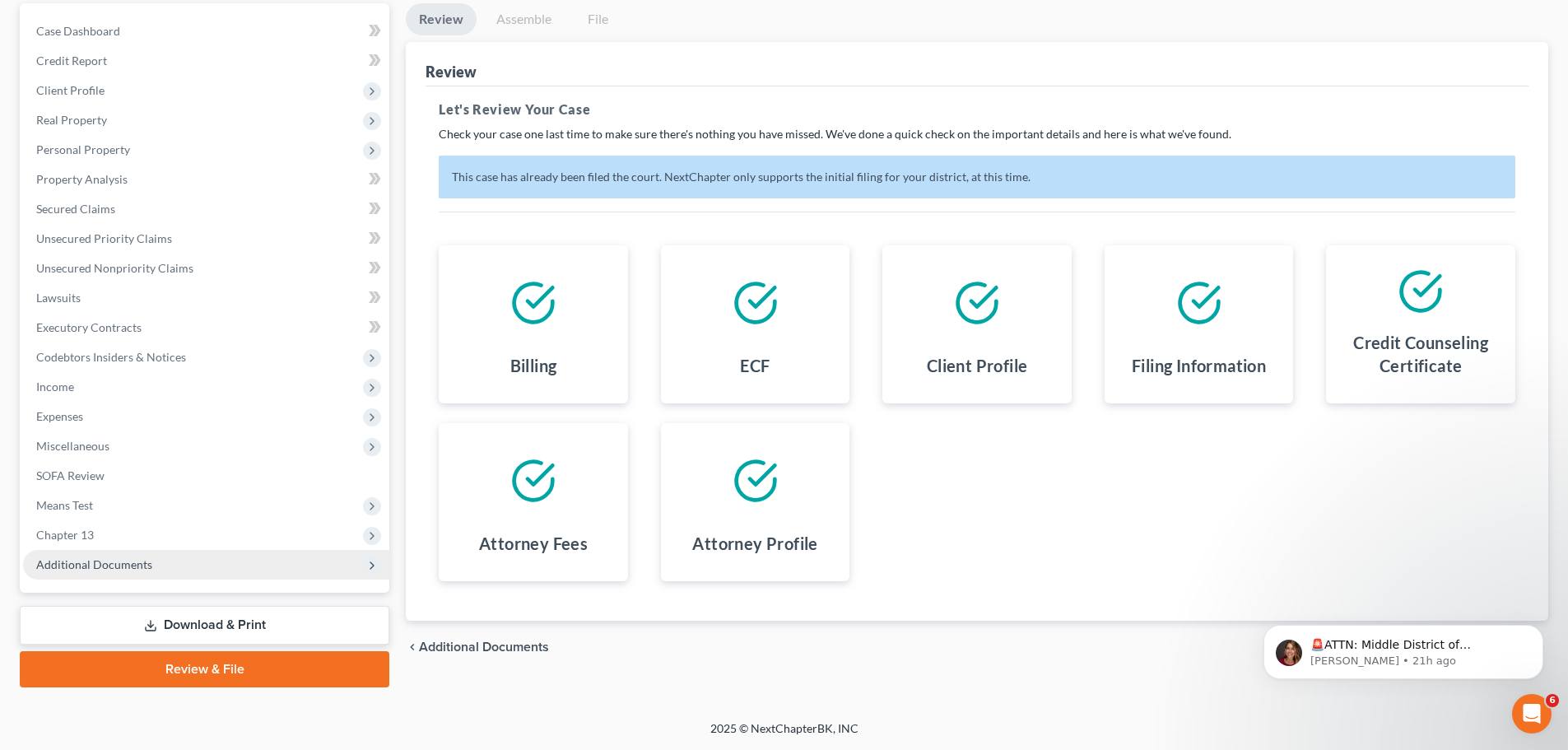
click at [191, 623] on link "Download & Print" at bounding box center [204, 626] width 370 height 39
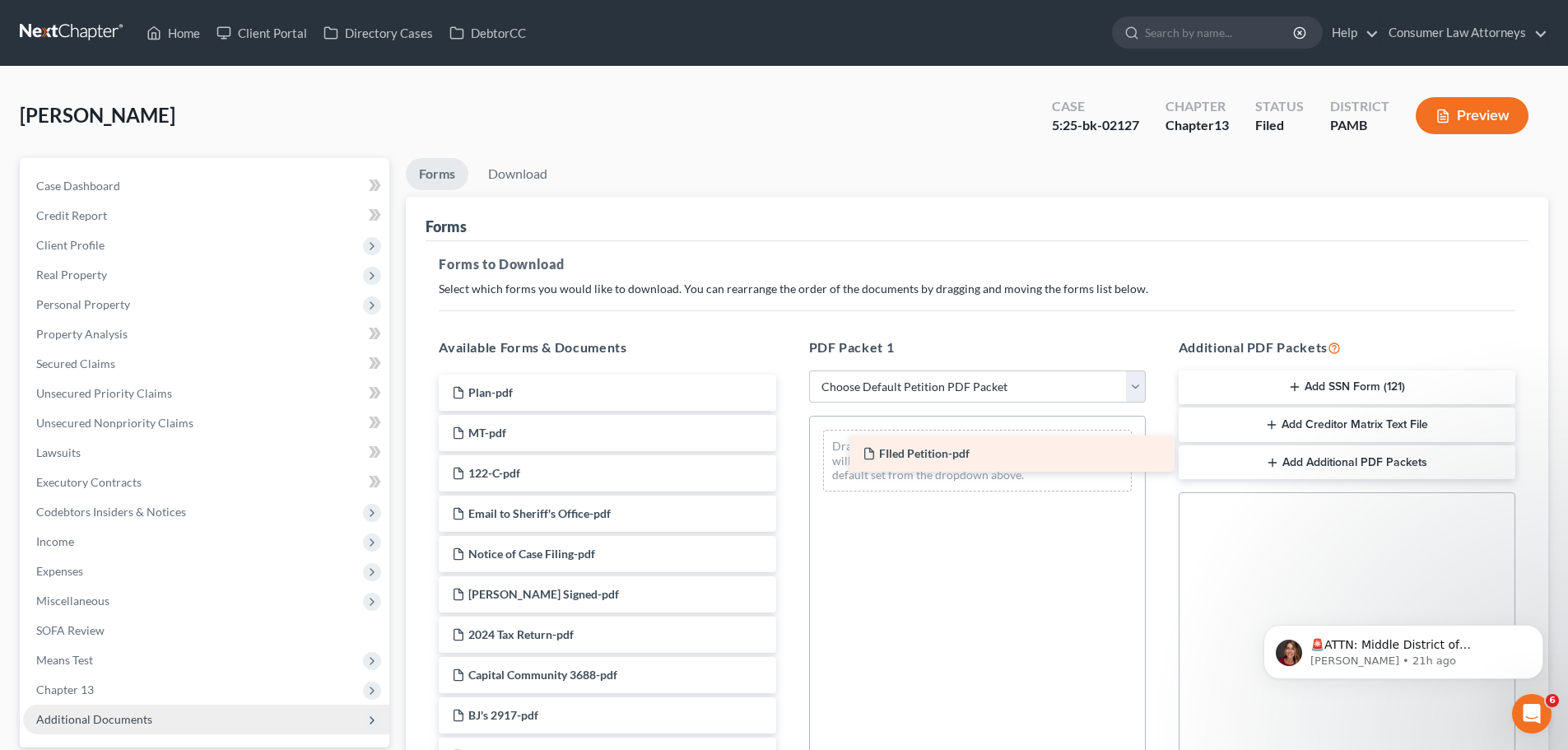
drag, startPoint x: 552, startPoint y: 477, endPoint x: 963, endPoint y: 457, distance: 411.5
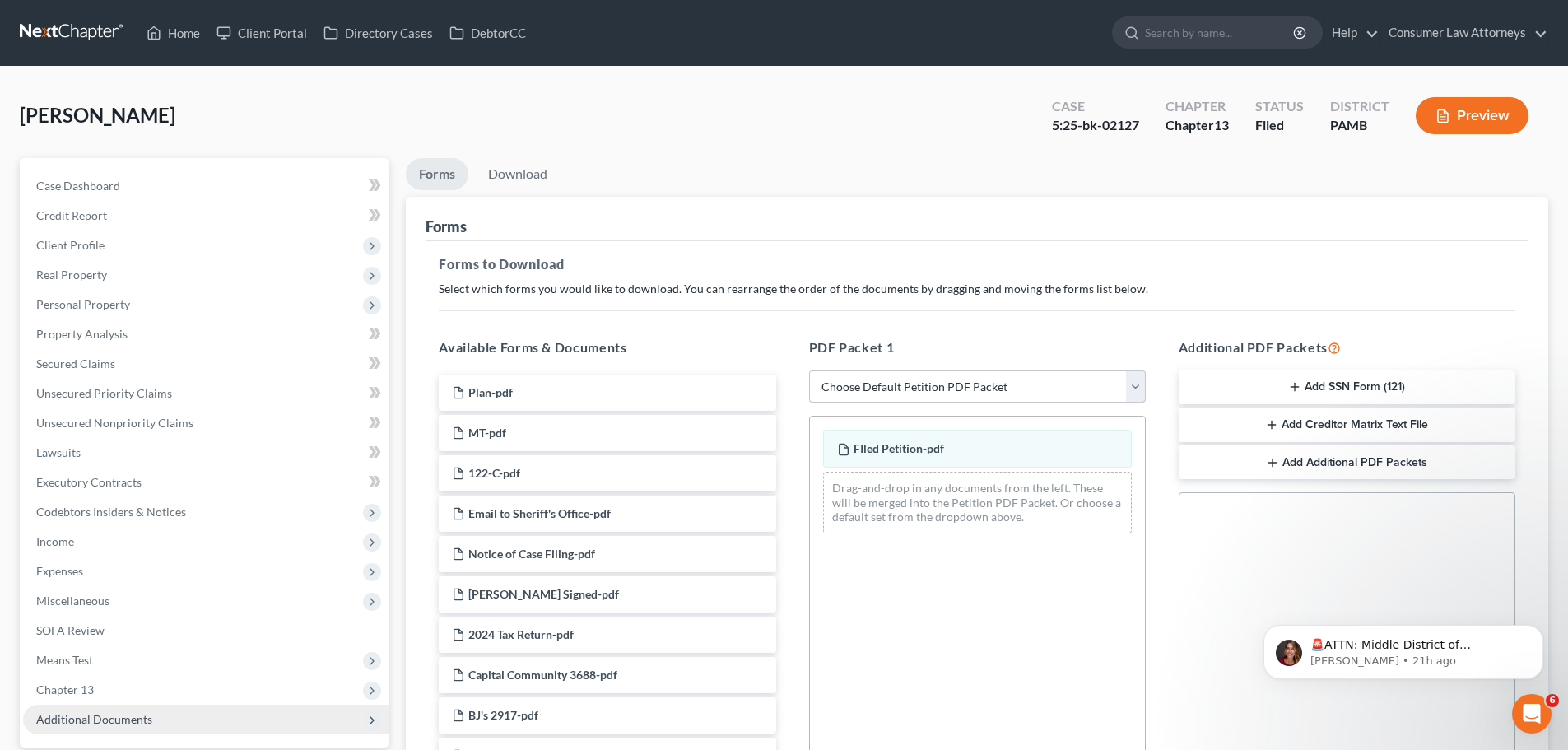
click at [1140, 384] on select "Choose Default Petition PDF Packet Complete Bankruptcy Petition (all forms and …" at bounding box center [978, 387] width 336 height 33
select select "2"
click at [809, 371] on select "Choose Default Petition PDF Packet Complete Bankruptcy Petition (all forms and …" at bounding box center [978, 387] width 336 height 33
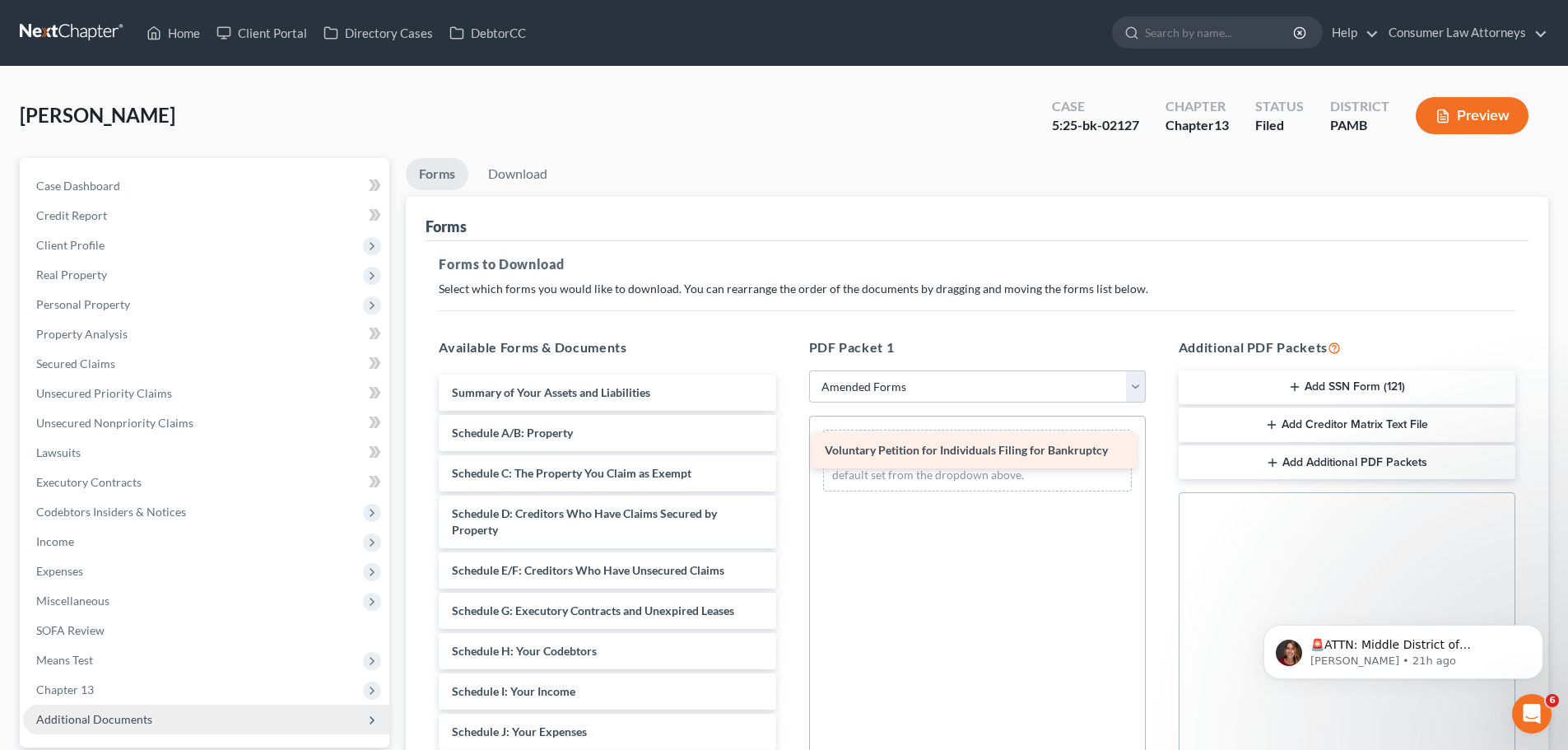
drag, startPoint x: 587, startPoint y: 394, endPoint x: 960, endPoint y: 452, distance: 377.5
click at [789, 452] on div "Voluntary Petition for Individuals Filing for Bankruptcy Voluntary Petition for…" at bounding box center [606, 740] width 363 height 731
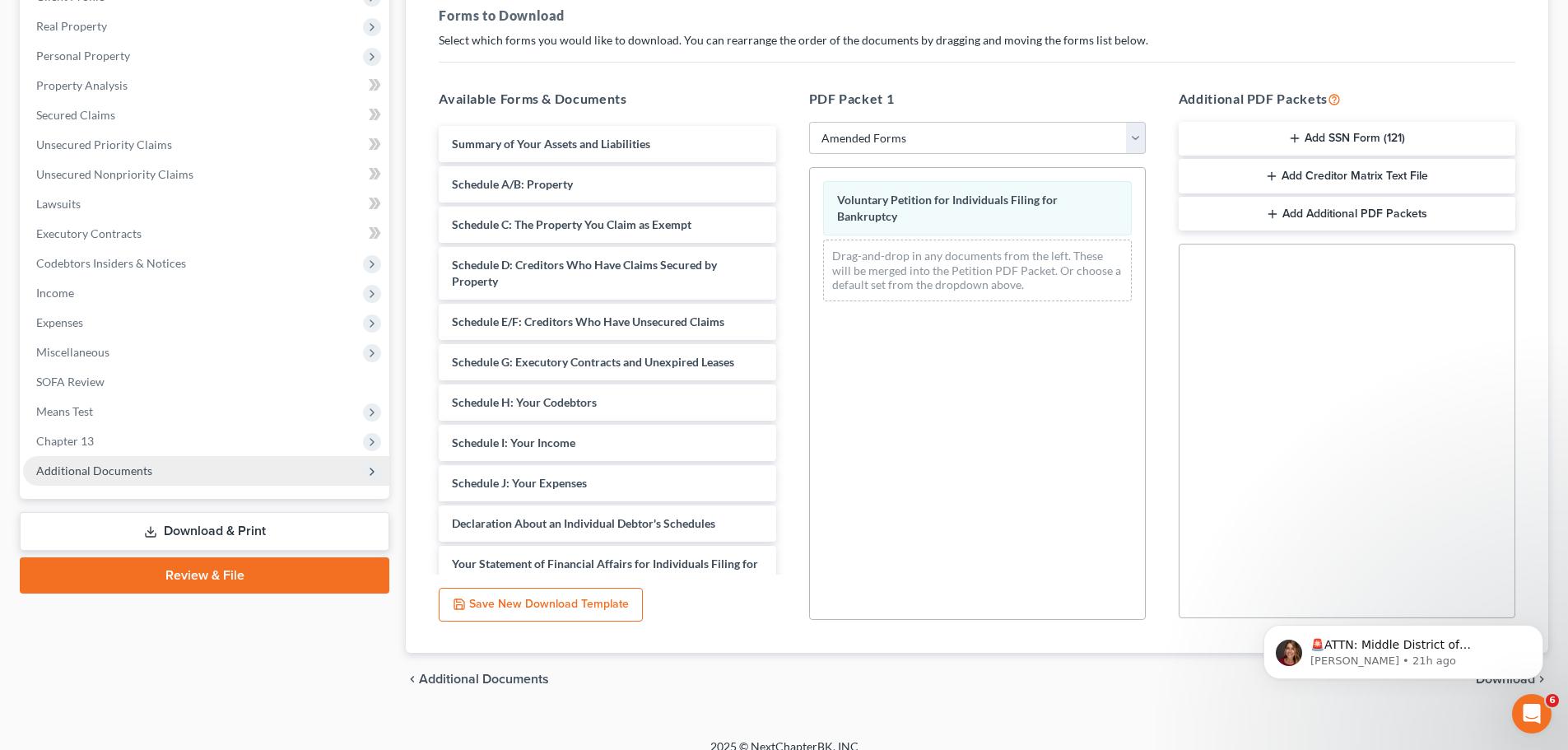
scroll to position [267, 0]
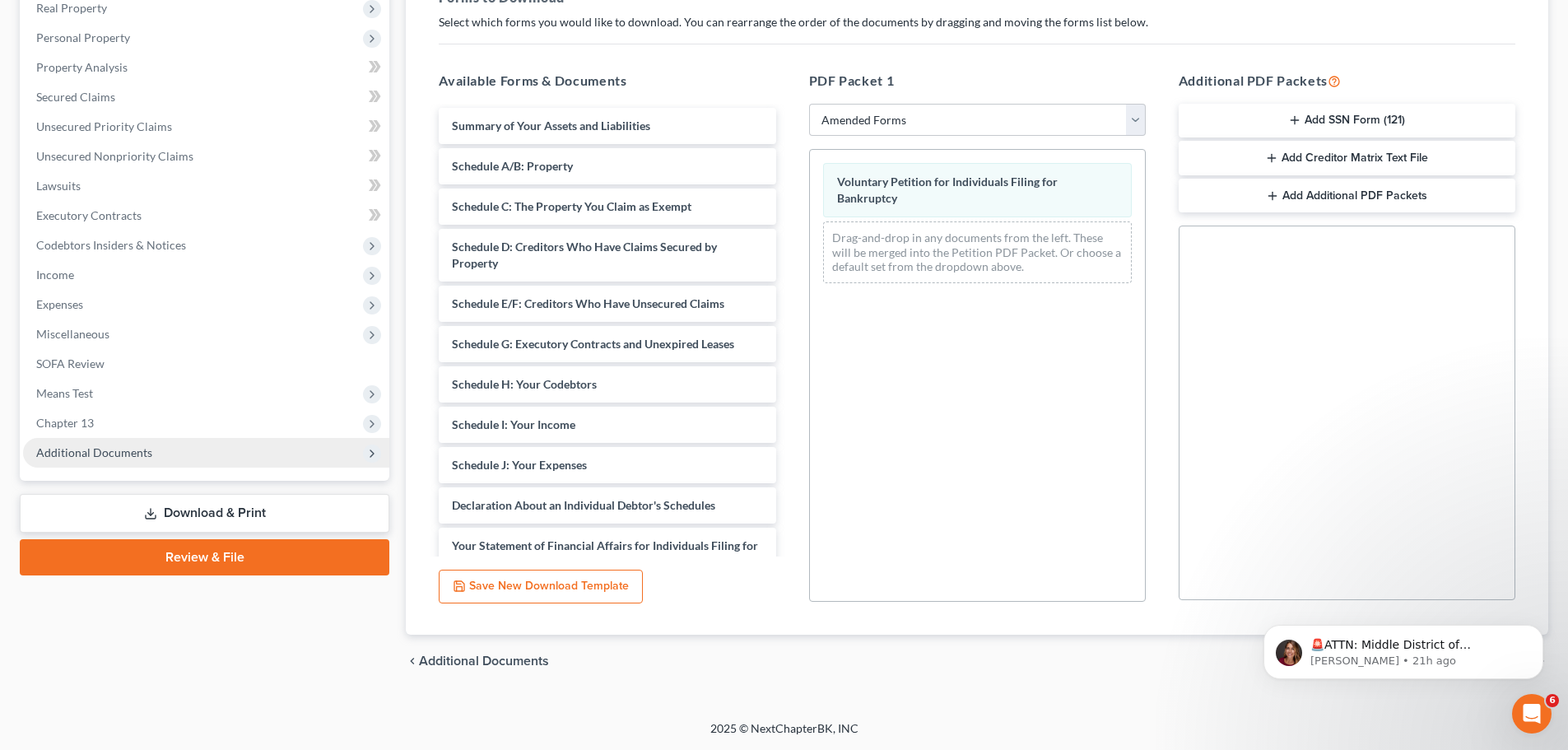
click at [207, 514] on link "Download & Print" at bounding box center [204, 513] width 370 height 39
click at [195, 511] on link "Download & Print" at bounding box center [204, 513] width 370 height 39
click at [203, 565] on link "Review & File" at bounding box center [204, 557] width 370 height 36
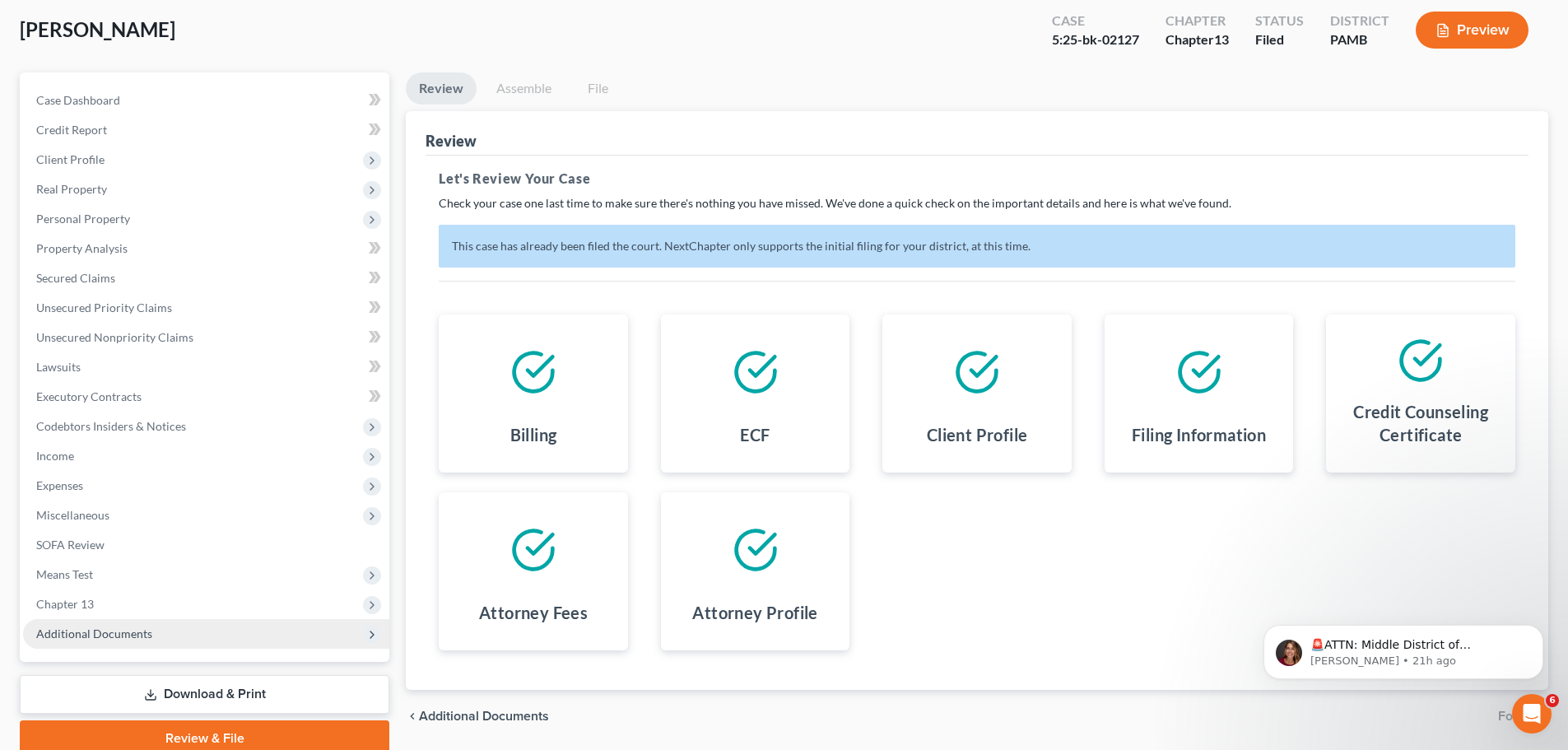
scroll to position [154, 0]
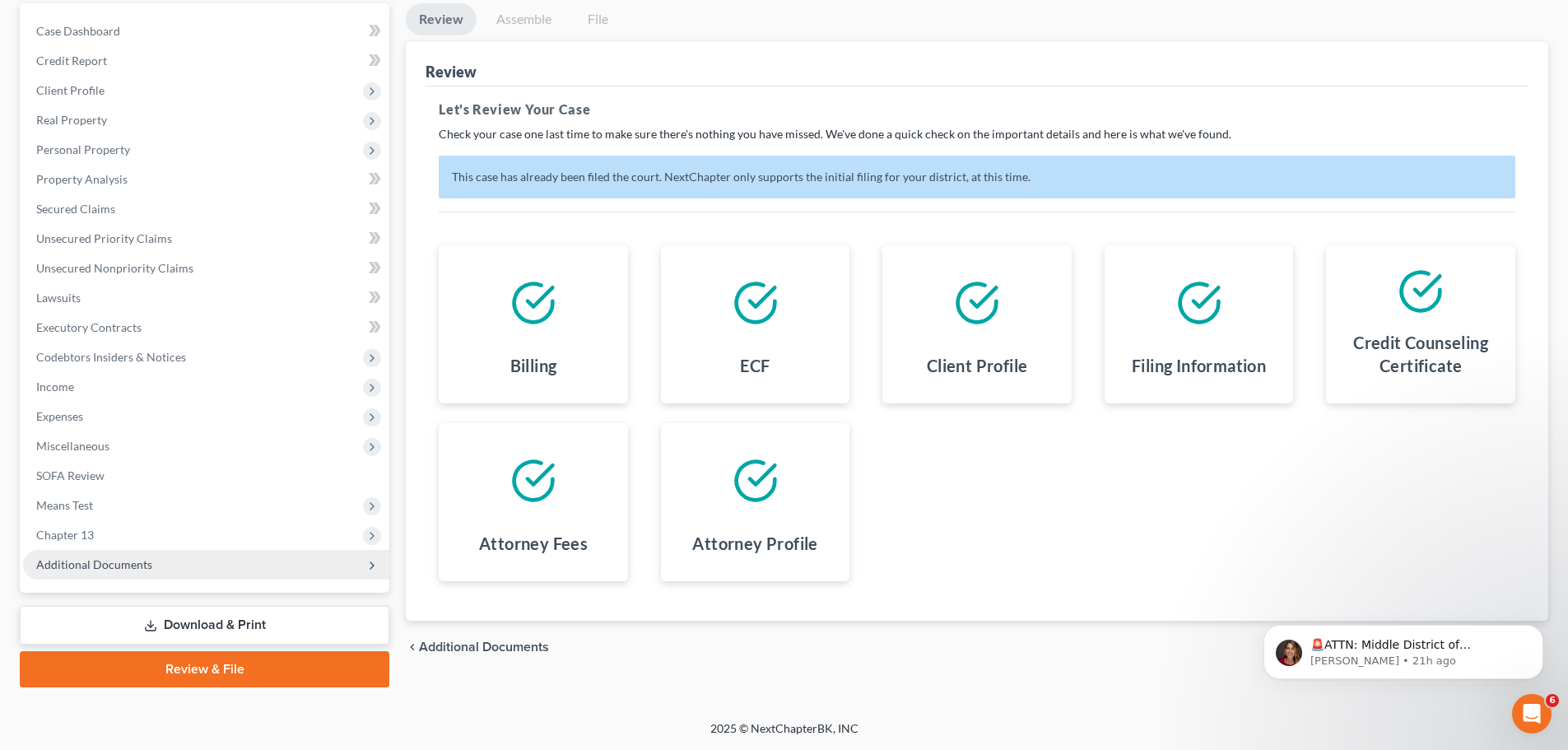
click at [219, 667] on link "Review & File" at bounding box center [204, 669] width 370 height 36
click at [96, 614] on link "Download & Print" at bounding box center [204, 626] width 370 height 39
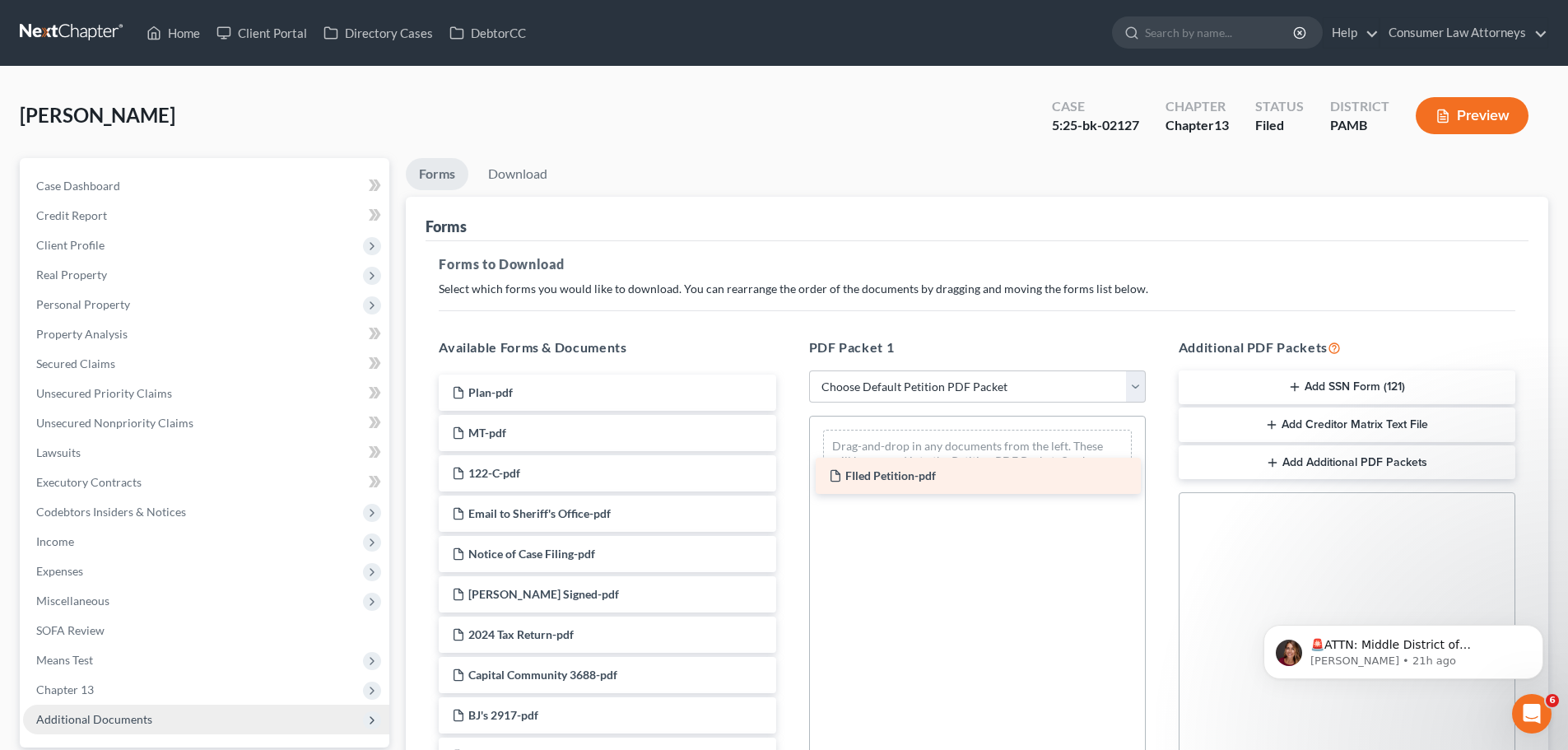
drag, startPoint x: 580, startPoint y: 477, endPoint x: 957, endPoint y: 479, distance: 377.0
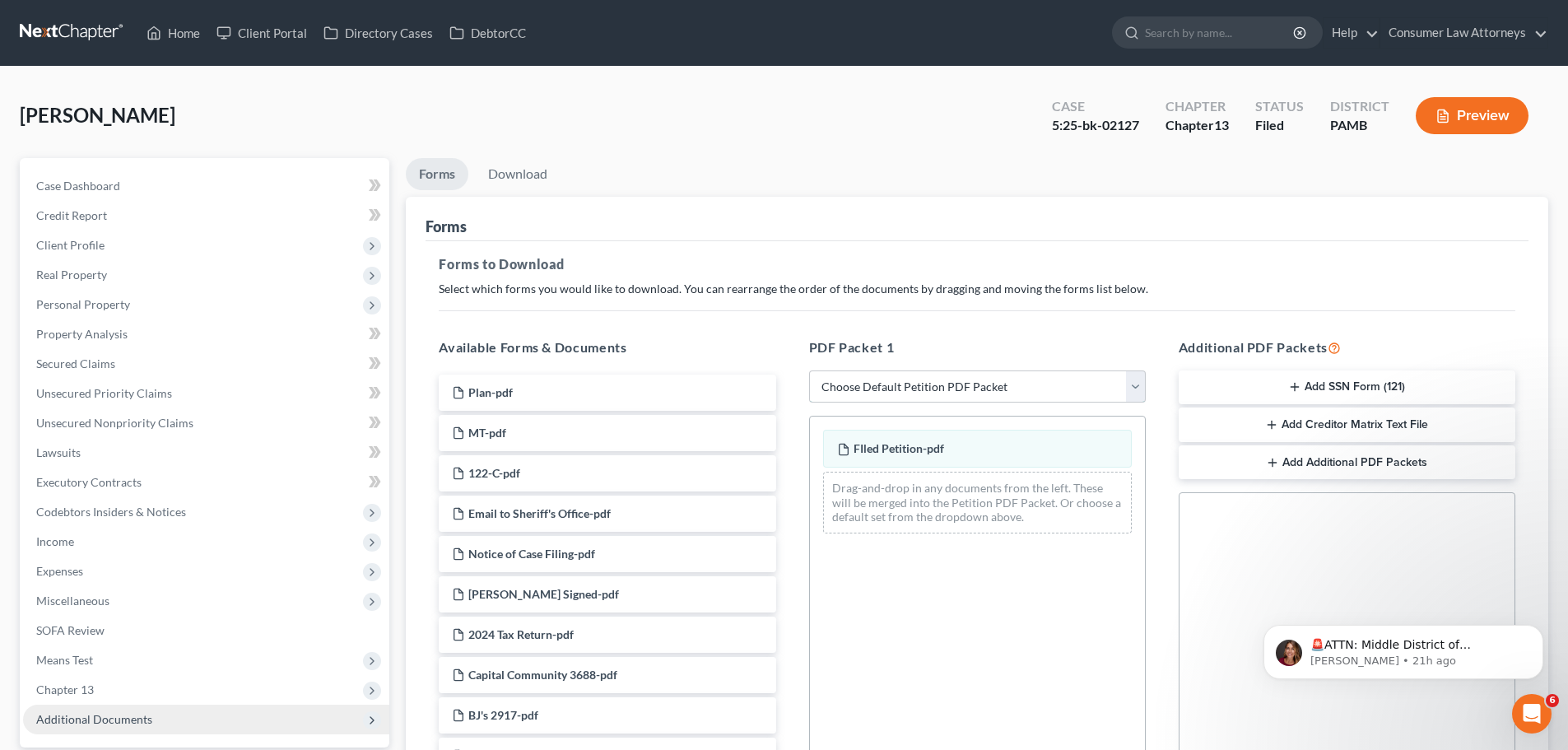
click at [1134, 385] on select "Choose Default Petition PDF Packet Complete Bankruptcy Petition (all forms and …" at bounding box center [978, 387] width 336 height 33
select select "2"
click at [809, 371] on select "Choose Default Petition PDF Packet Complete Bankruptcy Petition (all forms and …" at bounding box center [978, 387] width 336 height 33
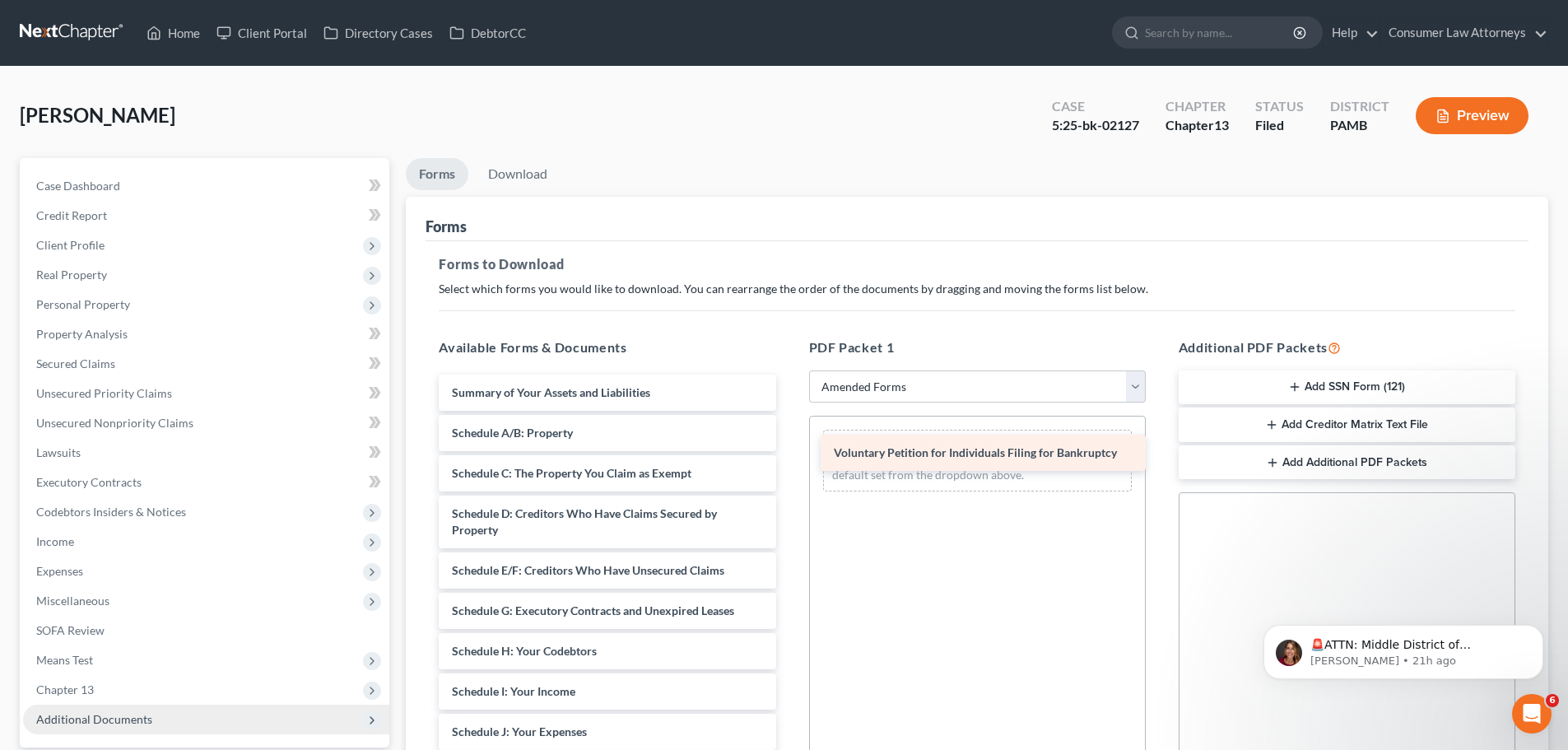
drag, startPoint x: 554, startPoint y: 386, endPoint x: 937, endPoint y: 446, distance: 387.7
click at [789, 446] on div "Voluntary Petition for Individuals Filing for Bankruptcy Voluntary Petition for…" at bounding box center [606, 740] width 363 height 731
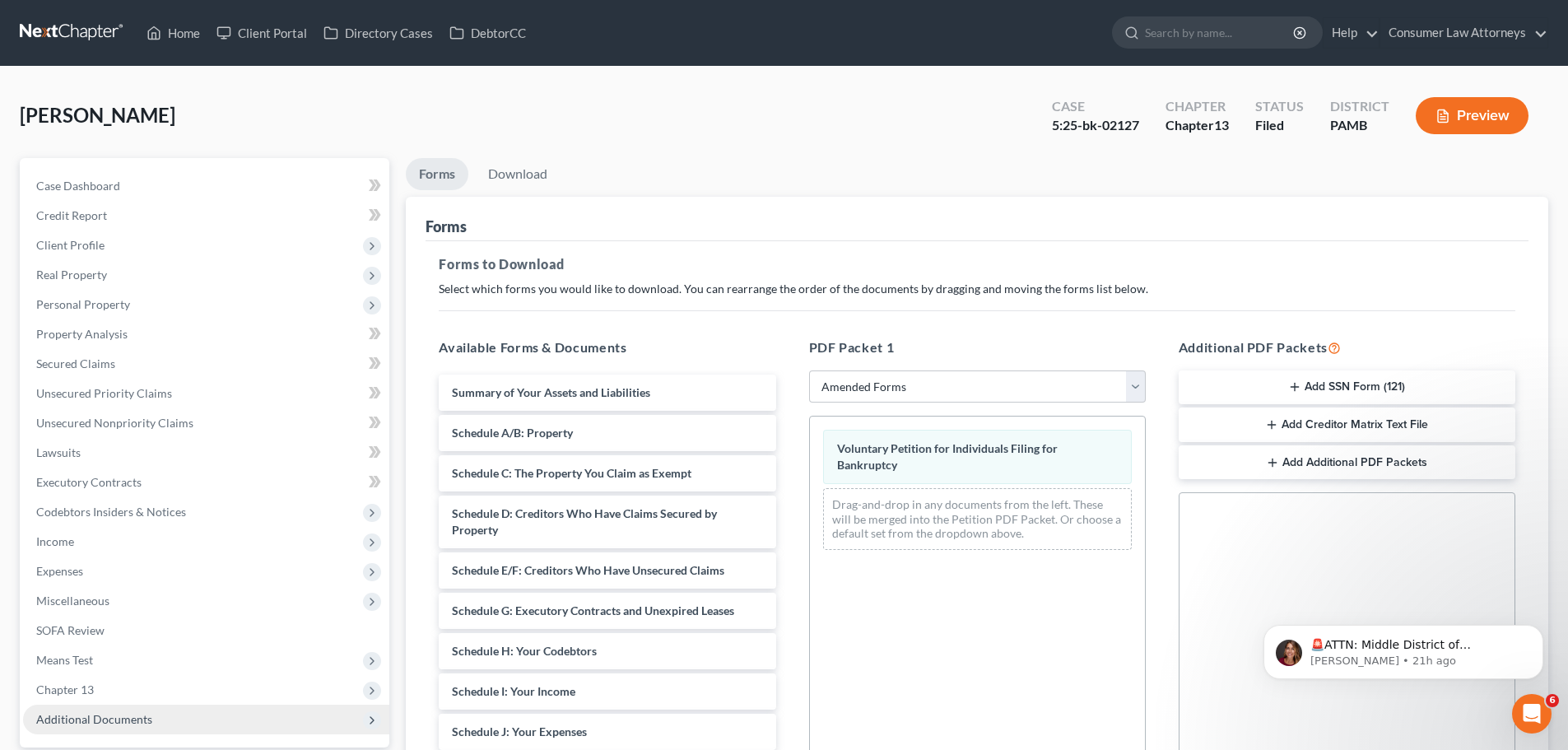
click at [937, 446] on span "Voluntary Petition for Individuals Filing for Bankruptcy" at bounding box center [948, 456] width 221 height 30
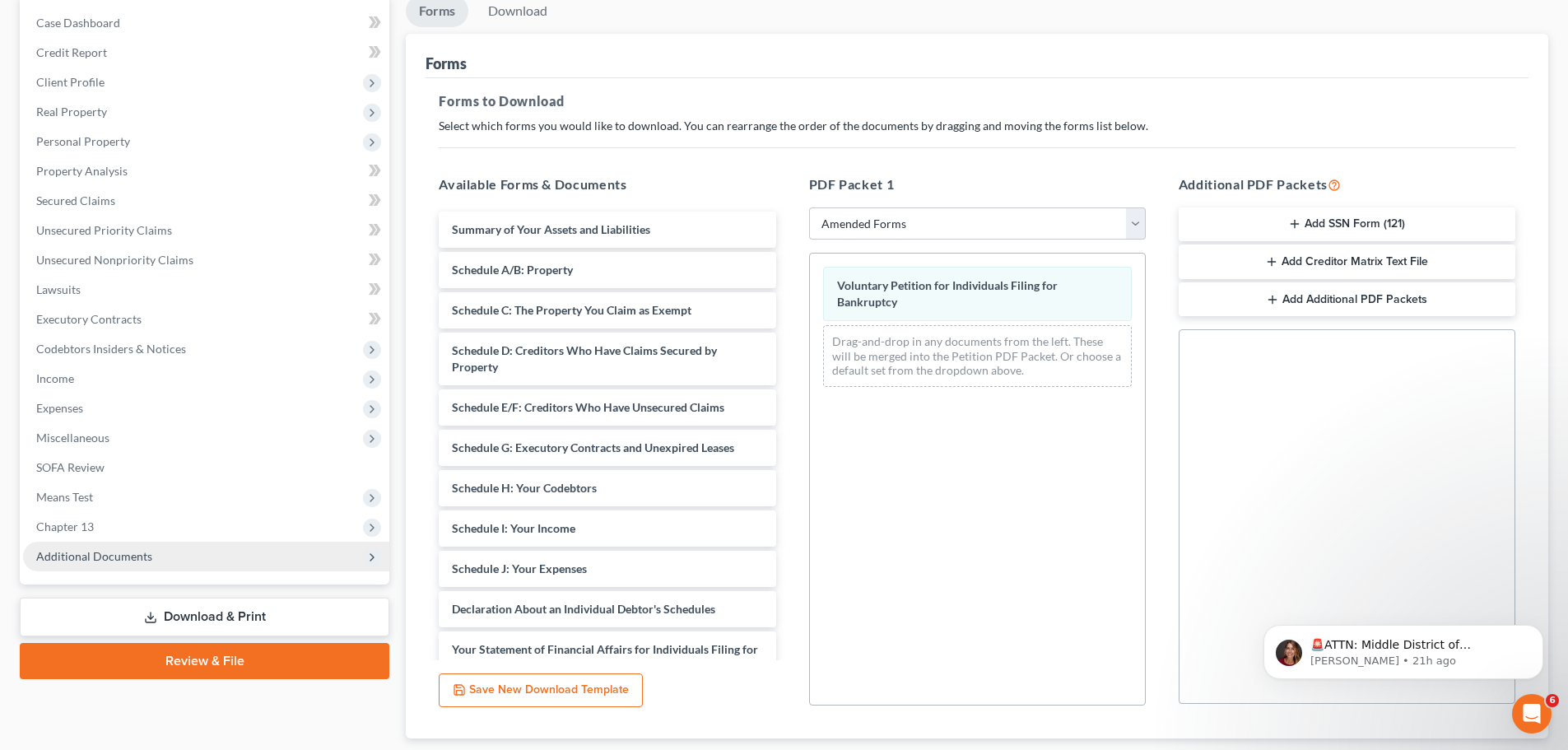
scroll to position [164, 0]
click at [582, 689] on button "Save New Download Template" at bounding box center [541, 688] width 204 height 34
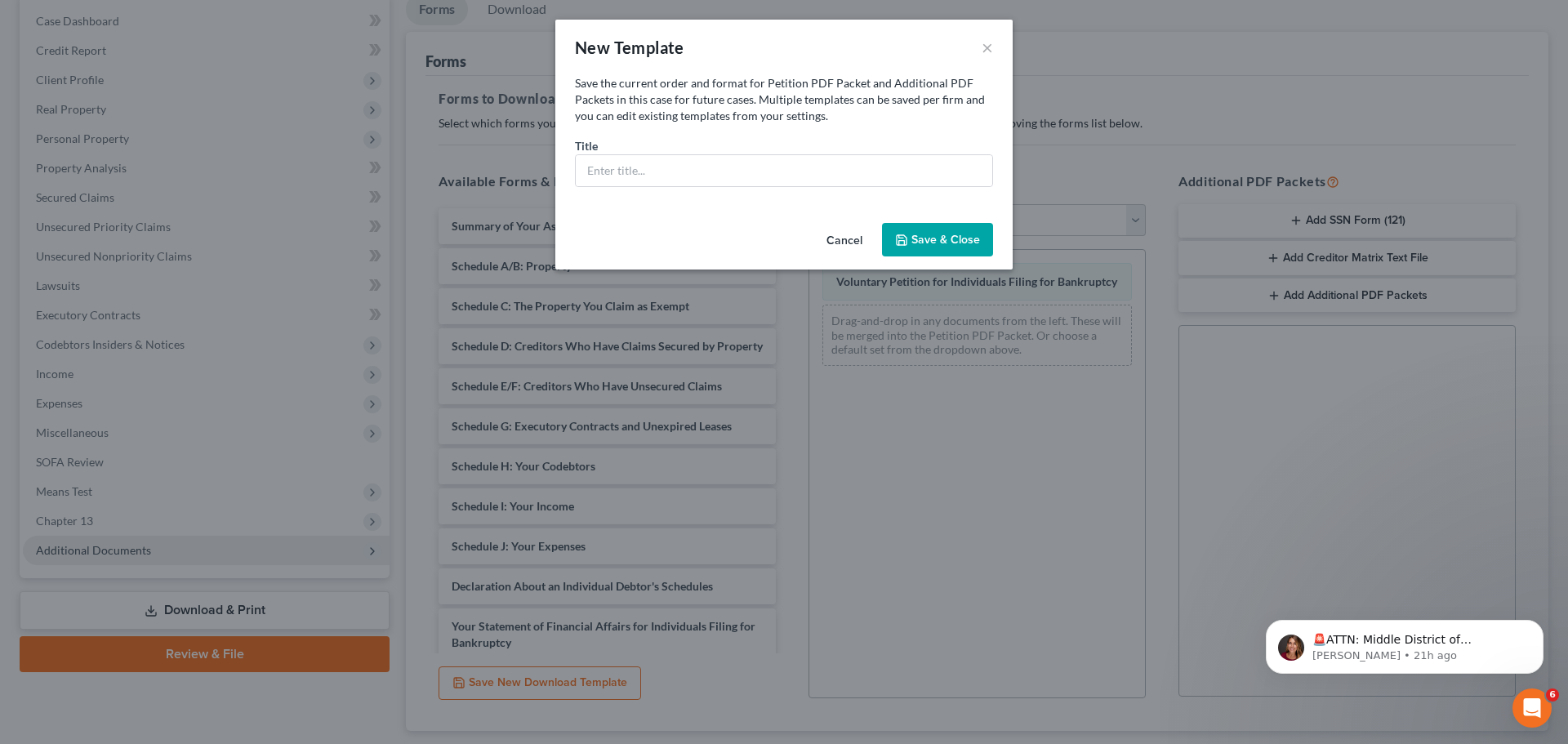
click at [845, 244] on button "Cancel" at bounding box center [845, 242] width 62 height 33
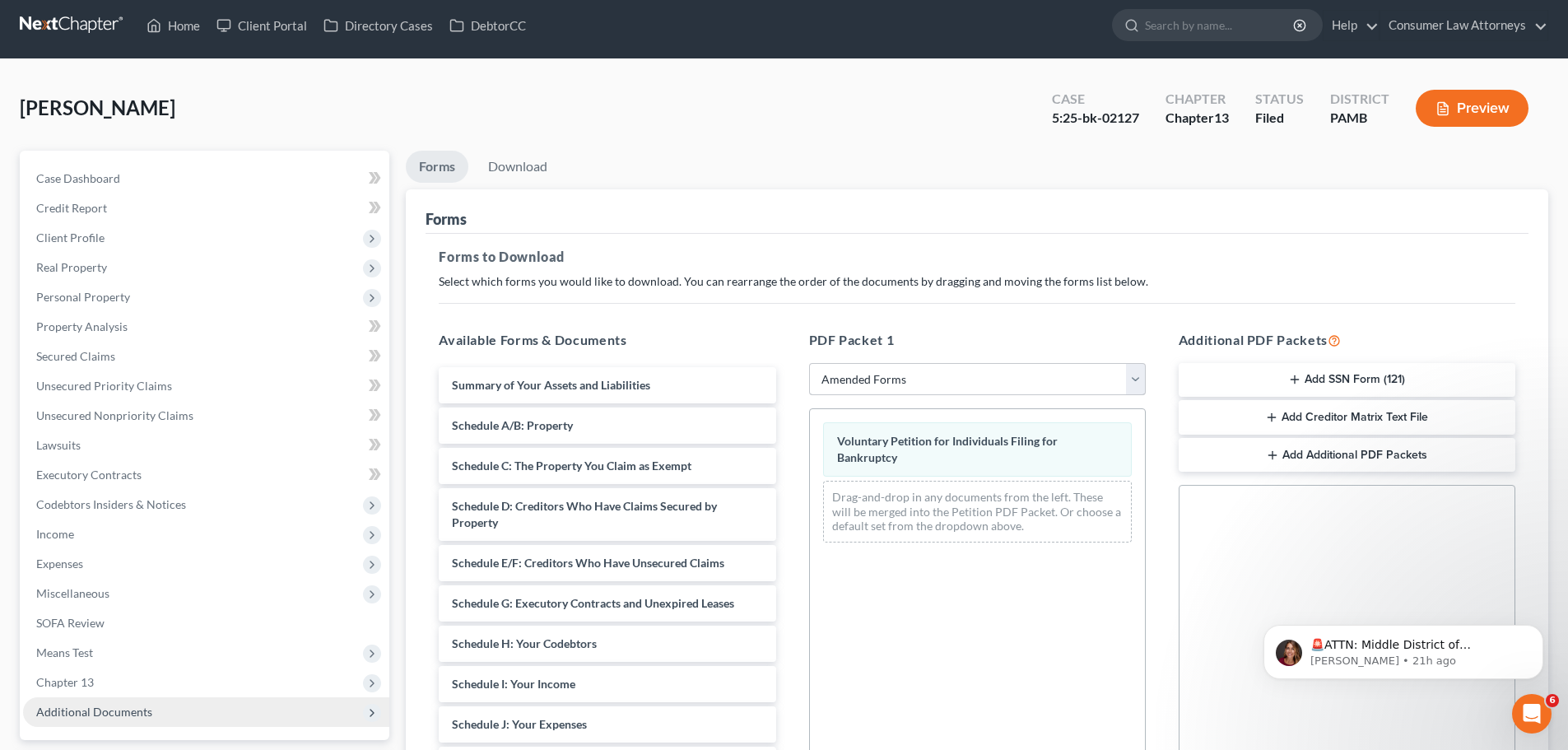
scroll to position [0, 0]
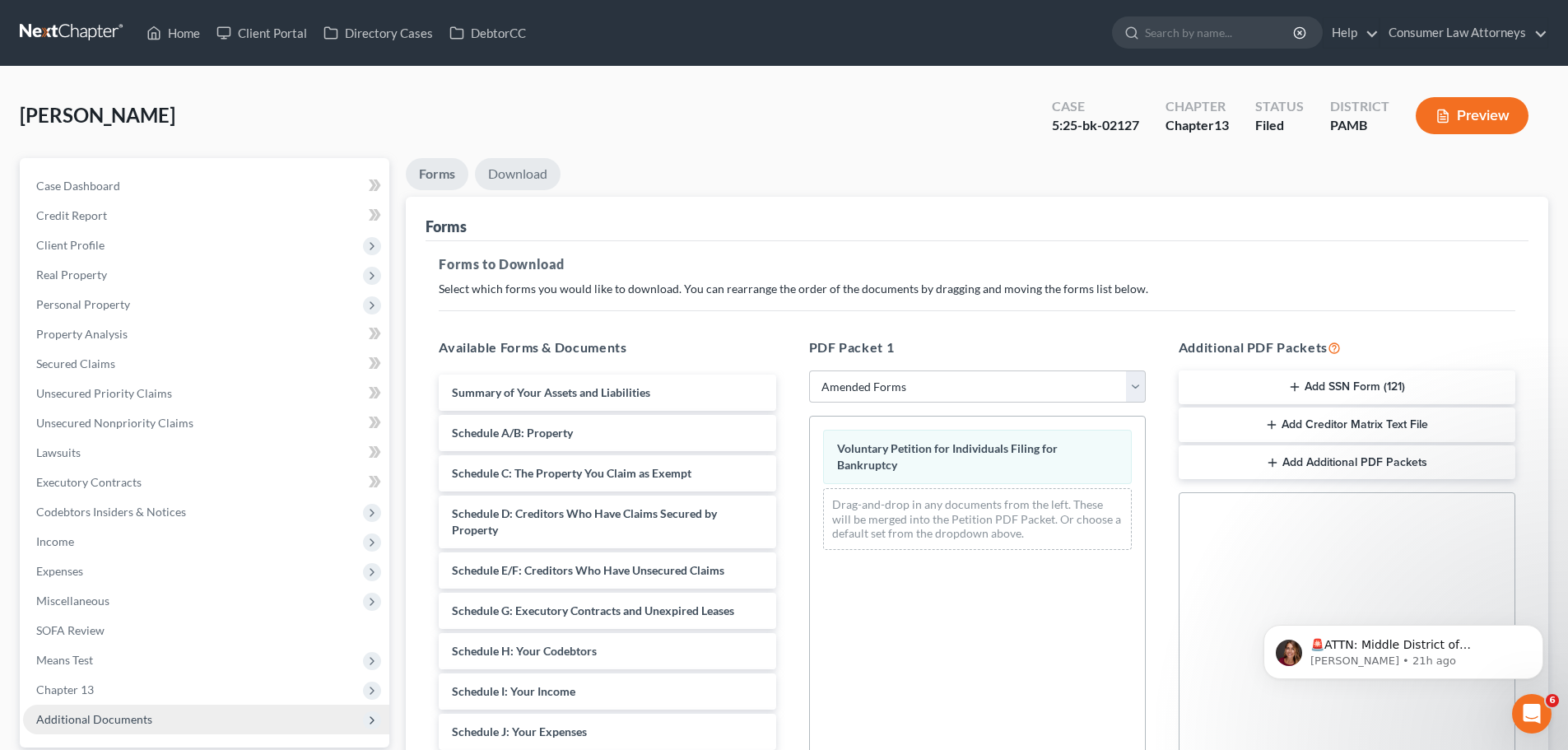
click at [524, 175] on link "Download" at bounding box center [518, 174] width 86 height 32
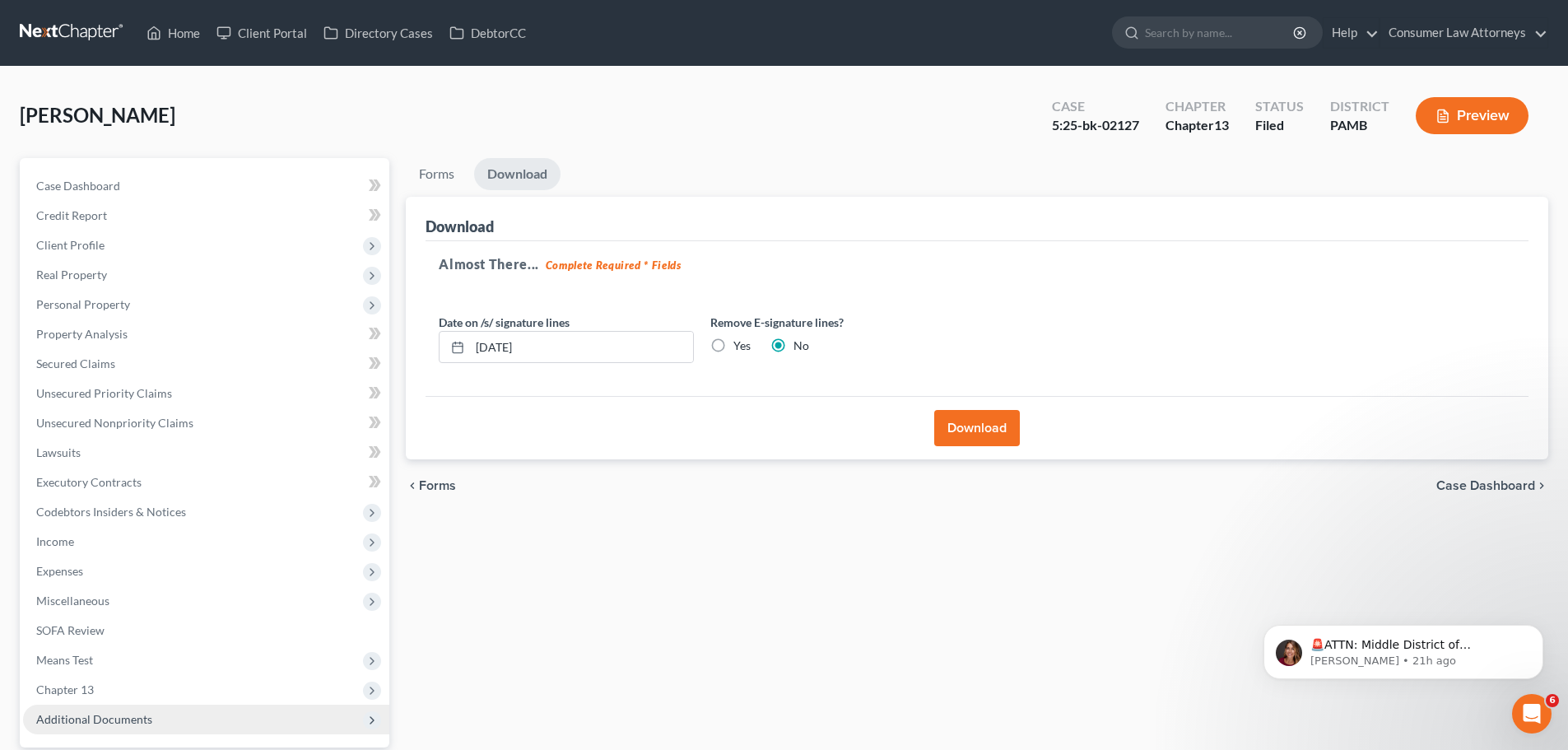
click at [973, 428] on button "Download" at bounding box center [978, 427] width 86 height 36
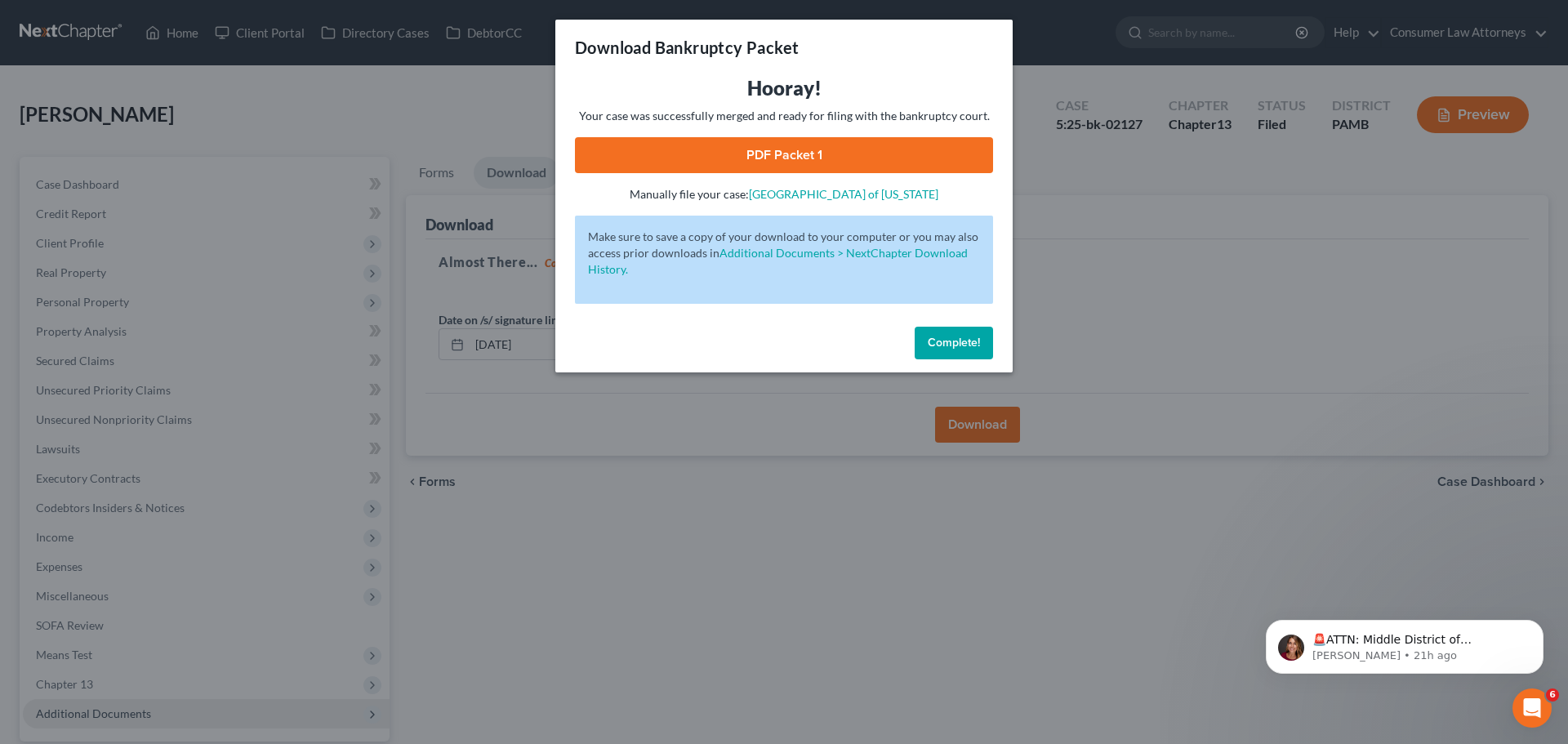
click at [831, 145] on link "PDF Packet 1" at bounding box center [784, 154] width 418 height 36
drag, startPoint x: 927, startPoint y: 347, endPoint x: 292, endPoint y: 314, distance: 635.9
click at [928, 347] on span "Complete!" at bounding box center [954, 342] width 52 height 14
